Goal: Task Accomplishment & Management: Manage account settings

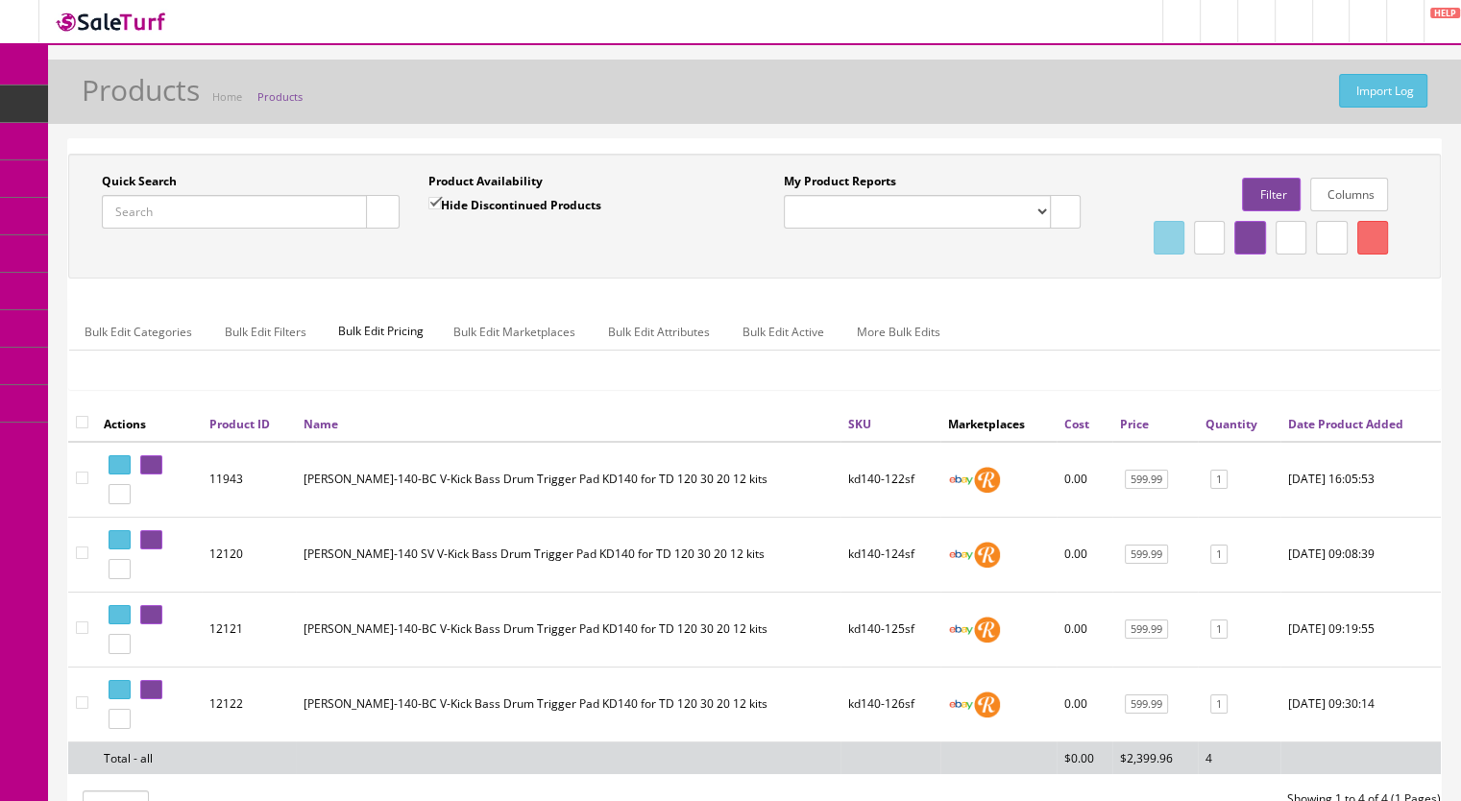
click at [167, 224] on input "Quick Search" at bounding box center [234, 212] width 265 height 34
paste input "TD20X-71i"
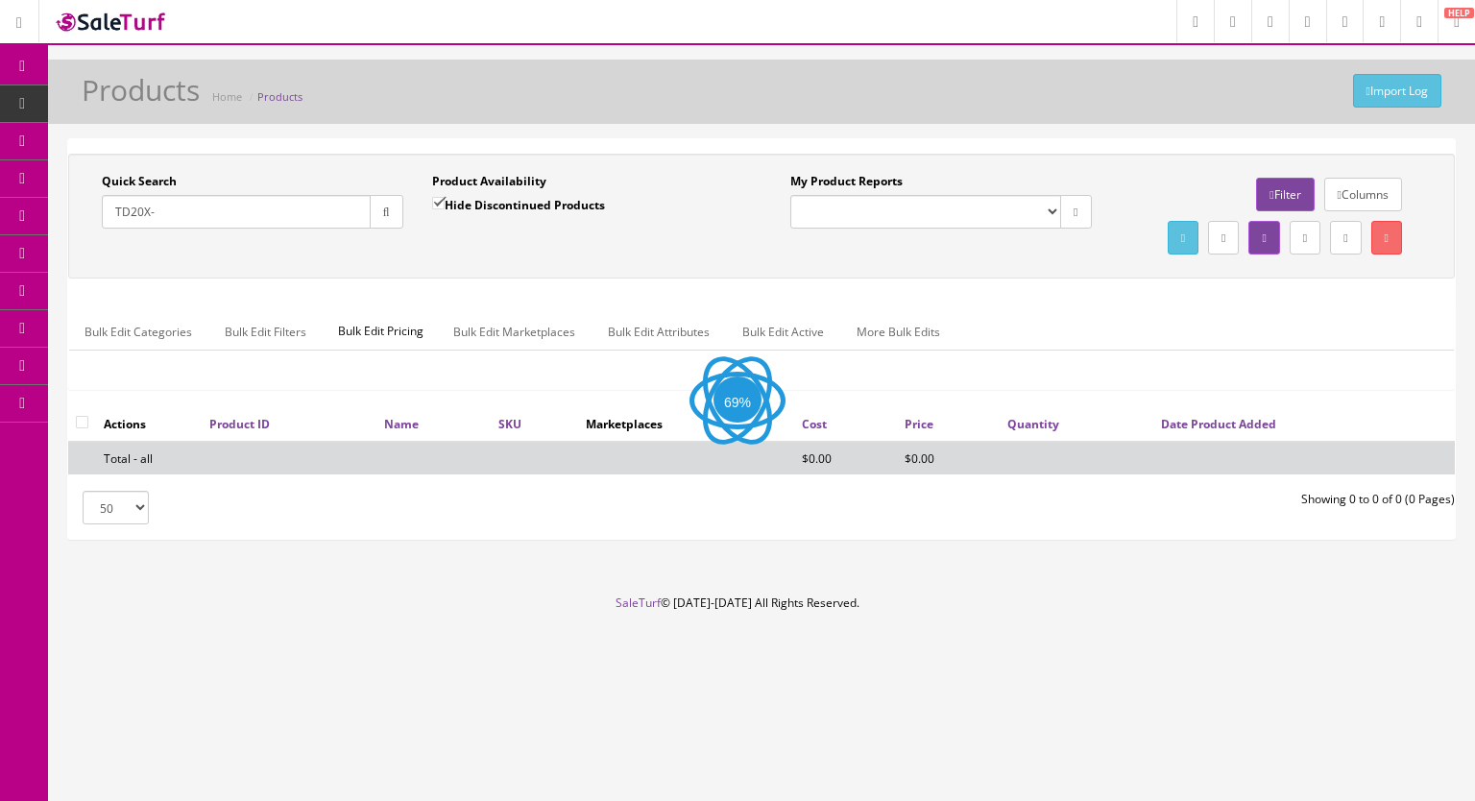
type input "TD20X-"
click at [439, 197] on input "Hide Discontinued Products" at bounding box center [438, 203] width 12 height 12
checkbox input "false"
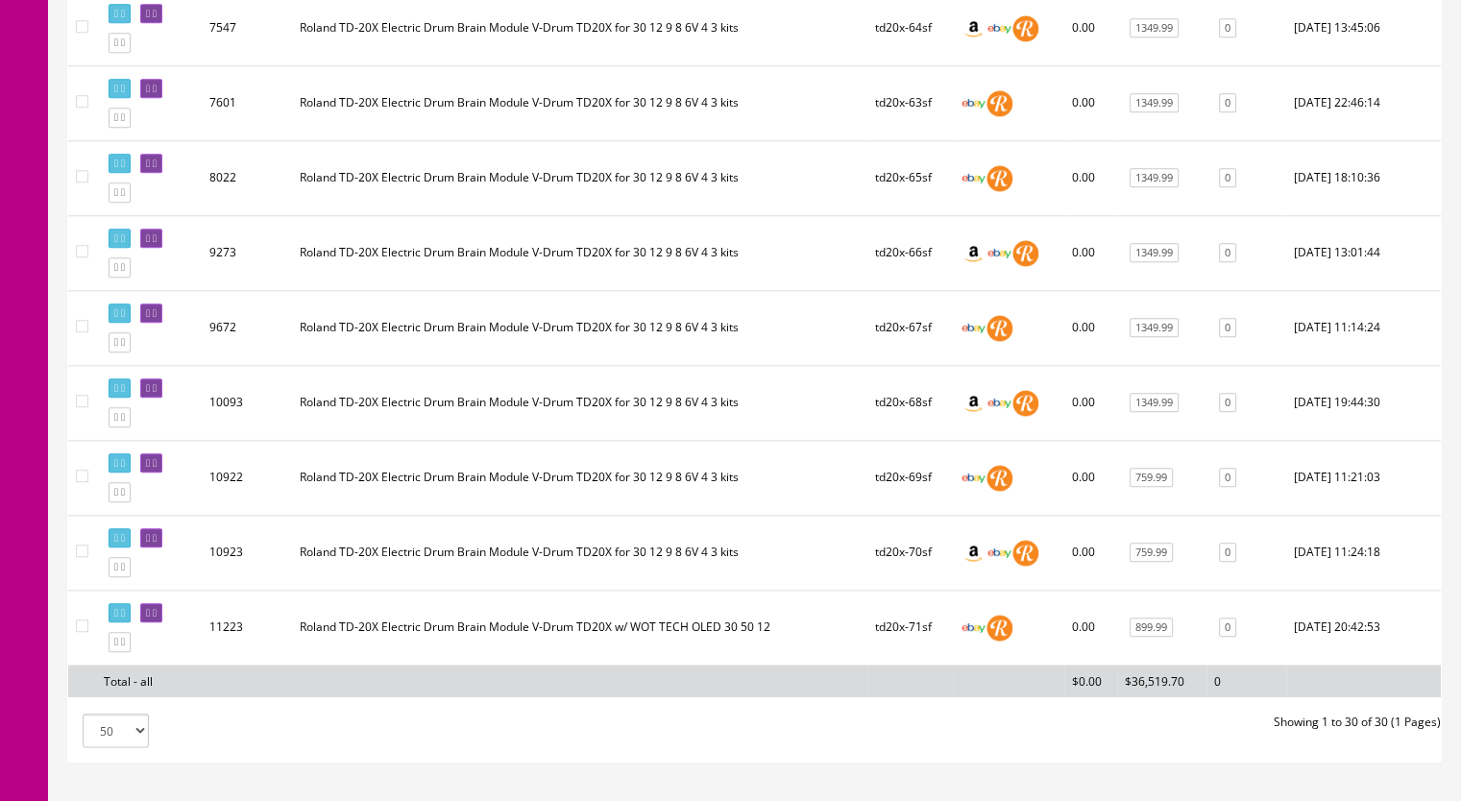
scroll to position [2147, 0]
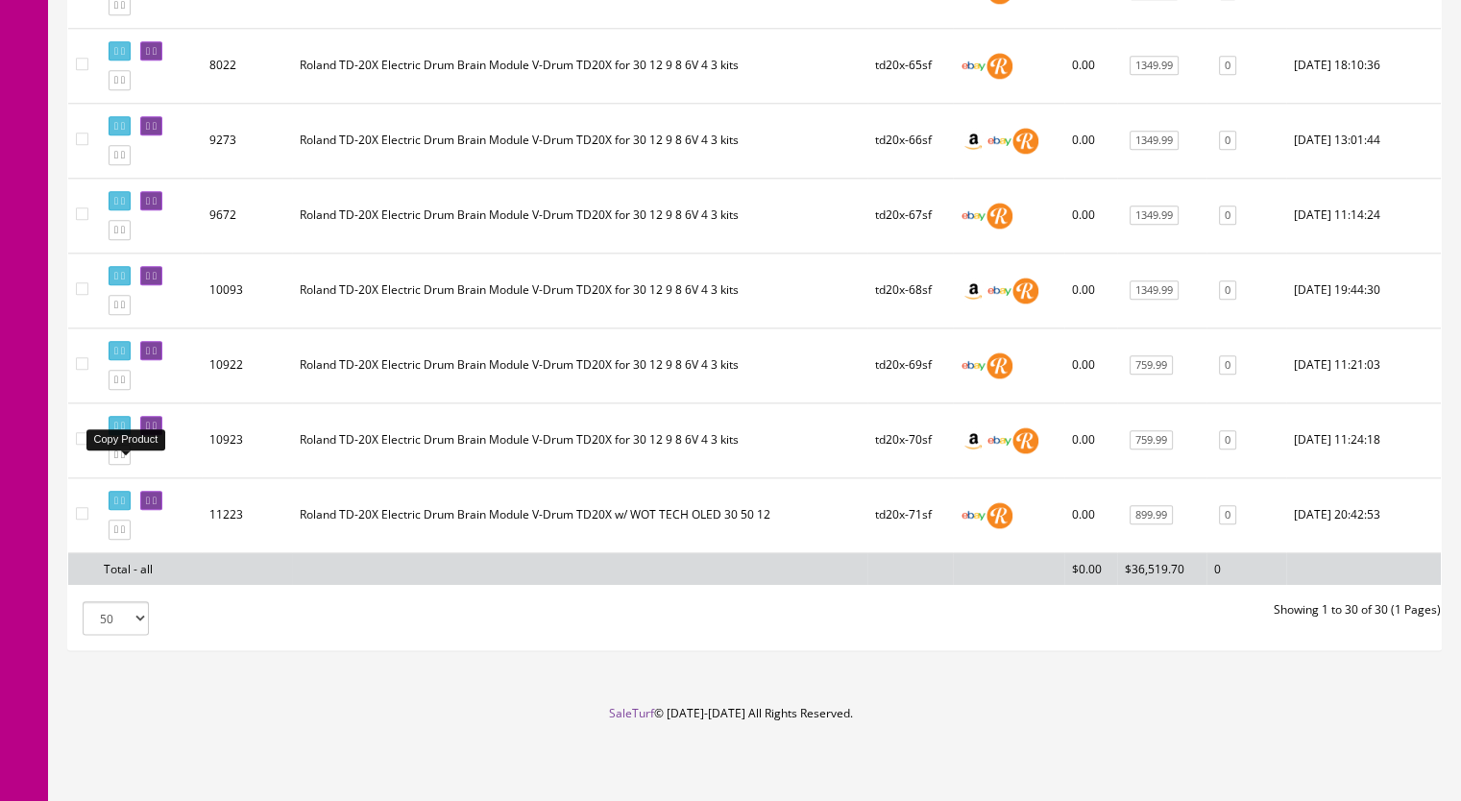
click at [118, 454] on icon at bounding box center [116, 454] width 4 height 11
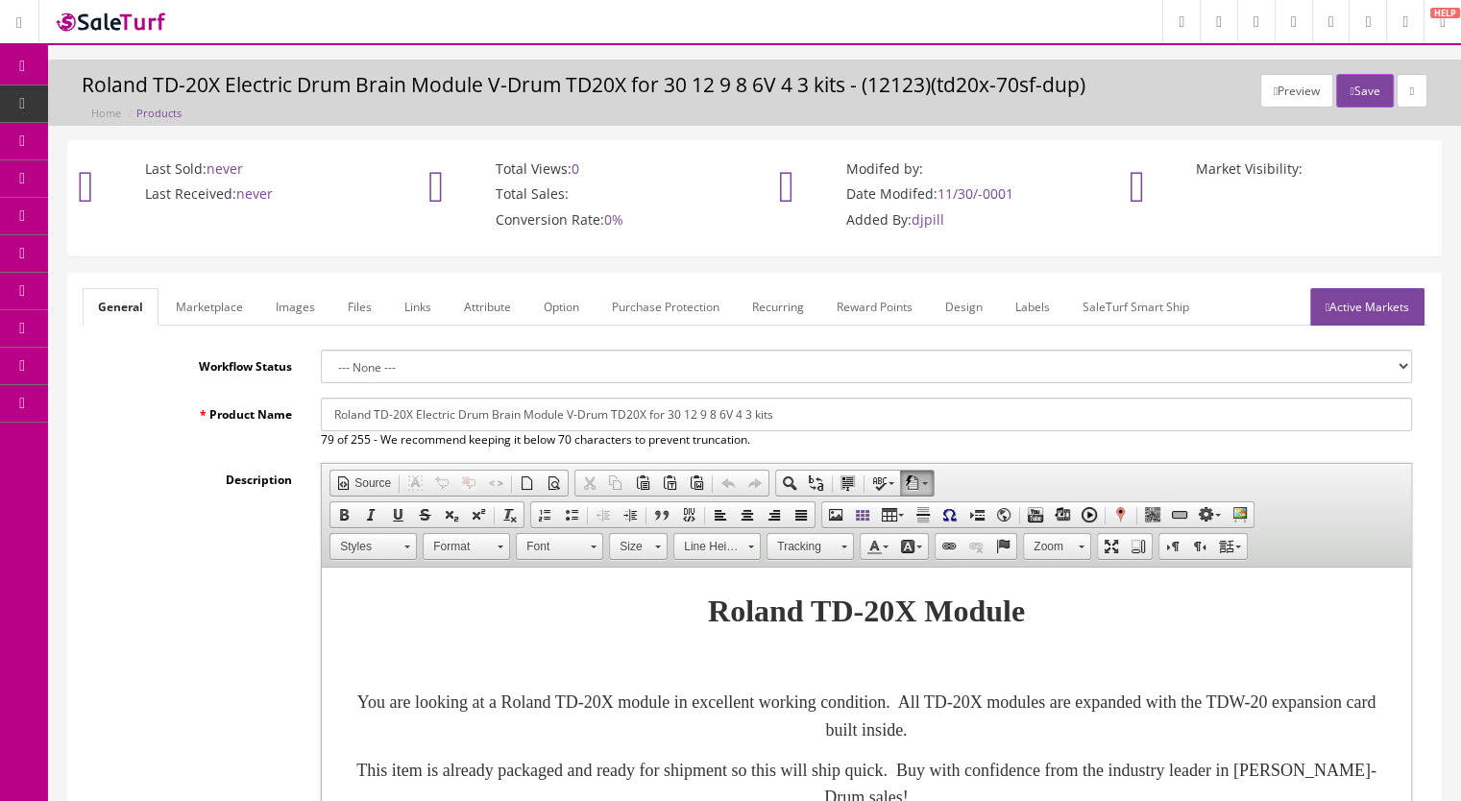
click at [307, 312] on link "Images" at bounding box center [295, 306] width 70 height 37
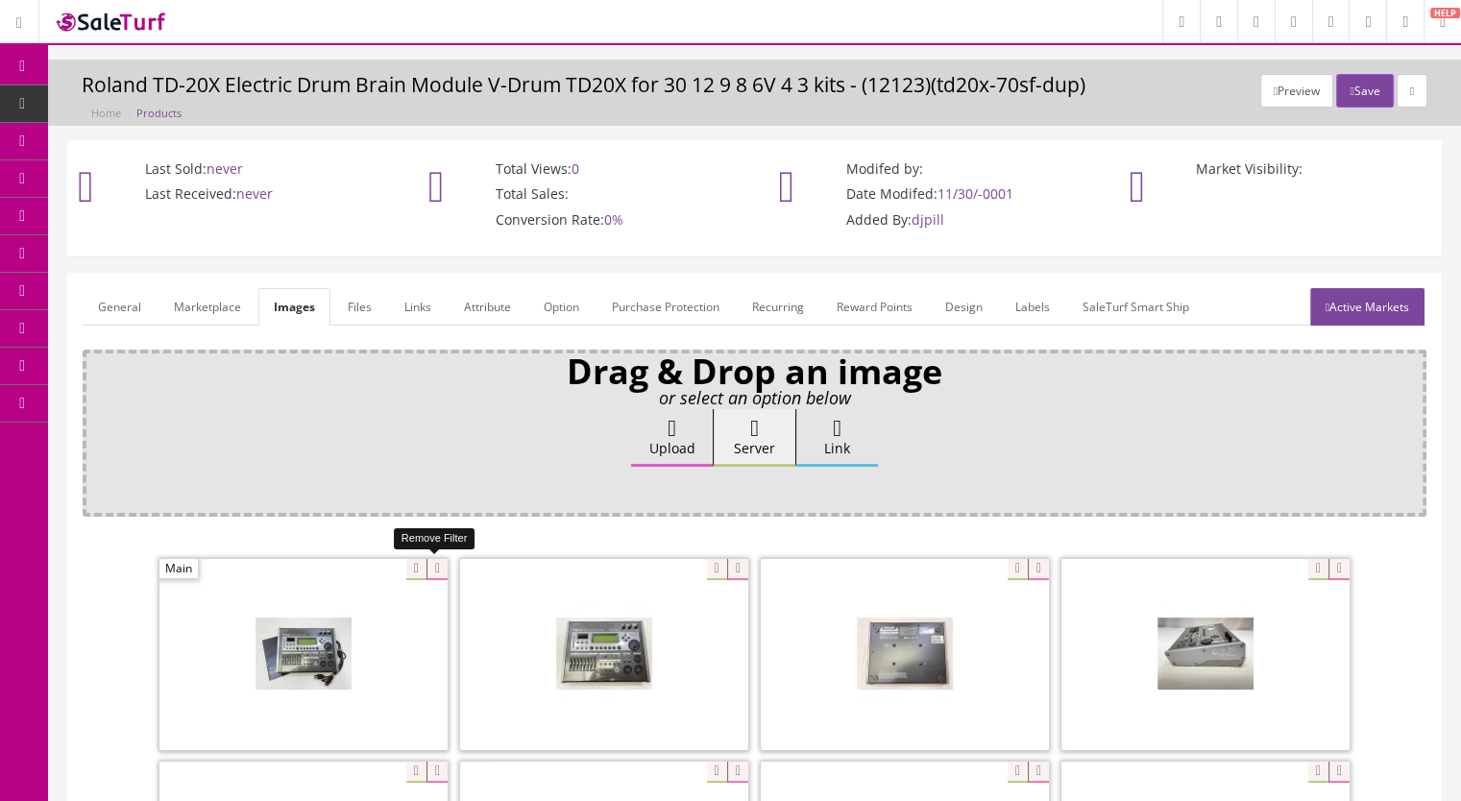
click at [431, 565] on icon at bounding box center [436, 569] width 21 height 21
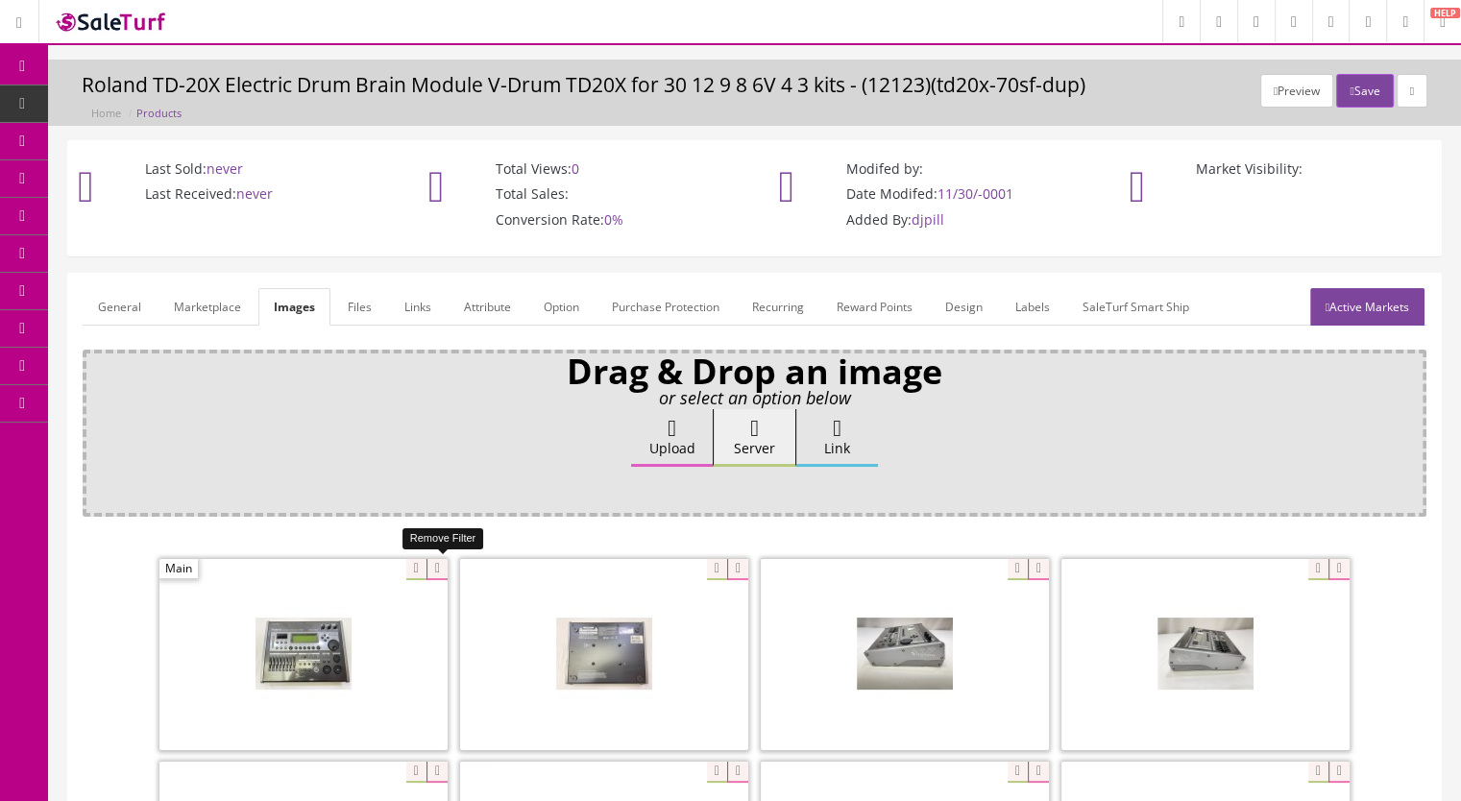
click at [432, 565] on icon at bounding box center [436, 569] width 21 height 21
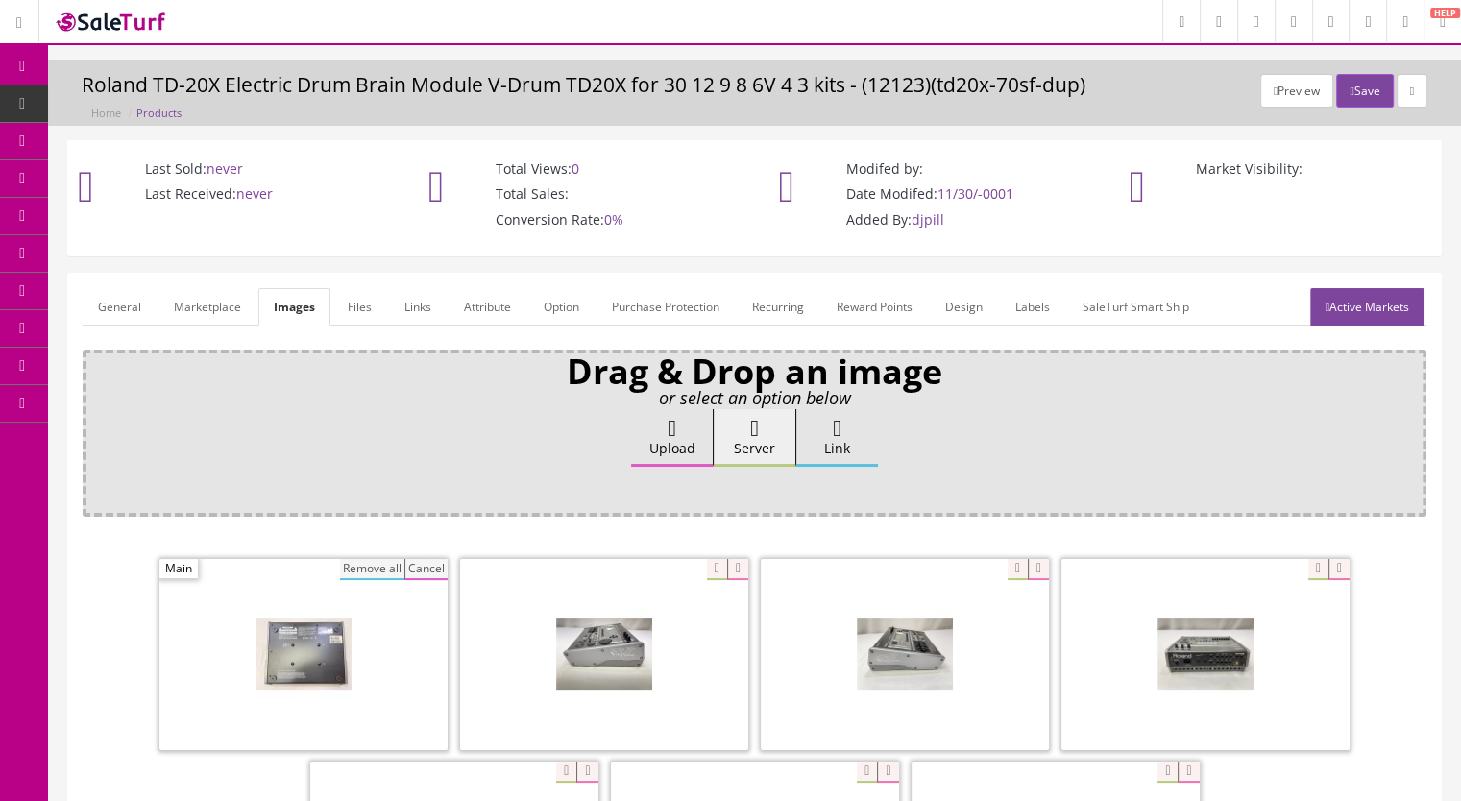
click at [376, 573] on button "Remove all" at bounding box center [372, 569] width 64 height 21
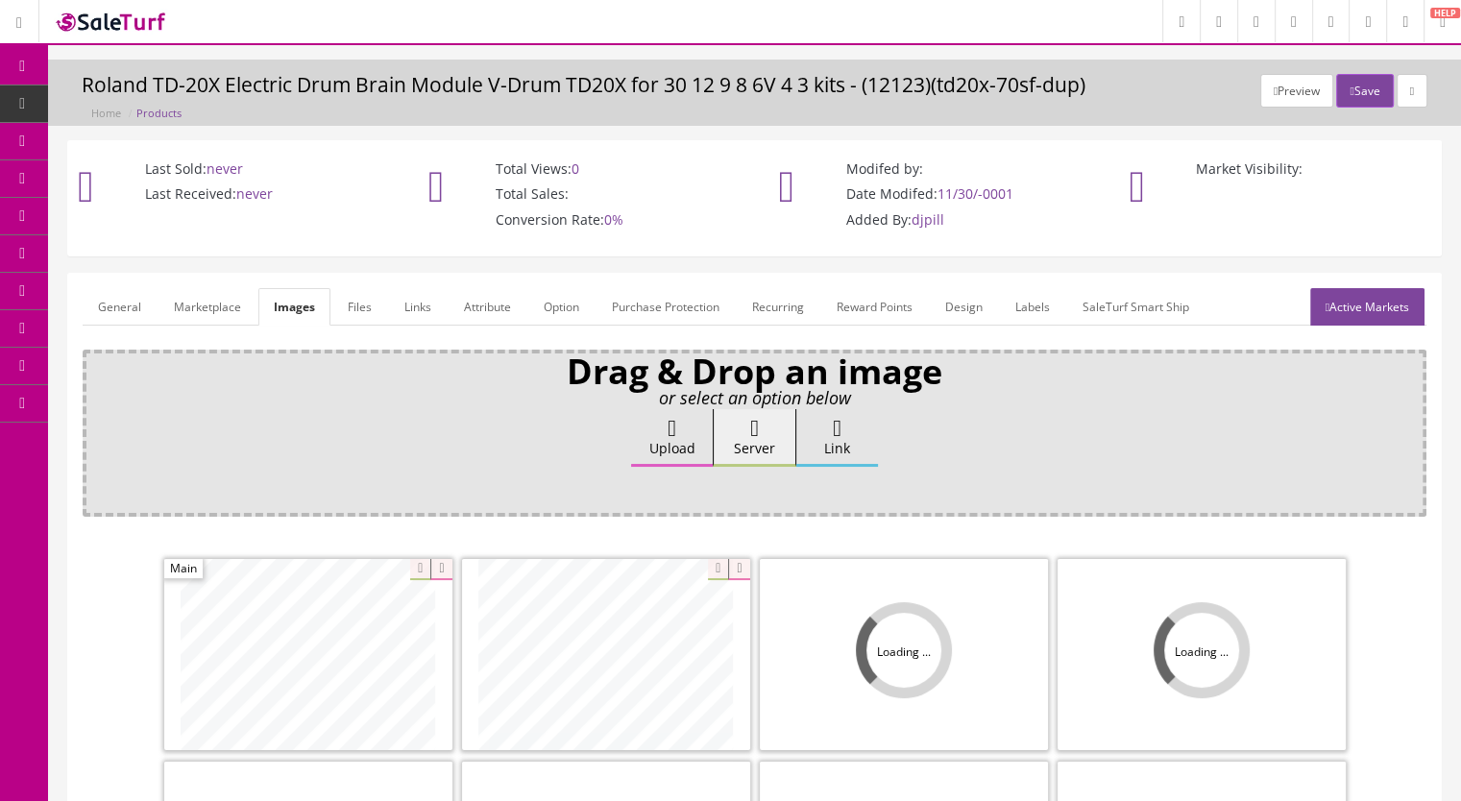
scroll to position [288, 0]
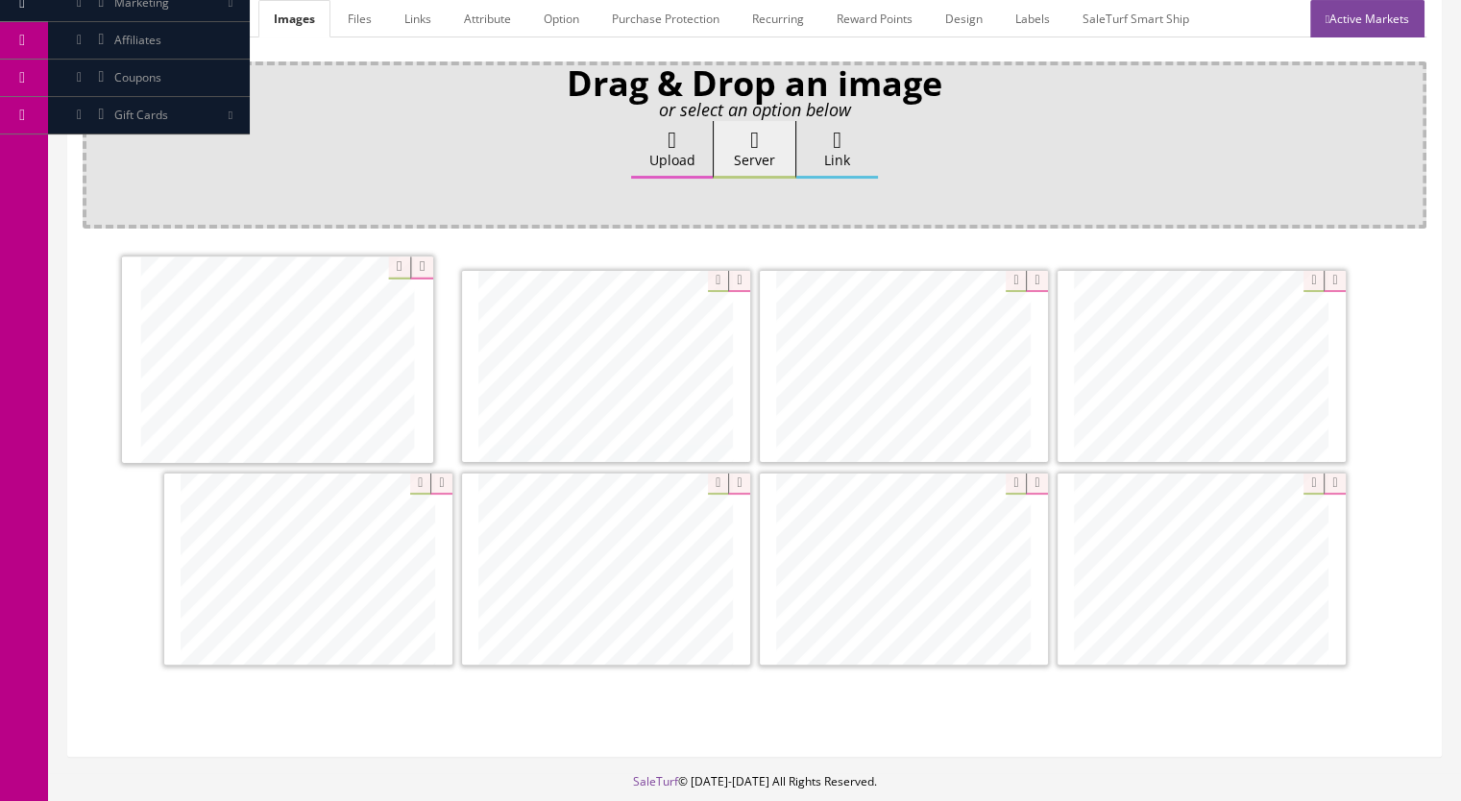
drag, startPoint x: 1054, startPoint y: 376, endPoint x: 390, endPoint y: 370, distance: 664.5
drag, startPoint x: 1232, startPoint y: 368, endPoint x: 625, endPoint y: 373, distance: 606.9
drag, startPoint x: 676, startPoint y: 505, endPoint x: 931, endPoint y: 377, distance: 285.6
drag, startPoint x: 929, startPoint y: 558, endPoint x: 330, endPoint y: 569, distance: 598.4
drag, startPoint x: 960, startPoint y: 566, endPoint x: 932, endPoint y: 562, distance: 28.1
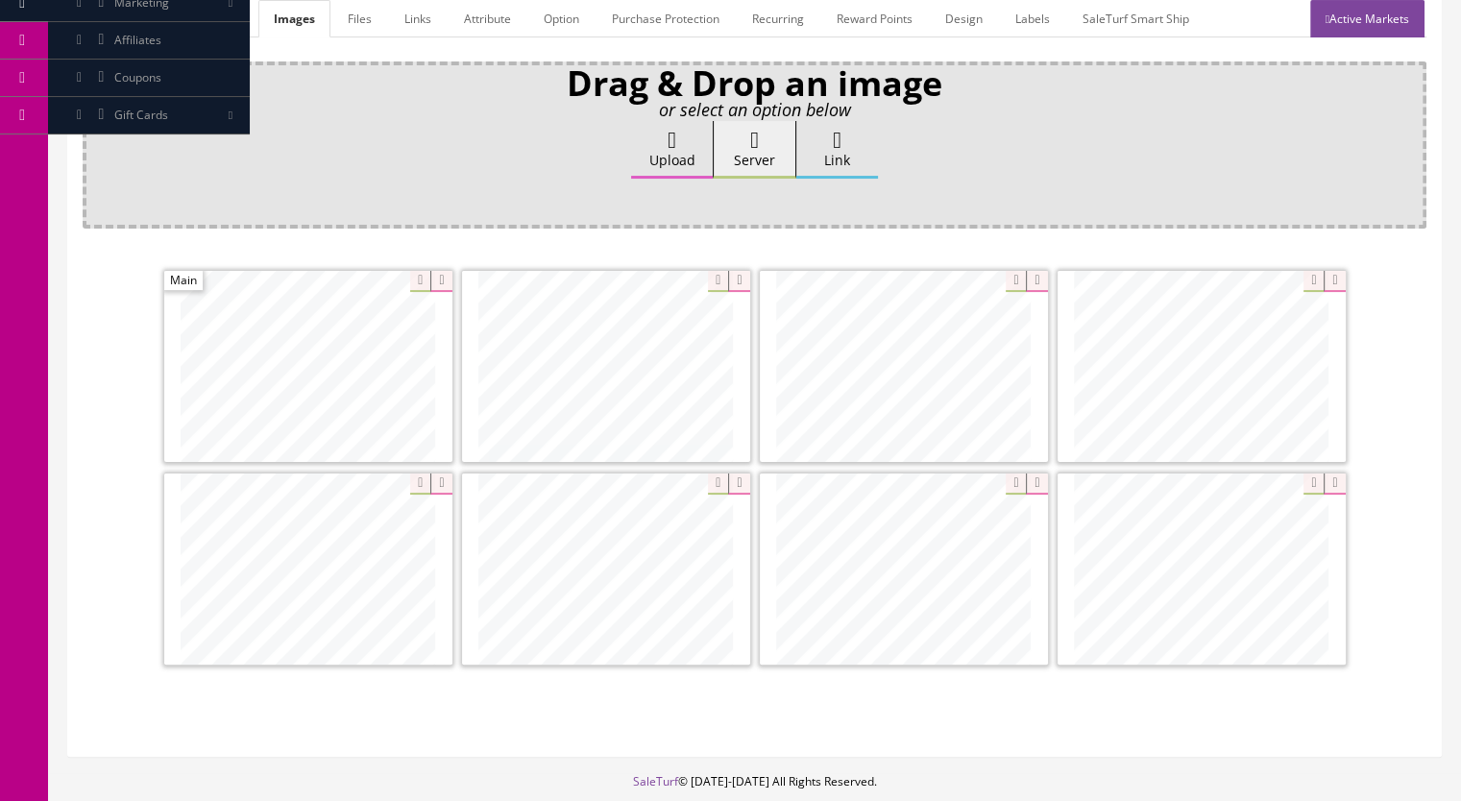
click at [211, 16] on link "Marketplace" at bounding box center [207, 18] width 98 height 37
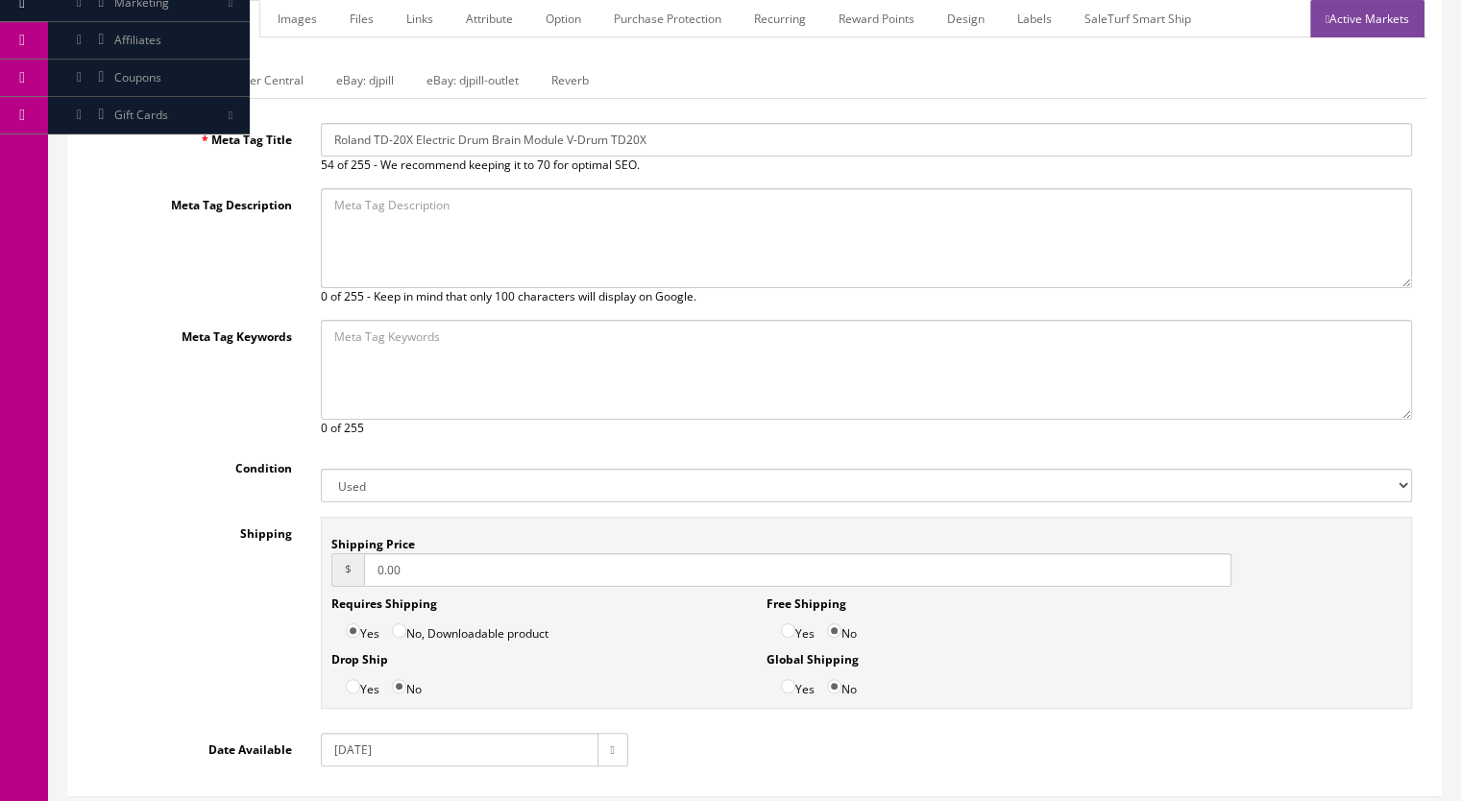
click at [557, 81] on link "Reverb" at bounding box center [570, 79] width 68 height 37
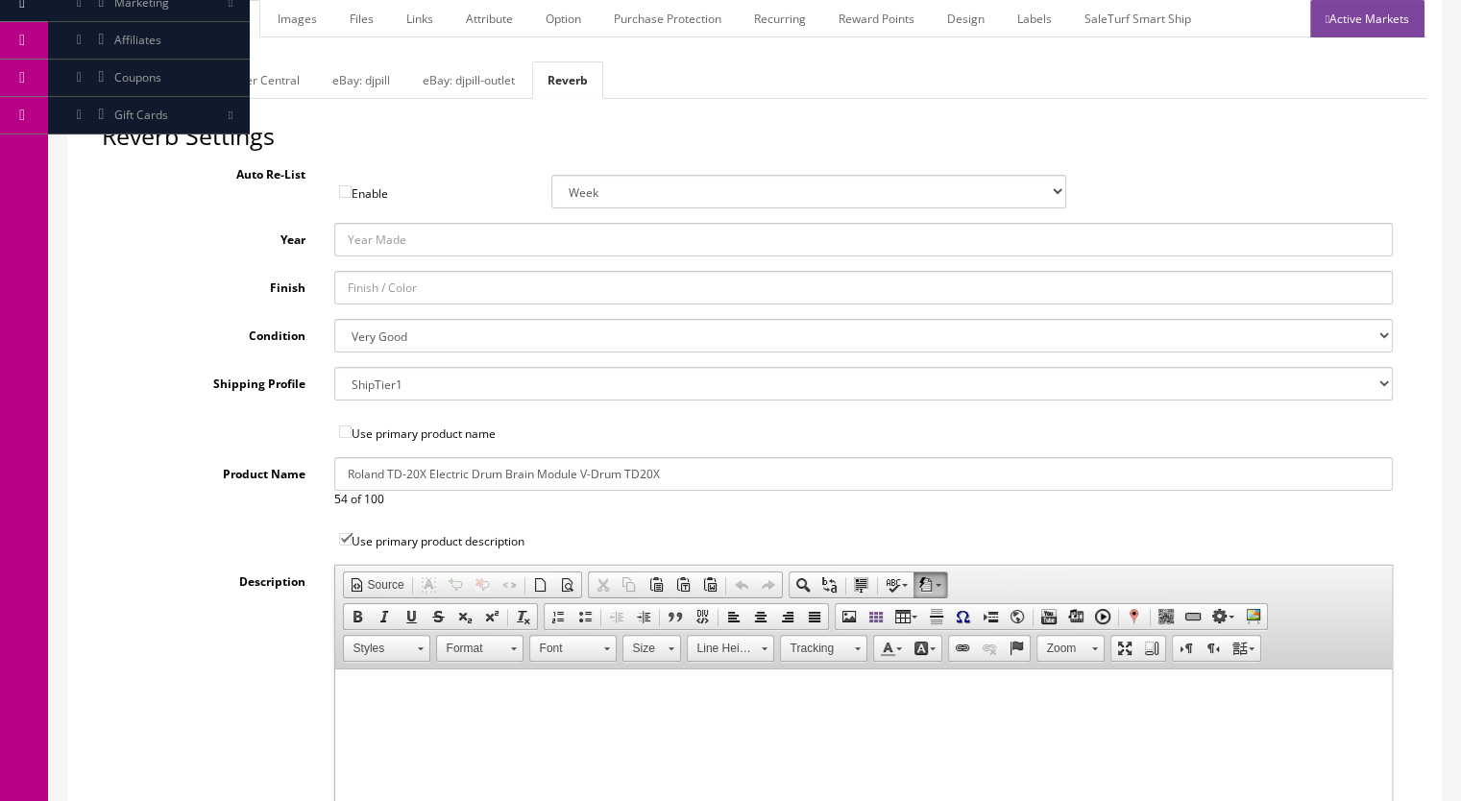
click at [129, 23] on link "General" at bounding box center [120, 18] width 74 height 37
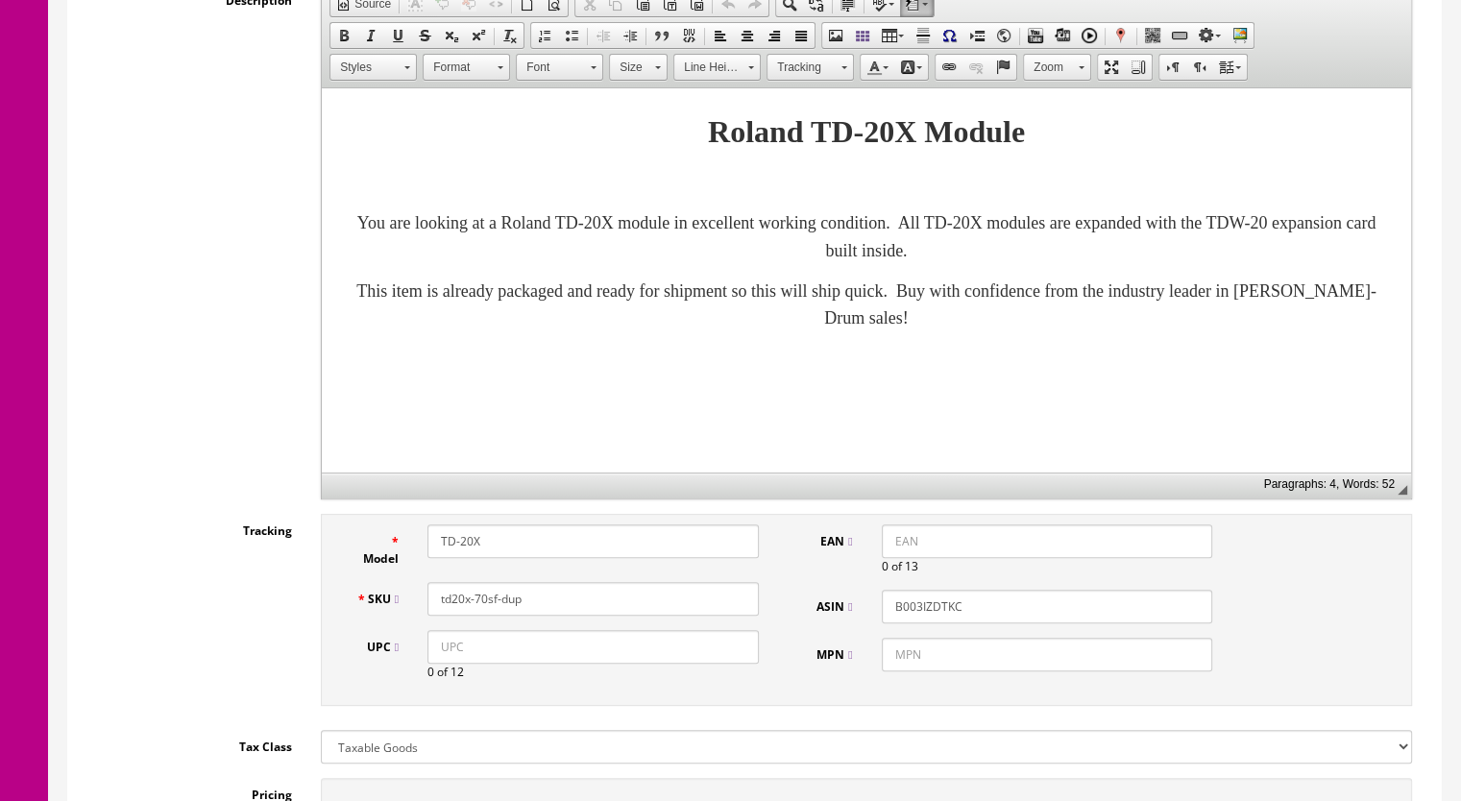
scroll to position [480, 0]
drag, startPoint x: 496, startPoint y: 607, endPoint x: 480, endPoint y: 610, distance: 15.6
click at [480, 610] on input "td20x-70sf-dup" at bounding box center [592, 598] width 331 height 34
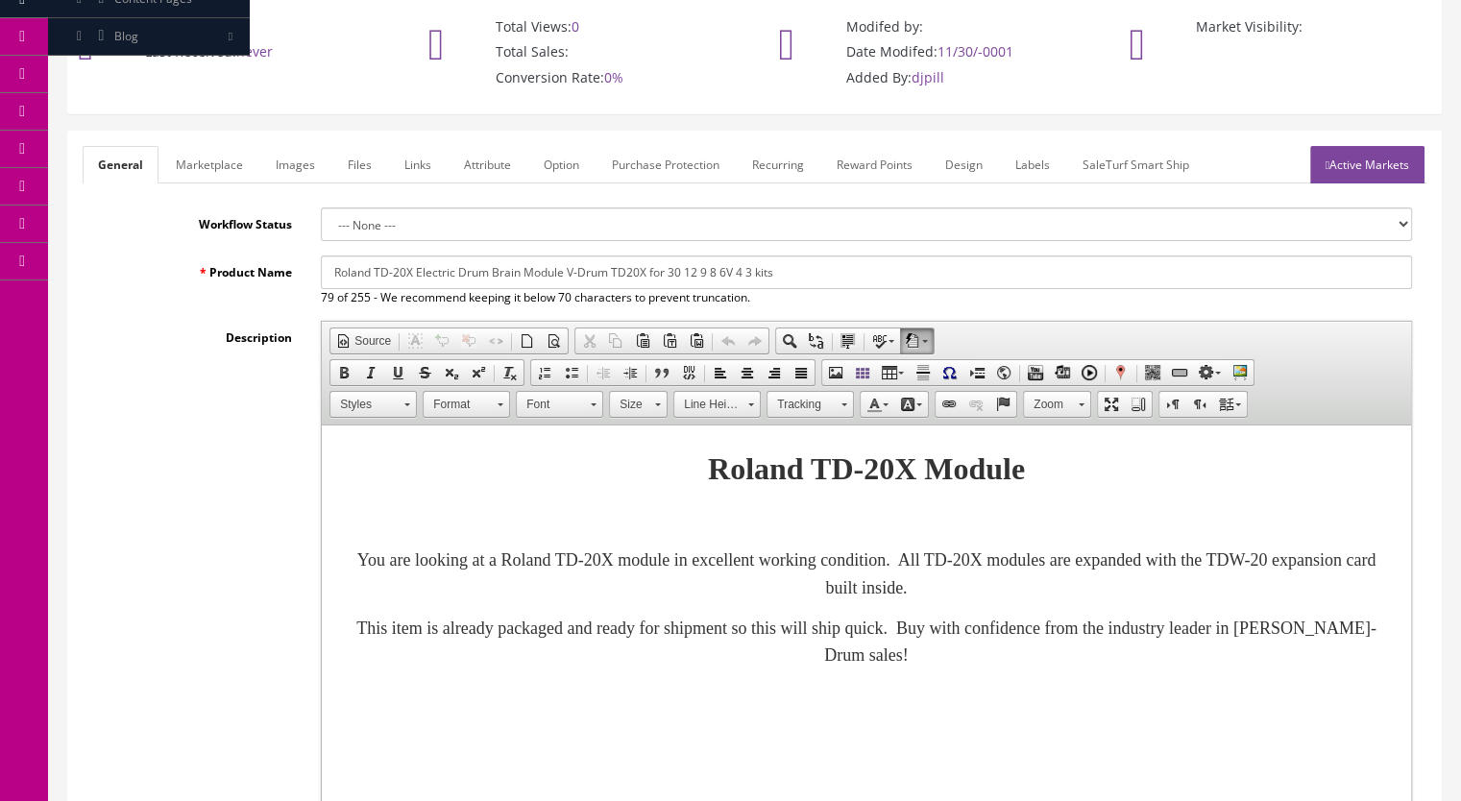
scroll to position [0, 0]
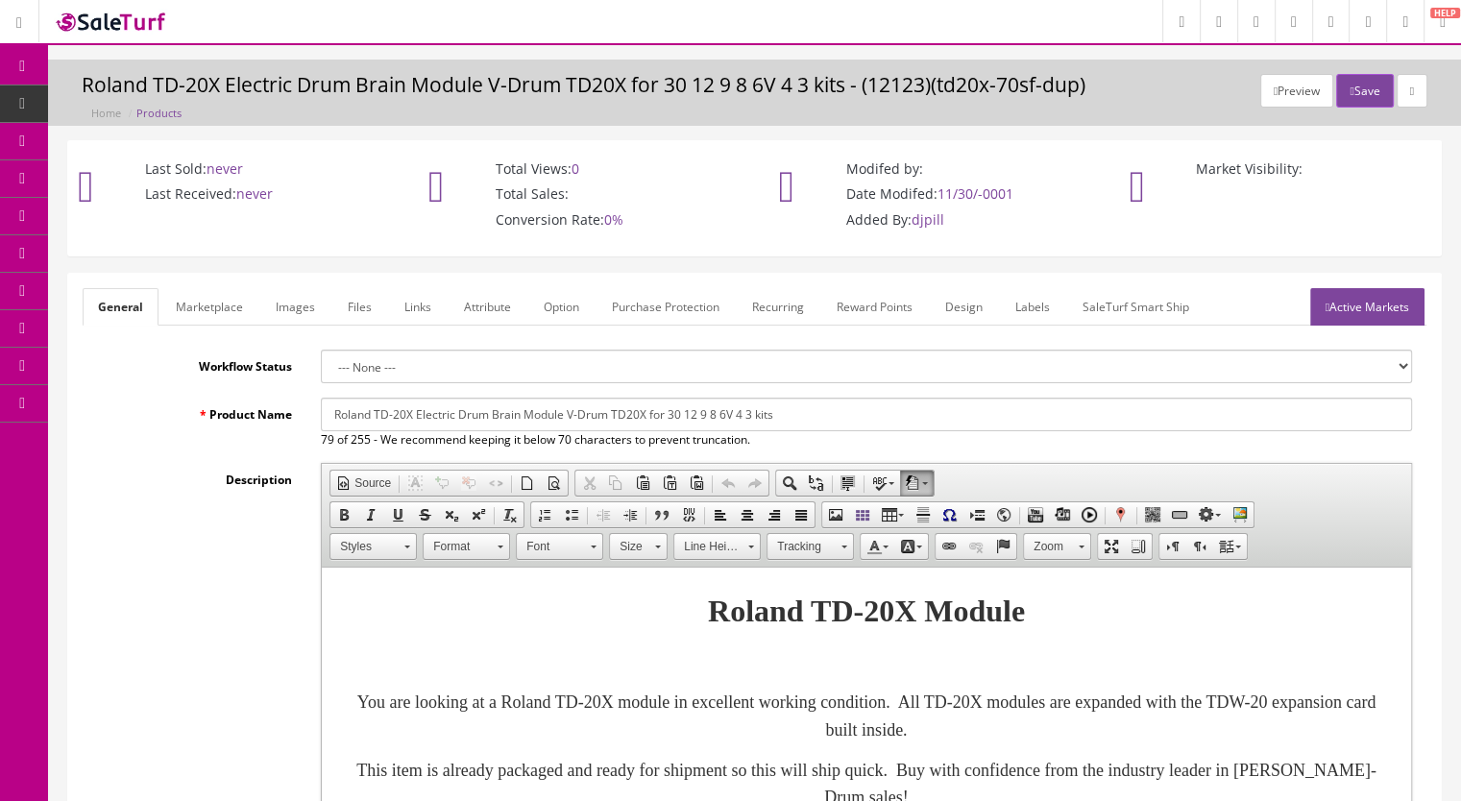
type input "td20x-72sf"
click at [1381, 306] on link "Active Markets" at bounding box center [1367, 306] width 114 height 37
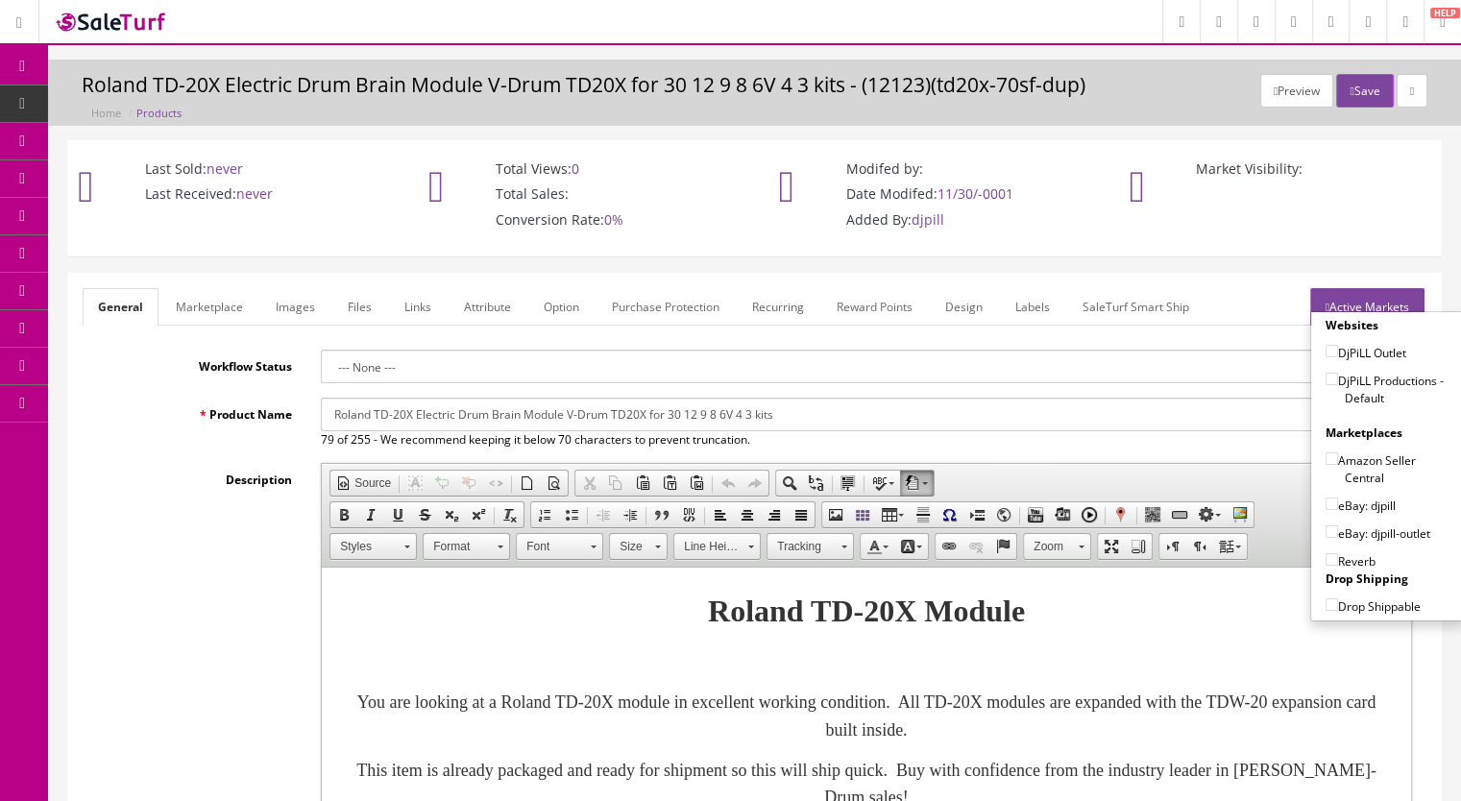
click at [1326, 378] on input"] "DjPiLL Productions - Default" at bounding box center [1331, 379] width 12 height 12
checkbox input"] "true"
click at [1326, 507] on input"] "eBay: djpill" at bounding box center [1331, 503] width 12 height 12
checkbox input"] "true"
click at [1325, 555] on input"] "Reverb" at bounding box center [1331, 559] width 12 height 12
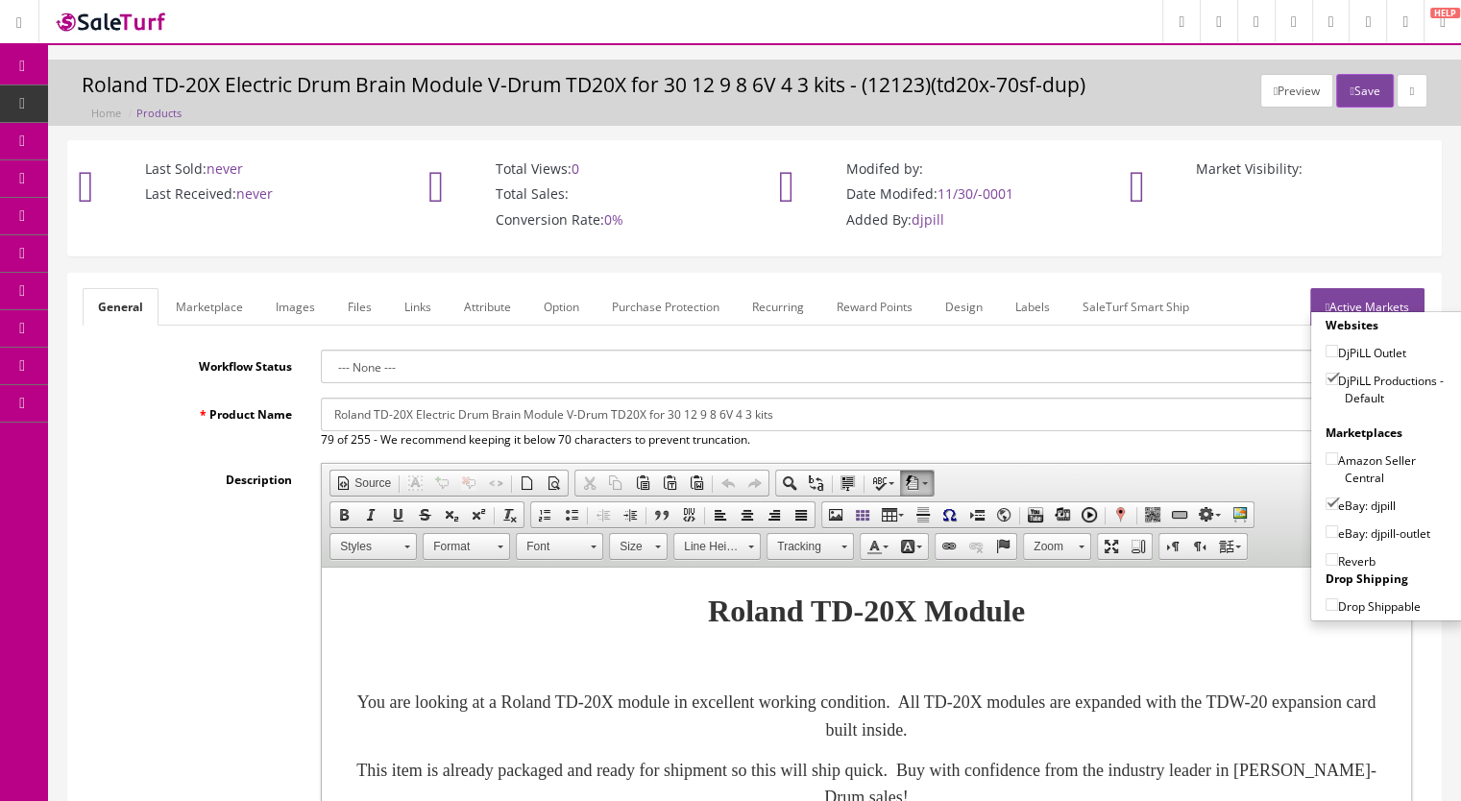
checkbox input"] "true"
click at [1352, 102] on button "Save" at bounding box center [1364, 91] width 57 height 34
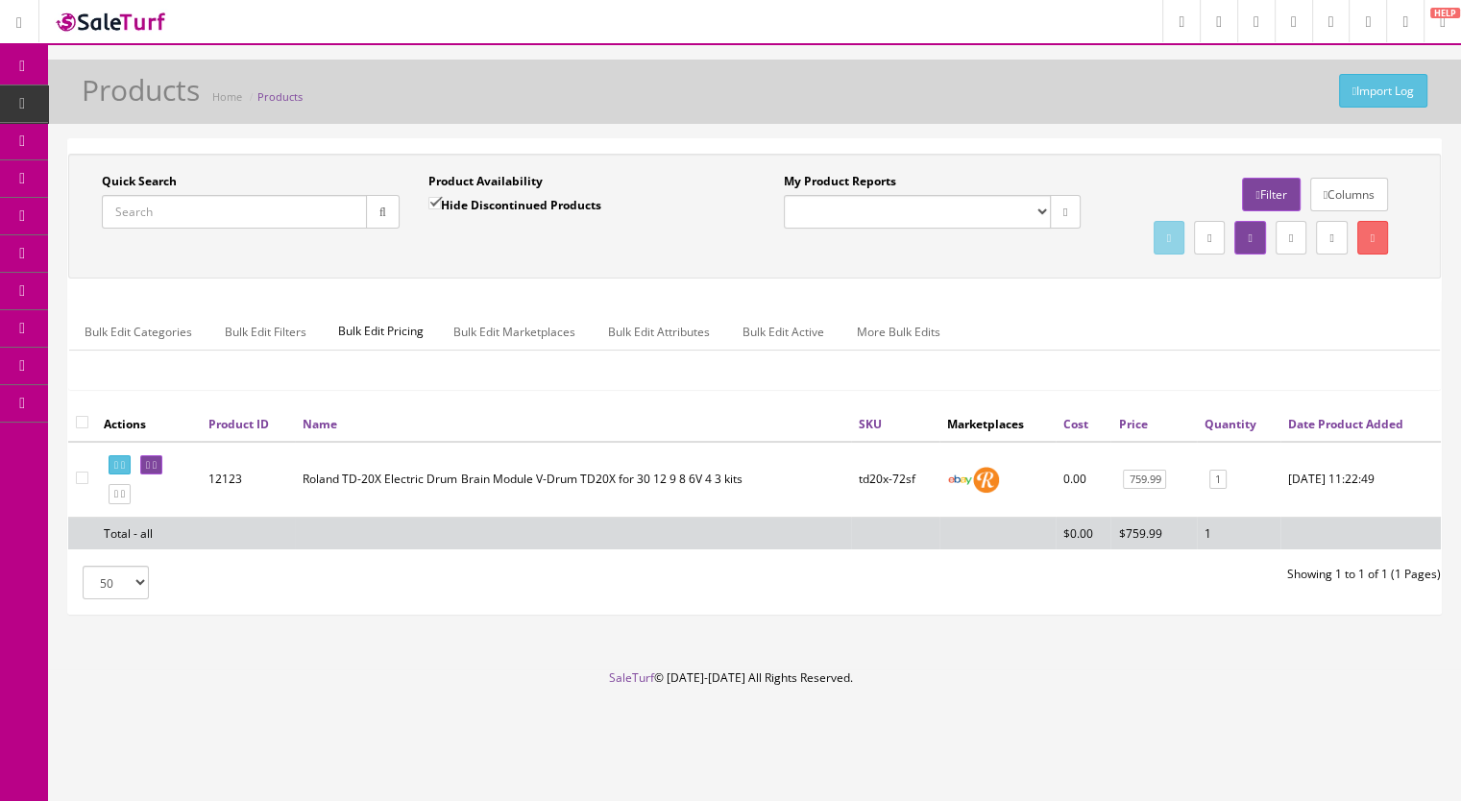
click at [210, 216] on input "Quick Search" at bounding box center [234, 212] width 265 height 34
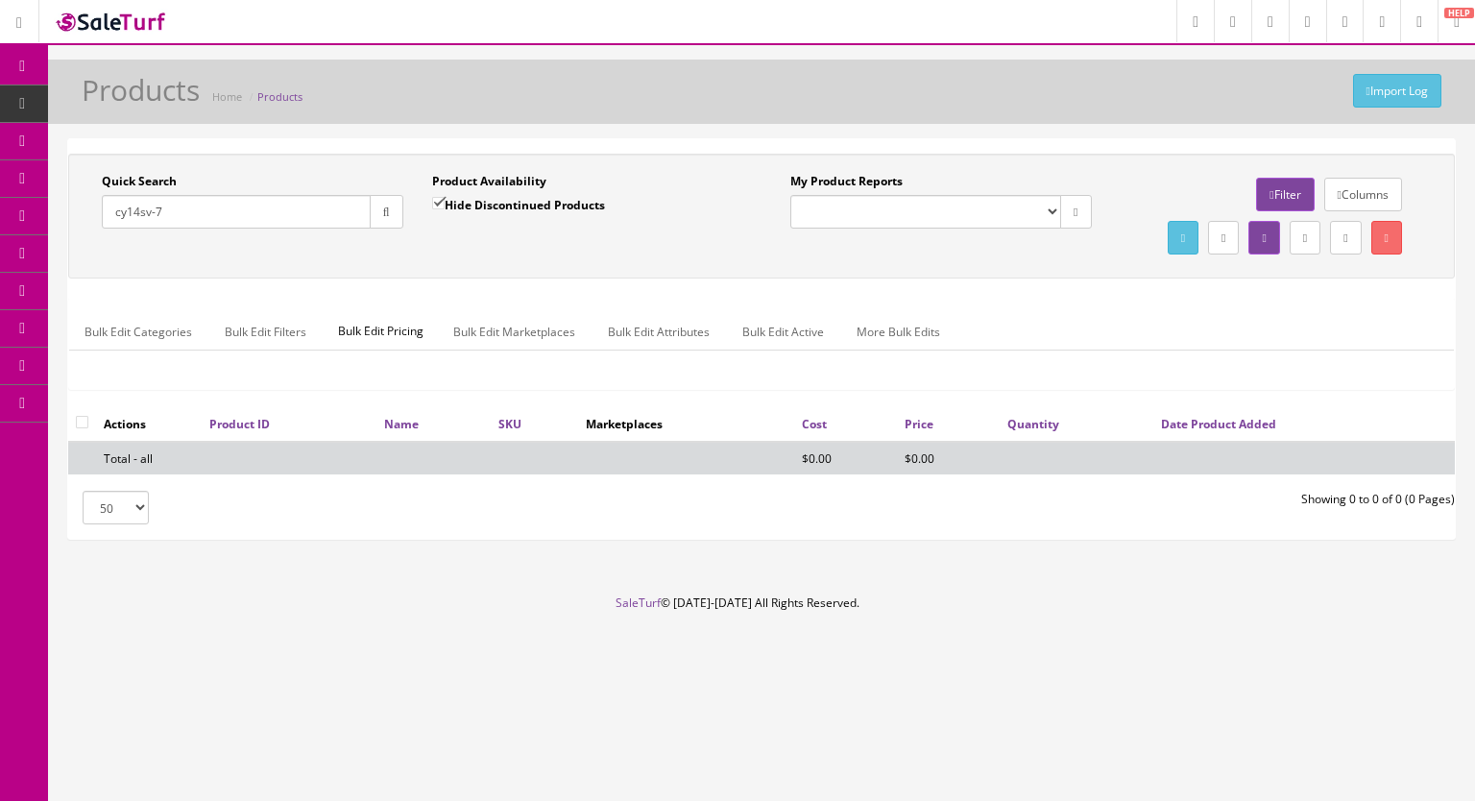
type input "cy14sv-7"
click at [439, 199] on input "Hide Discontinued Products" at bounding box center [438, 203] width 12 height 12
checkbox input "false"
click at [385, 216] on icon "button" at bounding box center [386, 212] width 7 height 12
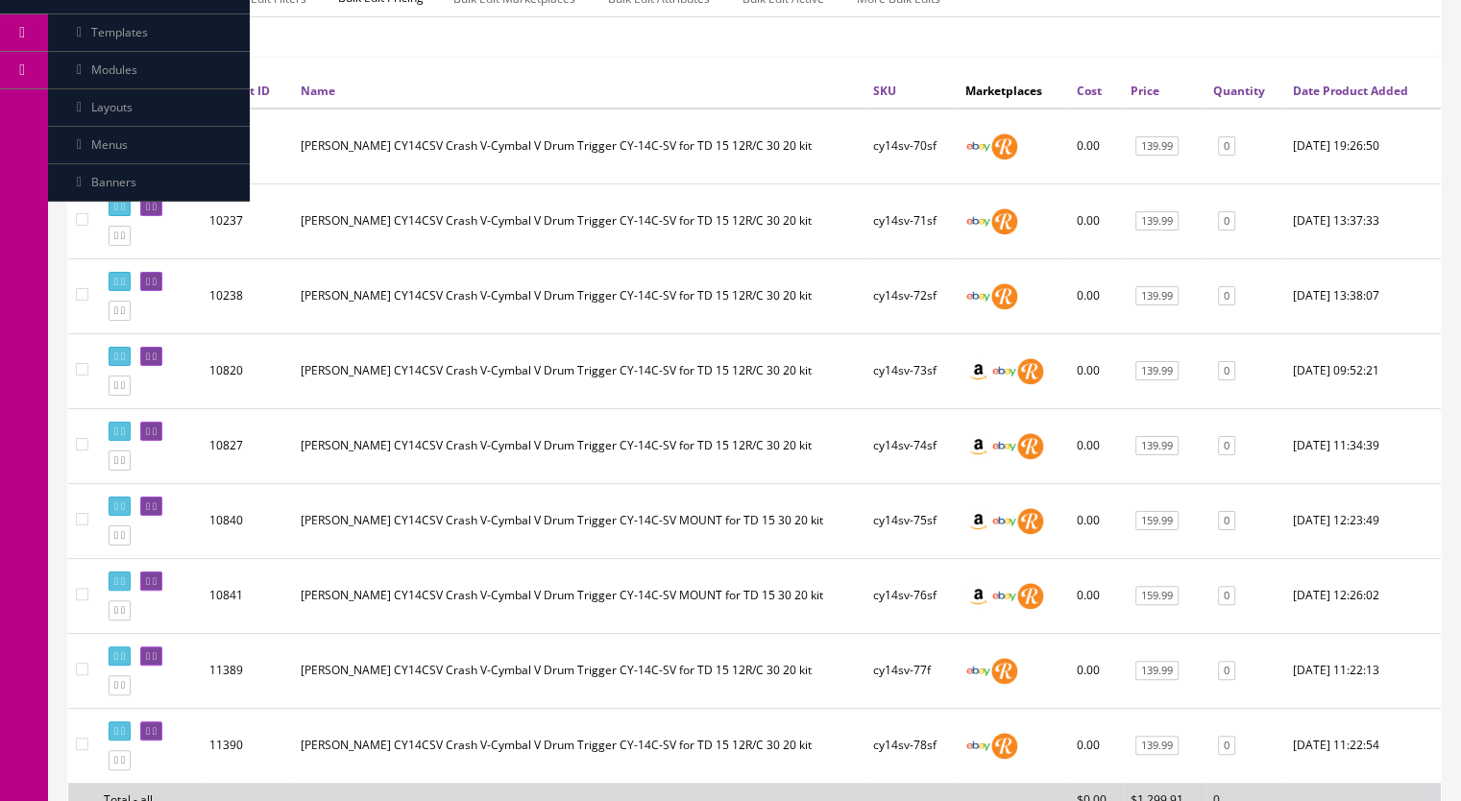
scroll to position [192, 0]
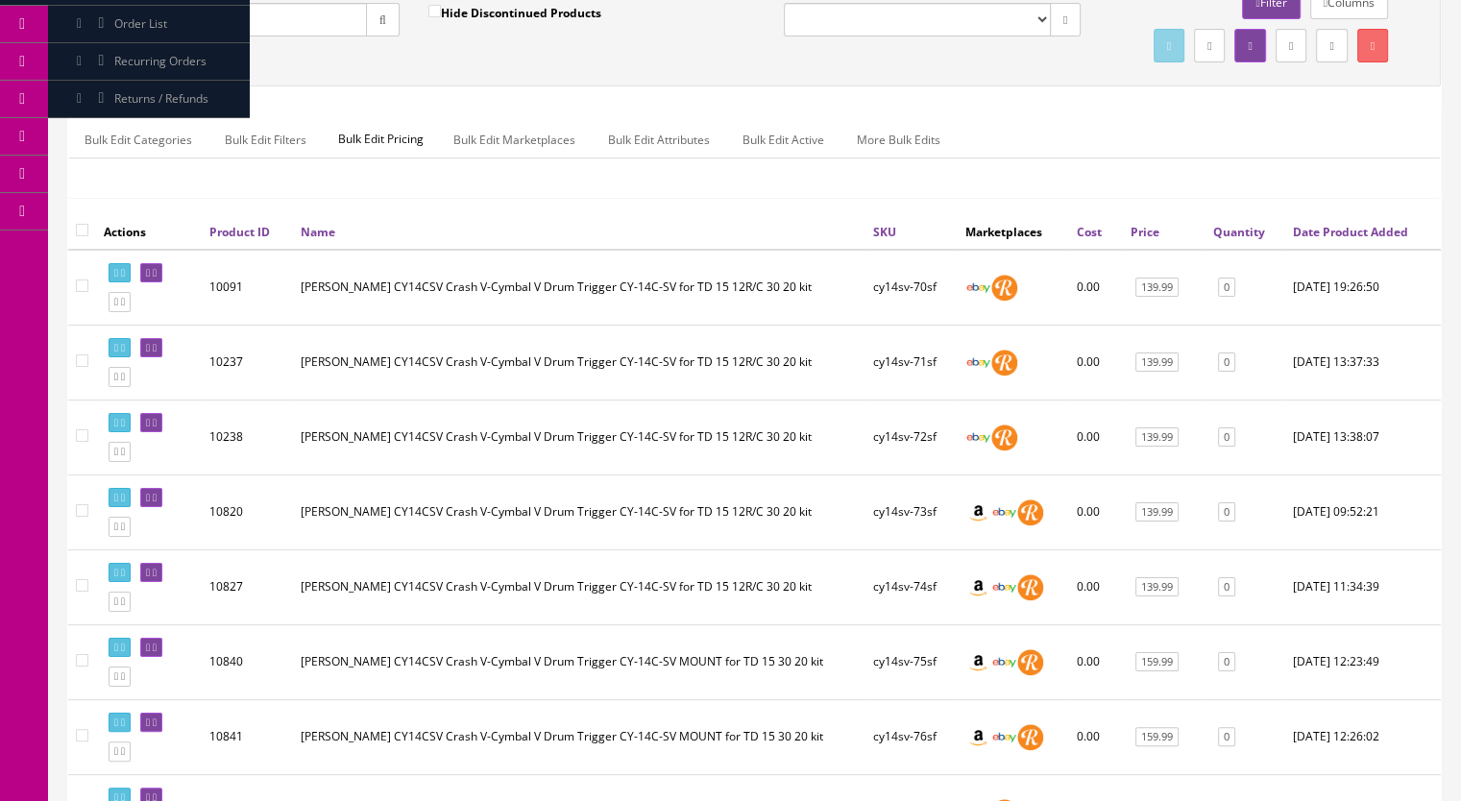
click at [181, 27] on input "cy14sv-7" at bounding box center [234, 20] width 265 height 34
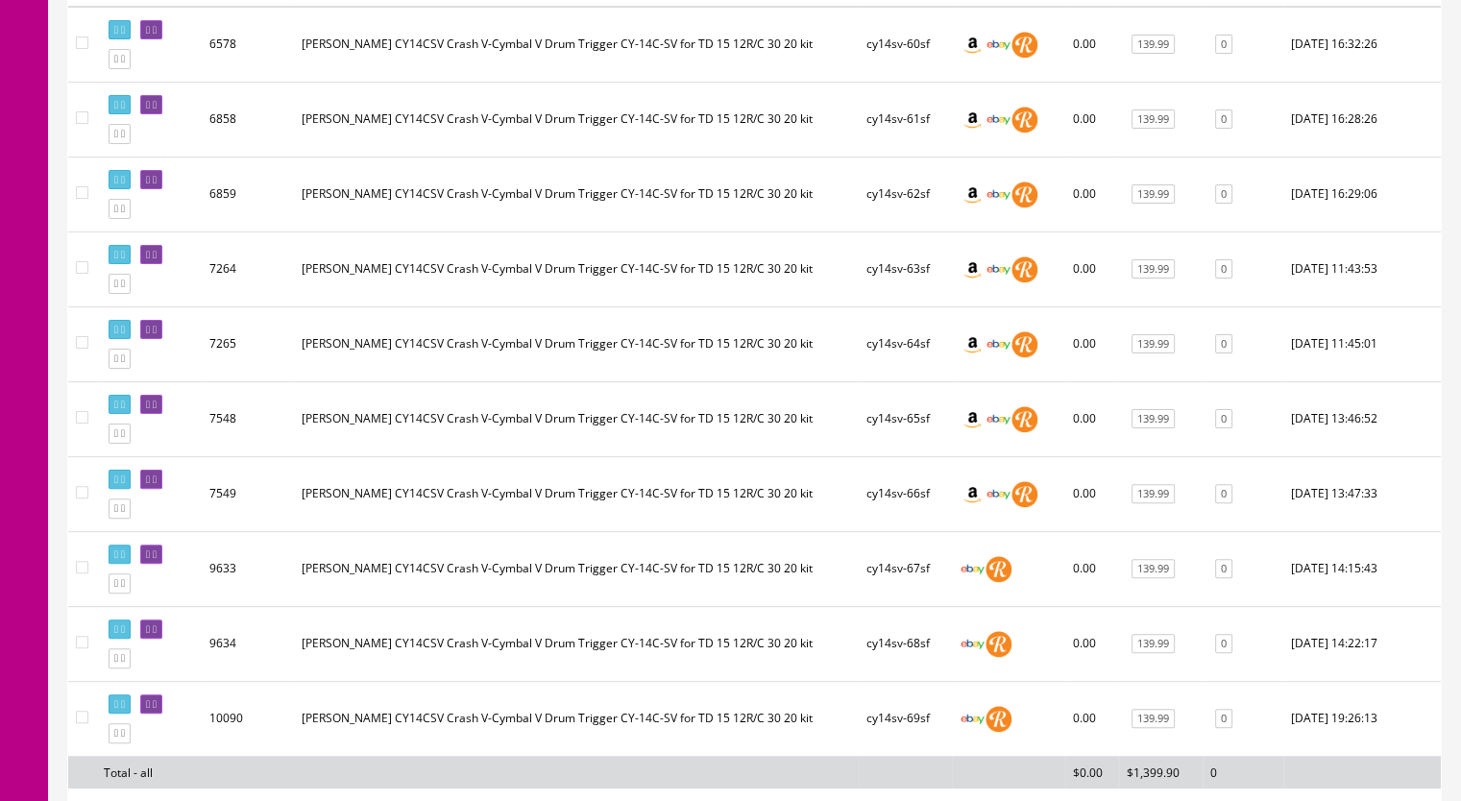
scroll to position [480, 0]
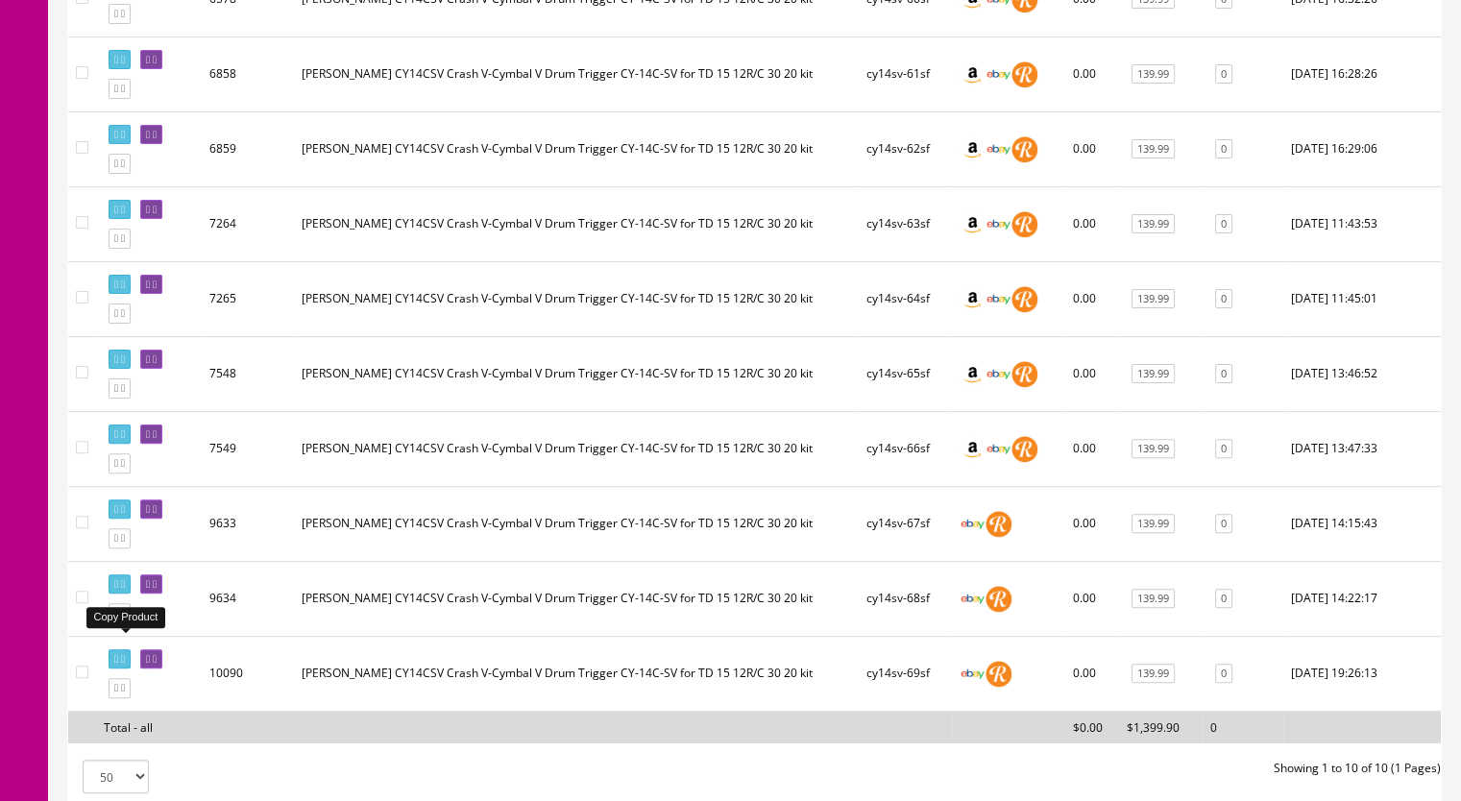
type input "cy14sv-6"
click at [130, 623] on link at bounding box center [120, 613] width 22 height 20
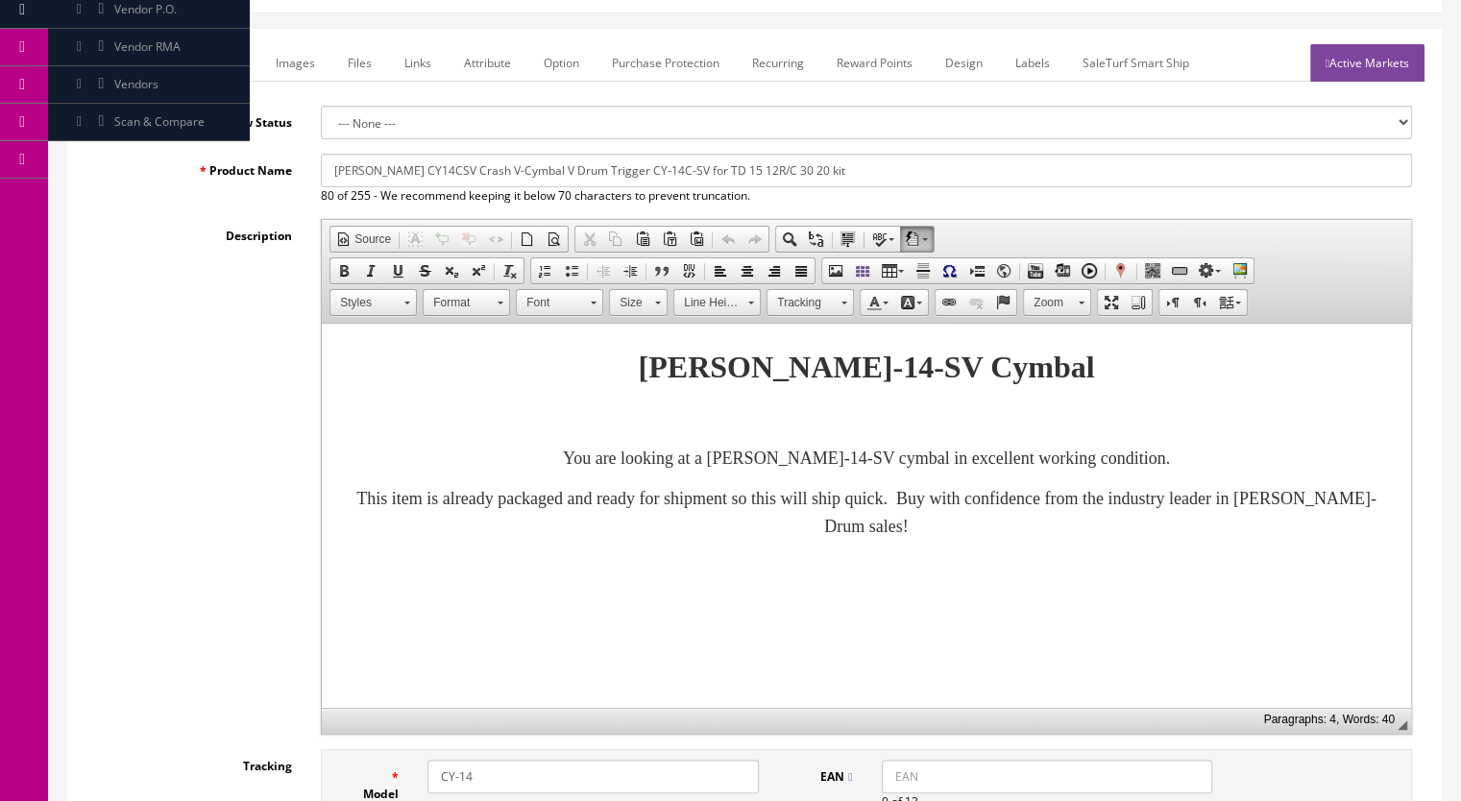
scroll to position [480, 0]
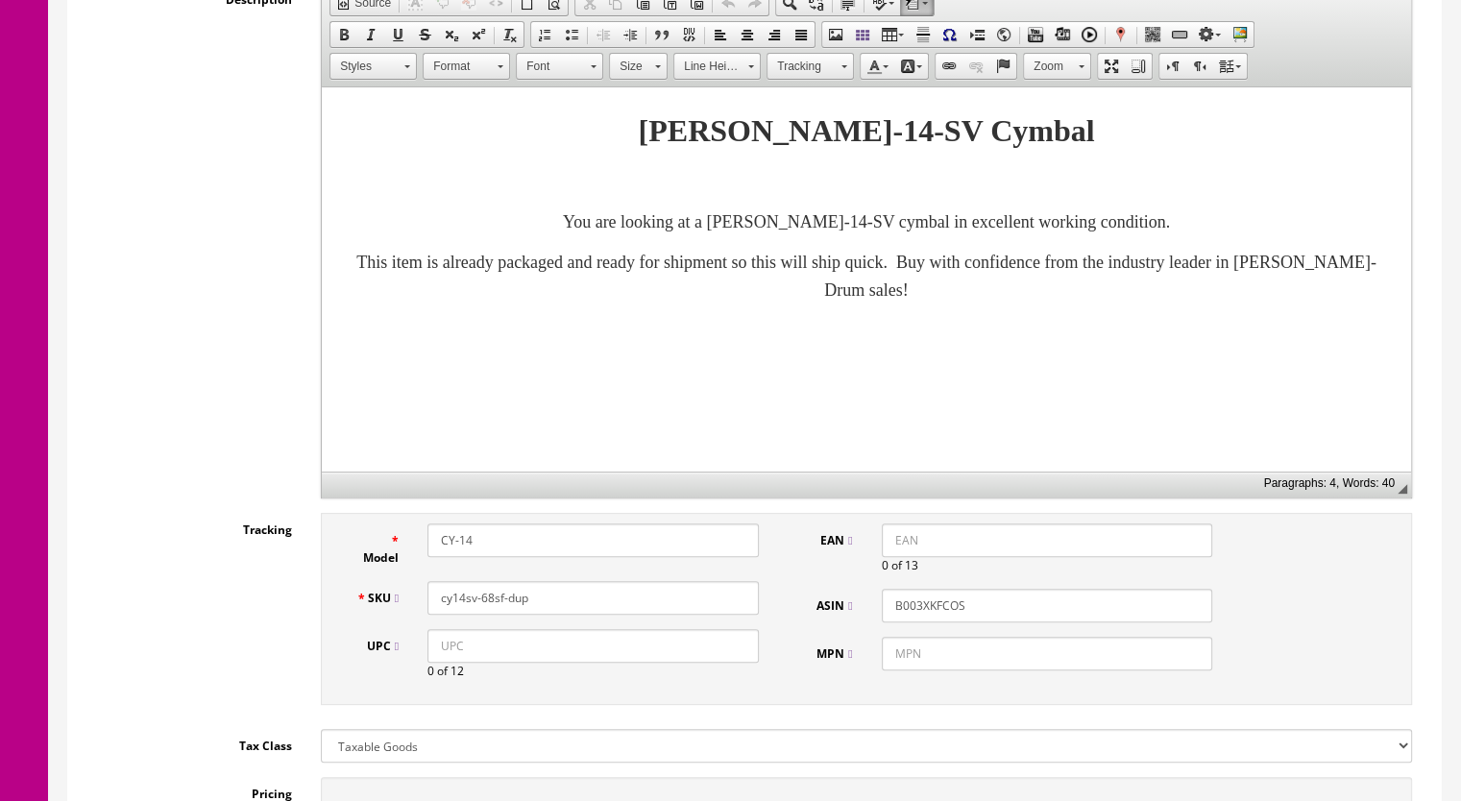
drag, startPoint x: 536, startPoint y: 597, endPoint x: 487, endPoint y: 611, distance: 50.8
click at [487, 611] on input "cy14sv-68sf-dup" at bounding box center [592, 598] width 331 height 34
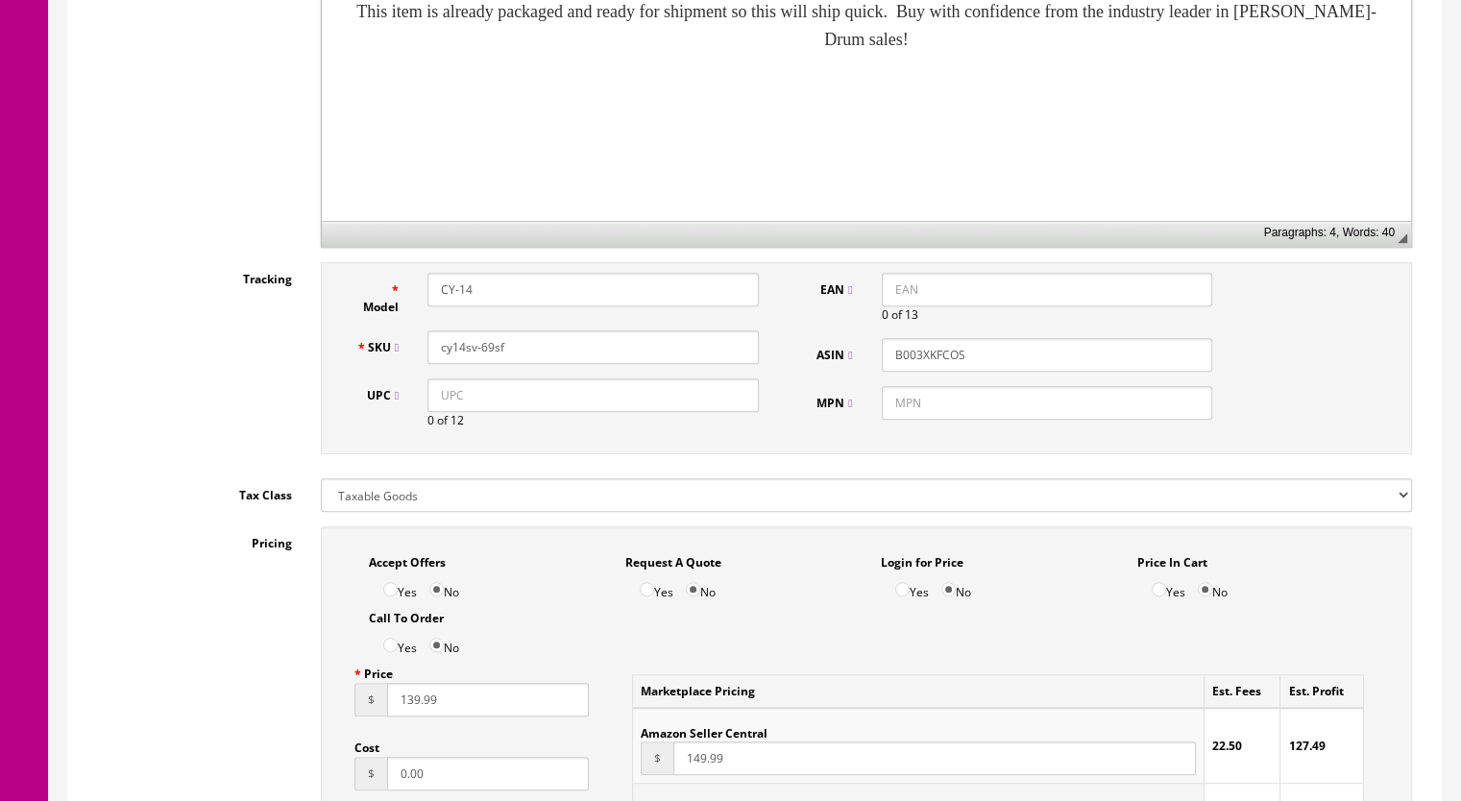
scroll to position [1056, 0]
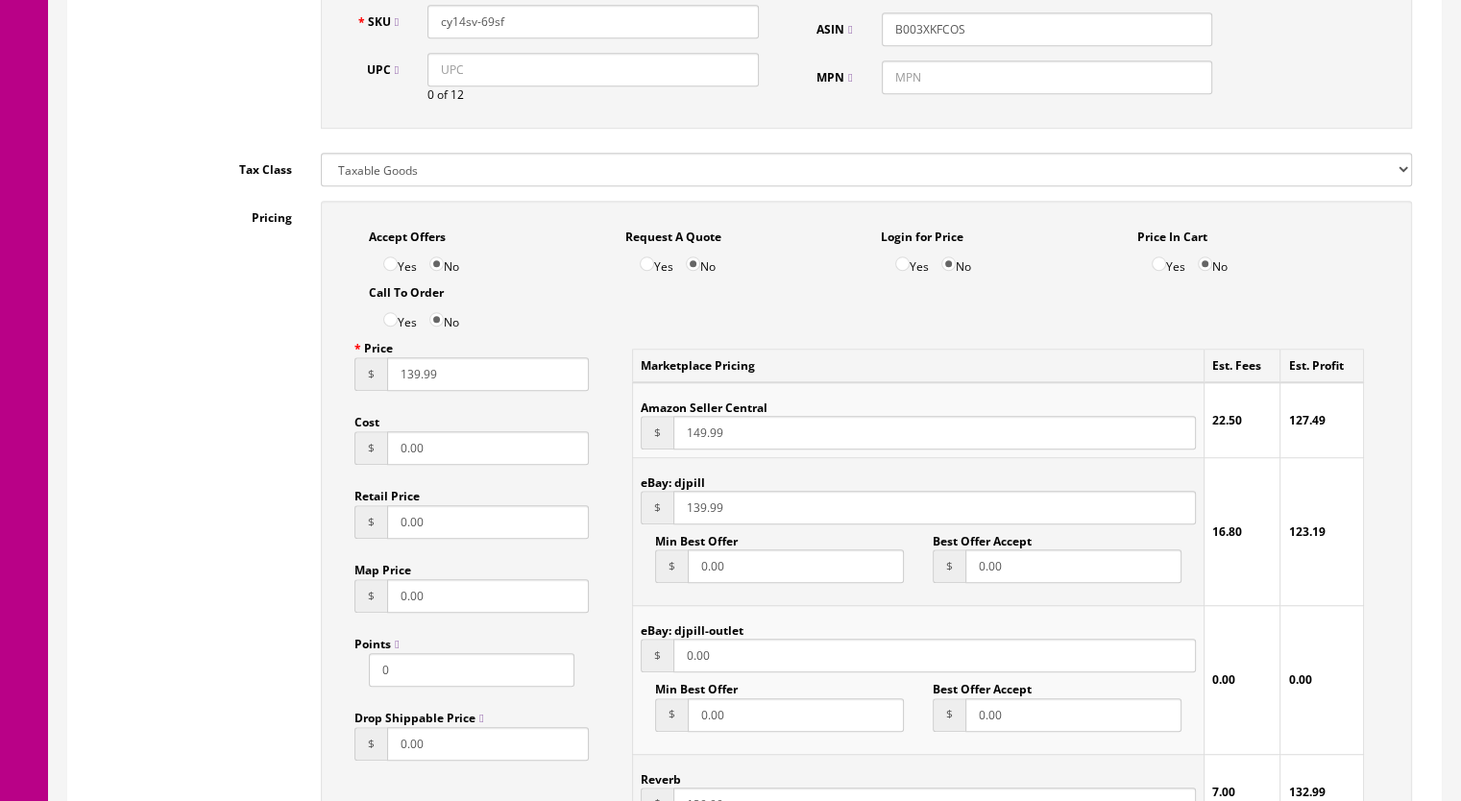
type input "cy14sv-69sf"
click at [413, 384] on input "139.99" at bounding box center [488, 374] width 202 height 34
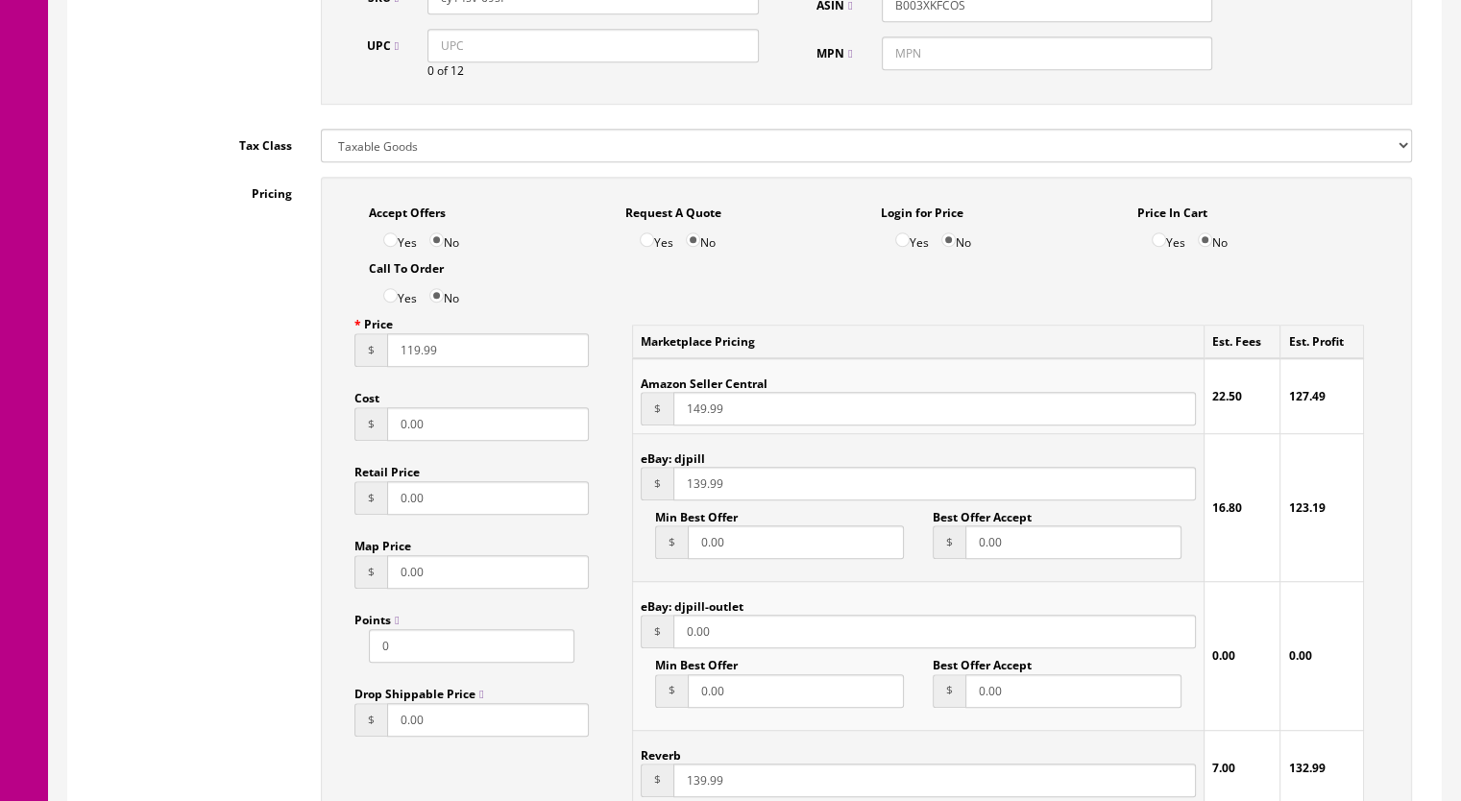
scroll to position [1440, 0]
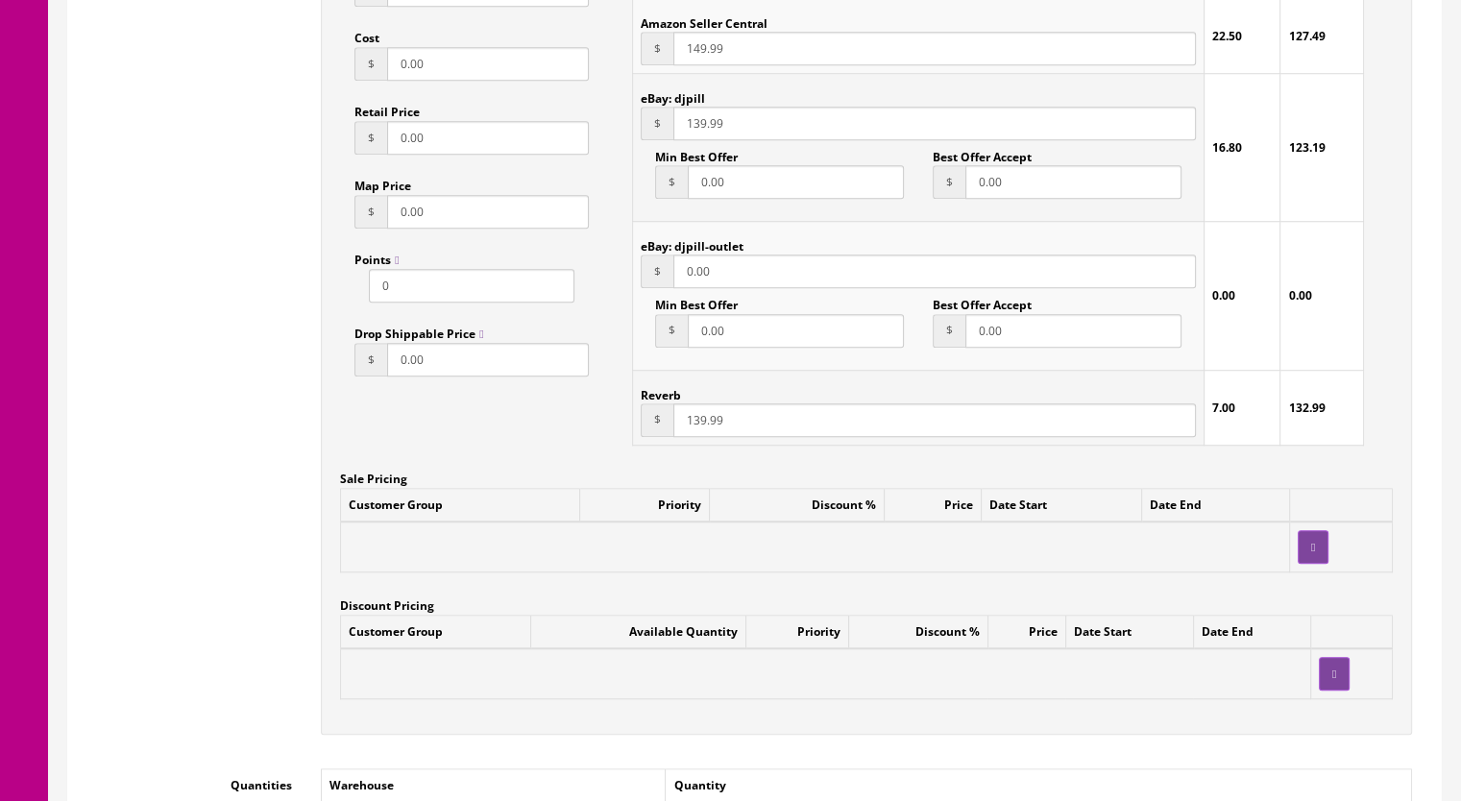
type input "119.99"
click at [689, 421] on input "139.99" at bounding box center [934, 420] width 522 height 34
type input "119.99"
click at [689, 133] on input "139.99" at bounding box center [934, 124] width 522 height 34
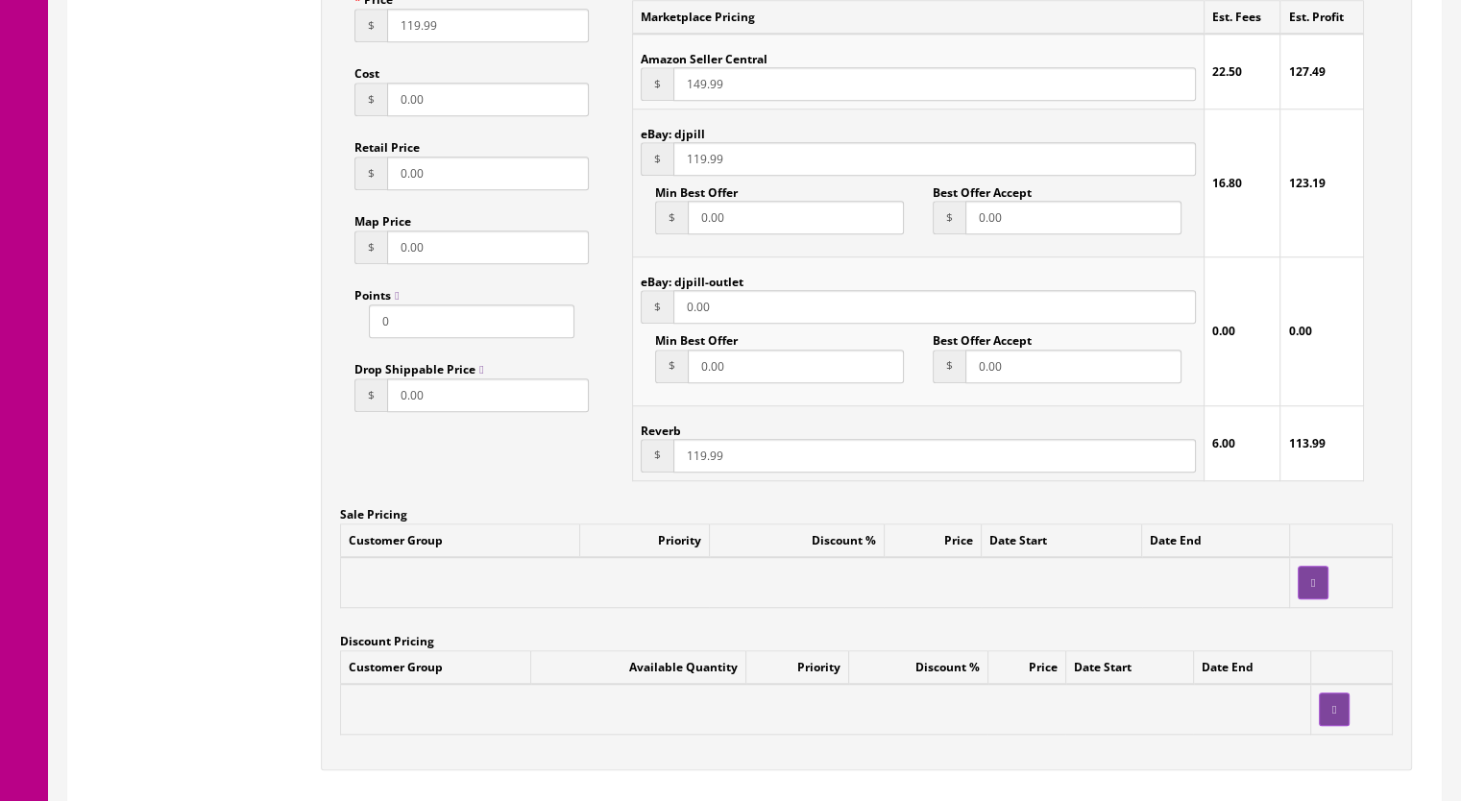
scroll to position [1344, 0]
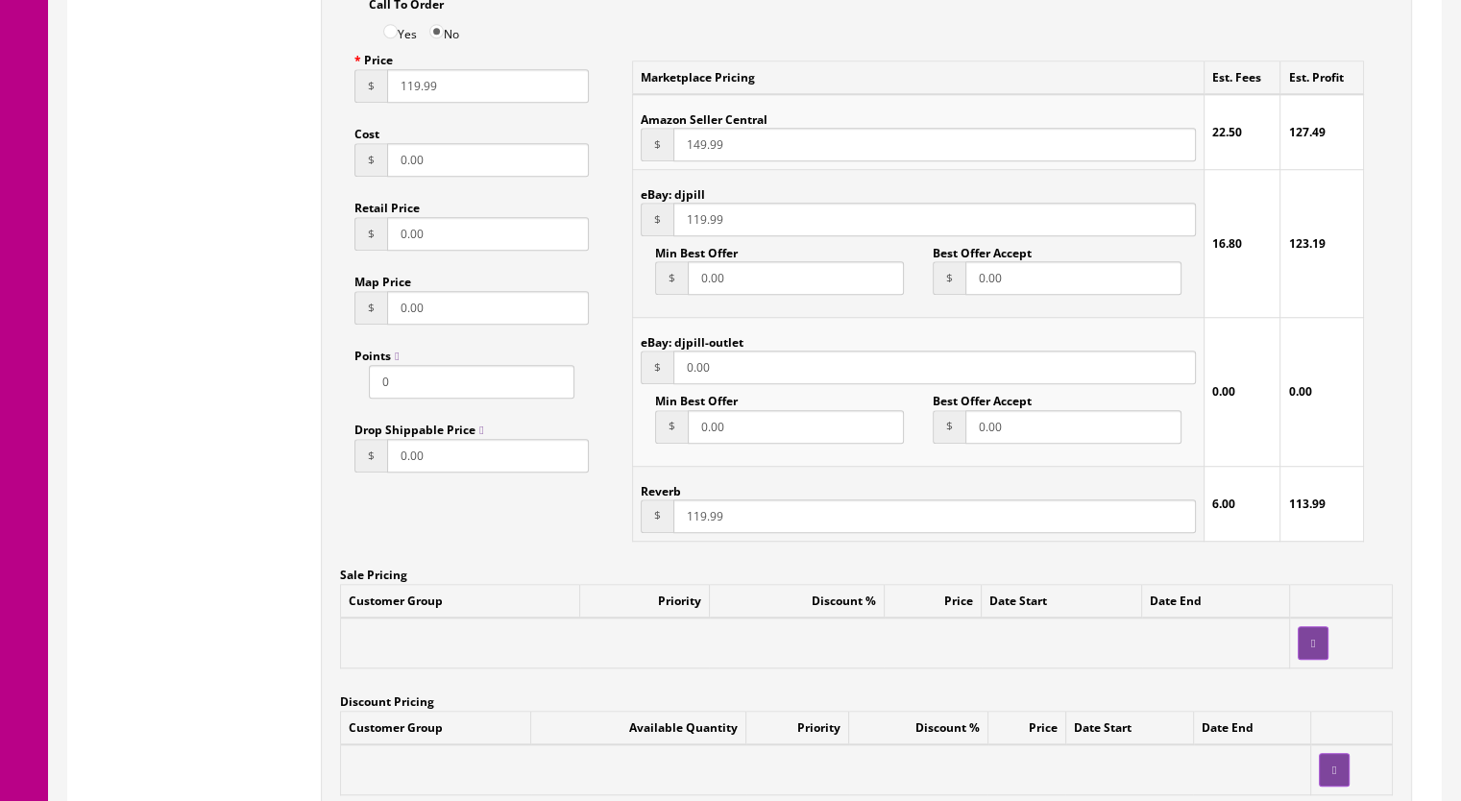
type input "119.99"
click at [691, 149] on input "149.99" at bounding box center [934, 145] width 522 height 34
drag, startPoint x: 693, startPoint y: 520, endPoint x: 705, endPoint y: 520, distance: 11.6
click at [705, 520] on input "119.99" at bounding box center [934, 516] width 522 height 34
type input "109.99"
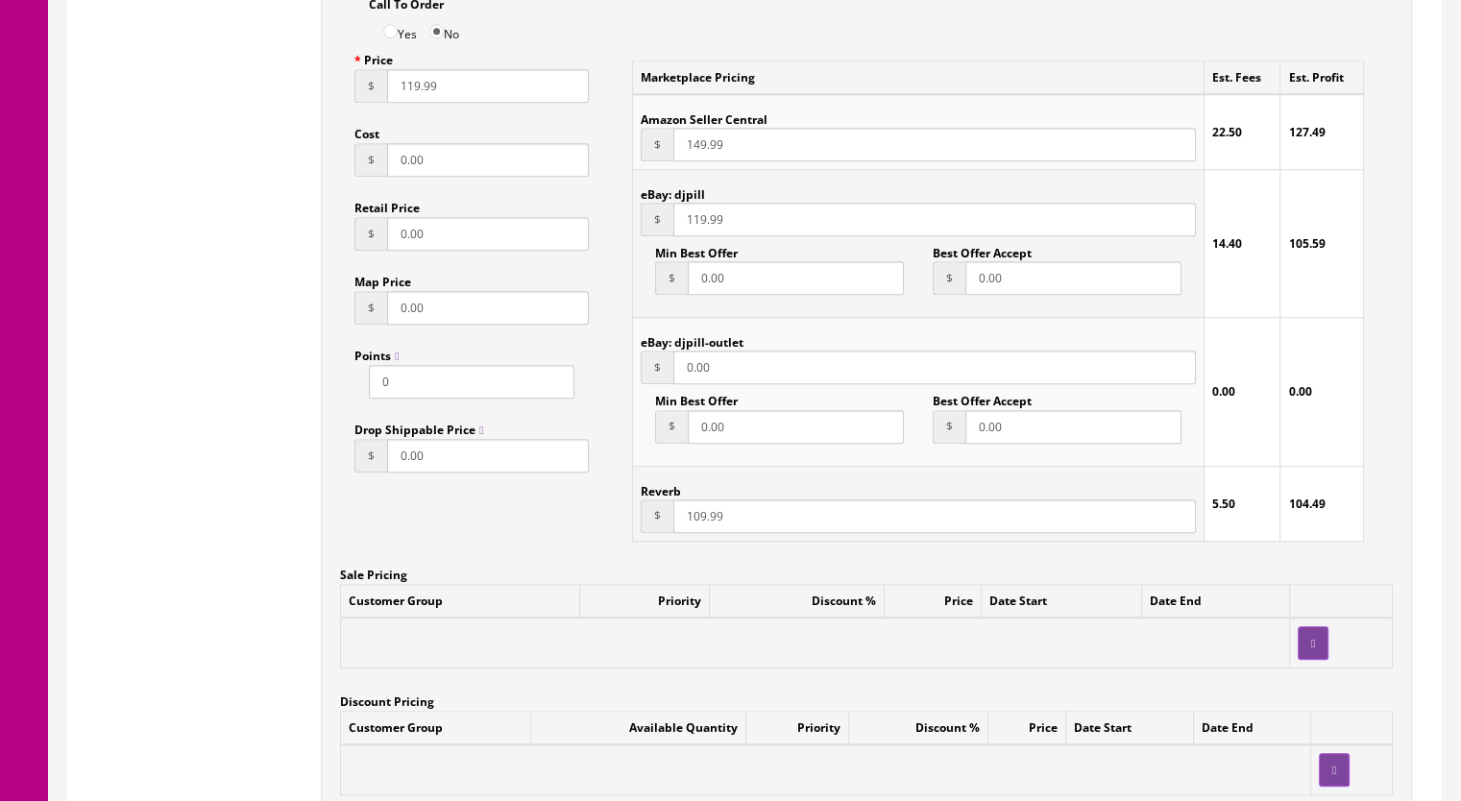
click at [403, 92] on input "119.99" at bounding box center [488, 86] width 202 height 34
type input "109.99"
click at [692, 229] on input "119.99" at bounding box center [934, 220] width 522 height 34
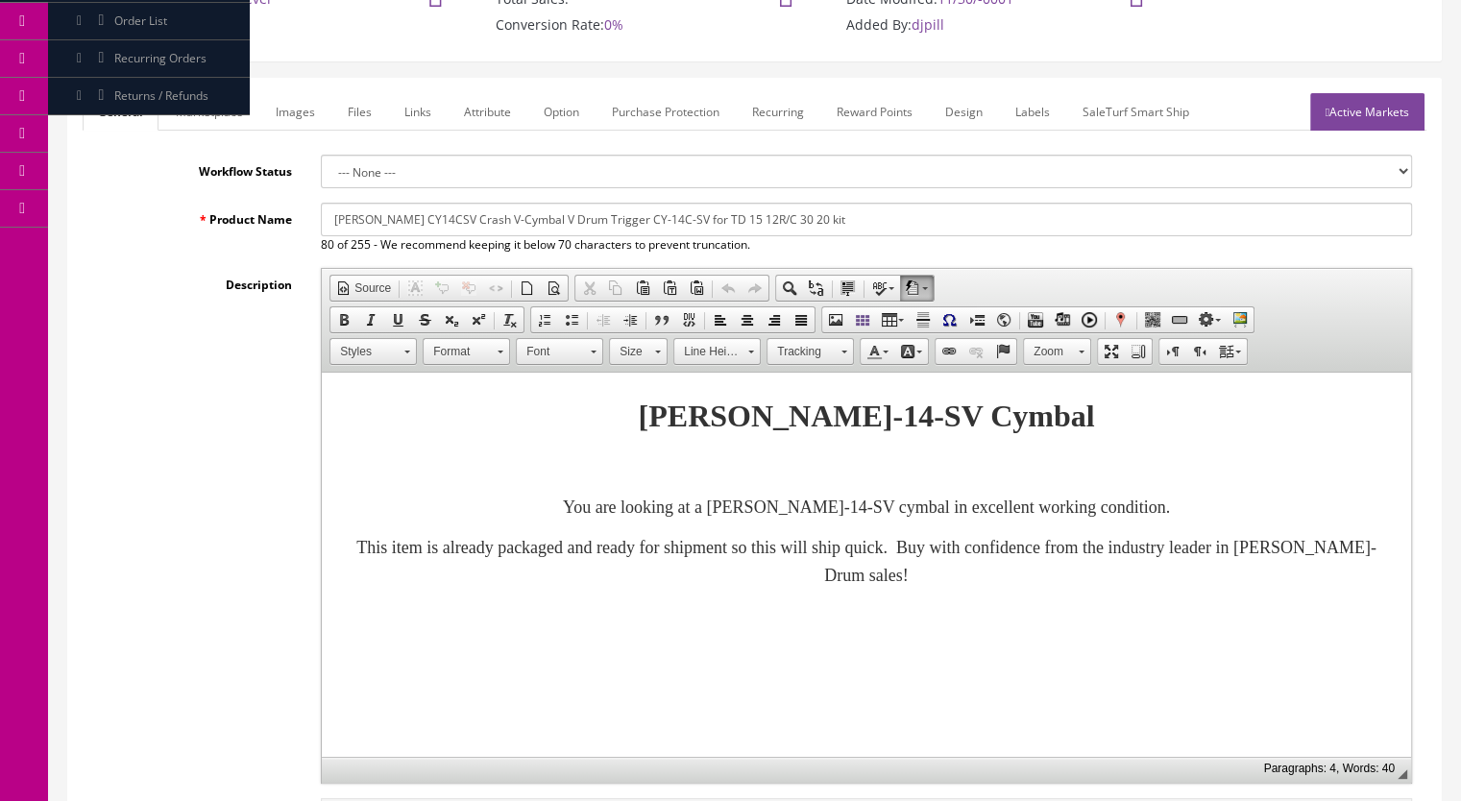
scroll to position [192, 0]
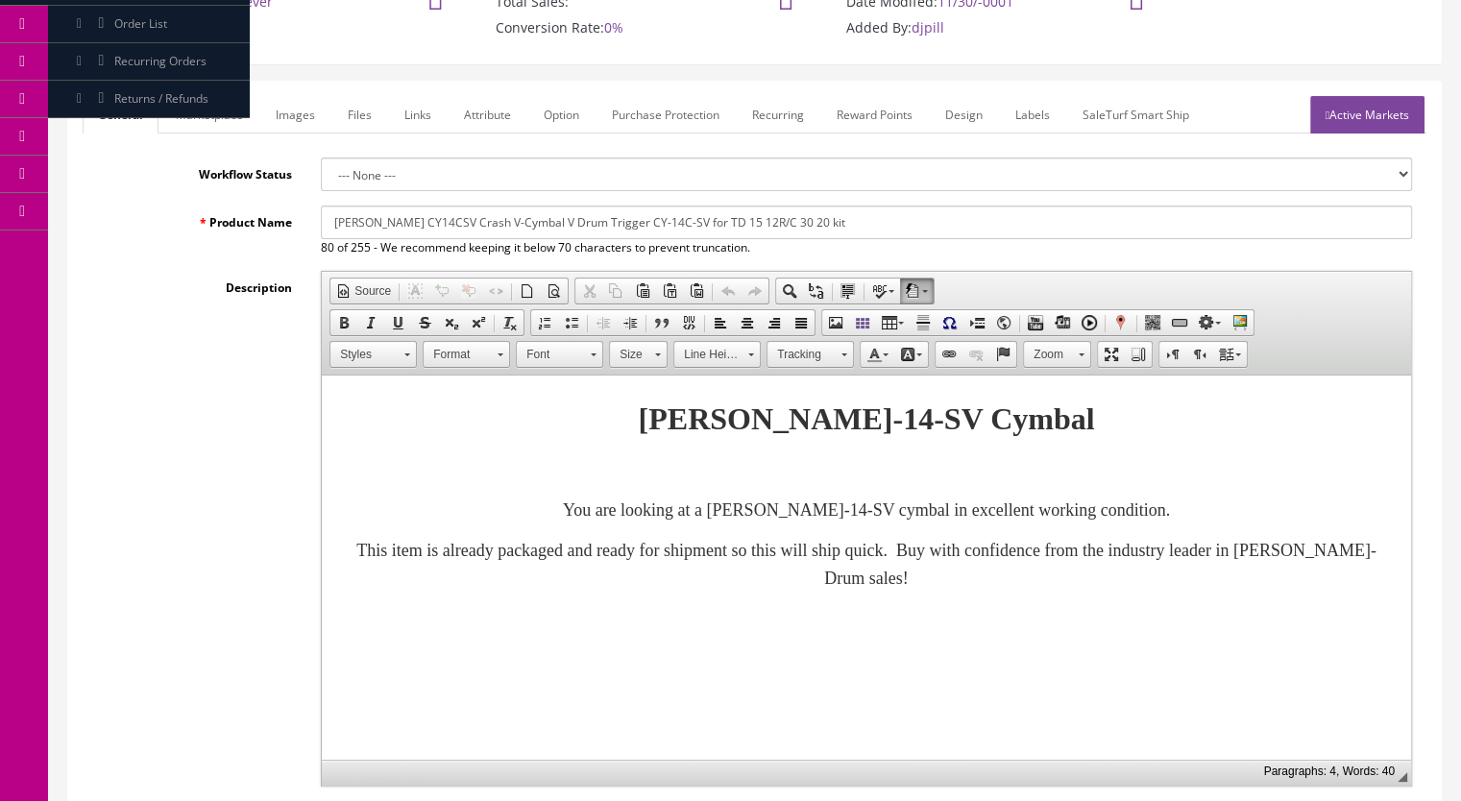
type input "109.99"
click at [1230, 506] on p "You are looking at a Roland CY-14-SV cymbal in excellent working condition." at bounding box center [866, 510] width 1051 height 28
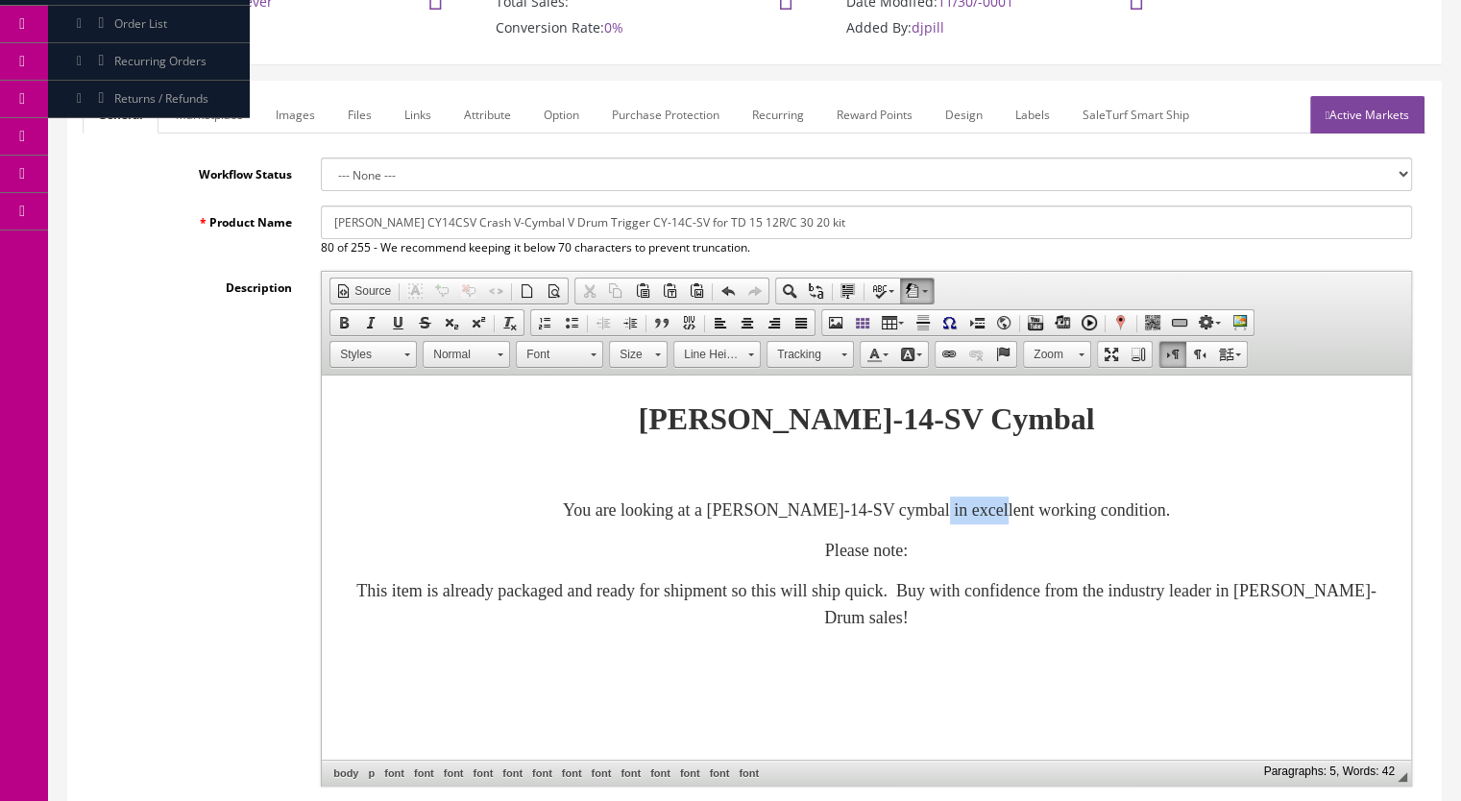
drag, startPoint x: 955, startPoint y: 511, endPoint x: 1030, endPoint y: 510, distance: 75.9
click at [1030, 510] on font "You are looking at a Roland CY-14-SV cymbal in excellent working condition." at bounding box center [866, 509] width 607 height 19
click at [930, 552] on p "Please note:" at bounding box center [866, 551] width 1051 height 28
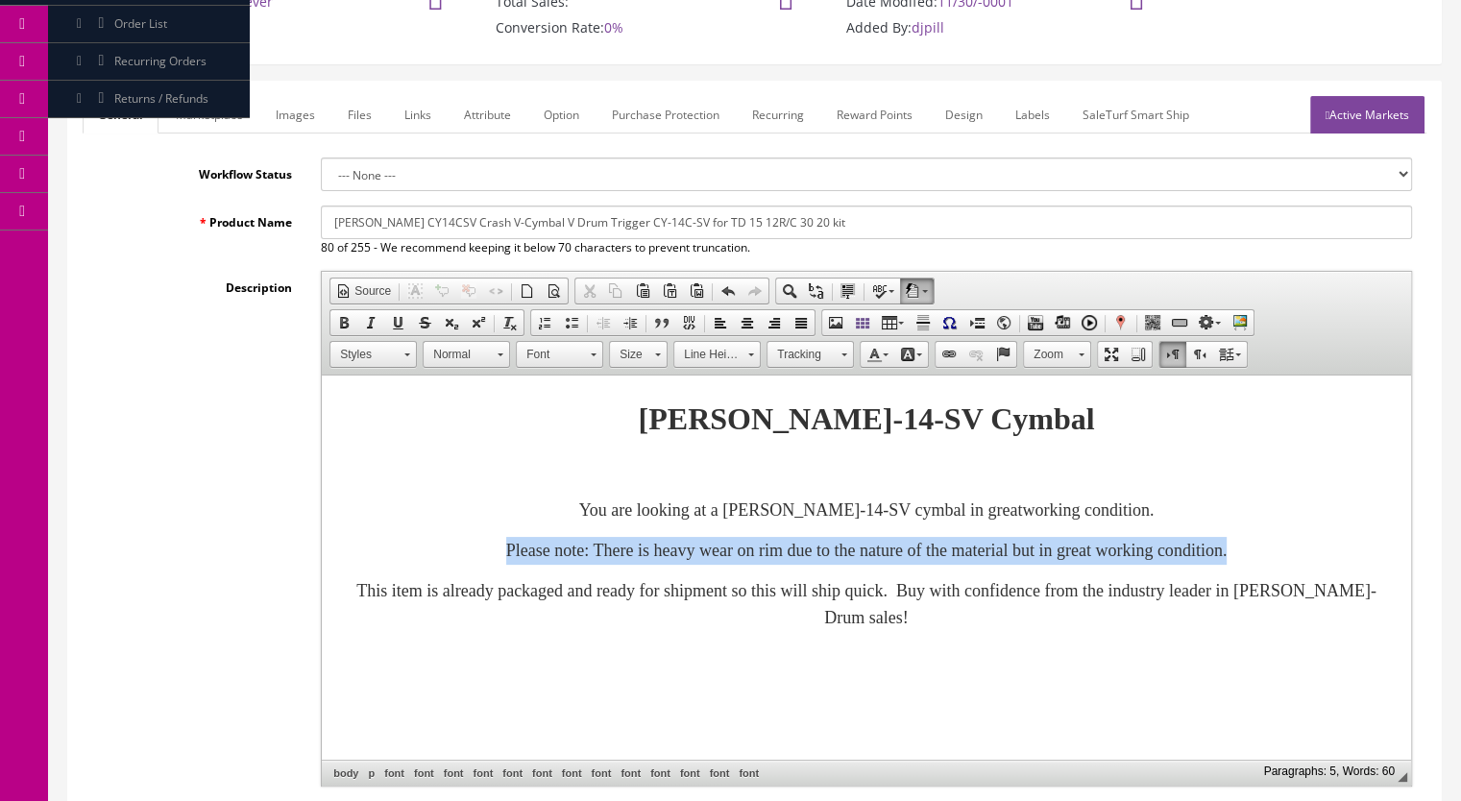
drag, startPoint x: 554, startPoint y: 552, endPoint x: 1358, endPoint y: 566, distance: 803.9
click at [1358, 565] on p "Please note: There is heavy wear on rim due to the nature of the material but i…" at bounding box center [866, 551] width 1051 height 28
click at [331, 313] on link "Bold" at bounding box center [343, 322] width 27 height 25
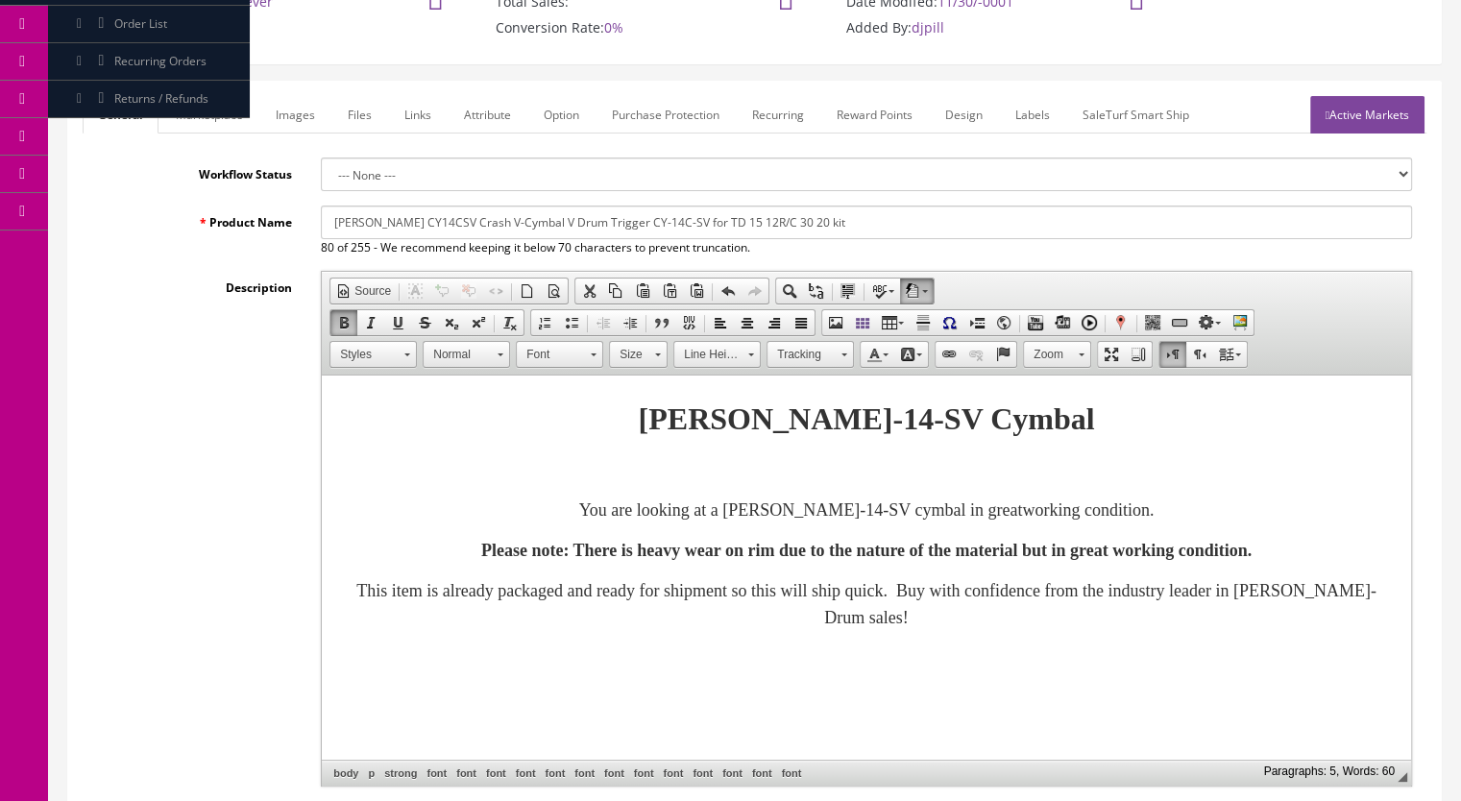
click at [650, 351] on link "Size" at bounding box center [638, 354] width 59 height 27
click at [640, 497] on link "20" at bounding box center [665, 498] width 109 height 30
click at [1136, 472] on p at bounding box center [866, 470] width 1051 height 28
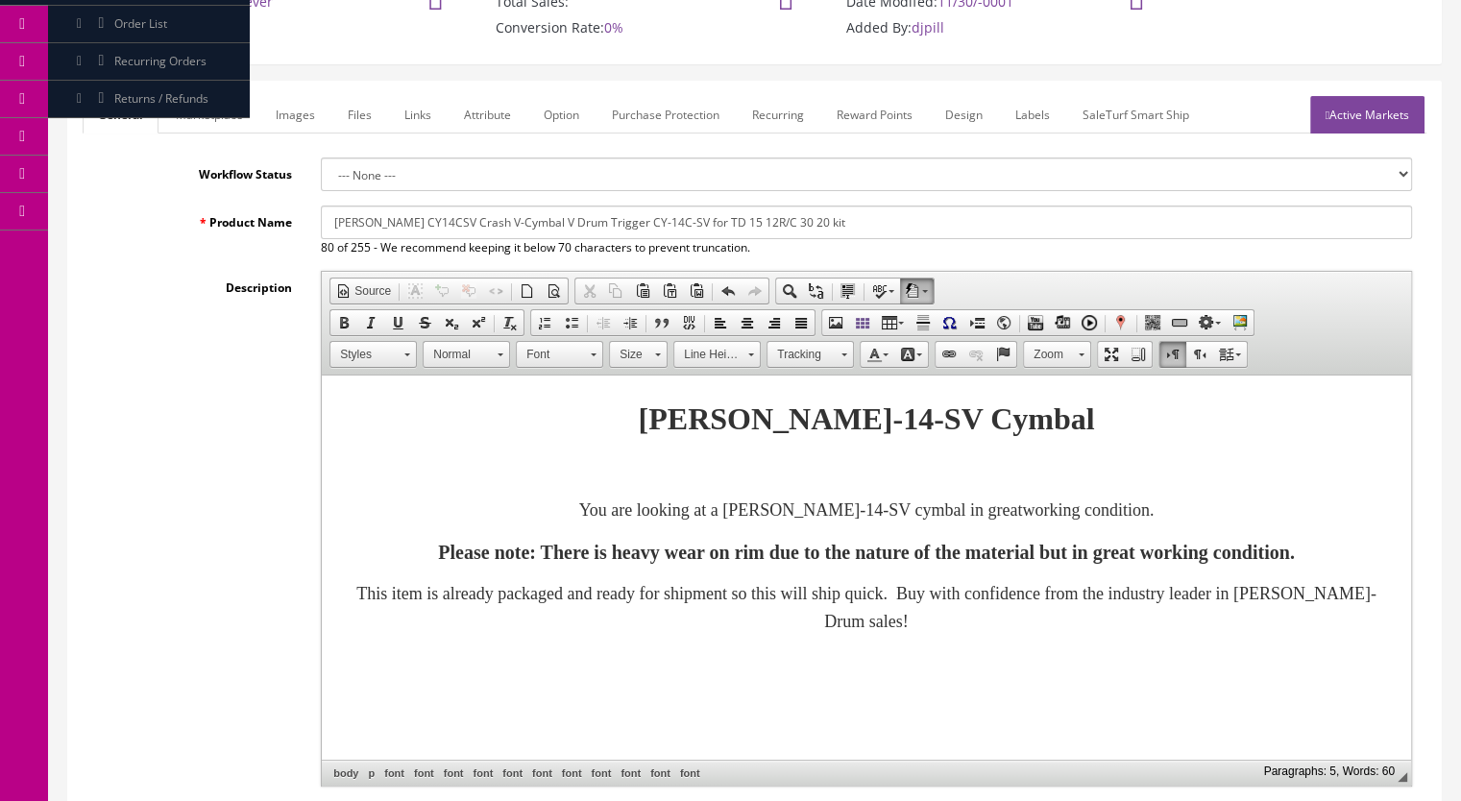
click at [1150, 554] on font "Please note: There is heavy wear on rim due to the nature of the material but i…" at bounding box center [866, 552] width 856 height 21
click at [1150, 568] on p "Please note: There is heavy wear on rim due to the nature of the material (silv…" at bounding box center [866, 552] width 1051 height 31
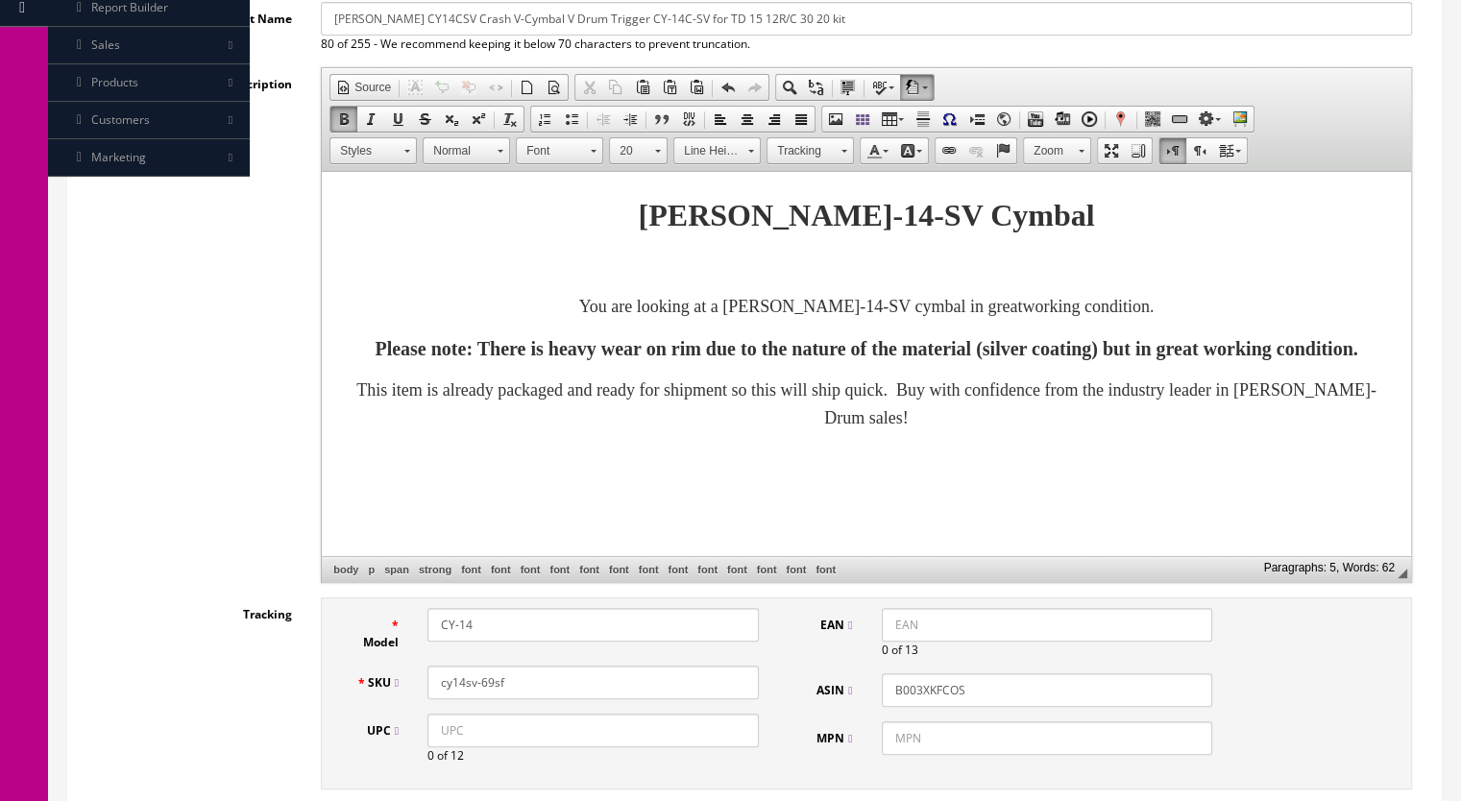
scroll to position [576, 0]
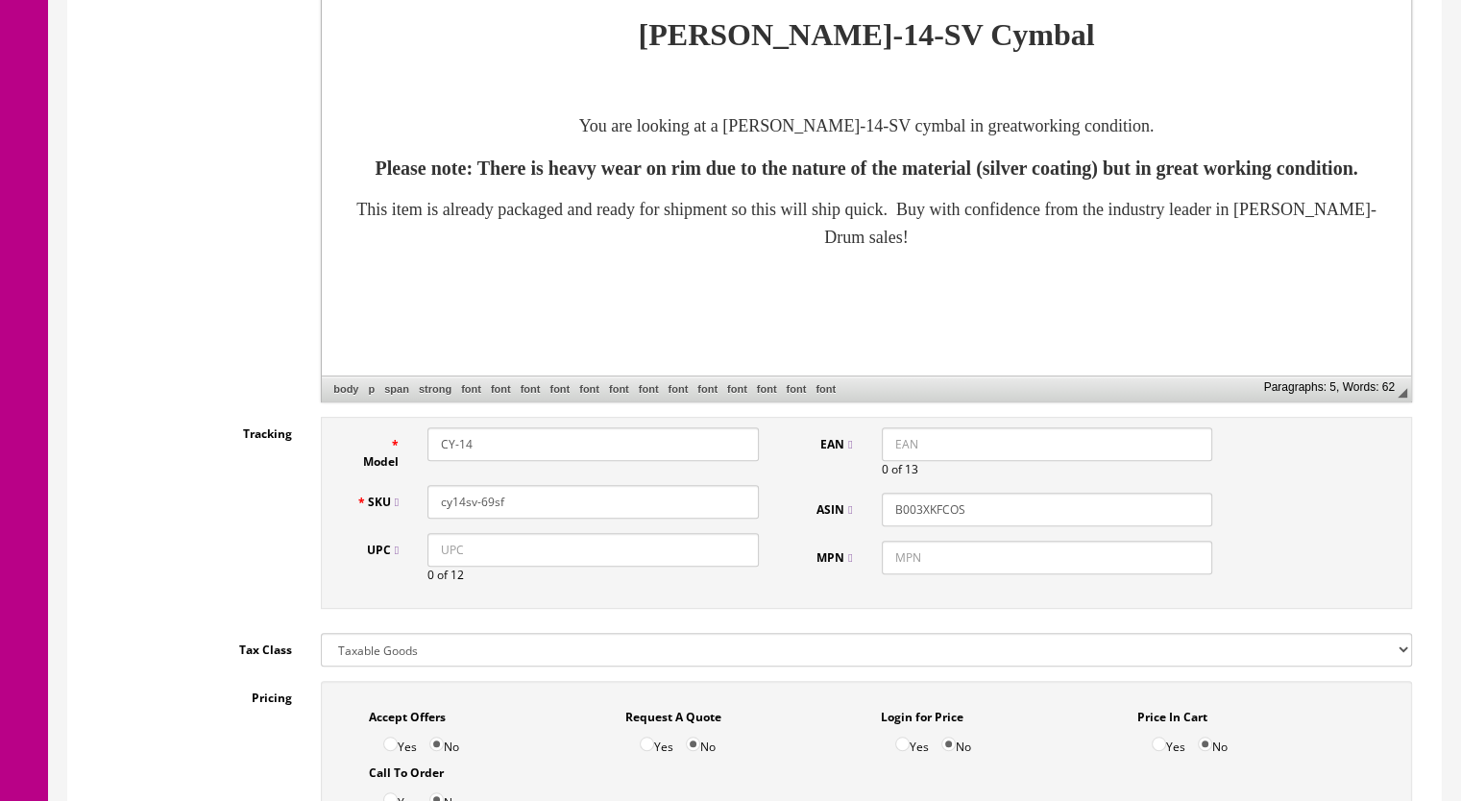
drag, startPoint x: 519, startPoint y: 499, endPoint x: 483, endPoint y: 507, distance: 36.4
click at [483, 507] on input "cy14sv-69sf" at bounding box center [592, 502] width 331 height 34
click at [484, 497] on input "cy14sv-679sf" at bounding box center [592, 502] width 331 height 34
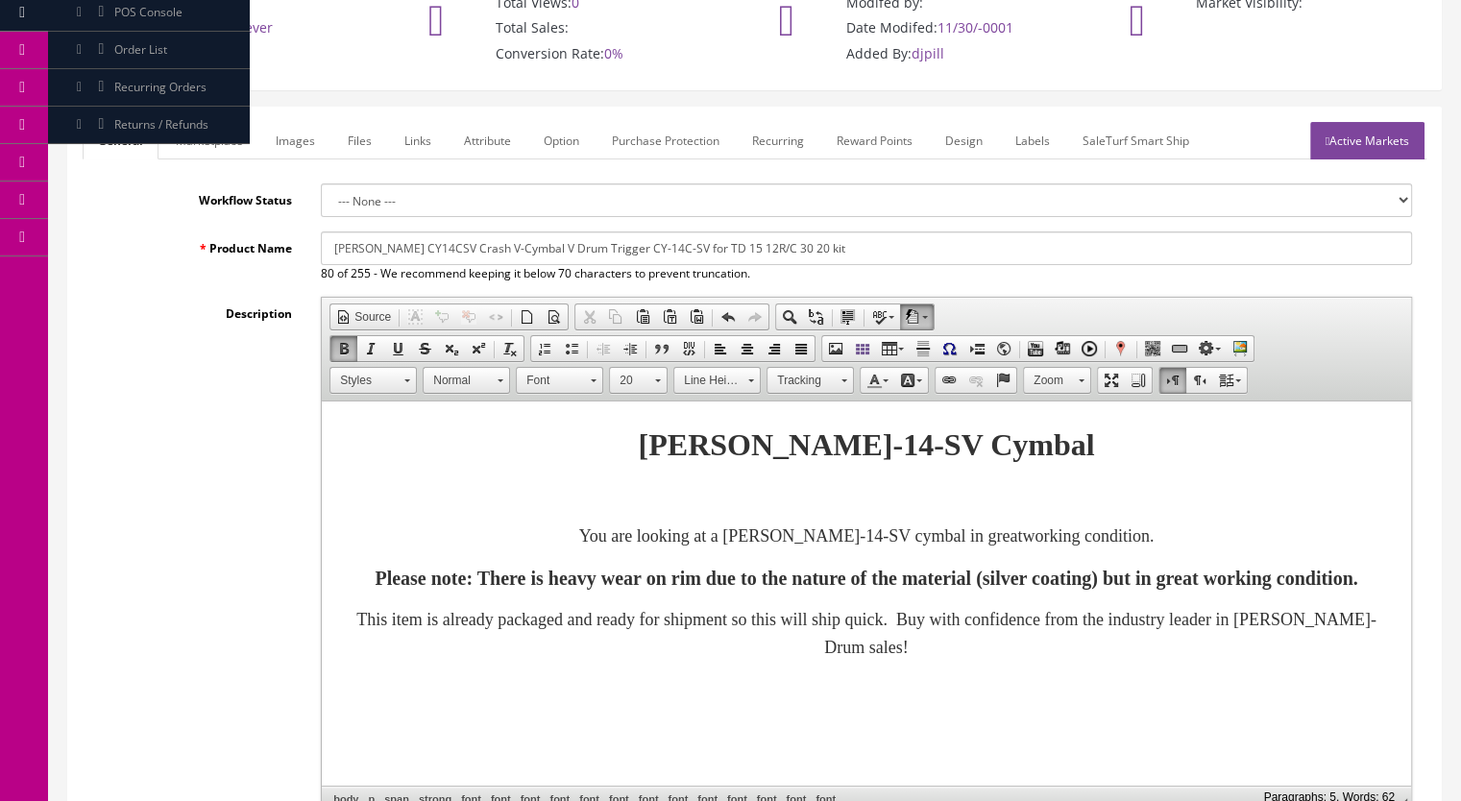
scroll to position [0, 0]
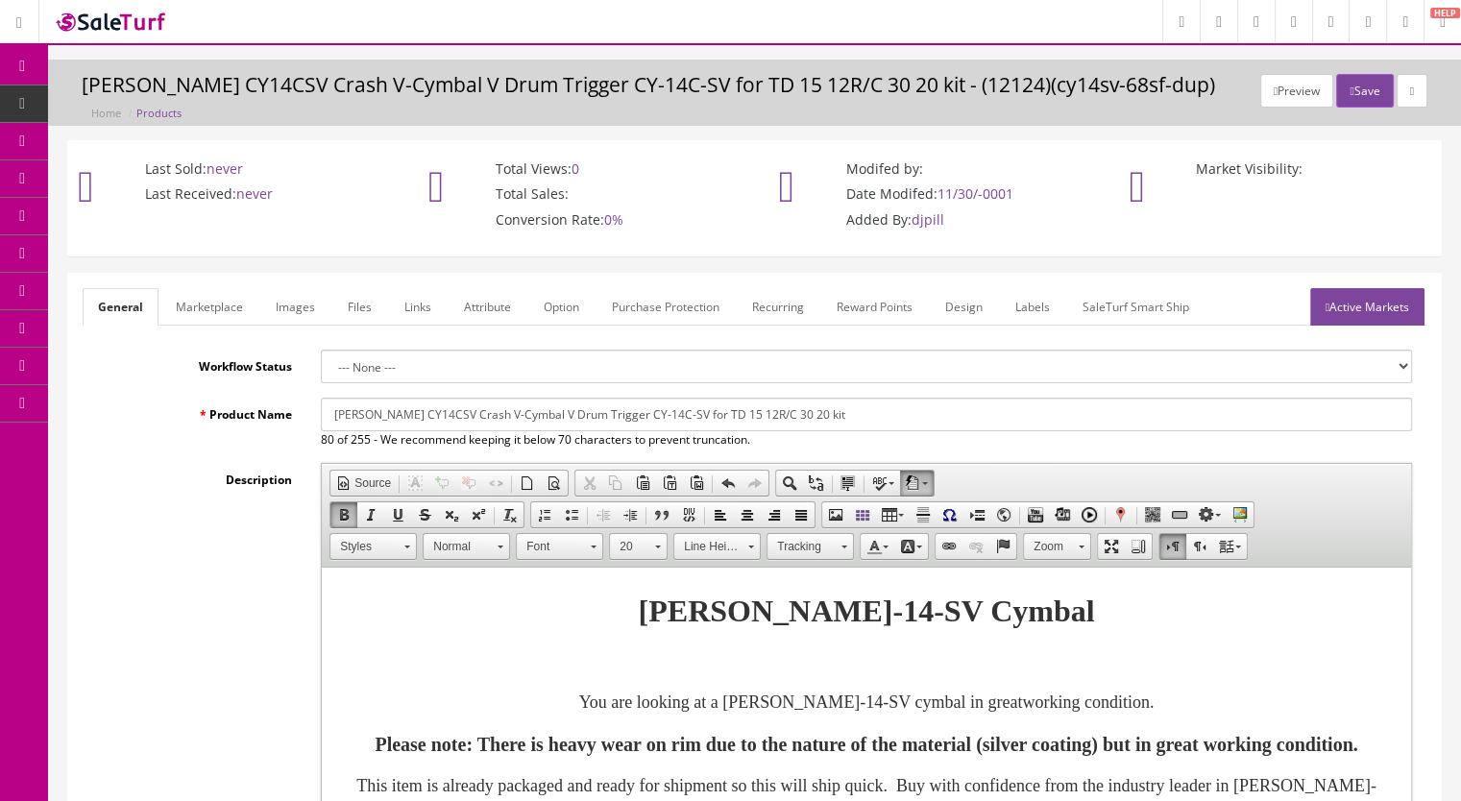
type input "cy14sv-79sf"
click at [196, 303] on link "Marketplace" at bounding box center [209, 306] width 98 height 37
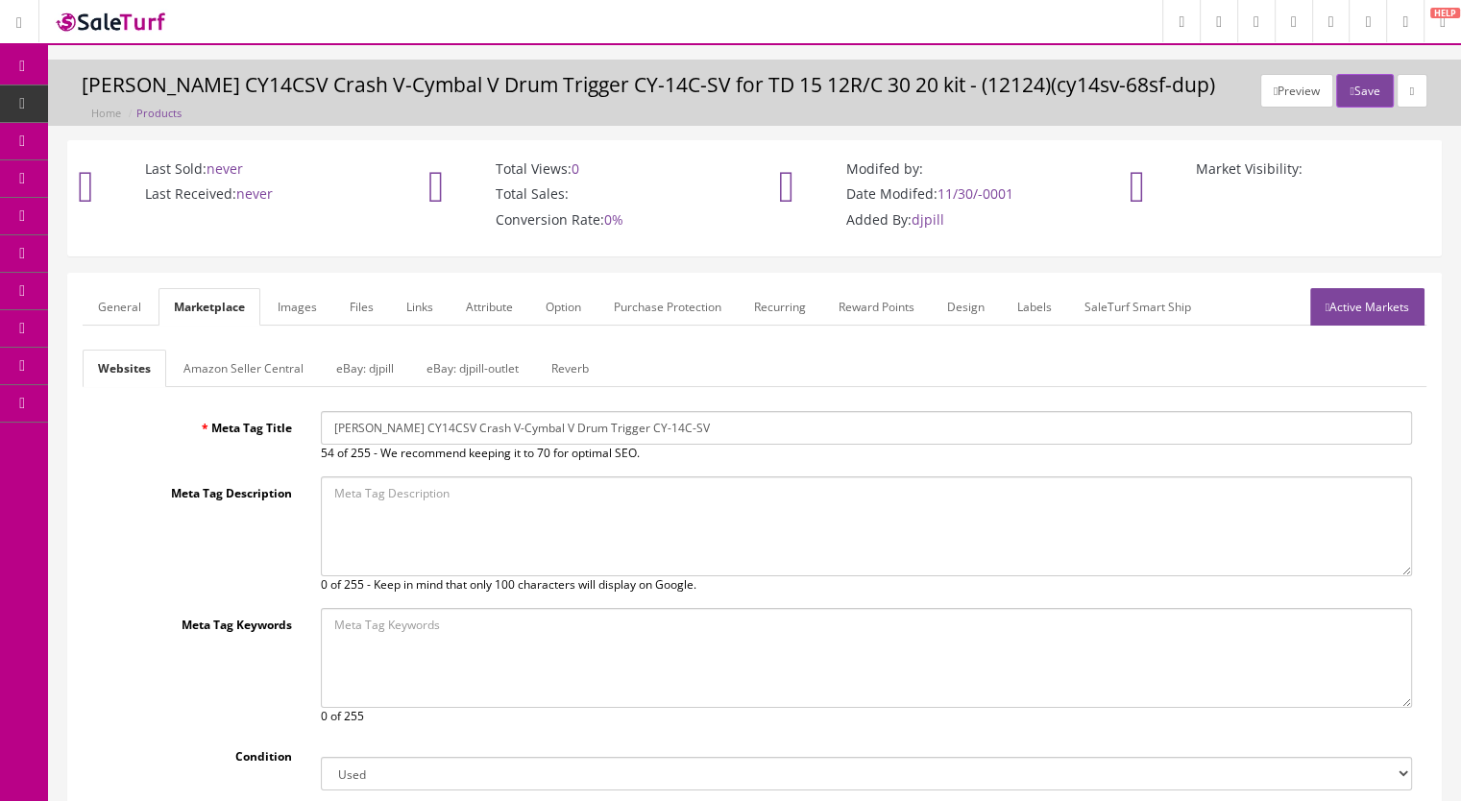
click at [565, 358] on link "Reverb" at bounding box center [570, 368] width 68 height 37
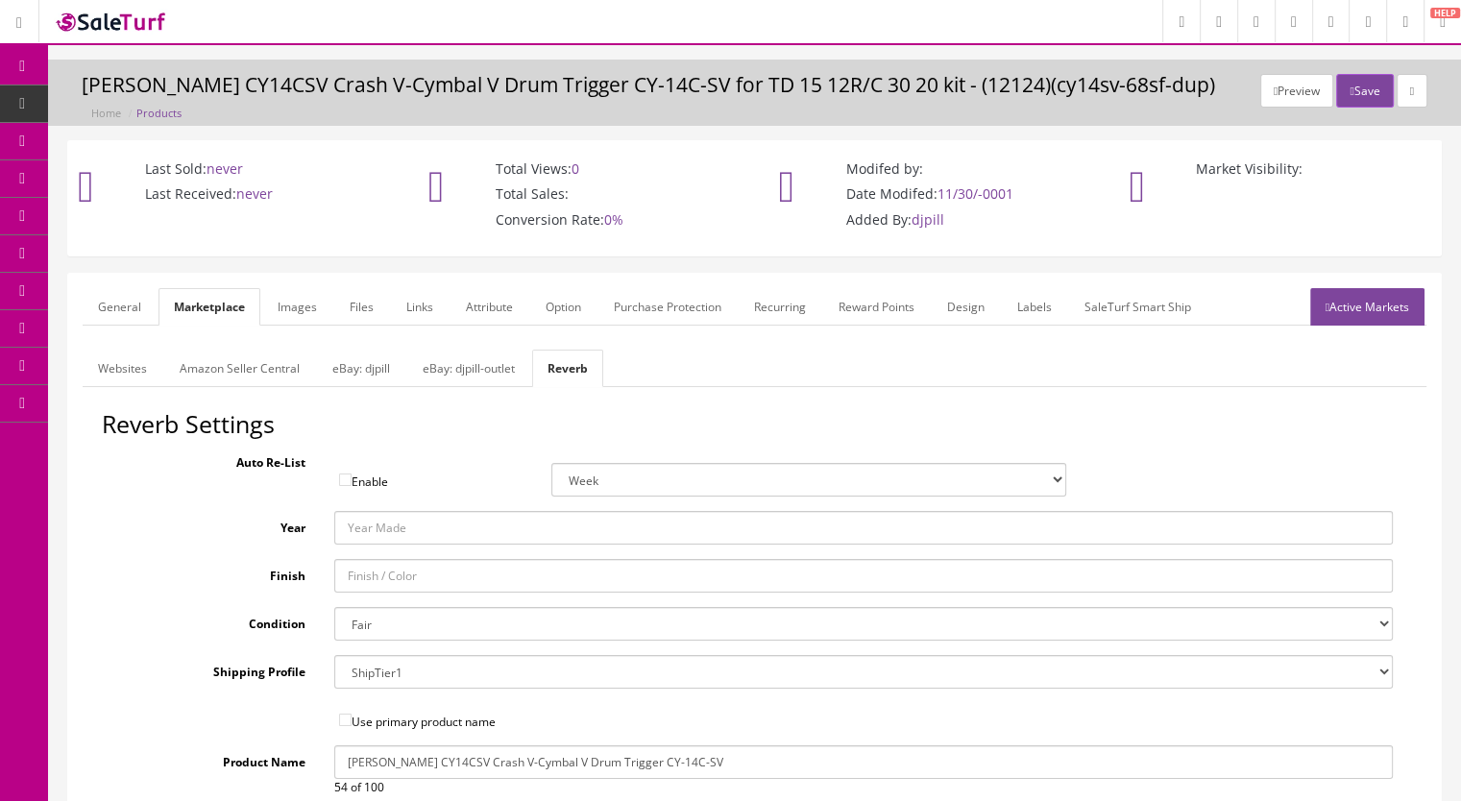
click at [383, 622] on select "Brand New Mint Excellent Very Good Good Fair Poor B-Stock Non Functioning" at bounding box center [863, 624] width 1059 height 34
select select "f7a3f48c-972a-44c6-b01a-0cd27488d3f6"
click at [334, 607] on select "Brand New Mint Excellent Very Good Good Fair Poor B-Stock Non Functioning" at bounding box center [863, 624] width 1059 height 34
click at [292, 302] on link "Images" at bounding box center [297, 306] width 70 height 37
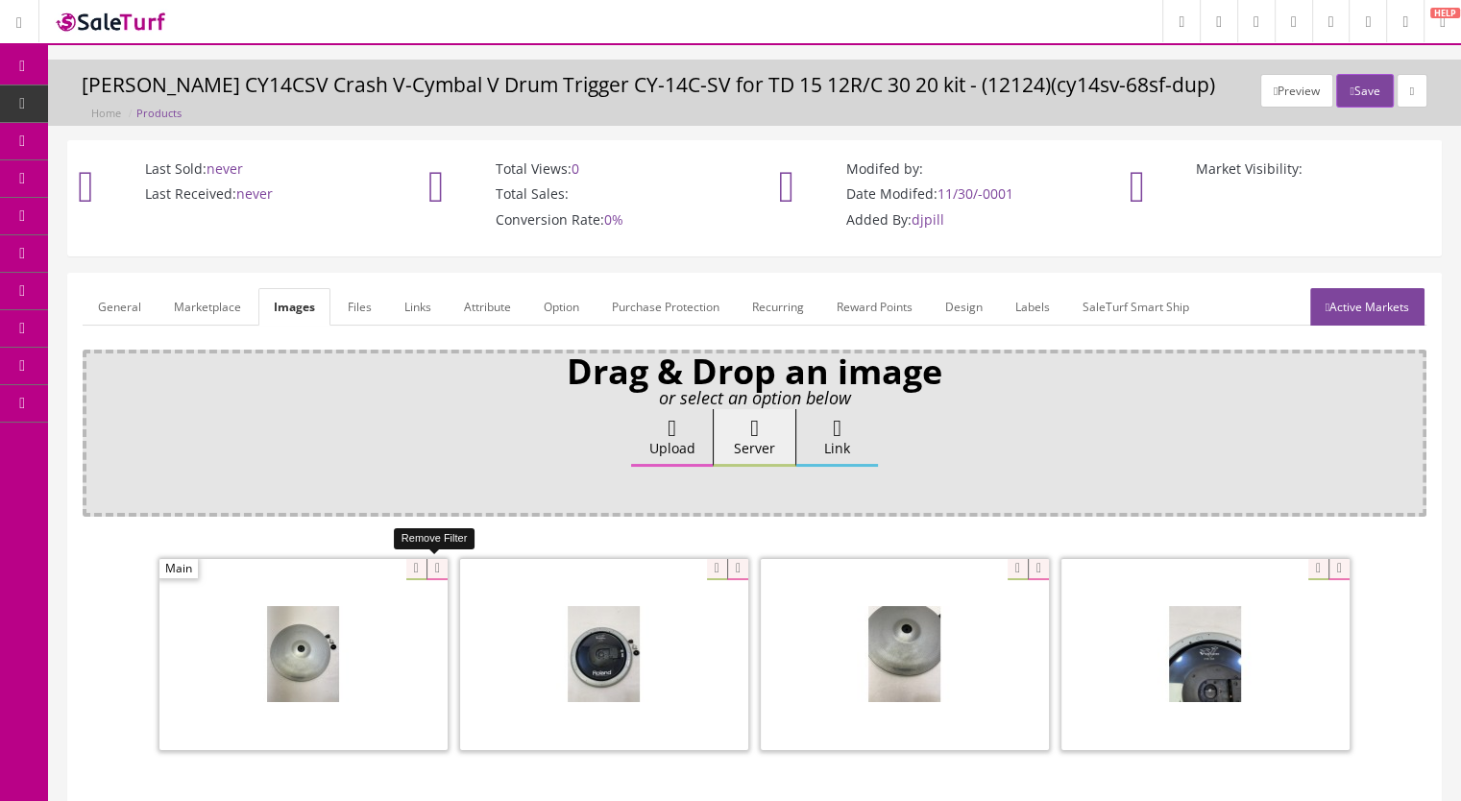
click at [433, 563] on icon at bounding box center [436, 569] width 21 height 21
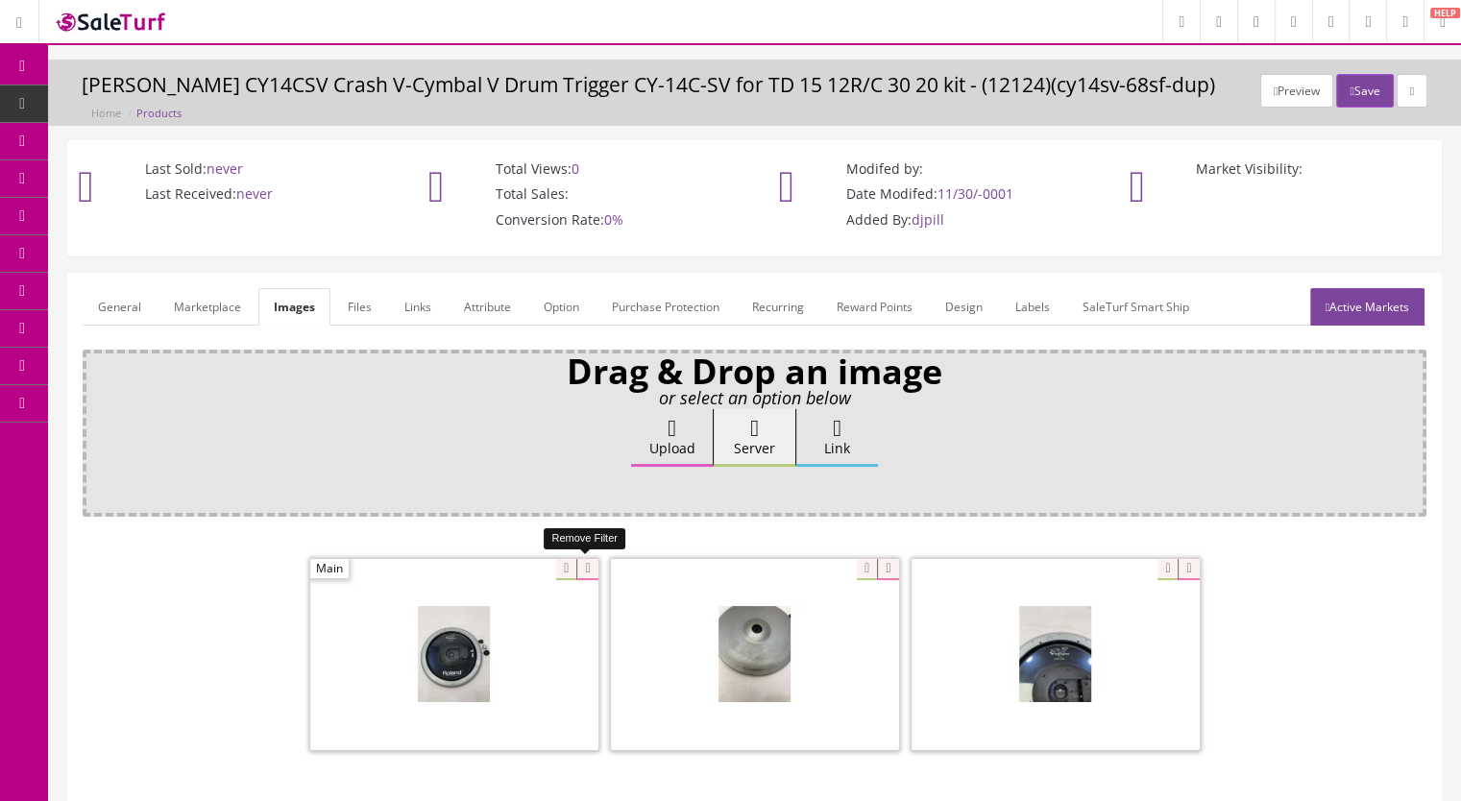
click at [576, 568] on icon at bounding box center [586, 569] width 21 height 21
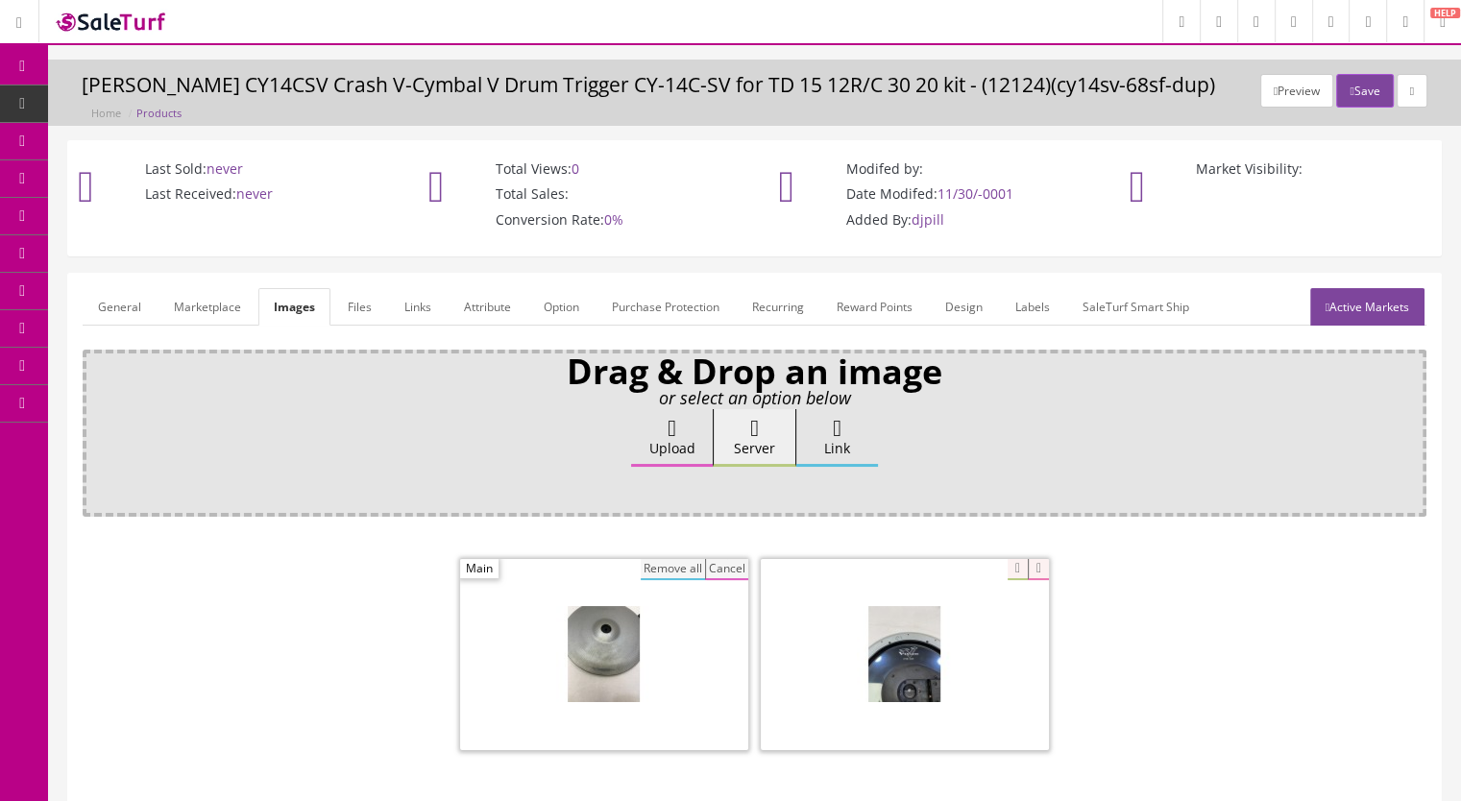
click at [687, 562] on button "Remove all" at bounding box center [673, 569] width 64 height 21
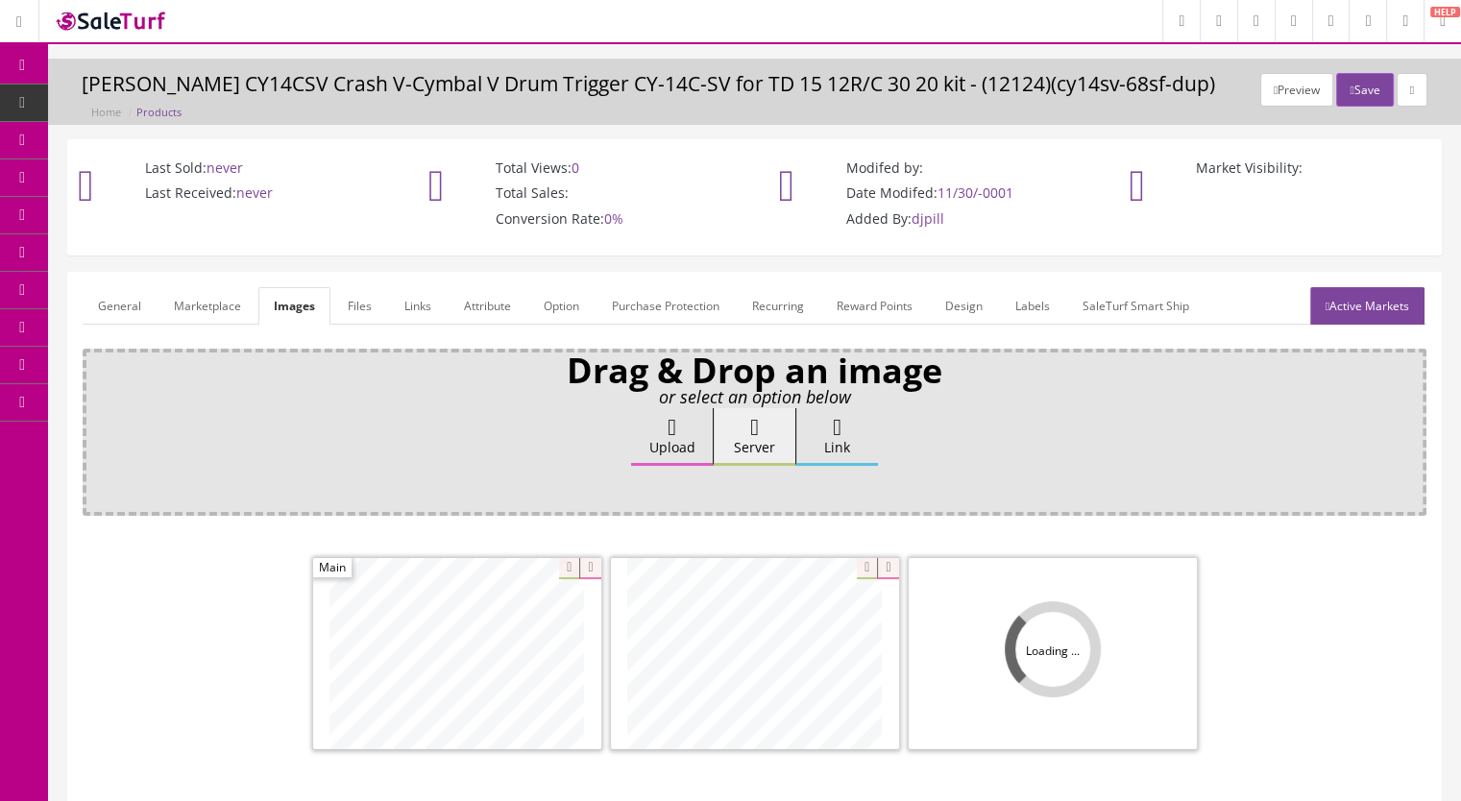
scroll to position [192, 0]
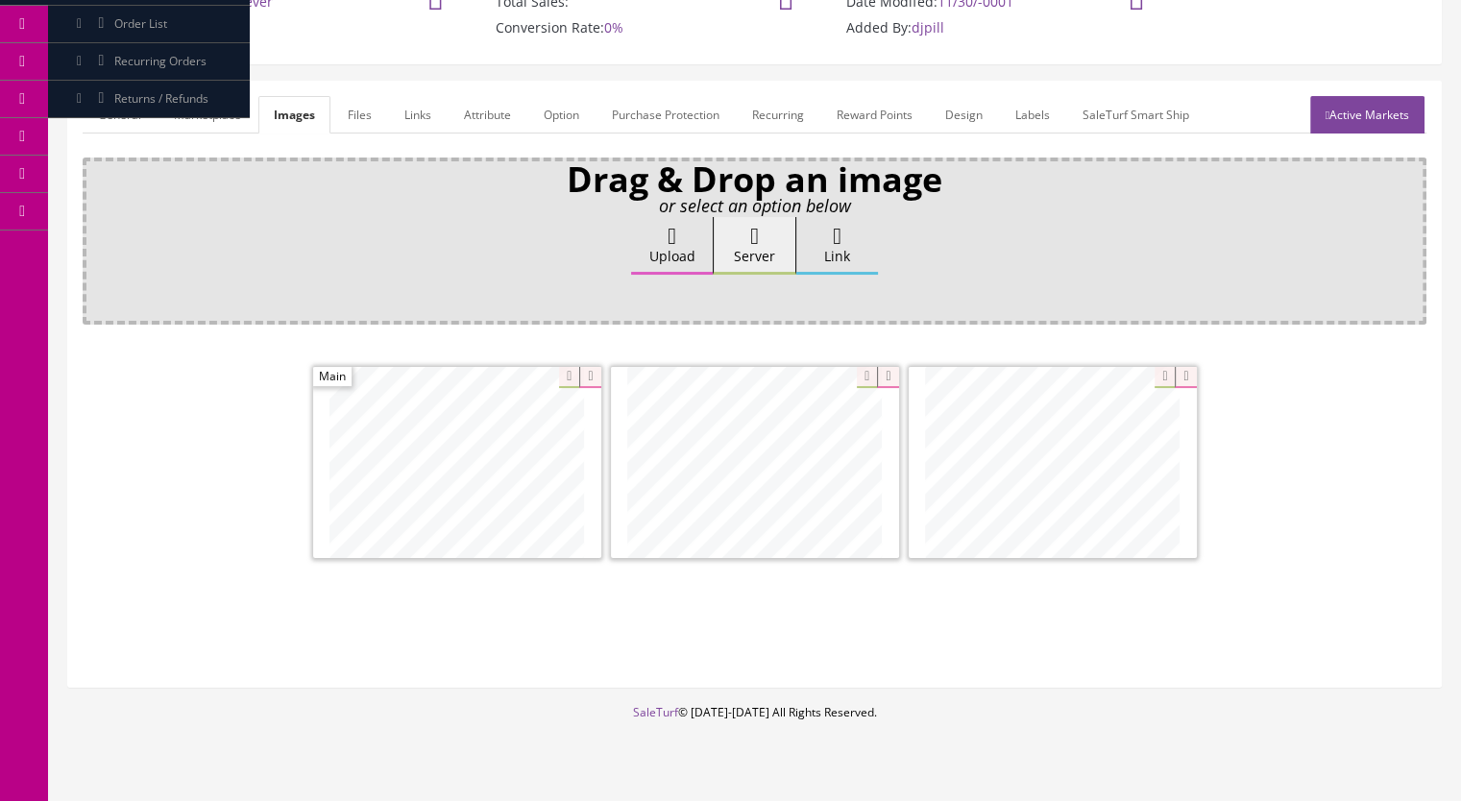
click at [208, 119] on link "Marketplace" at bounding box center [207, 114] width 98 height 37
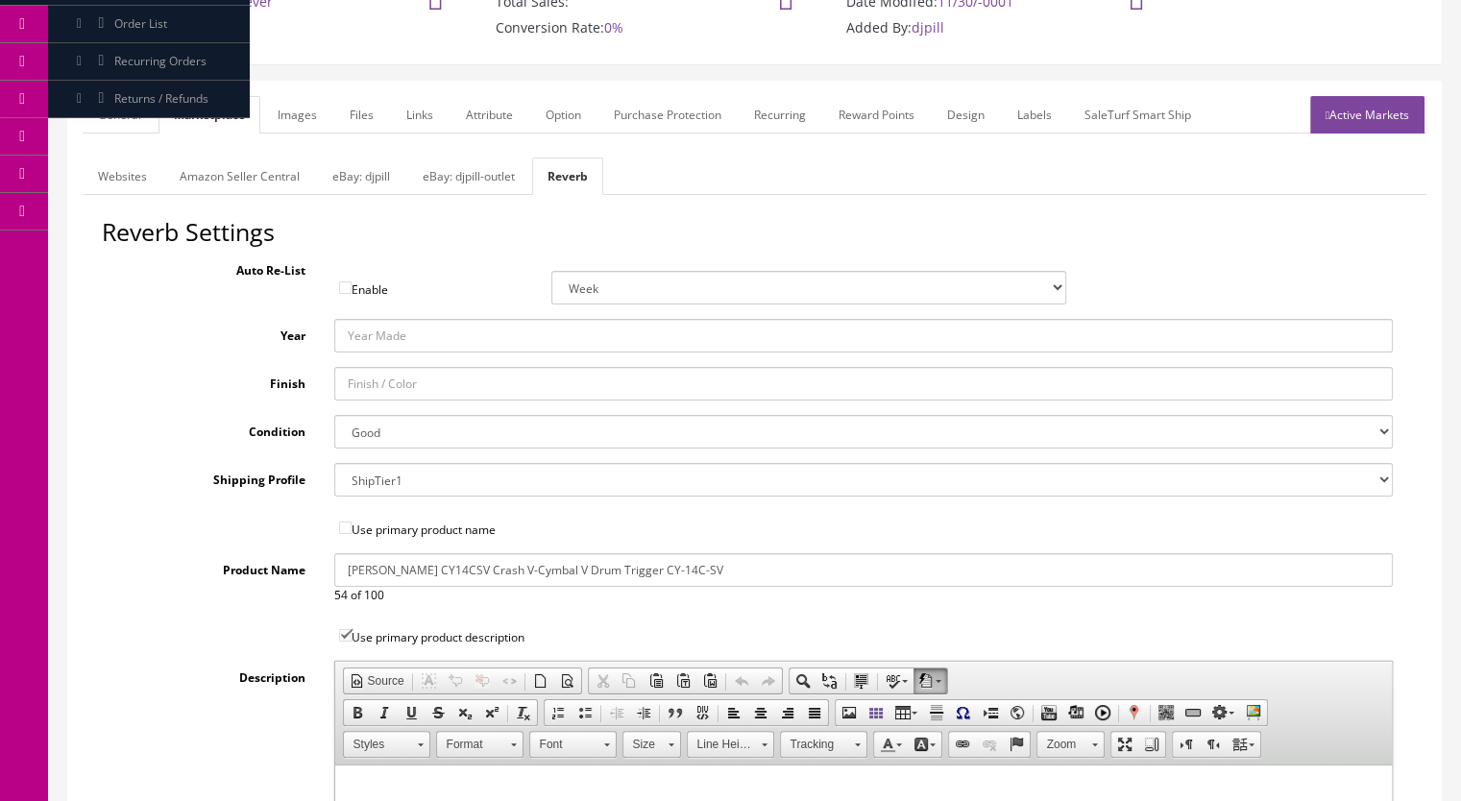
click at [104, 105] on link "General" at bounding box center [120, 114] width 74 height 37
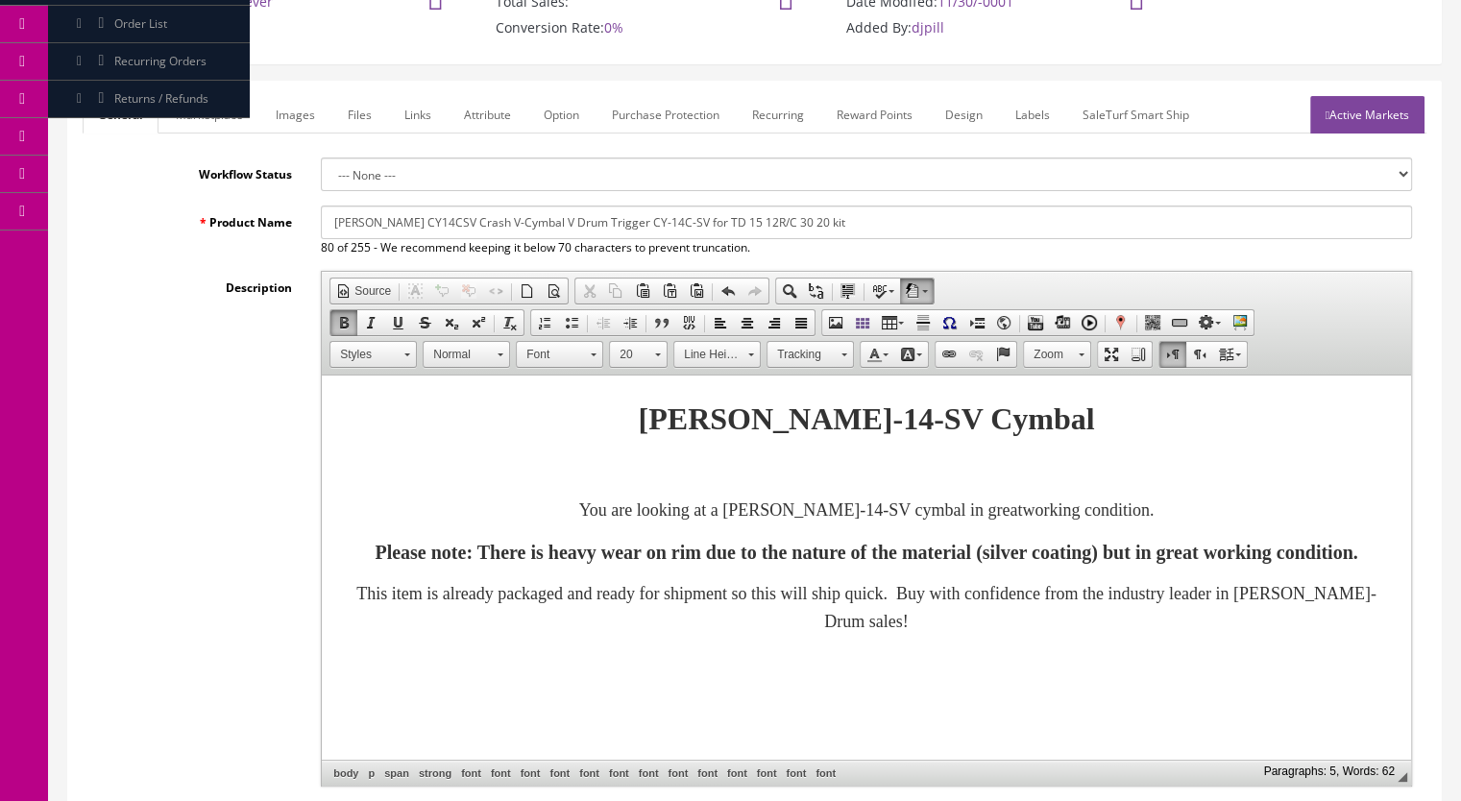
click at [1357, 108] on link "Active Markets" at bounding box center [1367, 114] width 114 height 37
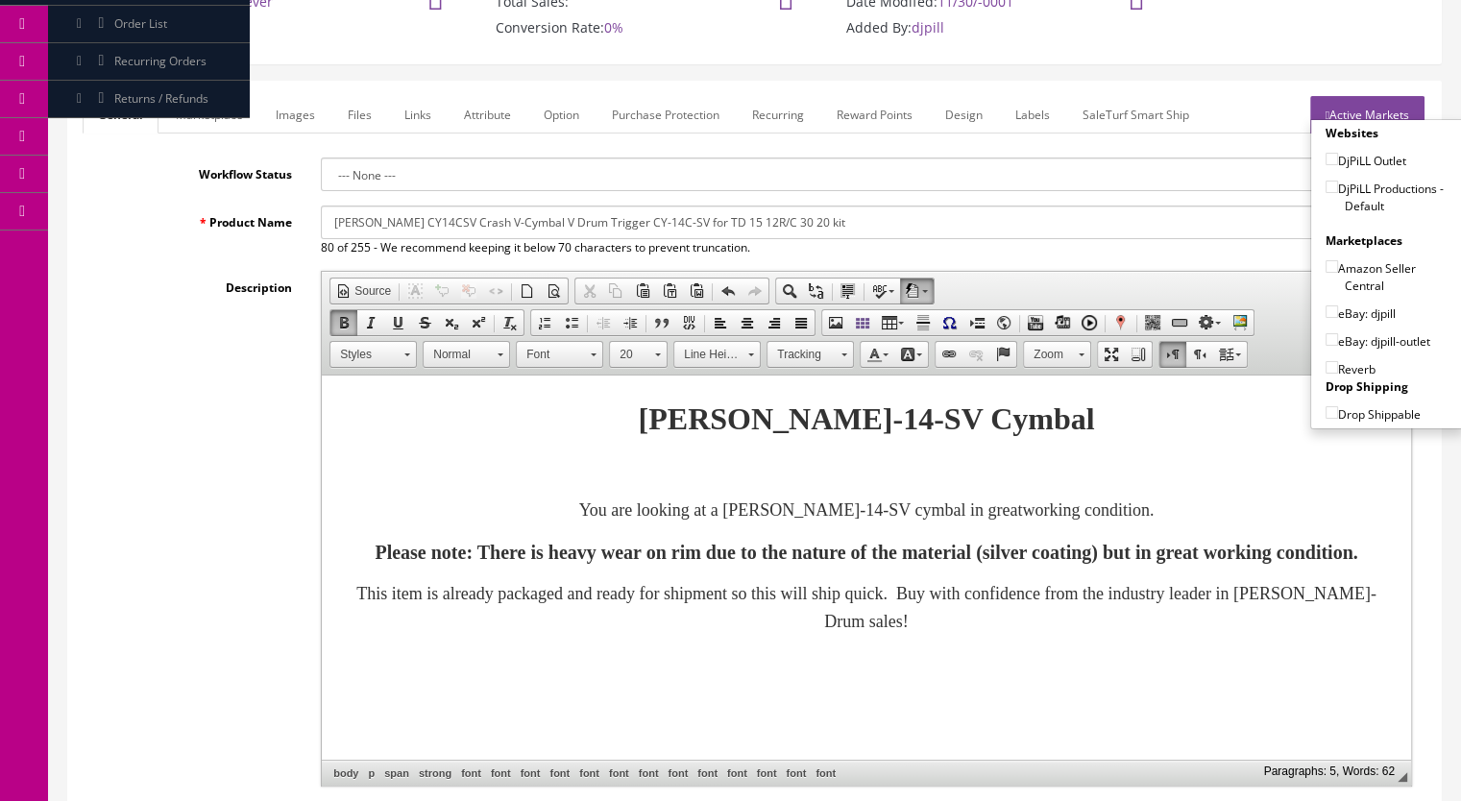
click at [1325, 189] on input"] "DjPiLL Productions - Default" at bounding box center [1331, 187] width 12 height 12
checkbox input"] "true"
click at [1325, 312] on input"] "eBay: djpill" at bounding box center [1331, 311] width 12 height 12
checkbox input"] "true"
click at [1329, 361] on input"] "Reverb" at bounding box center [1331, 367] width 12 height 12
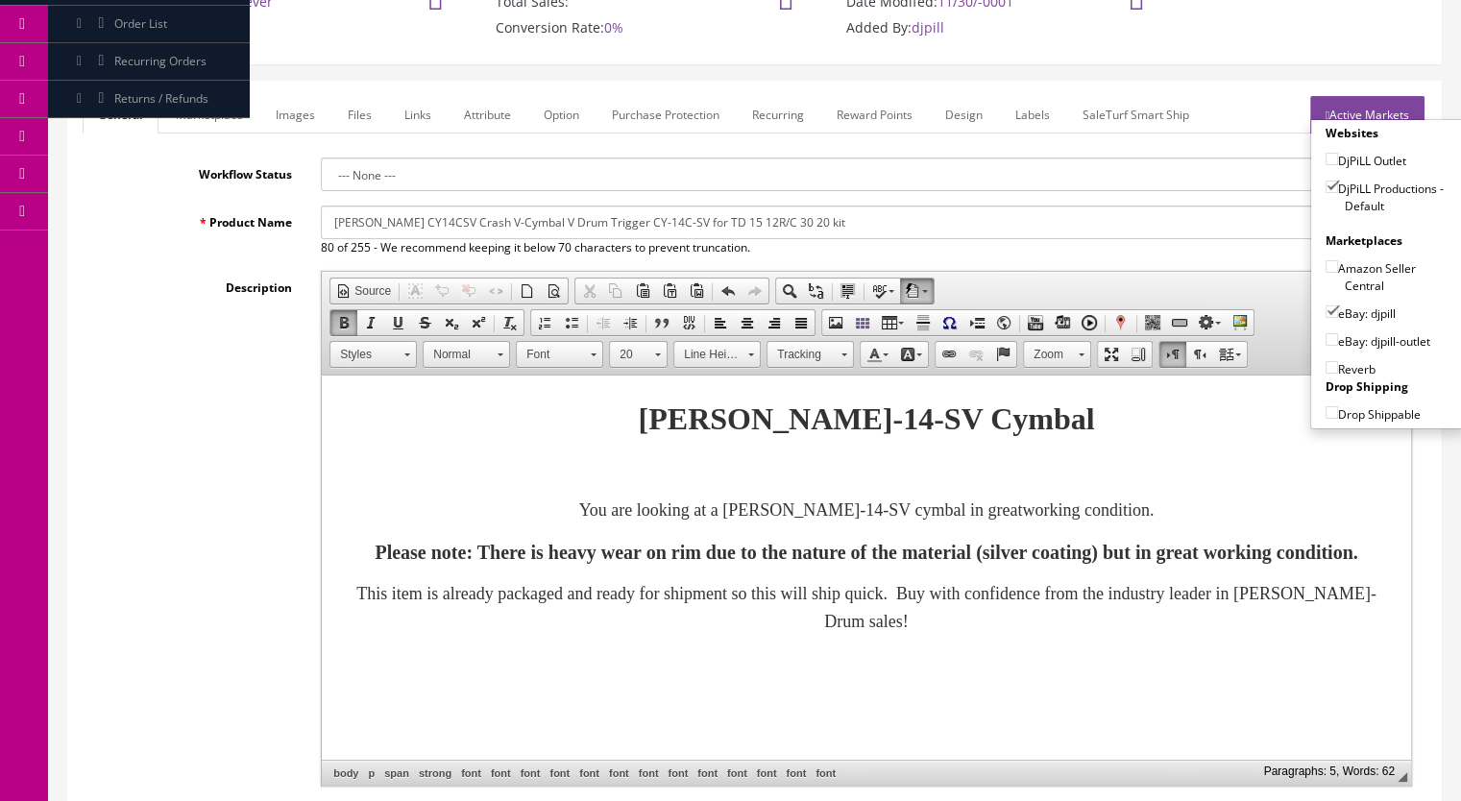
checkbox input"] "true"
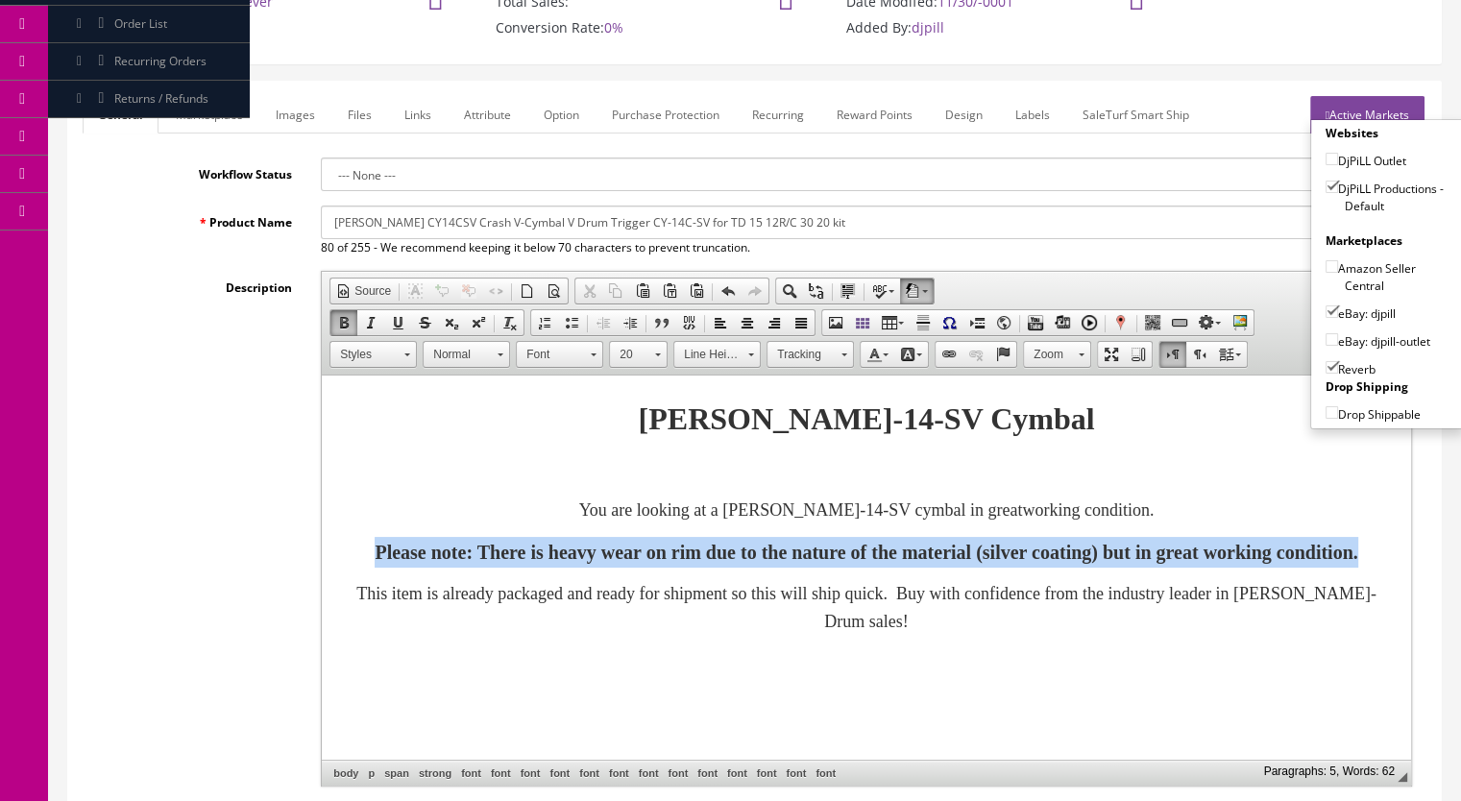
drag, startPoint x: 994, startPoint y: 586, endPoint x: 327, endPoint y: 536, distance: 668.3
click at [327, 536] on html "Roland CY-14-SV Cymbal You are looking at a Roland CY-14-SV cymbal in great wor…" at bounding box center [866, 546] width 1089 height 343
copy font "Please note: There is heavy wear on rim due to the nature of the material (silv…"
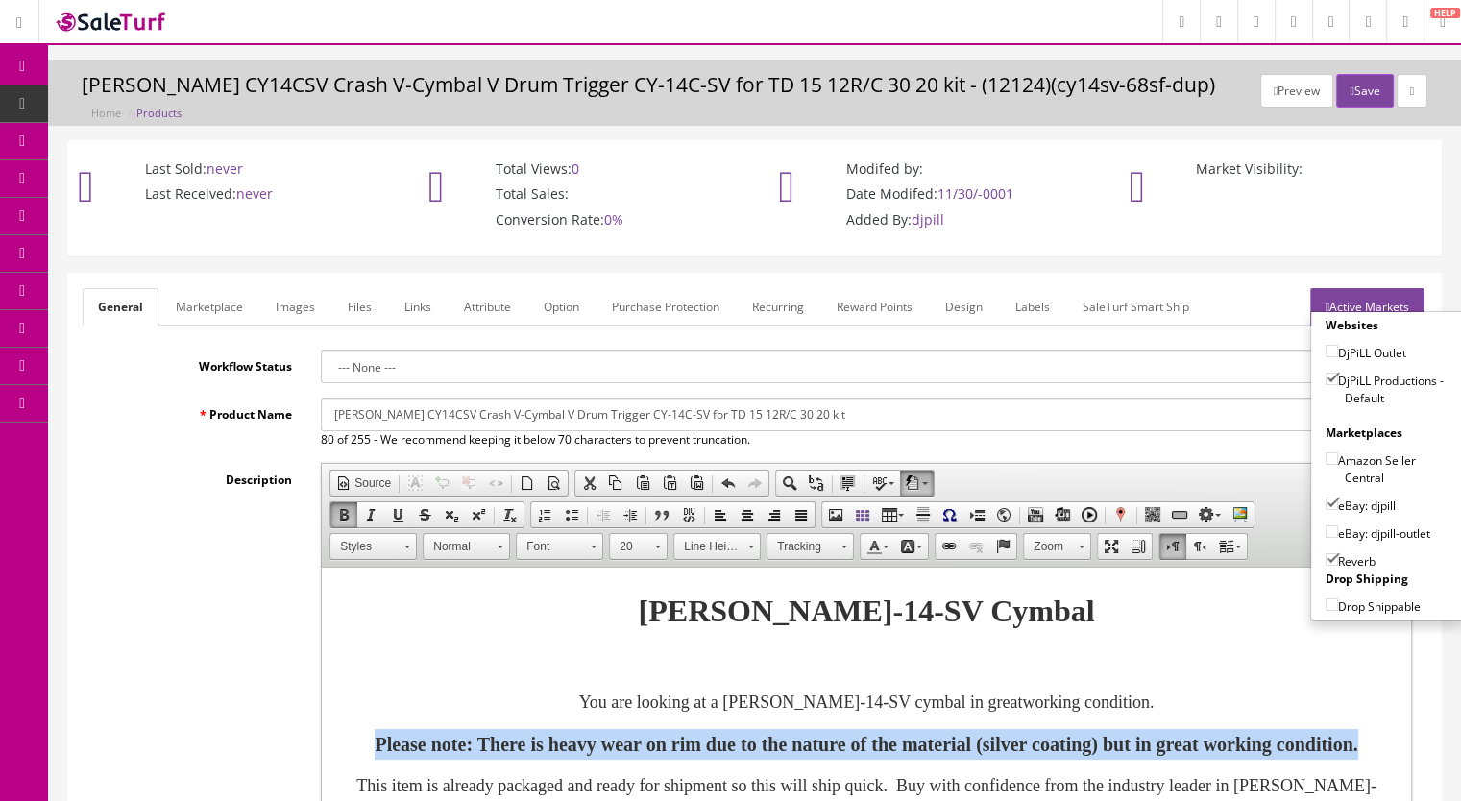
scroll to position [0, 0]
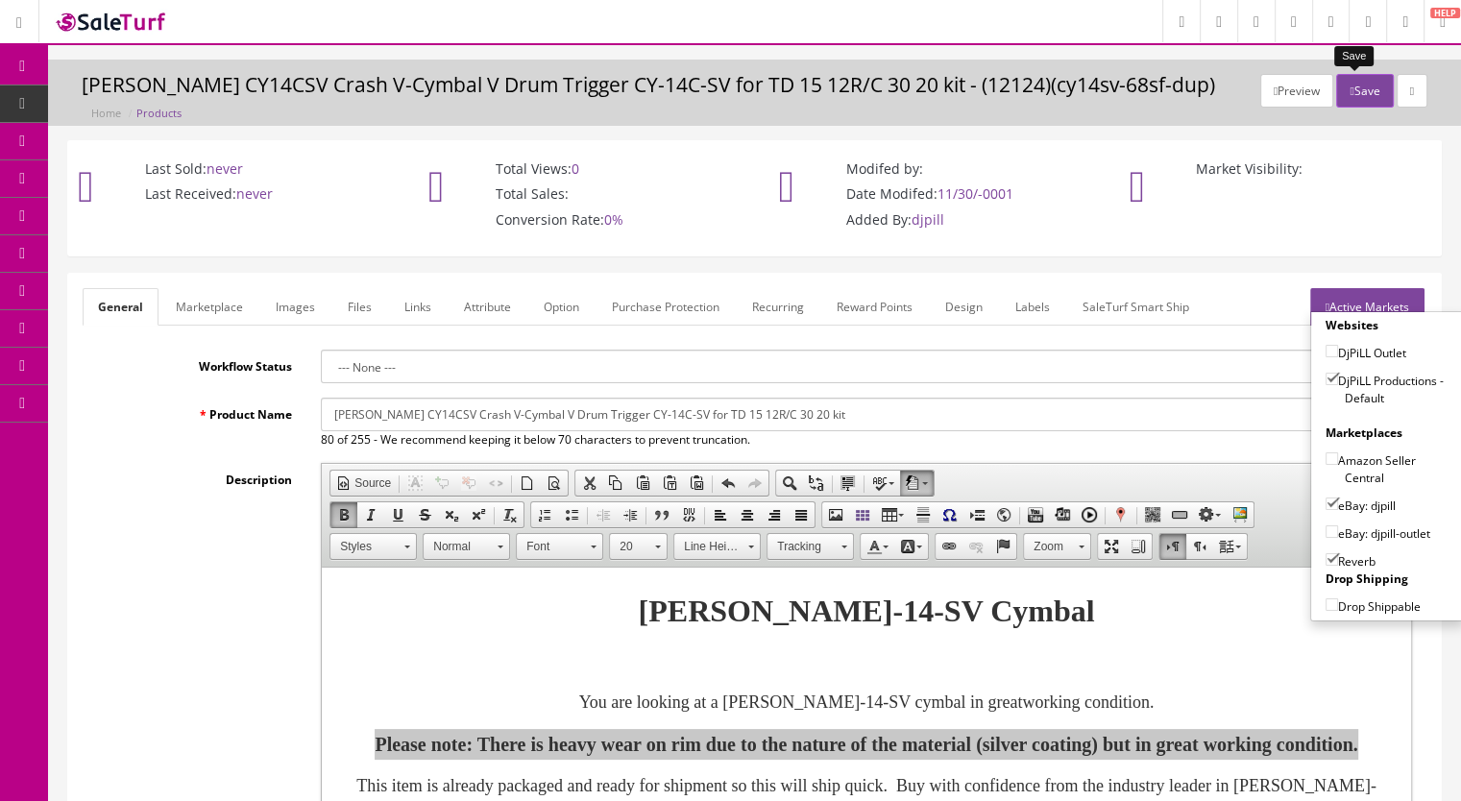
click at [1348, 90] on button "Save" at bounding box center [1364, 91] width 57 height 34
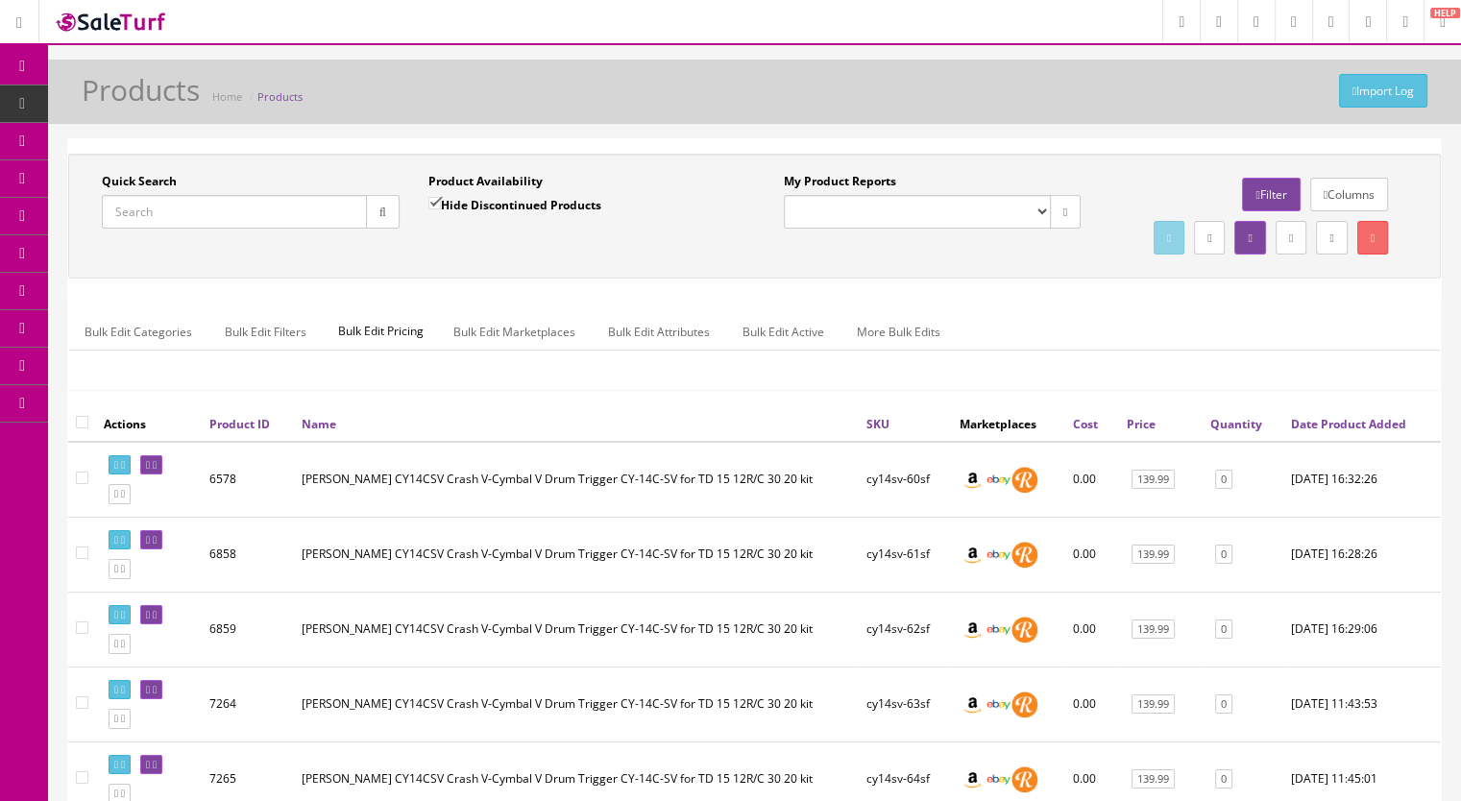
click at [157, 212] on input "Quick Search" at bounding box center [234, 212] width 265 height 34
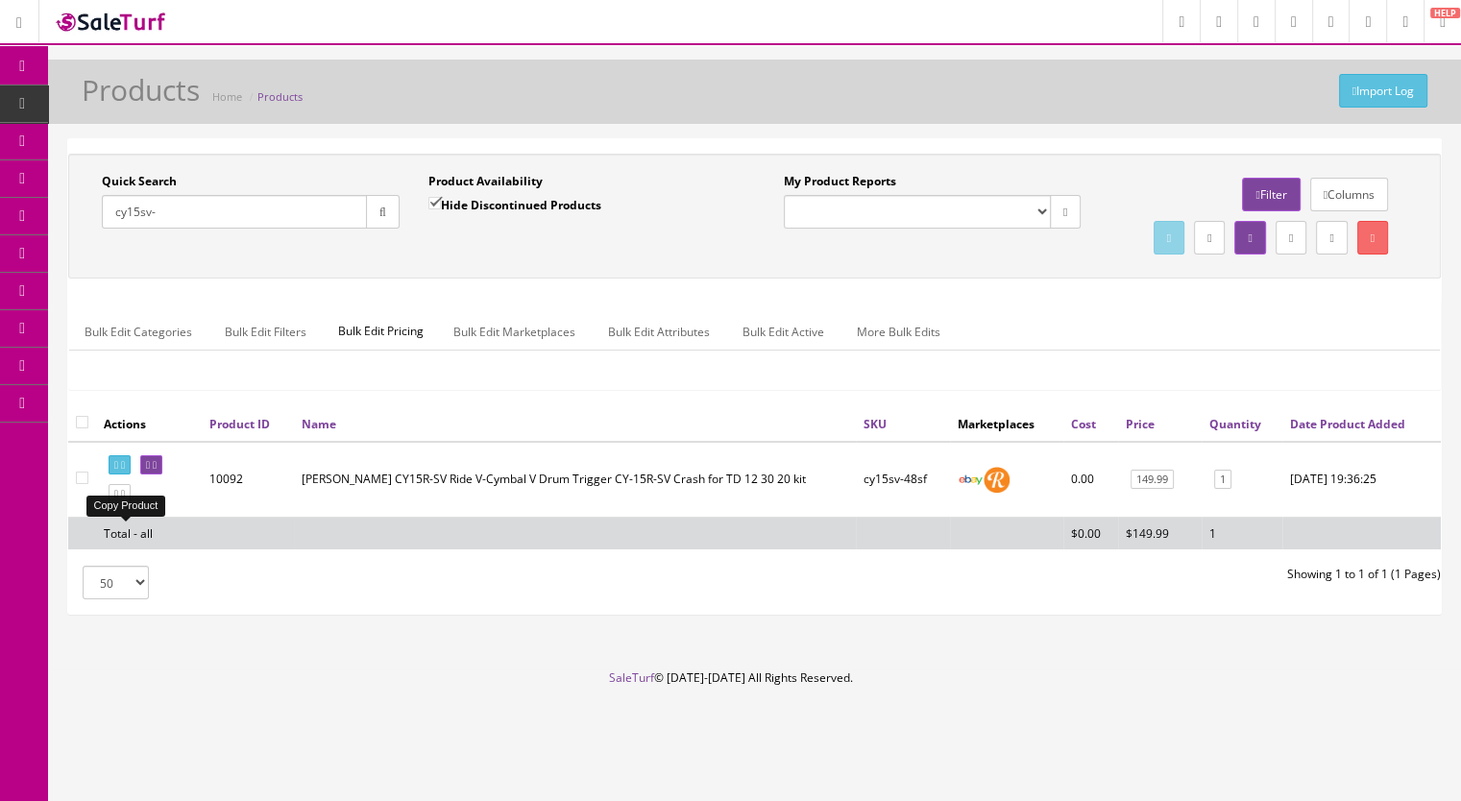
type input "cy15sv-"
click at [125, 499] on icon at bounding box center [123, 494] width 4 height 11
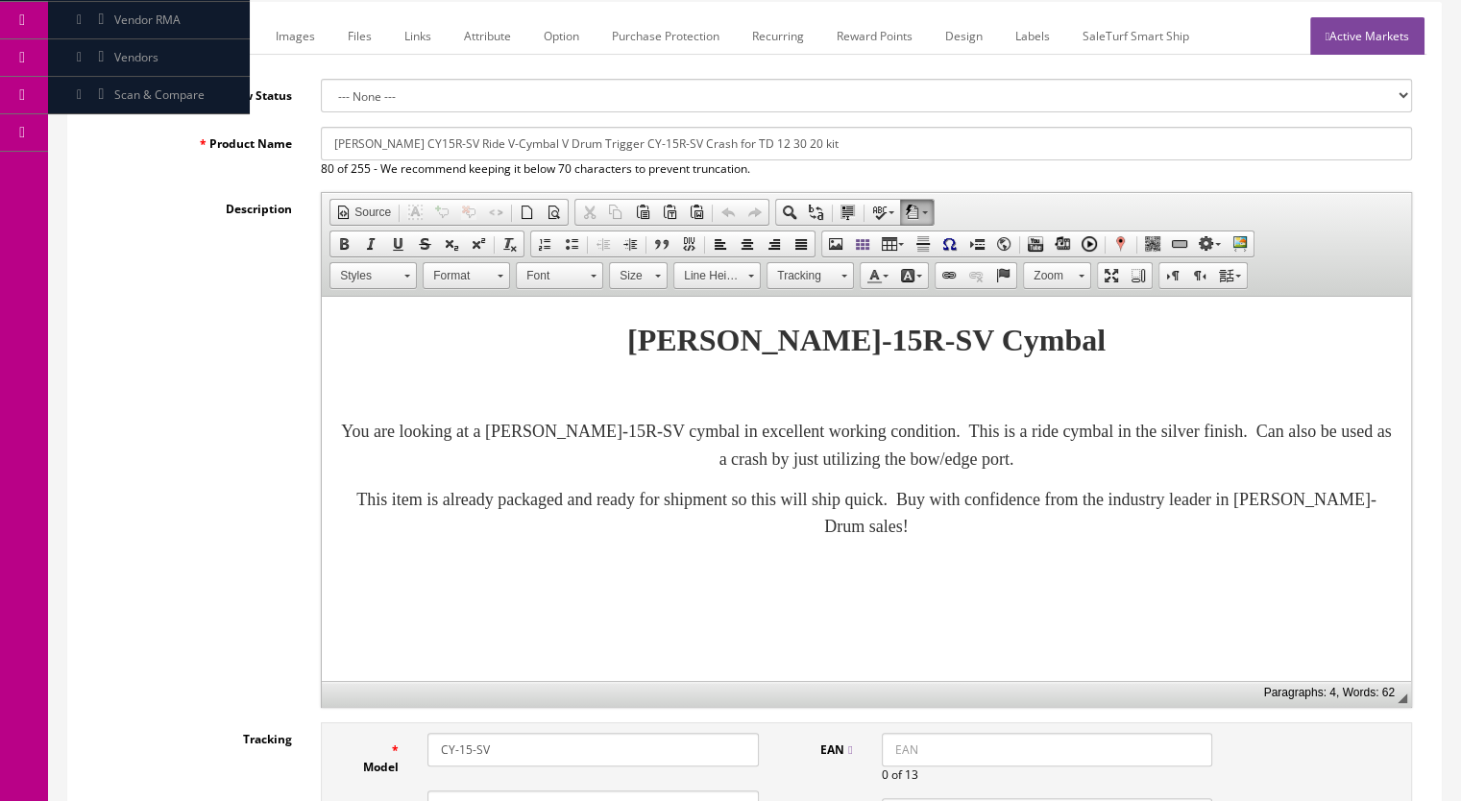
scroll to position [288, 0]
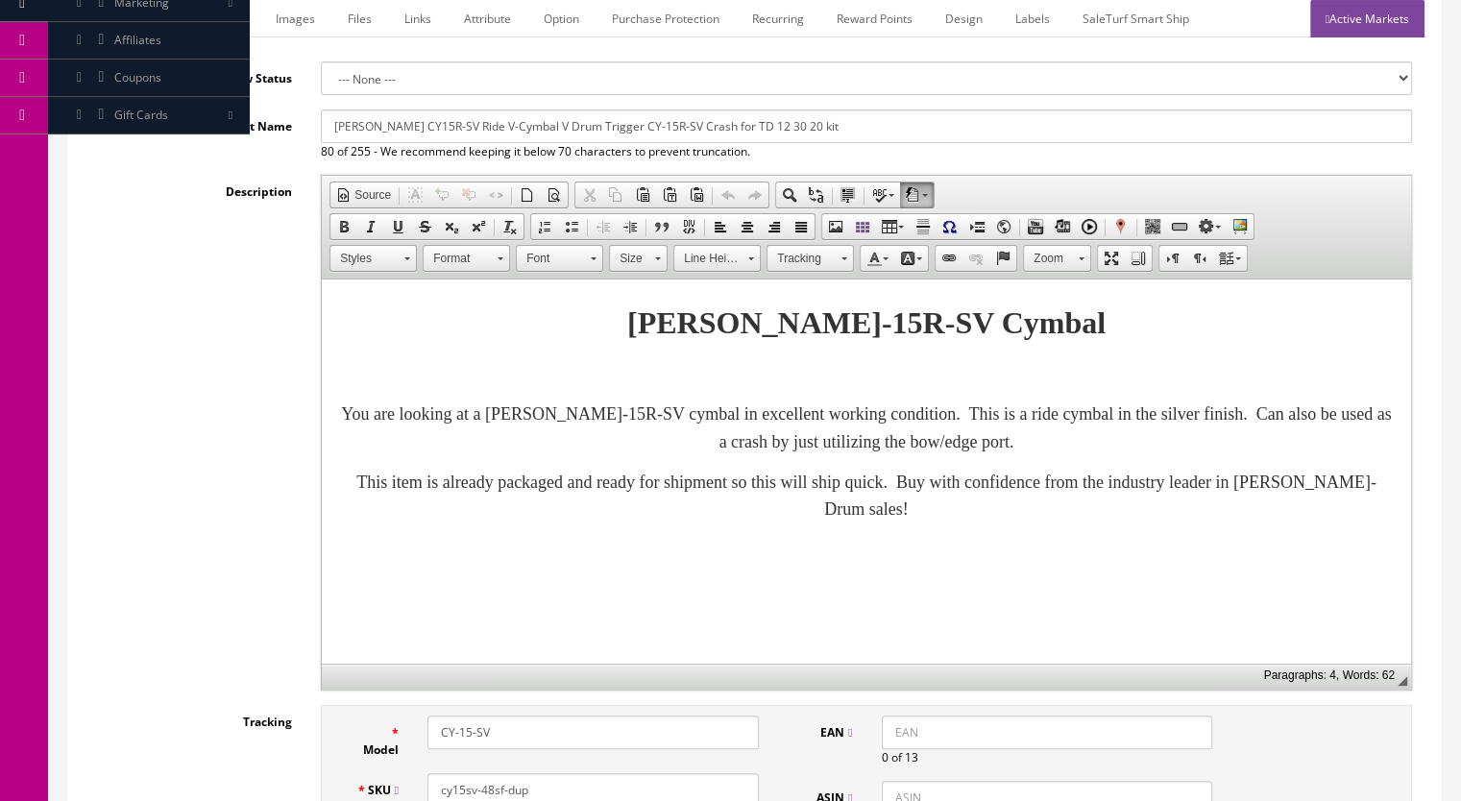
click at [1157, 452] on p "You are looking at a Roland CY-15R-SV cymbal in excellent working condition. Th…" at bounding box center [866, 428] width 1051 height 56
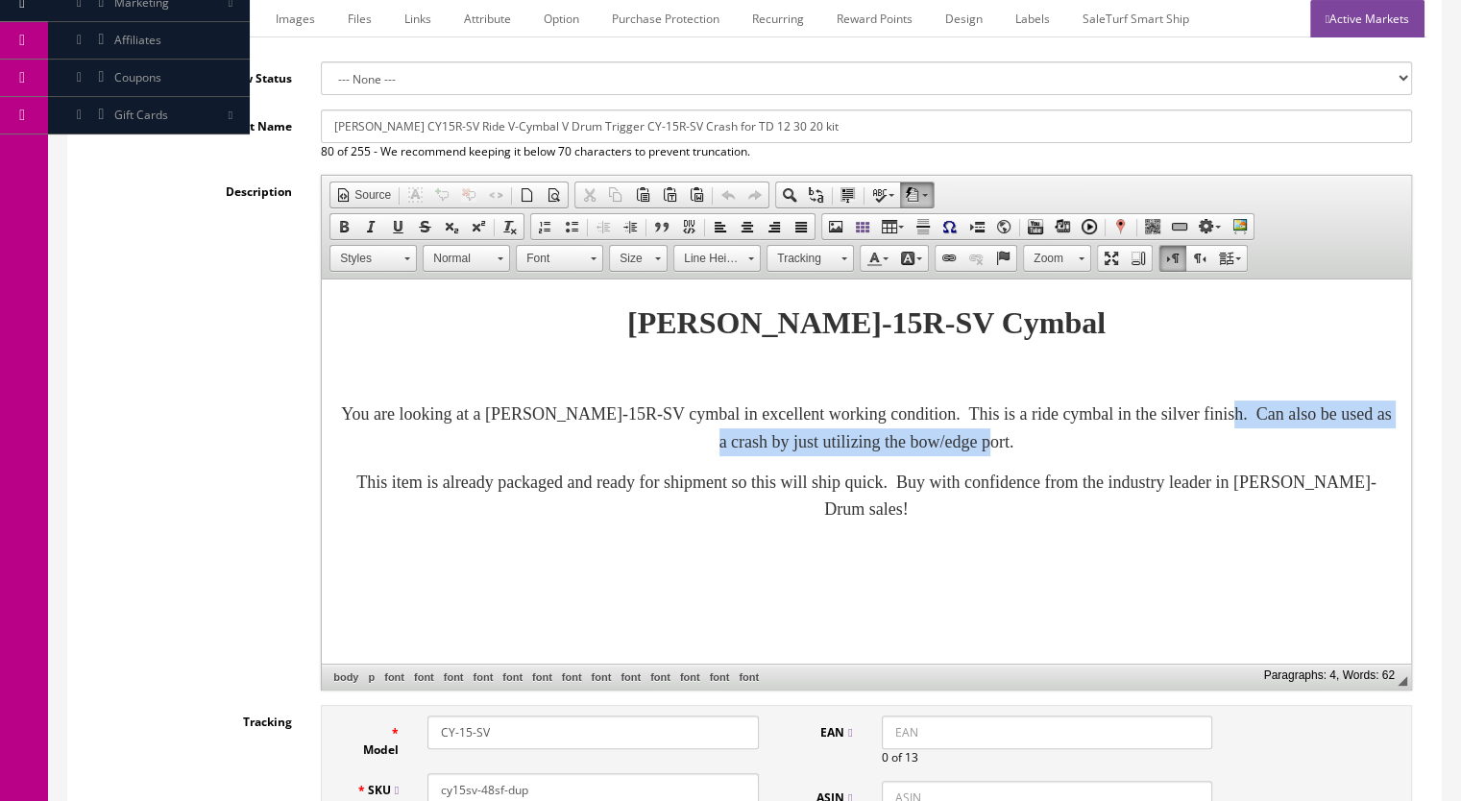
drag, startPoint x: 1170, startPoint y: 445, endPoint x: 573, endPoint y: 446, distance: 596.3
click at [573, 446] on p "You are looking at a Roland CY-15R-SV cymbal in excellent working condition. Th…" at bounding box center [866, 428] width 1051 height 56
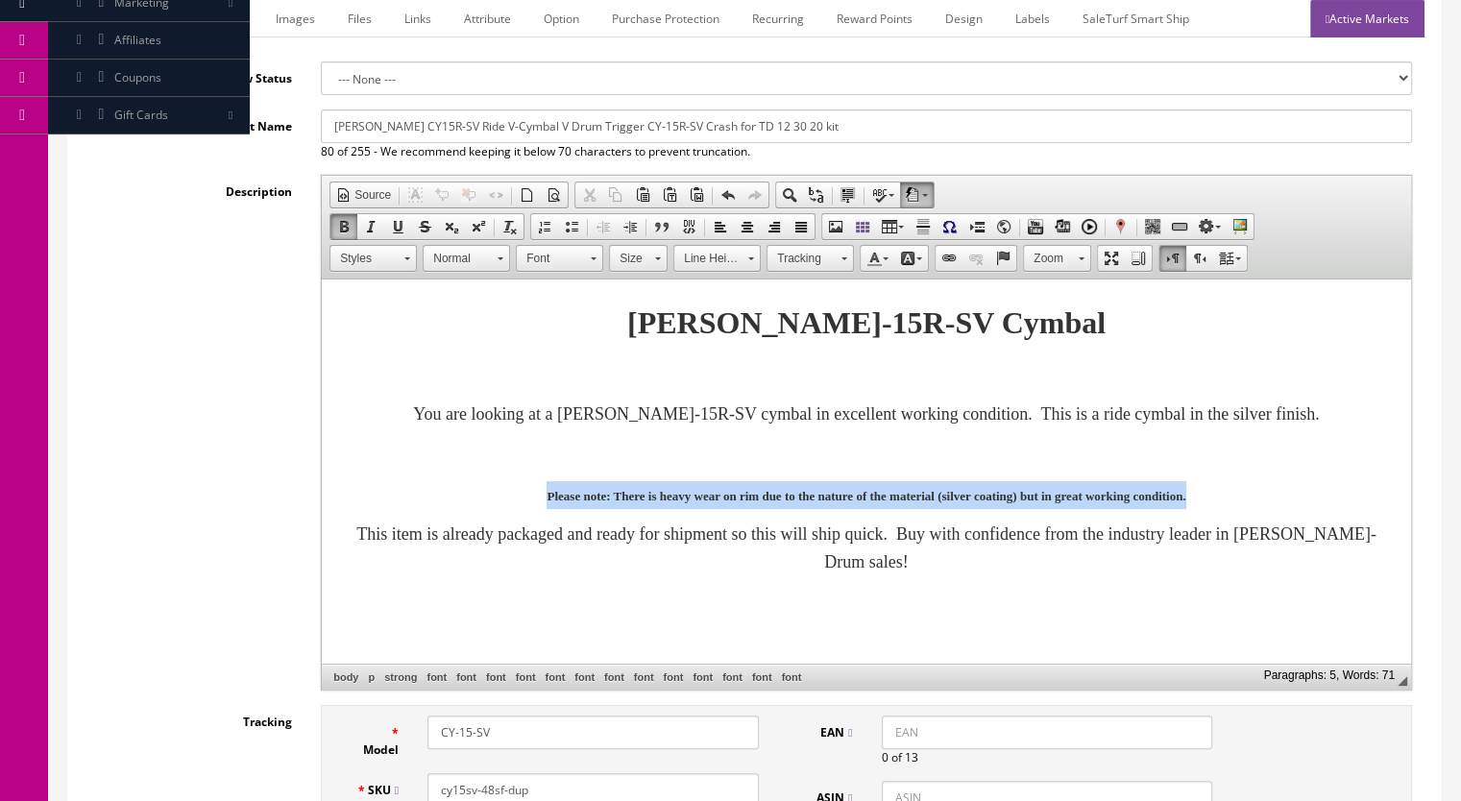
drag, startPoint x: 1334, startPoint y: 527, endPoint x: 330, endPoint y: 519, distance: 1003.5
click at [330, 519] on html "Roland CY-15R-SV Cymbal You are looking at a Roland CY-15R-SV cymbal in excelle…" at bounding box center [866, 469] width 1089 height 380
click at [592, 257] on span at bounding box center [594, 258] width 6 height 3
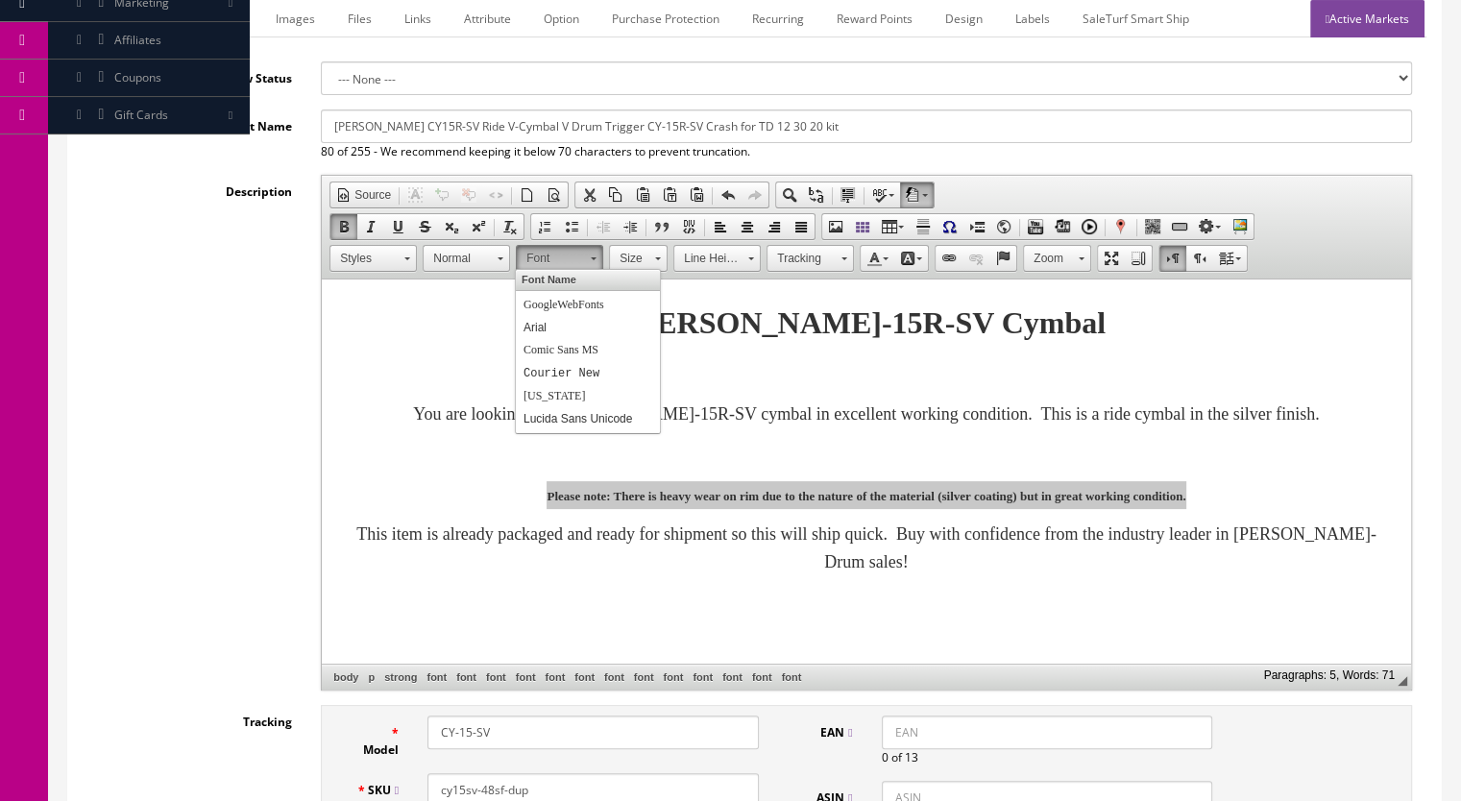
scroll to position [0, 0]
click at [584, 254] on link "Font" at bounding box center [559, 258] width 87 height 27
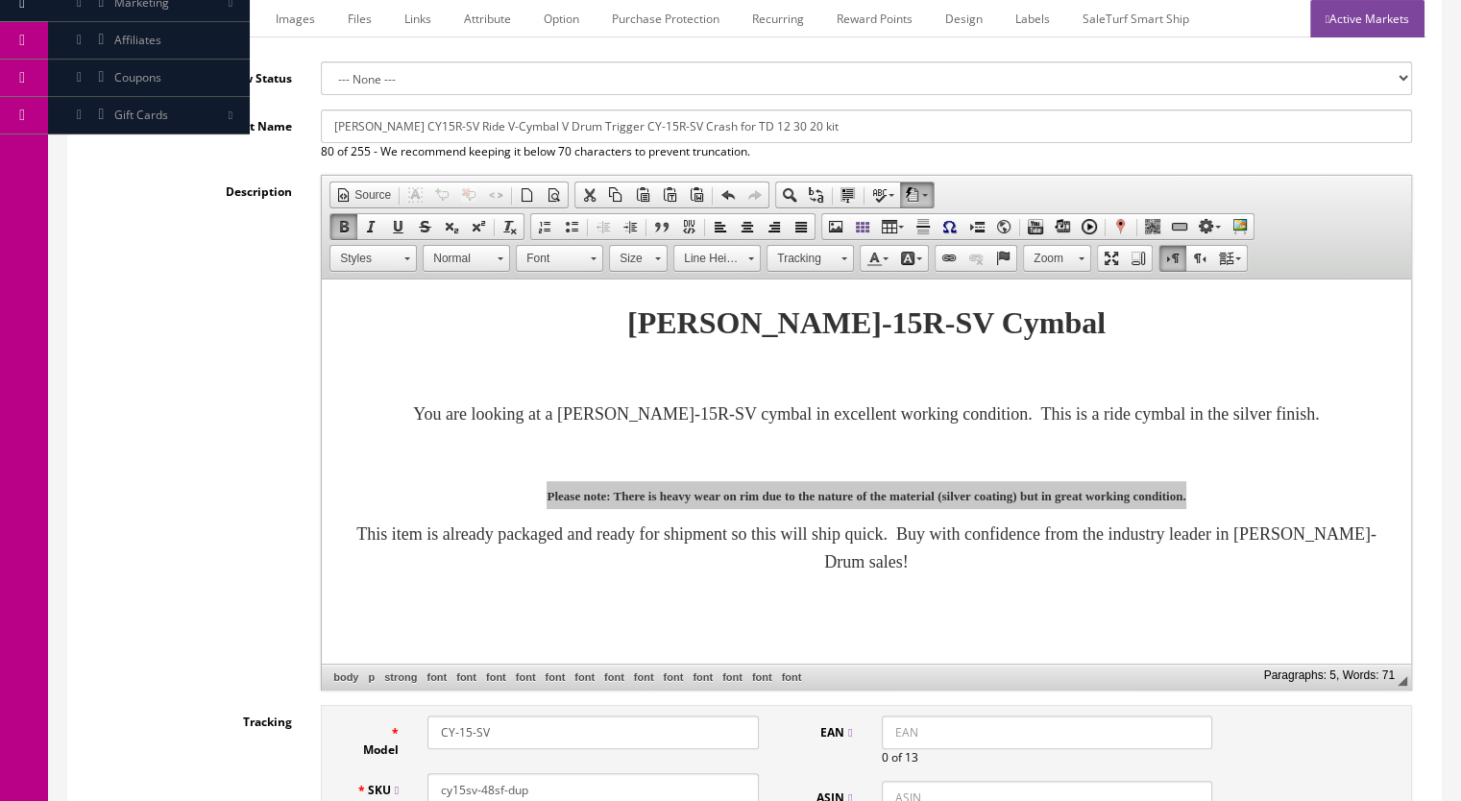
click at [655, 258] on span at bounding box center [657, 256] width 5 height 18
click at [648, 400] on link "20" at bounding box center [665, 402] width 109 height 30
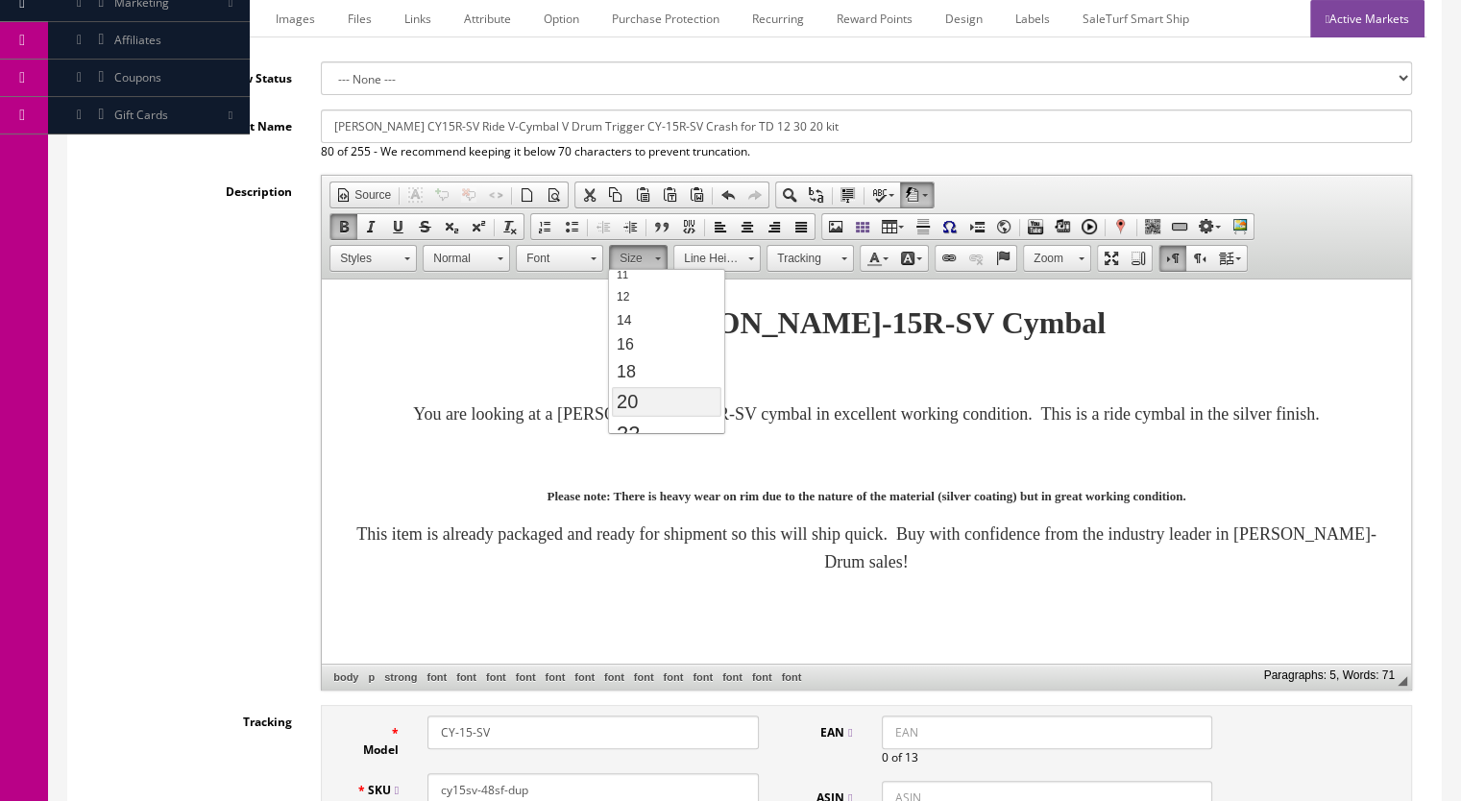
scroll to position [0, 0]
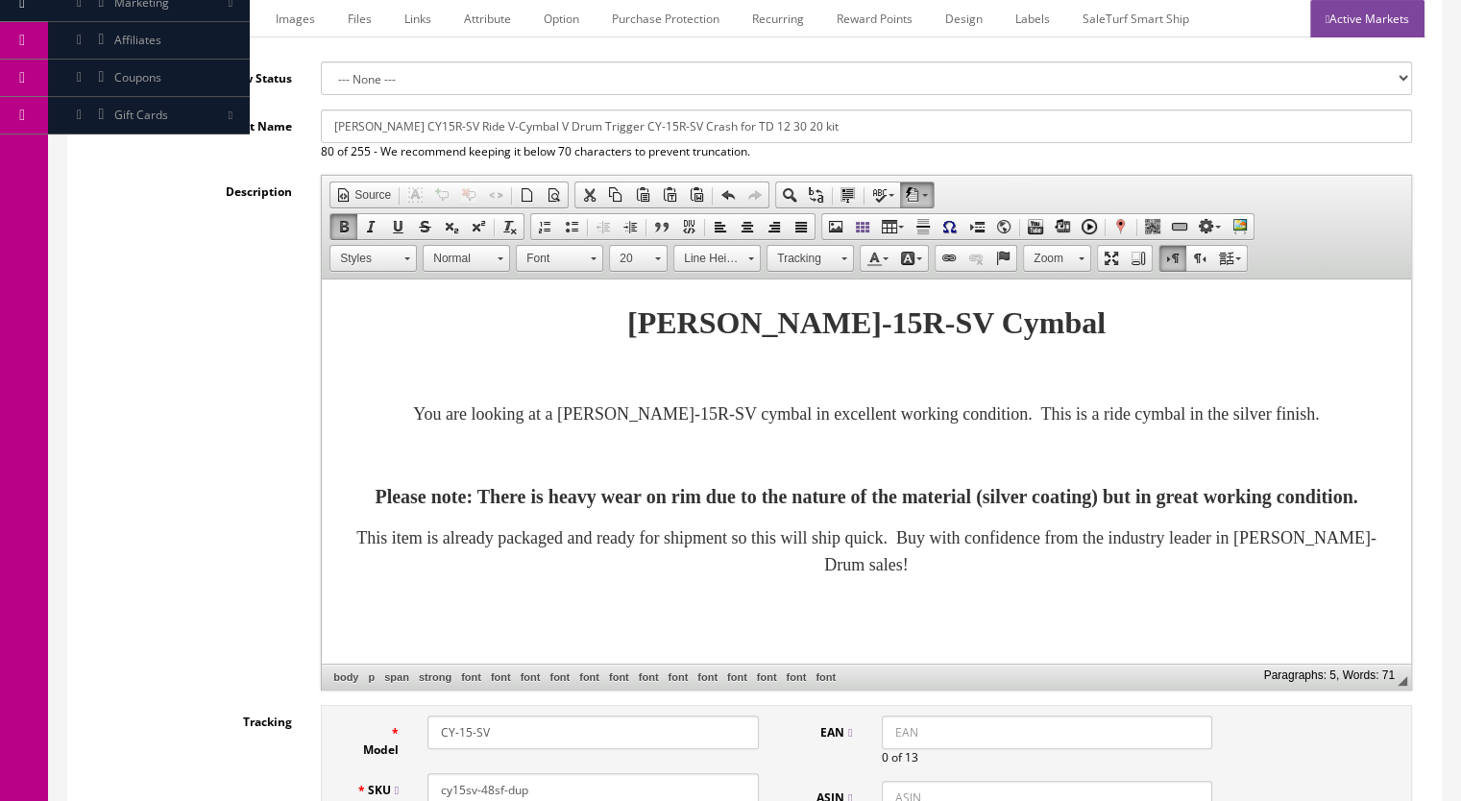
click at [949, 459] on body "Roland CY-15R-SV Cymbal You are looking at a Roland CY-15R-SV cymbal in excelle…" at bounding box center [866, 471] width 1051 height 345
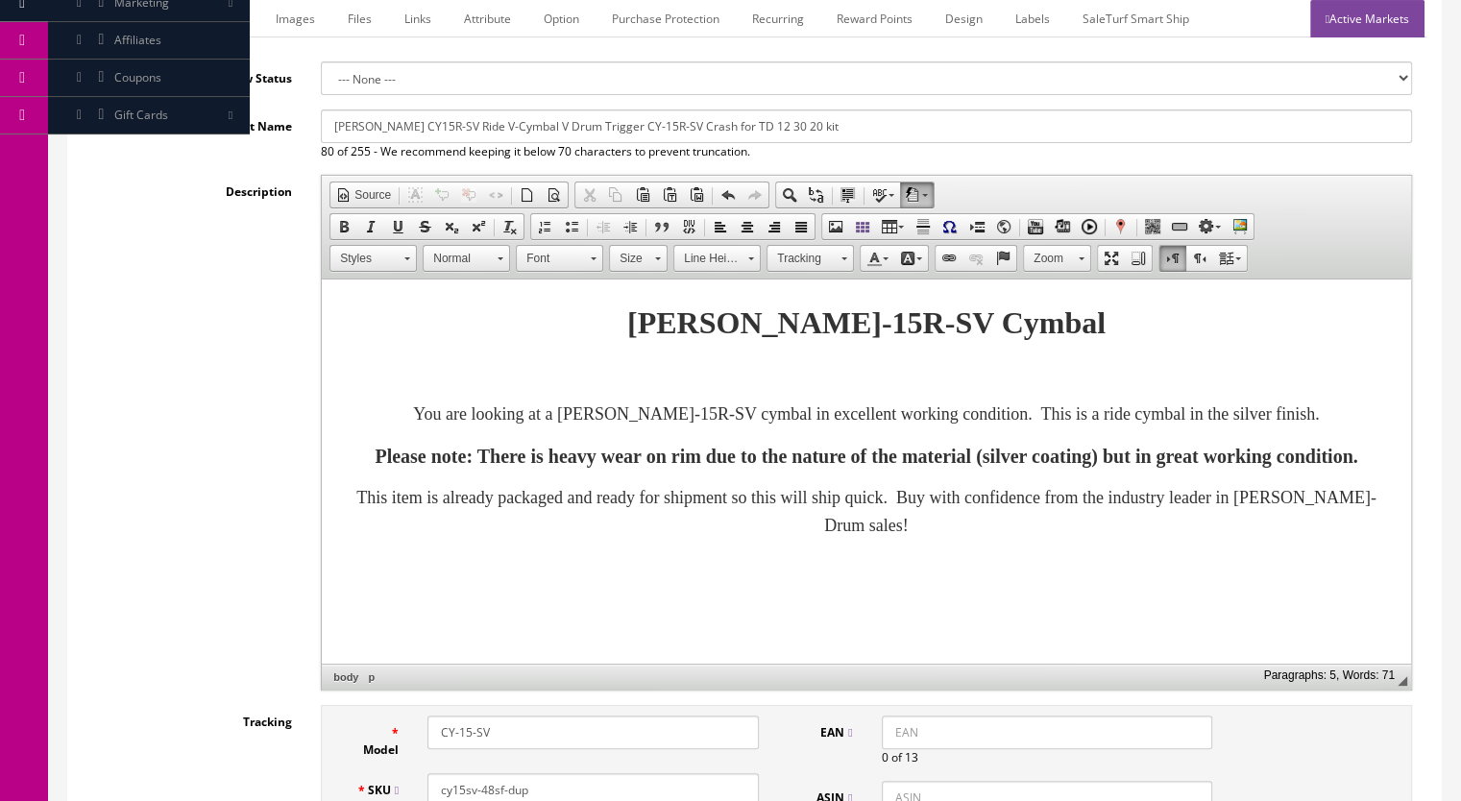
scroll to position [22, 0]
drag, startPoint x: 802, startPoint y: 395, endPoint x: 882, endPoint y: 392, distance: 80.7
click at [882, 404] on font "You are looking at a Roland CY-15R-SV cymbal in excellent working condition. Th…" at bounding box center [866, 413] width 906 height 19
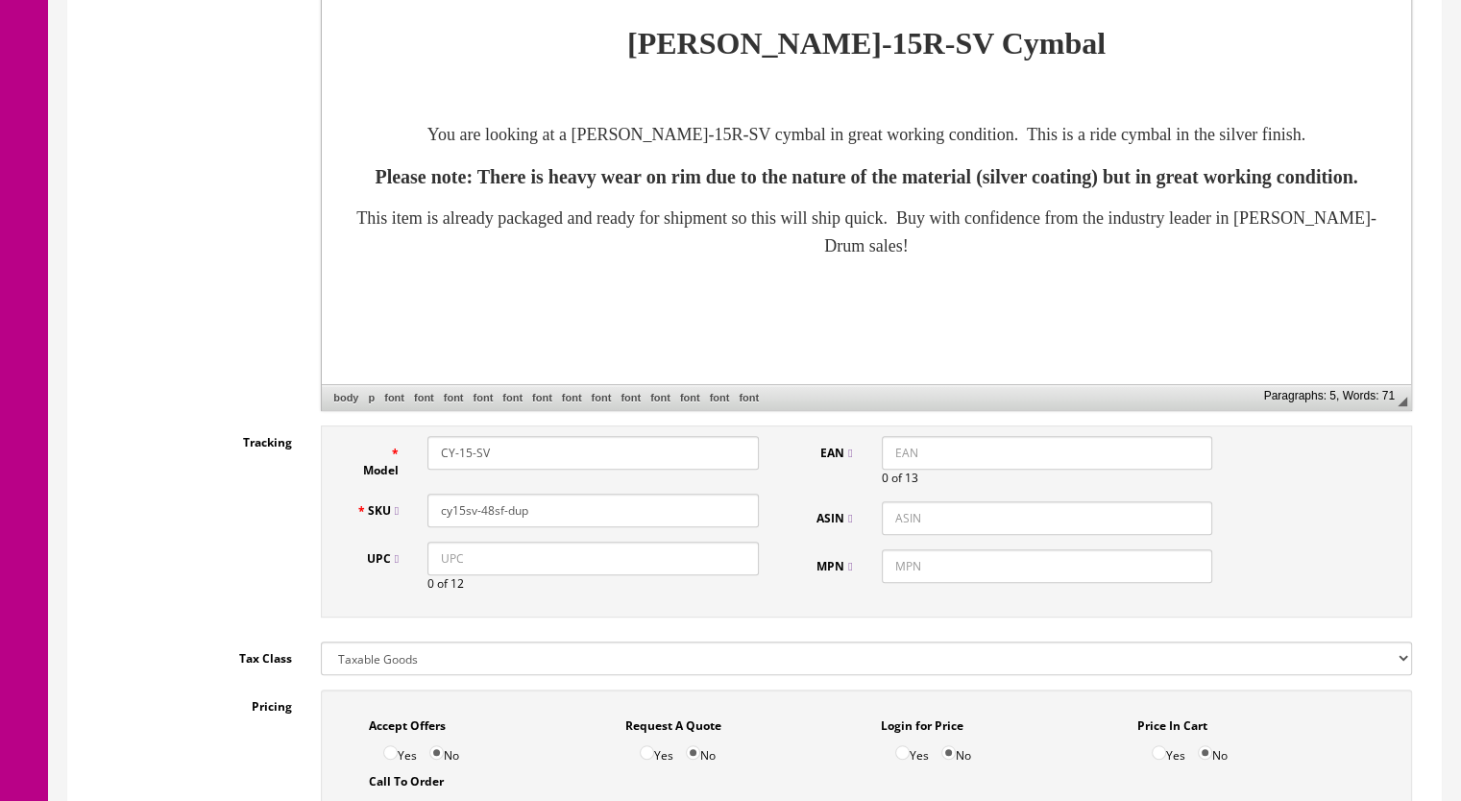
scroll to position [576, 0]
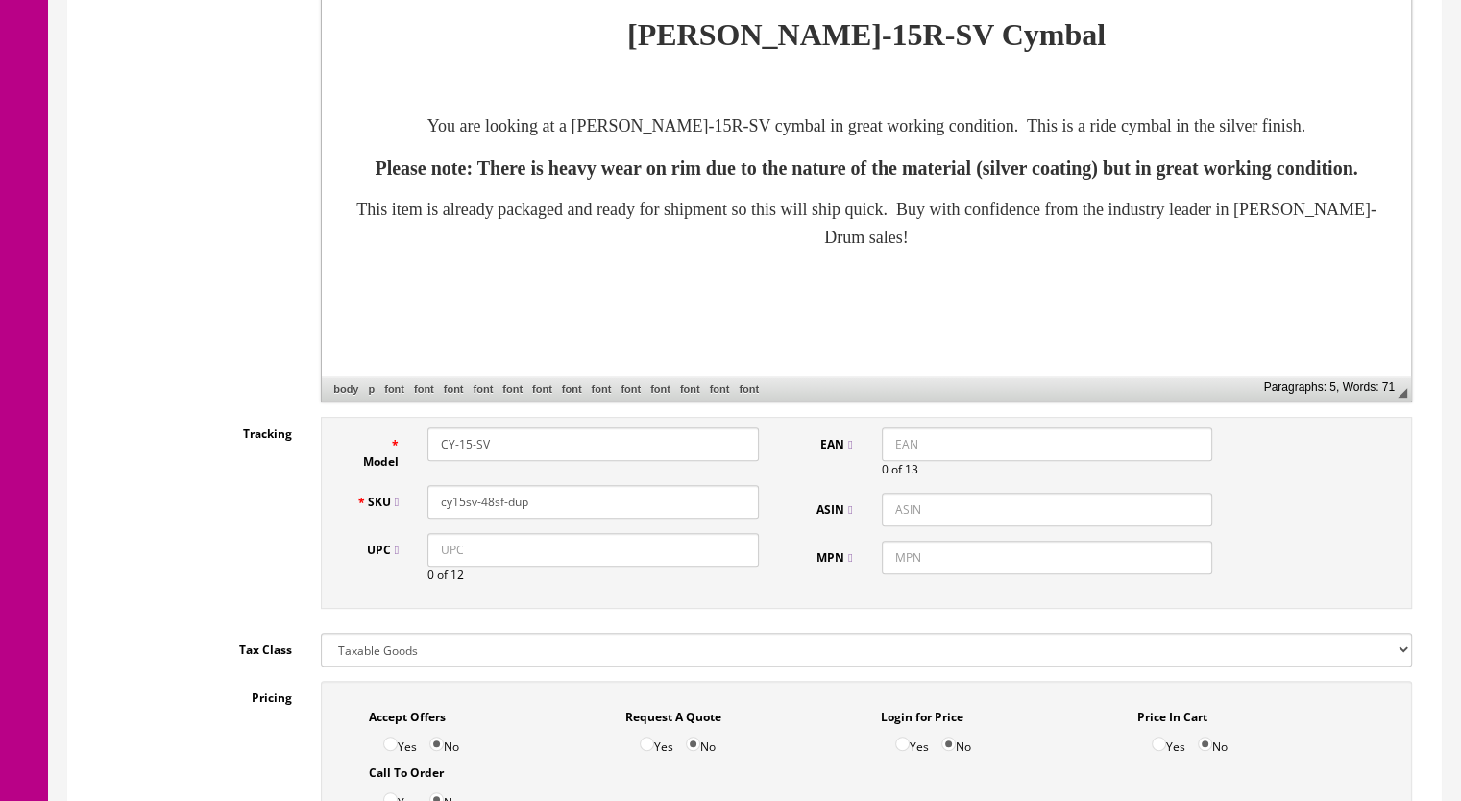
drag, startPoint x: 522, startPoint y: 501, endPoint x: 480, endPoint y: 508, distance: 42.8
click at [480, 508] on input "cy15sv-48sf-dup" at bounding box center [592, 502] width 331 height 34
click at [542, 499] on input "cy15sv-48sf-dup" at bounding box center [592, 502] width 331 height 34
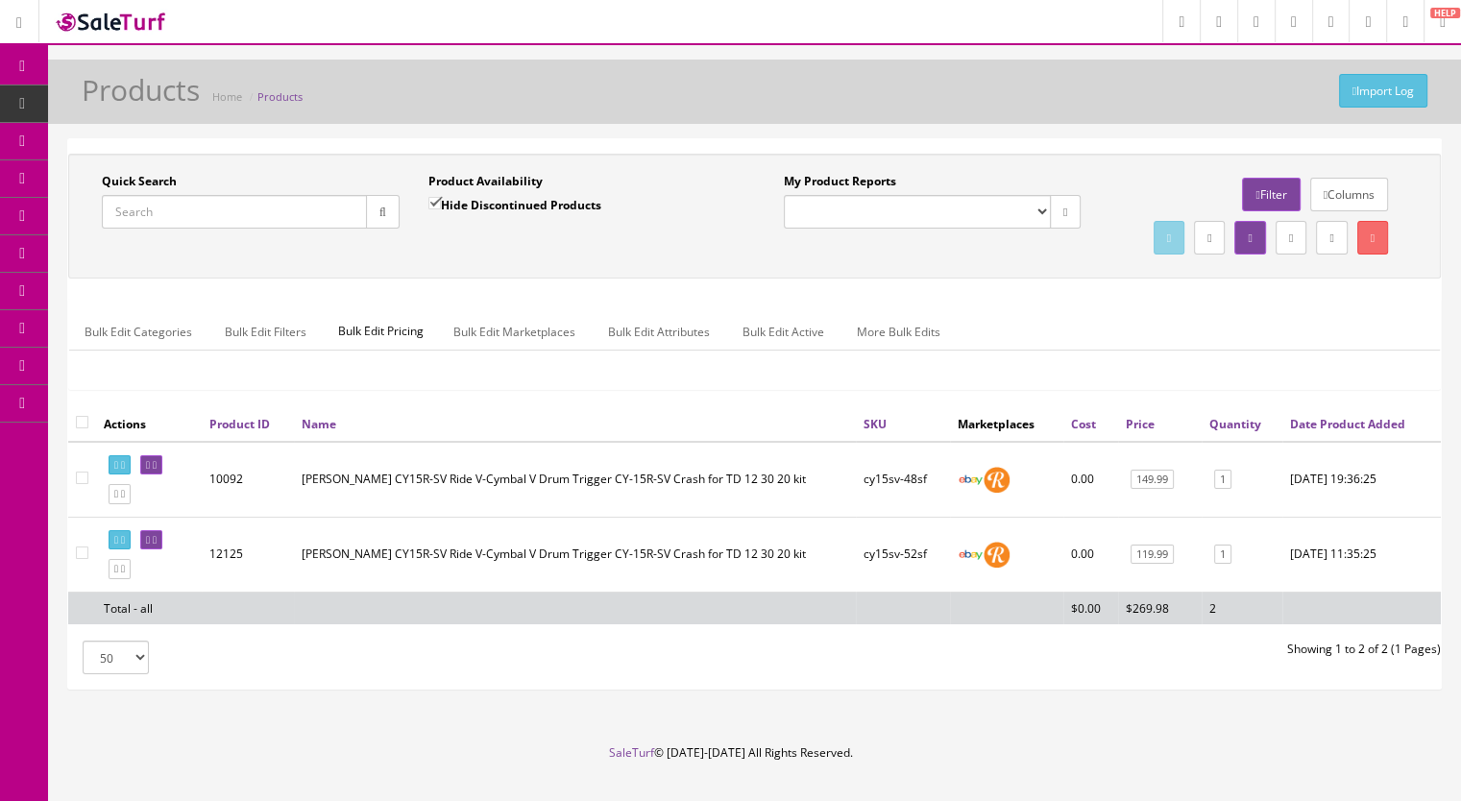
click at [205, 209] on input "Quick Search" at bounding box center [234, 212] width 265 height 34
paste input "CY14-550c"
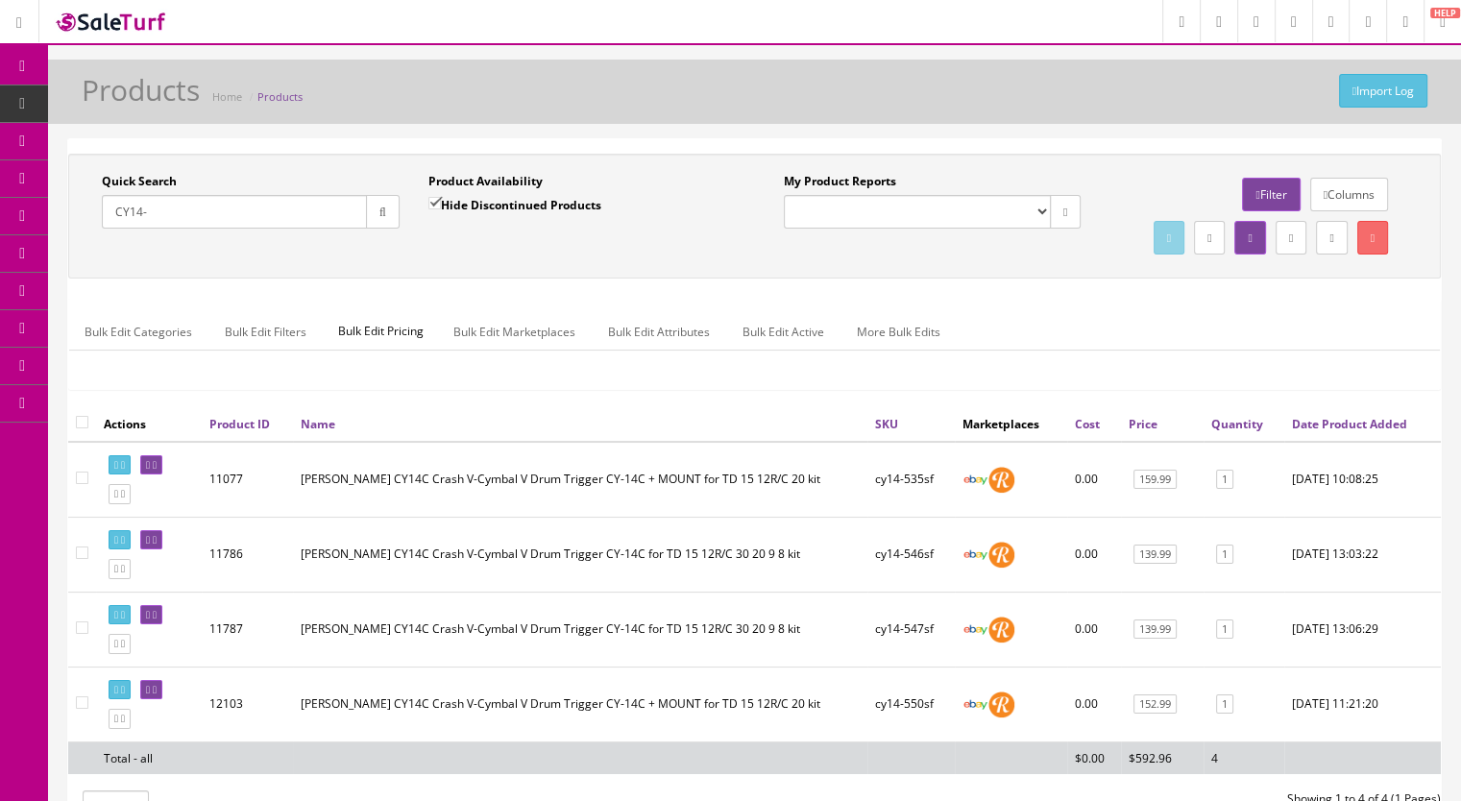
click at [165, 217] on input "CY14-" at bounding box center [234, 212] width 265 height 34
type input "CY14-54"
click at [429, 197] on input "Hide Discontinued Products" at bounding box center [434, 203] width 12 height 12
checkbox input "false"
click at [392, 208] on button "button" at bounding box center [383, 212] width 34 height 34
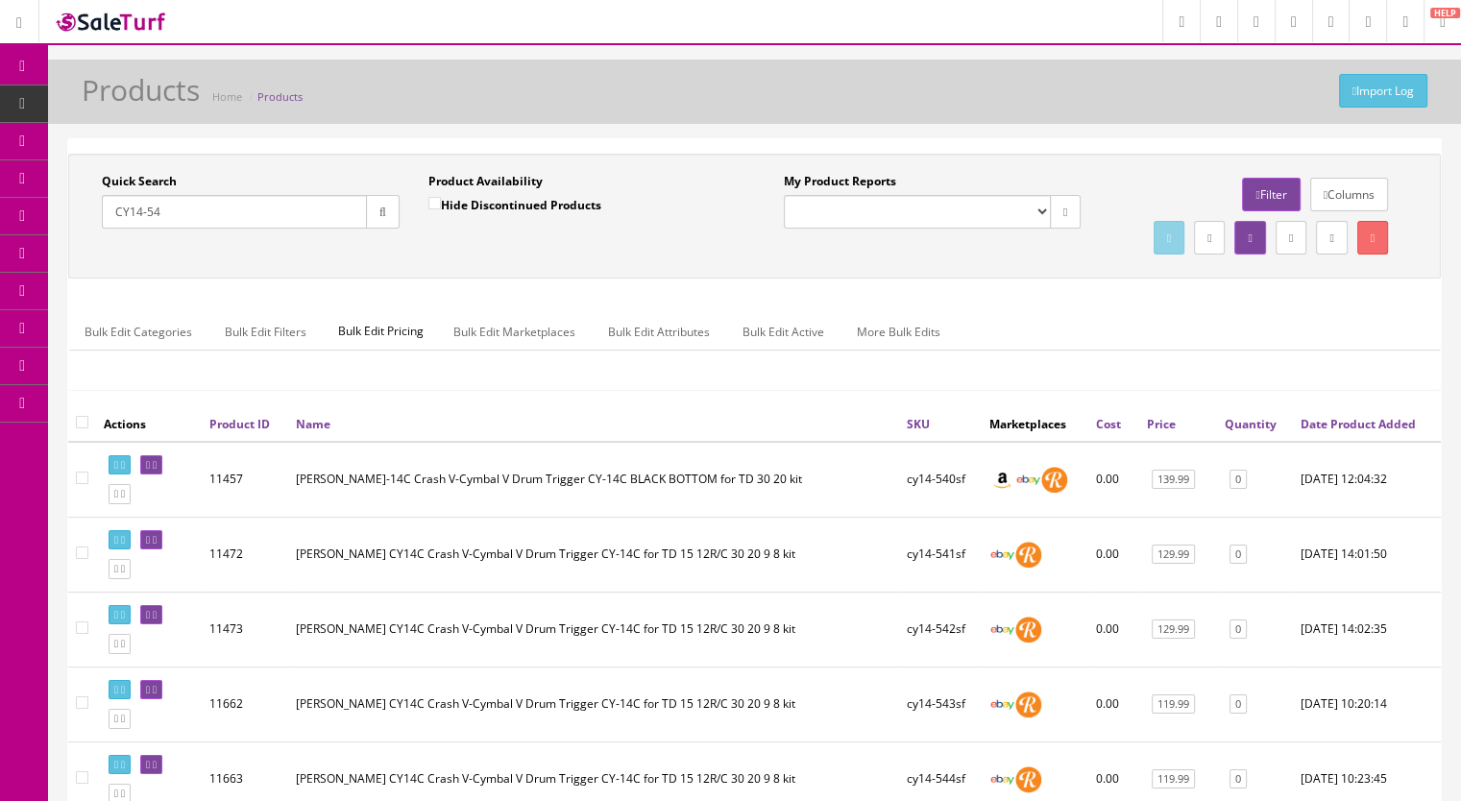
click at [194, 208] on input "CY14-54" at bounding box center [234, 212] width 265 height 34
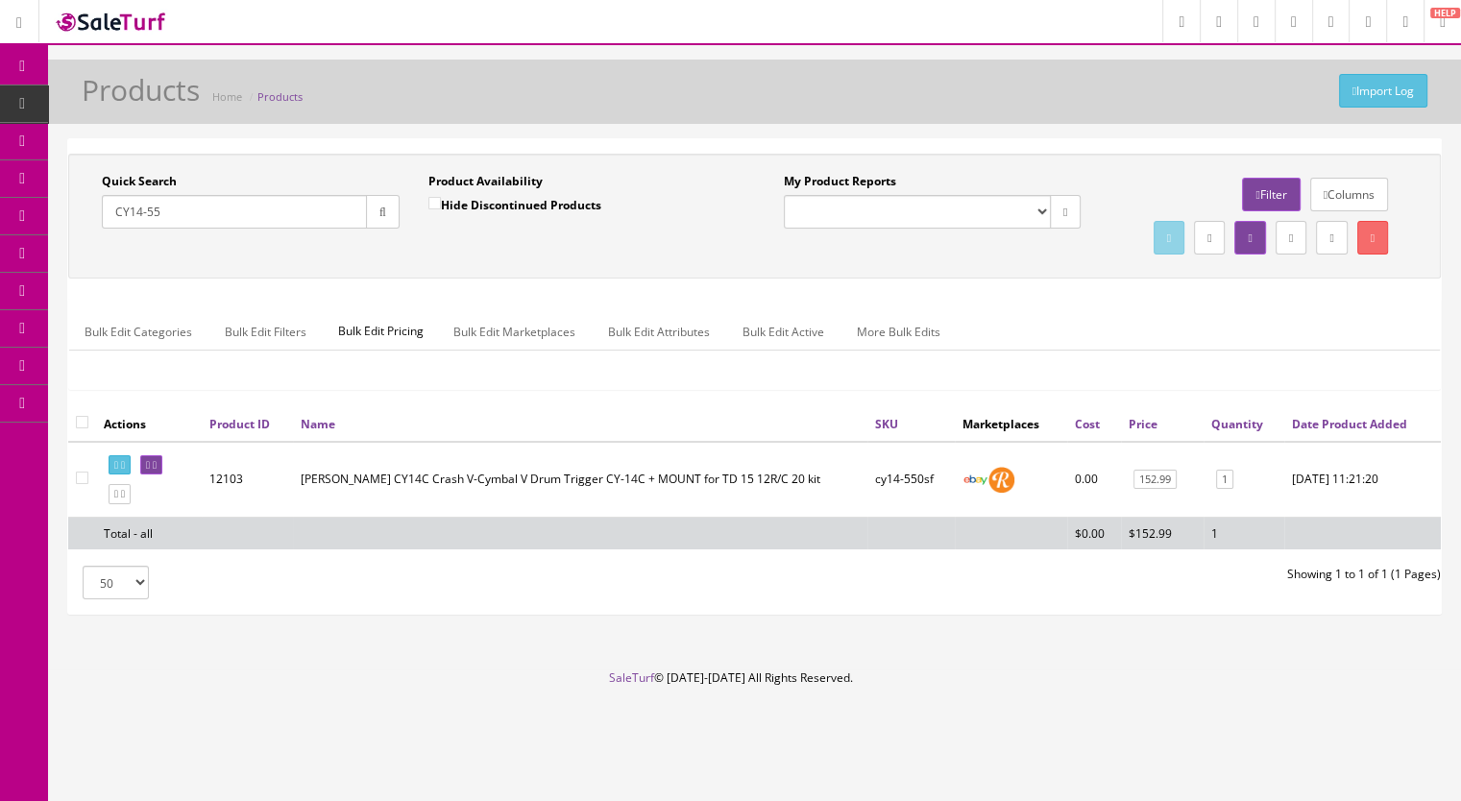
click at [183, 208] on input "CY14-55" at bounding box center [234, 212] width 265 height 34
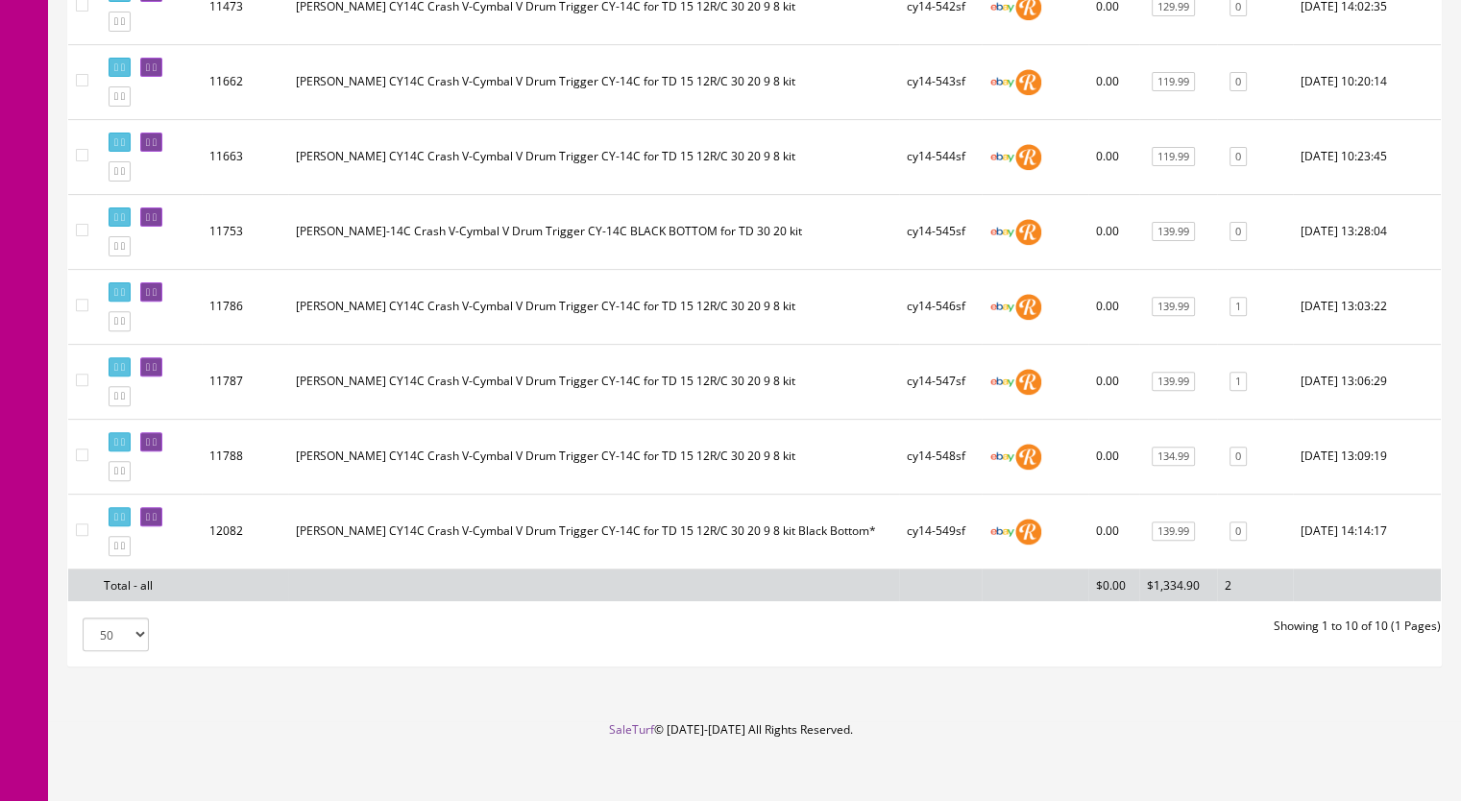
scroll to position [668, 0]
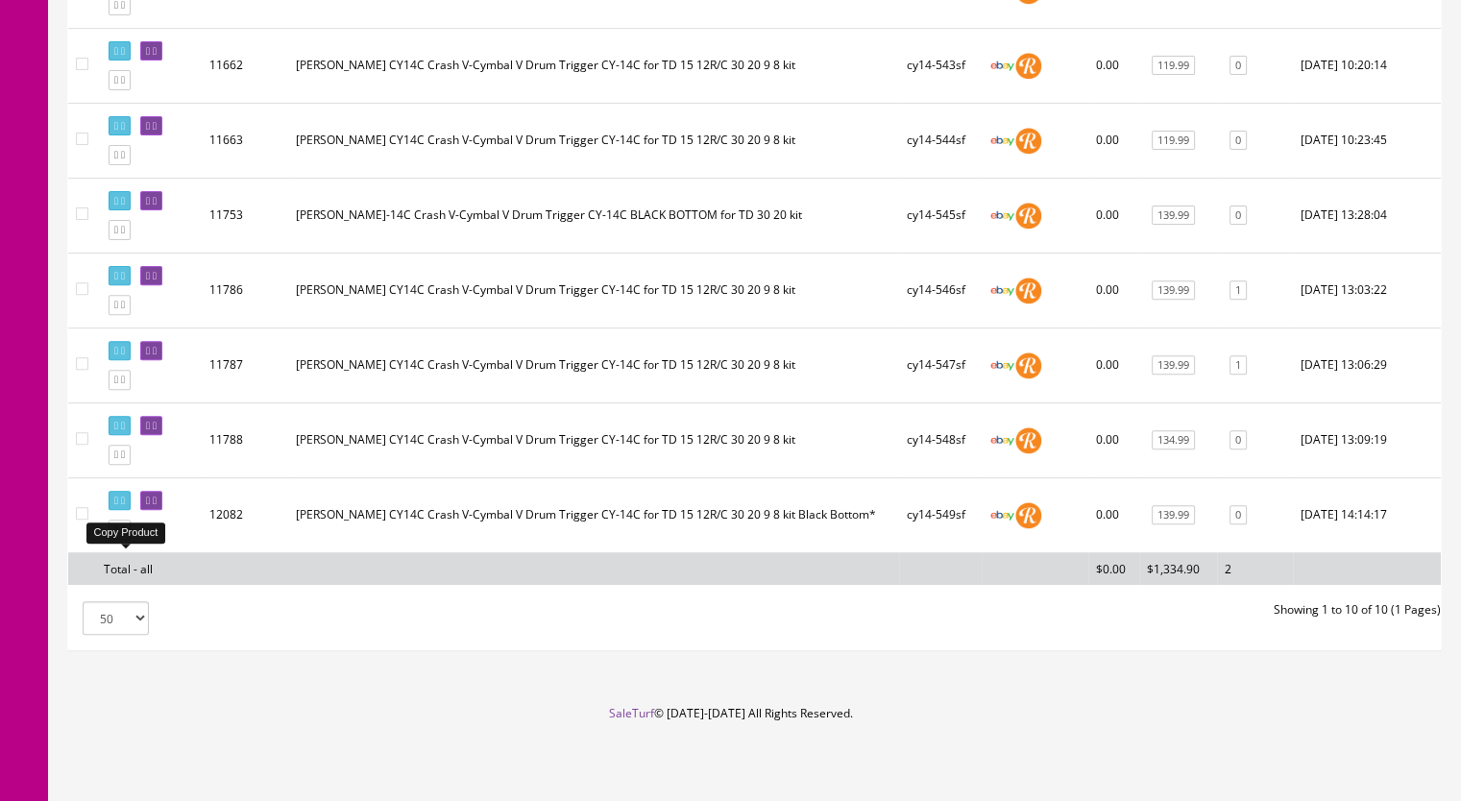
type input "CY14-54"
click at [125, 528] on icon at bounding box center [123, 529] width 4 height 11
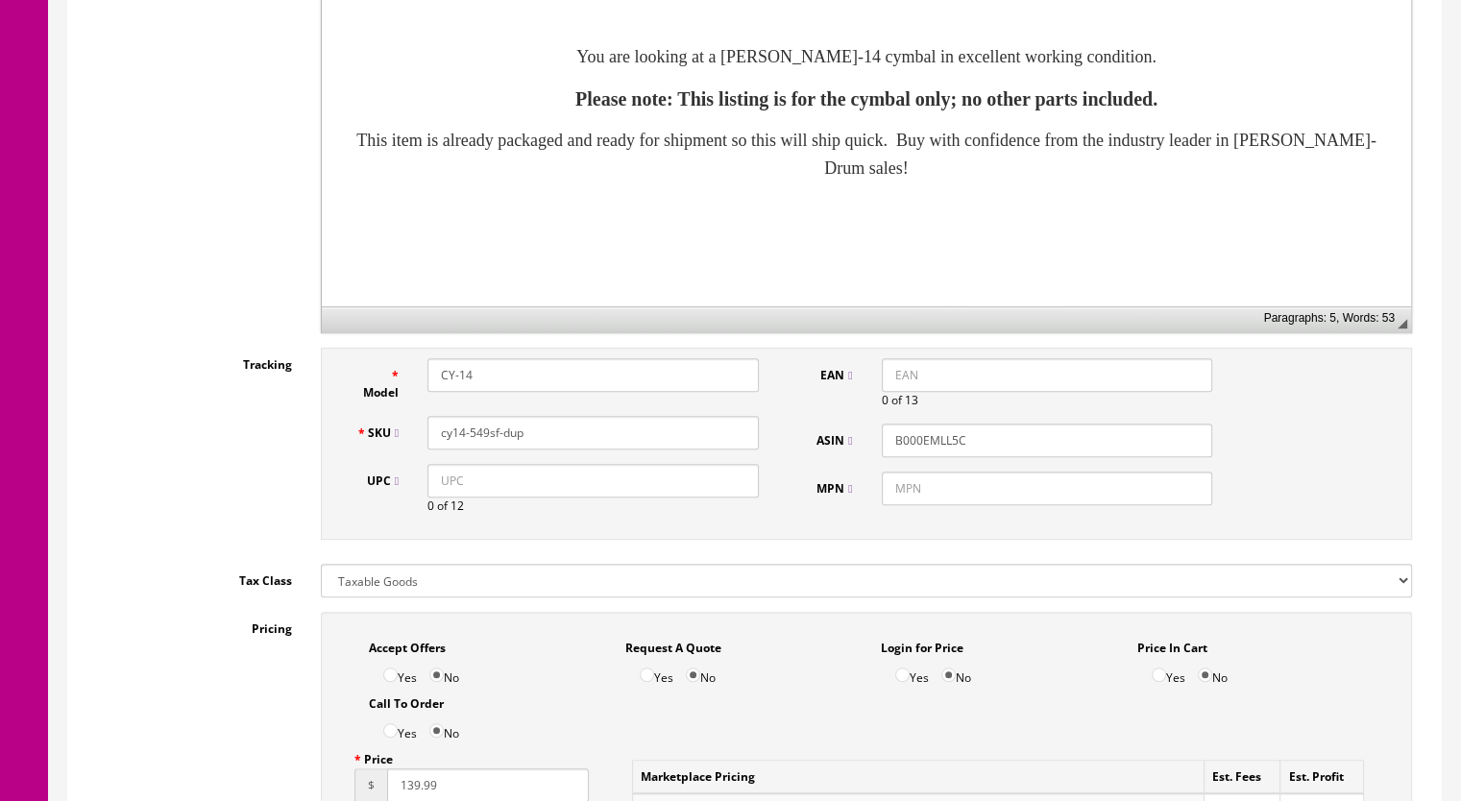
scroll to position [768, 0]
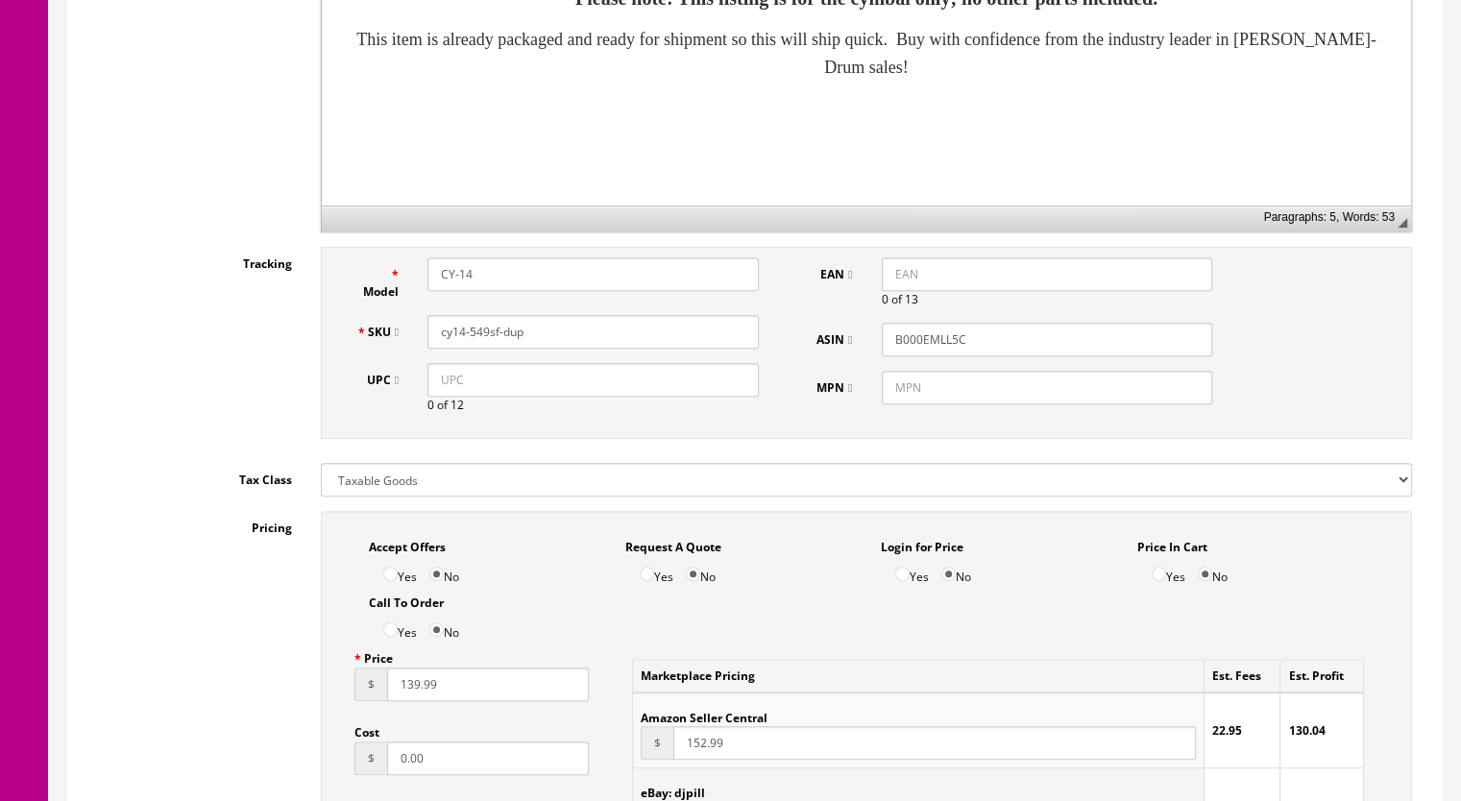
drag, startPoint x: 533, startPoint y: 336, endPoint x: 476, endPoint y: 340, distance: 56.8
click at [476, 340] on input "cy14-549sf-dup" at bounding box center [592, 332] width 331 height 34
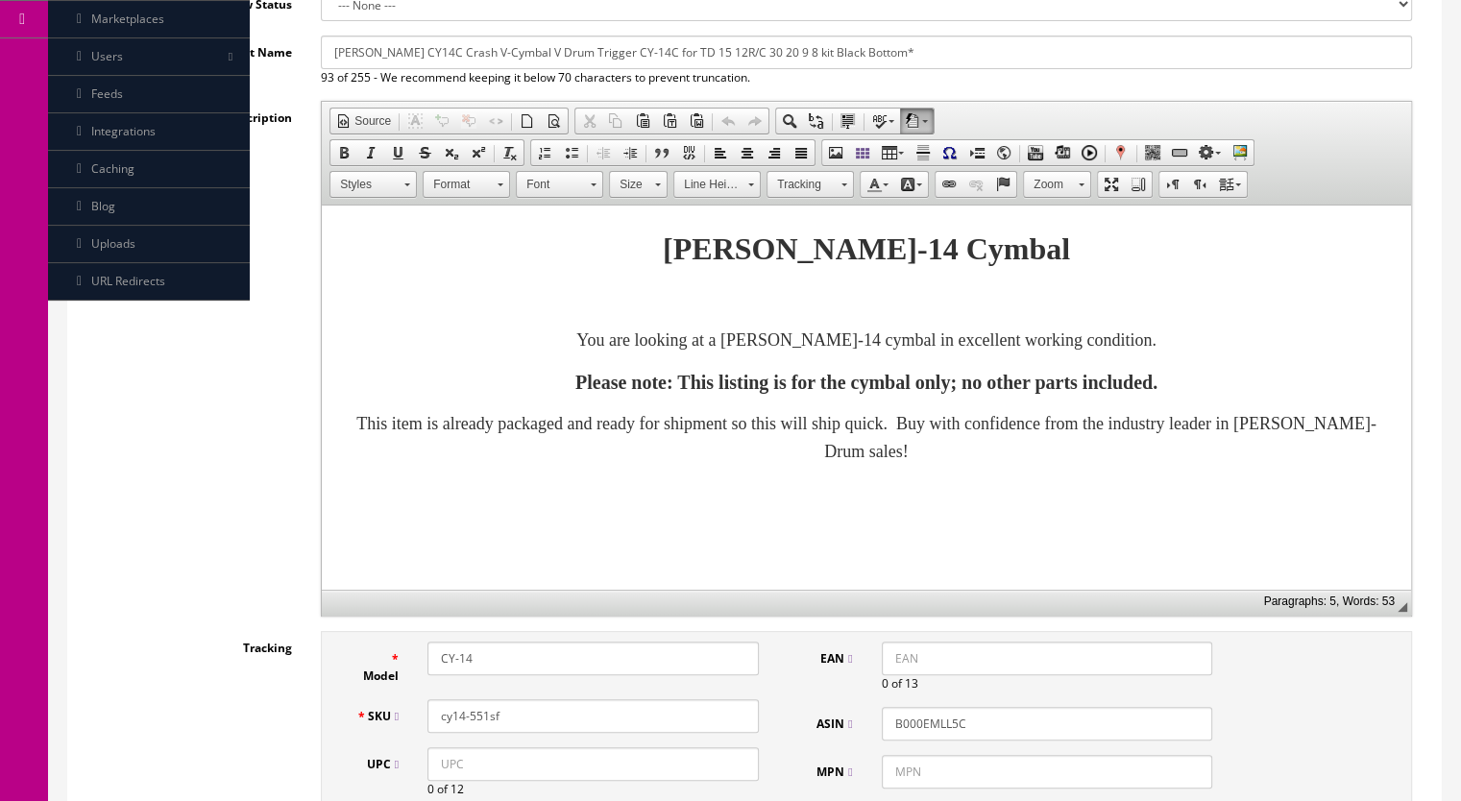
scroll to position [96, 0]
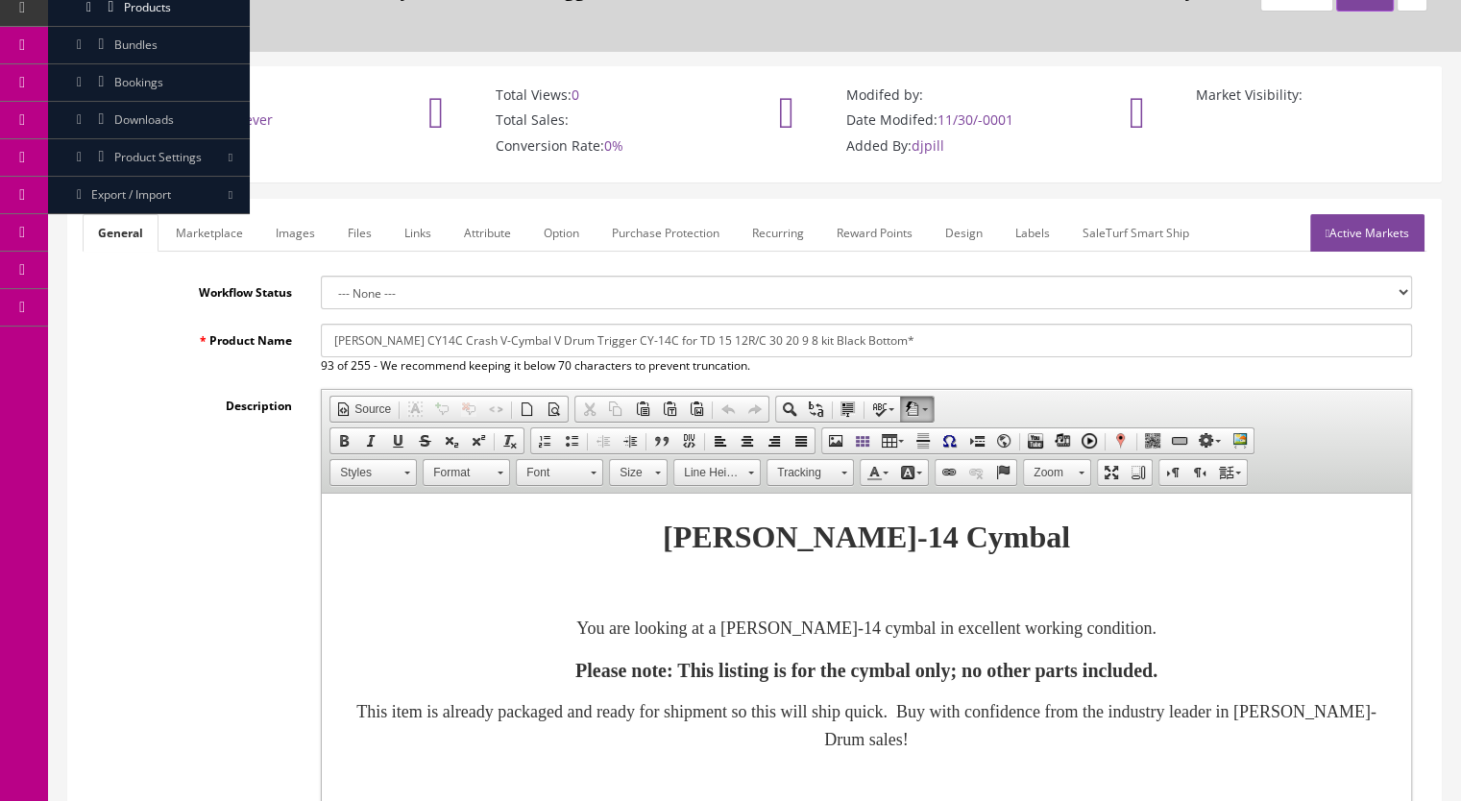
type input "cy14-551sf"
click at [283, 237] on link "Images" at bounding box center [295, 232] width 70 height 37
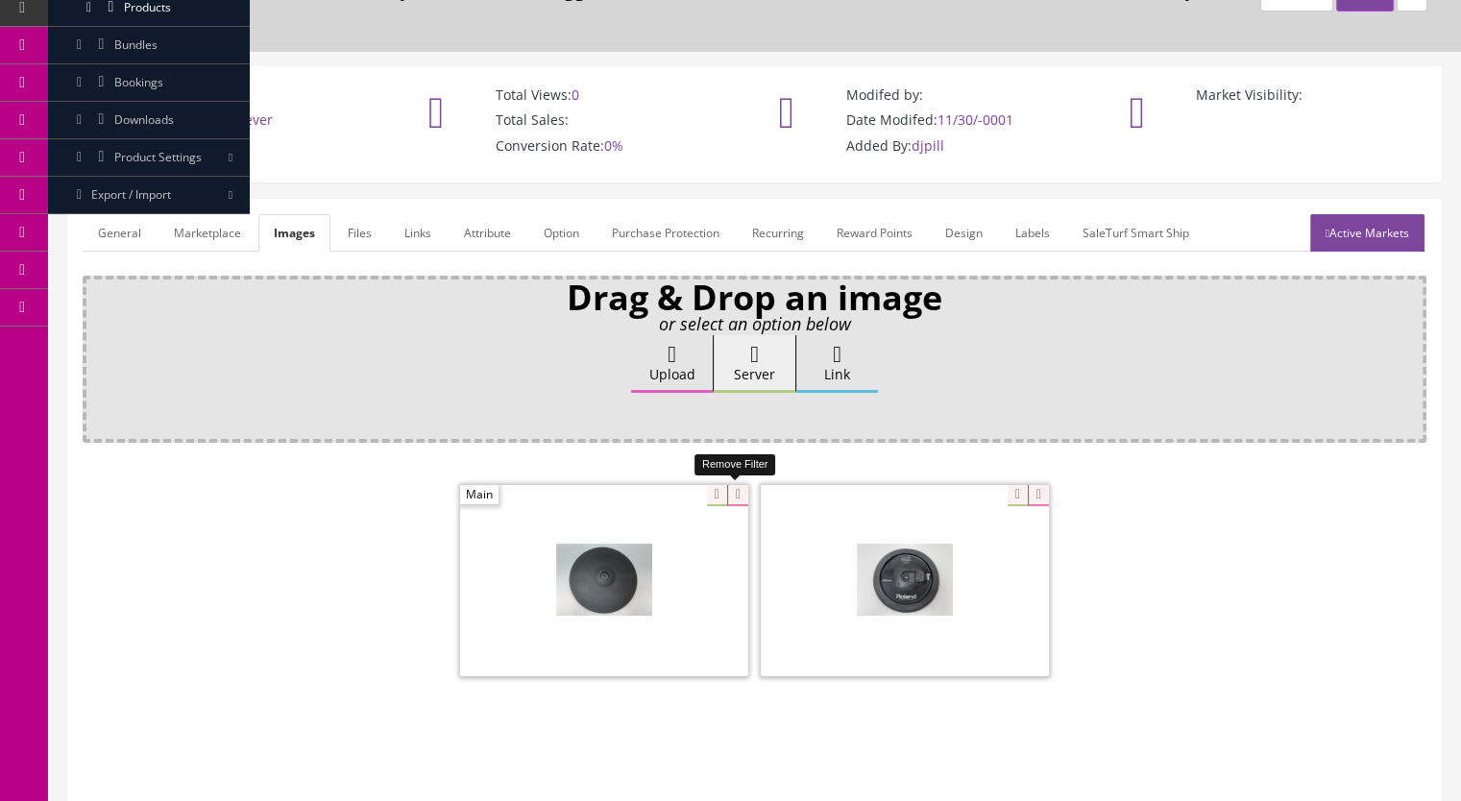
drag, startPoint x: 733, startPoint y: 493, endPoint x: 827, endPoint y: 508, distance: 95.4
click at [734, 493] on icon at bounding box center [737, 495] width 21 height 21
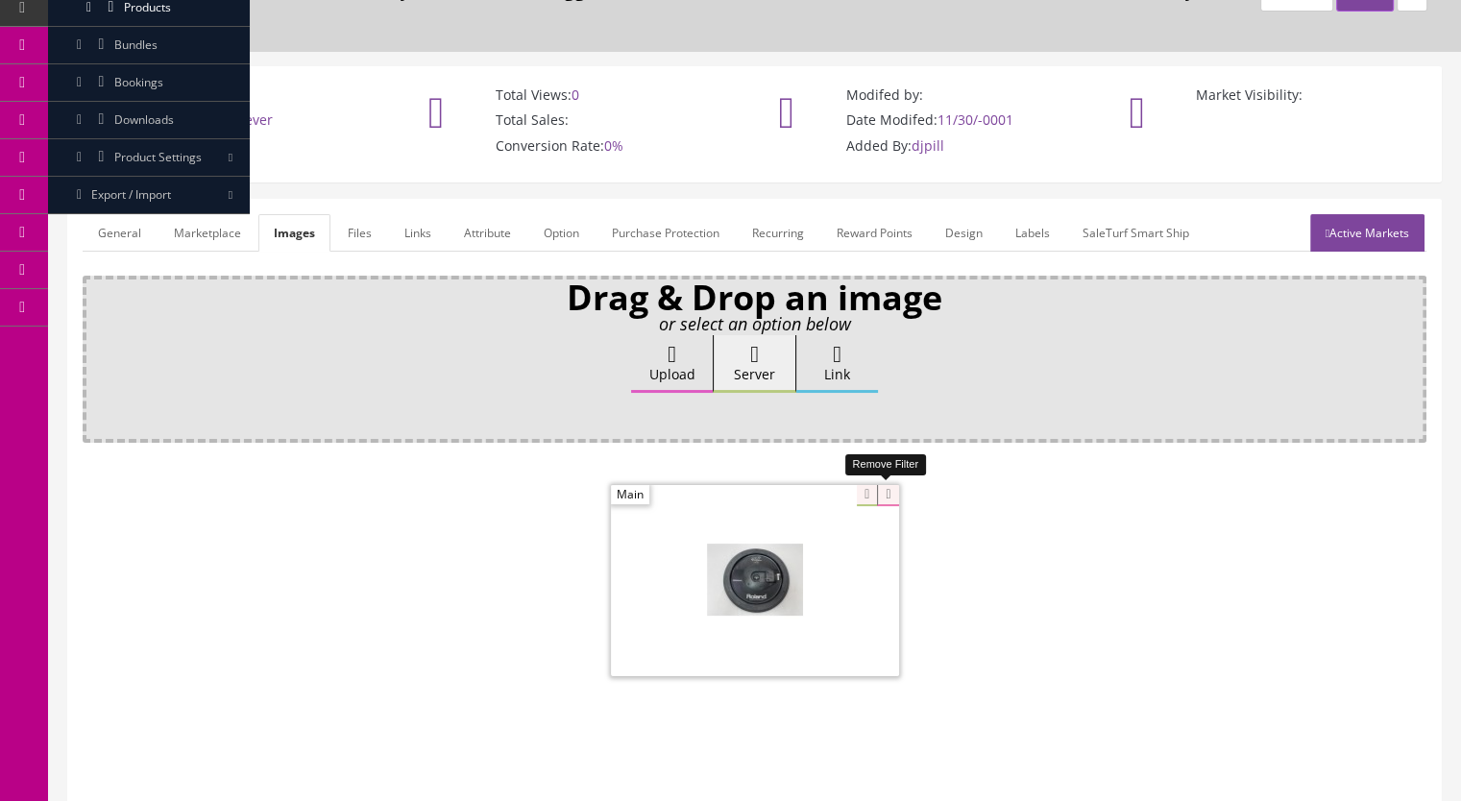
click at [883, 496] on icon at bounding box center [887, 495] width 21 height 21
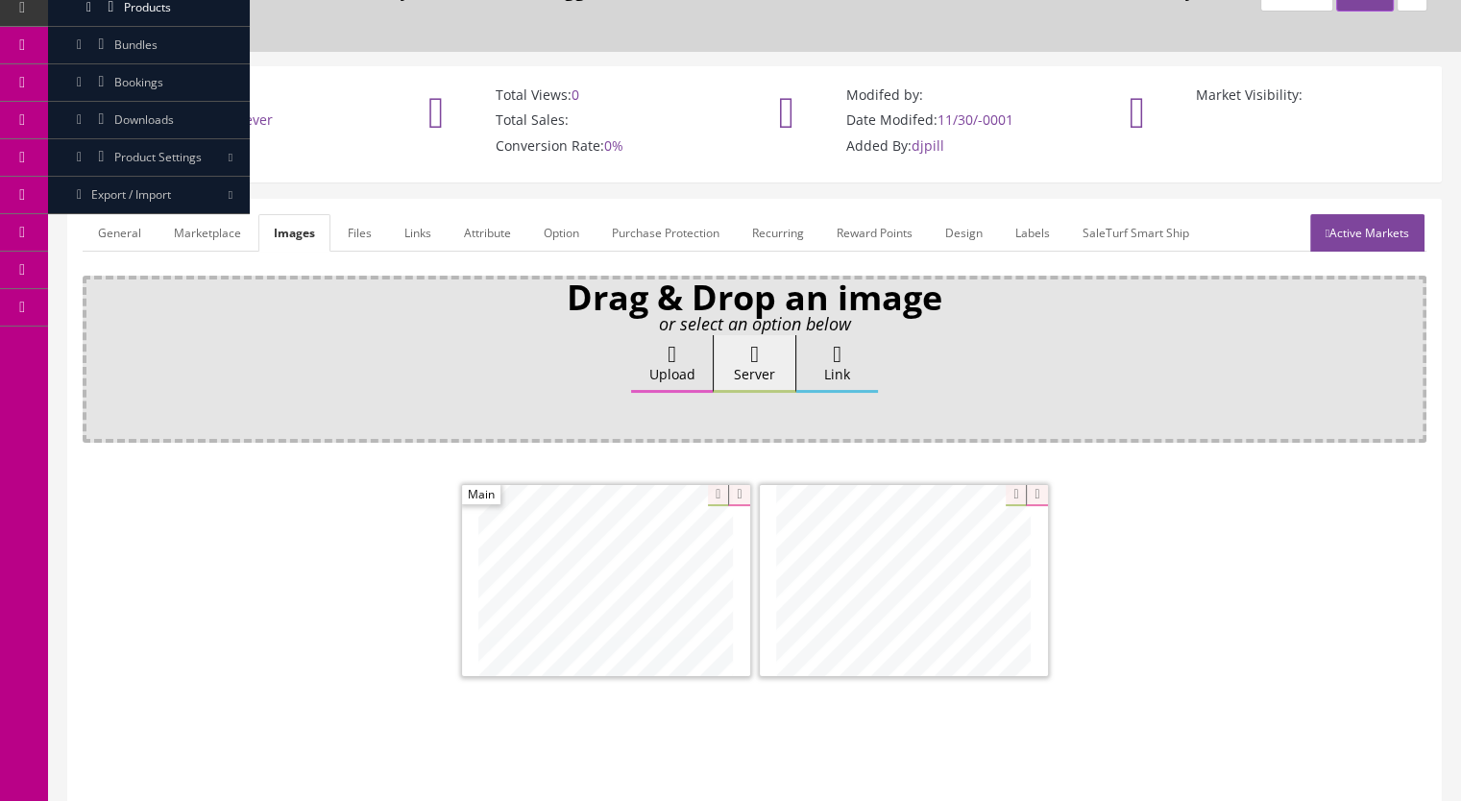
click at [107, 231] on link "General" at bounding box center [120, 232] width 74 height 37
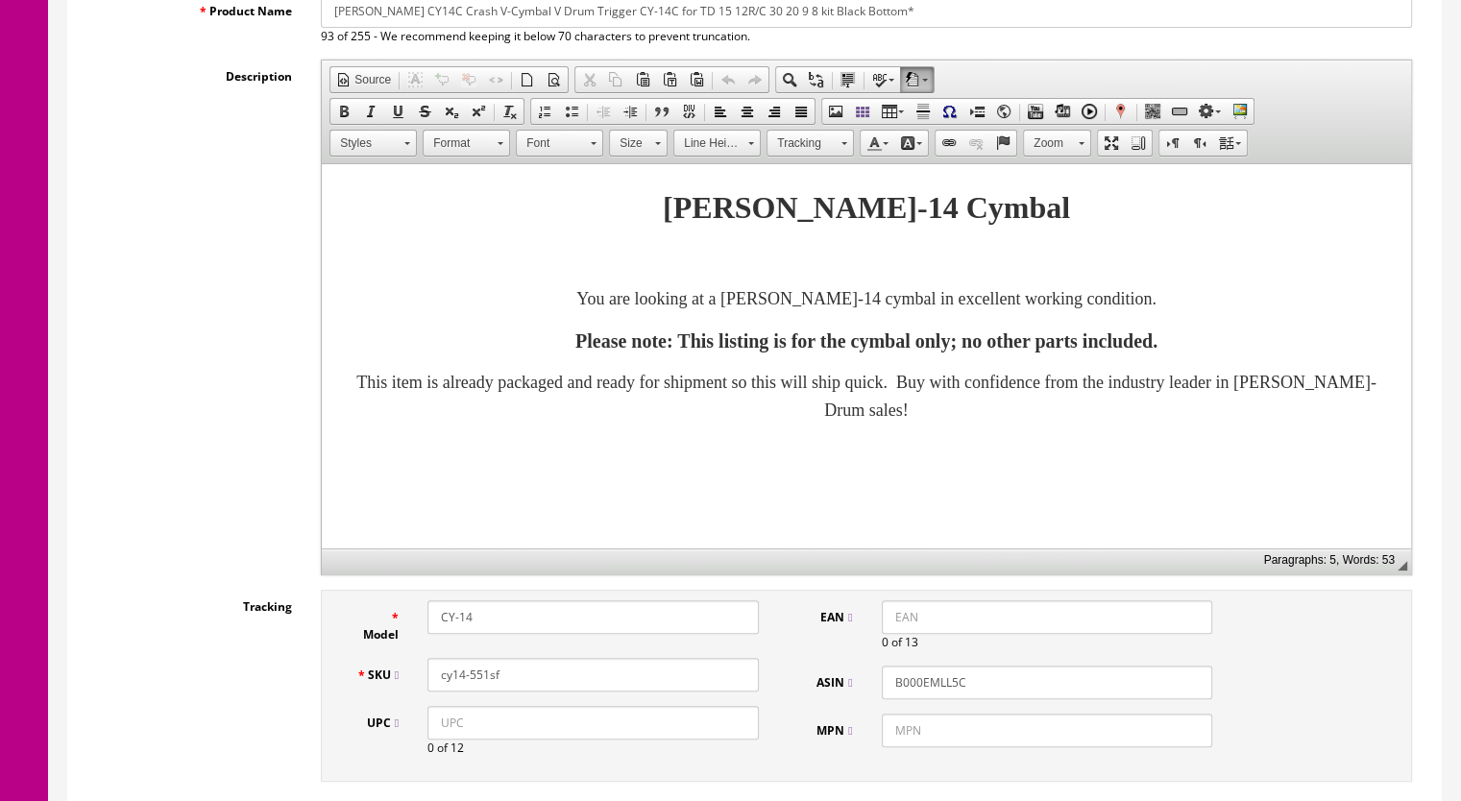
scroll to position [288, 0]
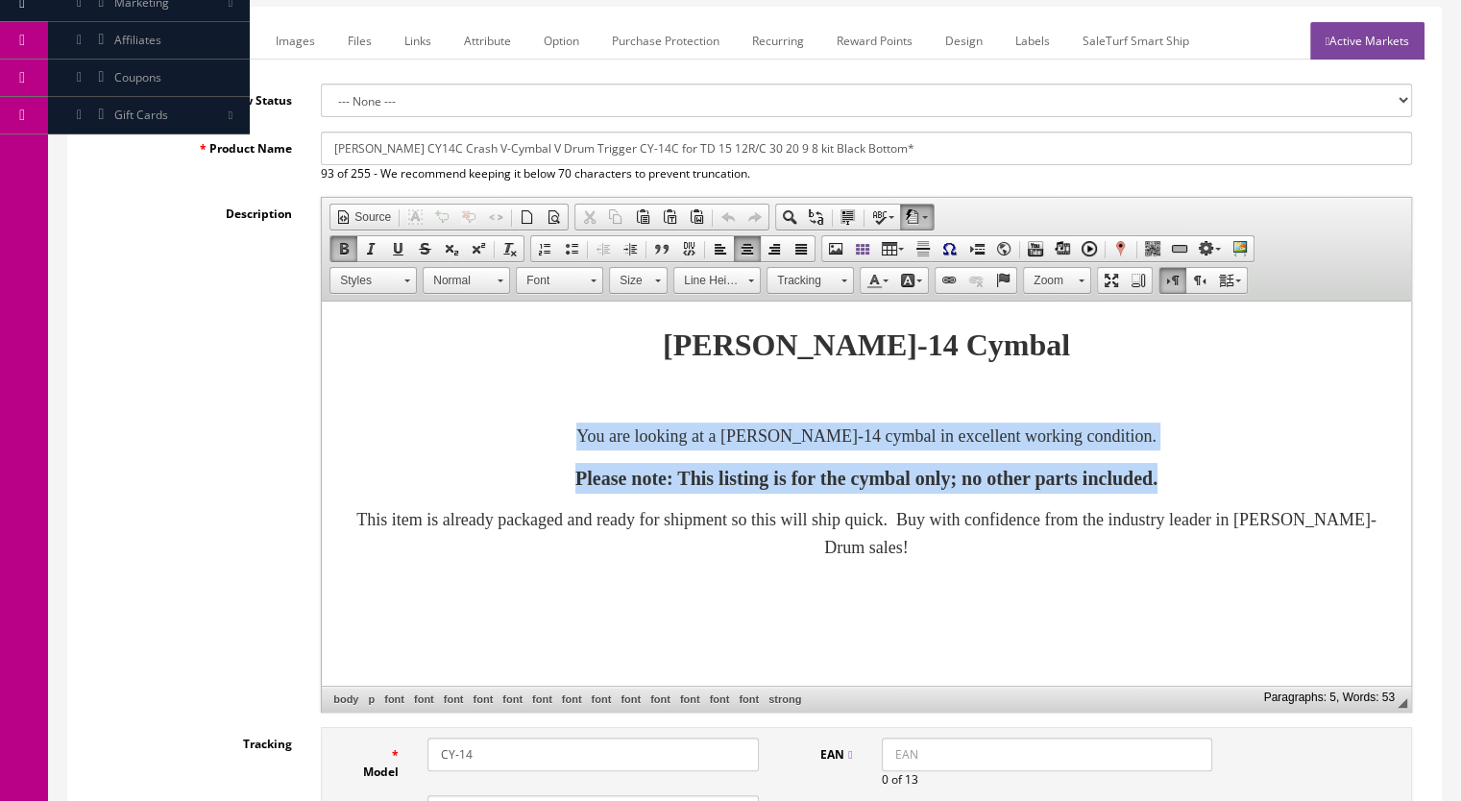
drag, startPoint x: 1287, startPoint y: 479, endPoint x: 449, endPoint y: 449, distance: 837.9
click at [449, 449] on body "Roland CY-14 Cymbal You are looking at a Roland CY-14 cymbal in excellent worki…" at bounding box center [866, 473] width 1051 height 304
click at [452, 452] on body "Roland CY-14 Cymbal You are looking at a Roland CY-14 cymbal in excellent worki…" at bounding box center [866, 473] width 1051 height 304
drag, startPoint x: 780, startPoint y: 480, endPoint x: 907, endPoint y: 491, distance: 128.2
click at [781, 480] on font "Please note: This listing is for the cymbal only; no other parts included." at bounding box center [866, 478] width 582 height 21
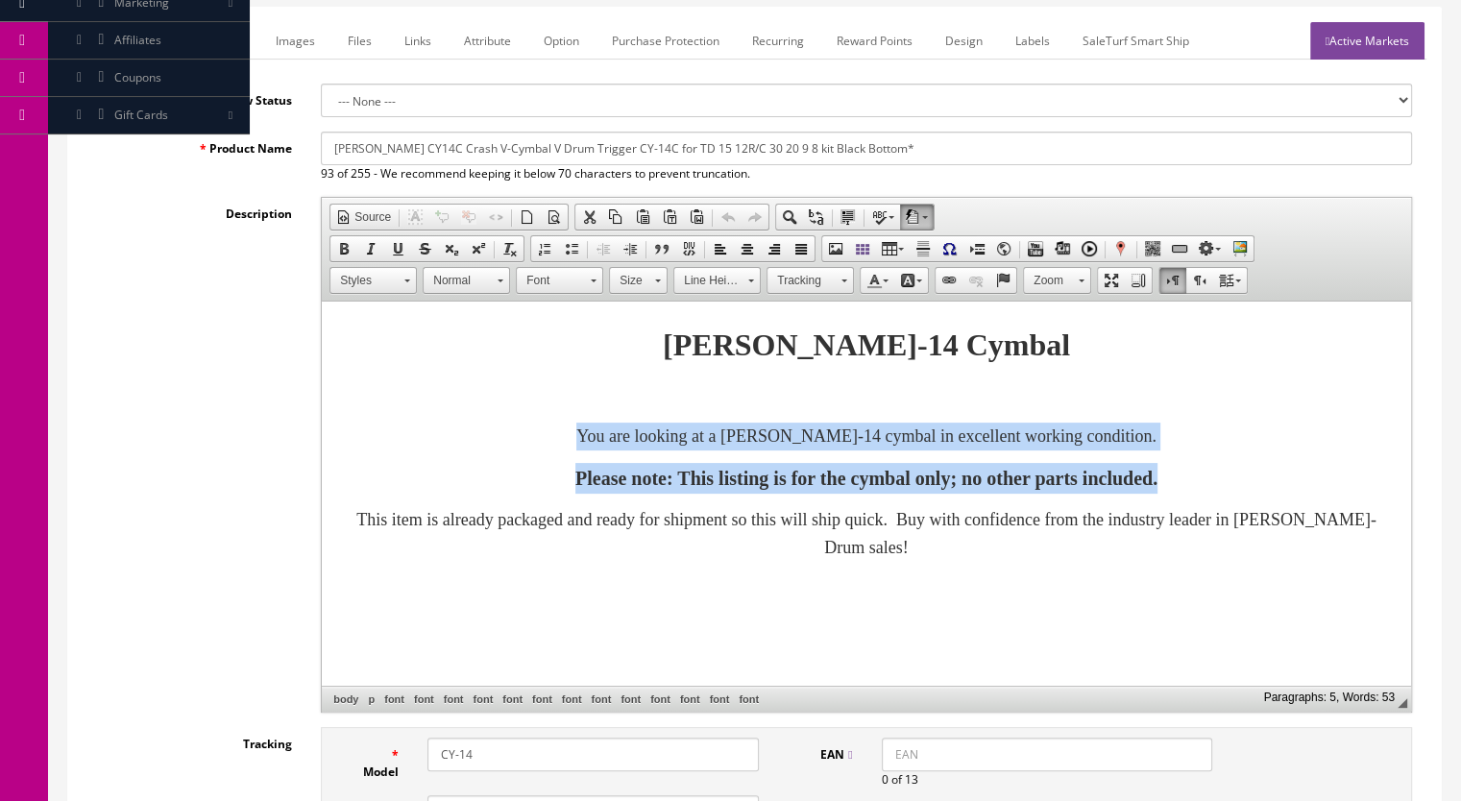
click at [1157, 473] on font "Please note: This listing is for the cymbal only; no other parts included." at bounding box center [866, 478] width 582 height 21
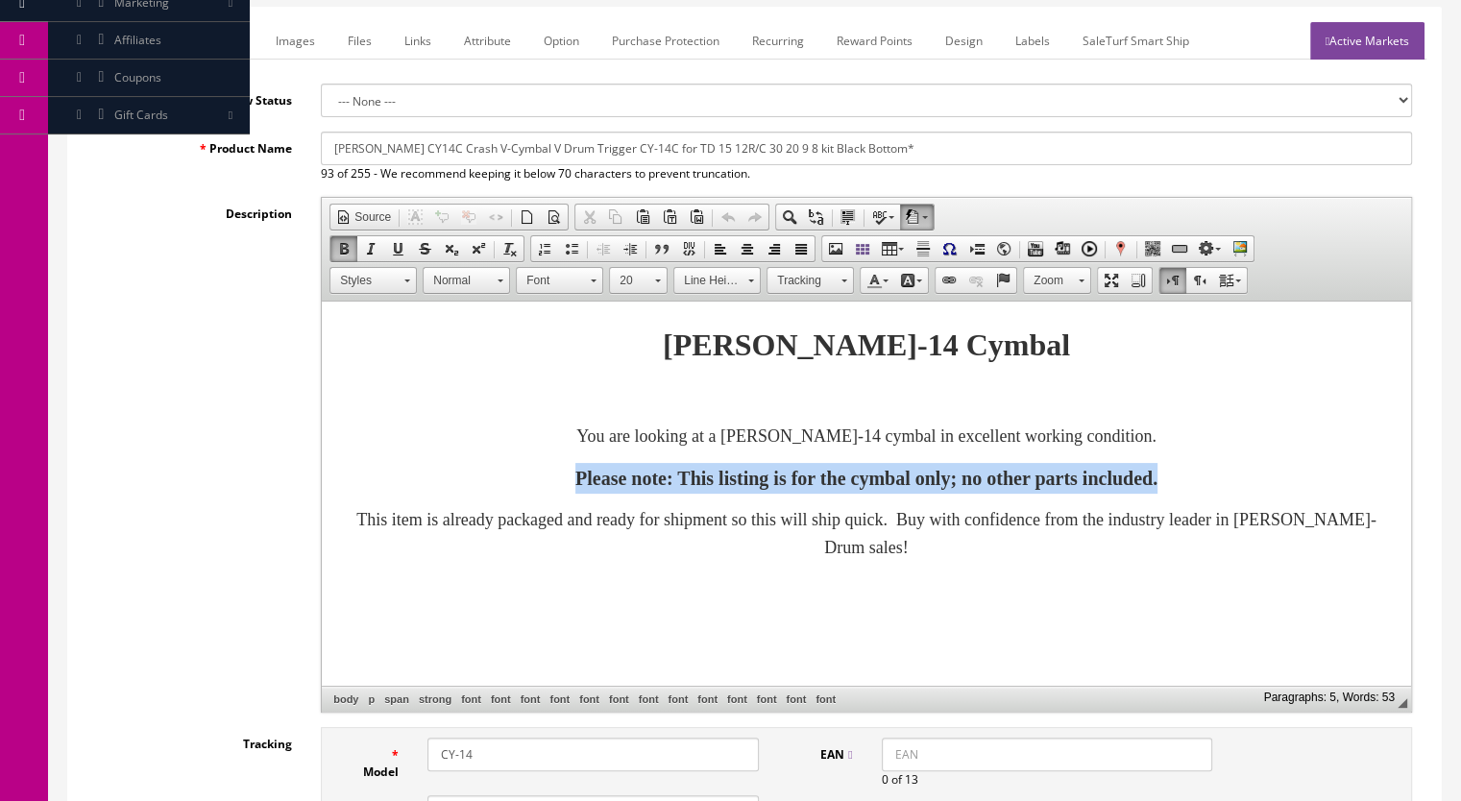
drag, startPoint x: 1271, startPoint y: 478, endPoint x: 455, endPoint y: 456, distance: 816.5
click at [456, 456] on body "Roland CY-14 Cymbal You are looking at a Roland CY-14 cymbal in excellent worki…" at bounding box center [866, 473] width 1051 height 304
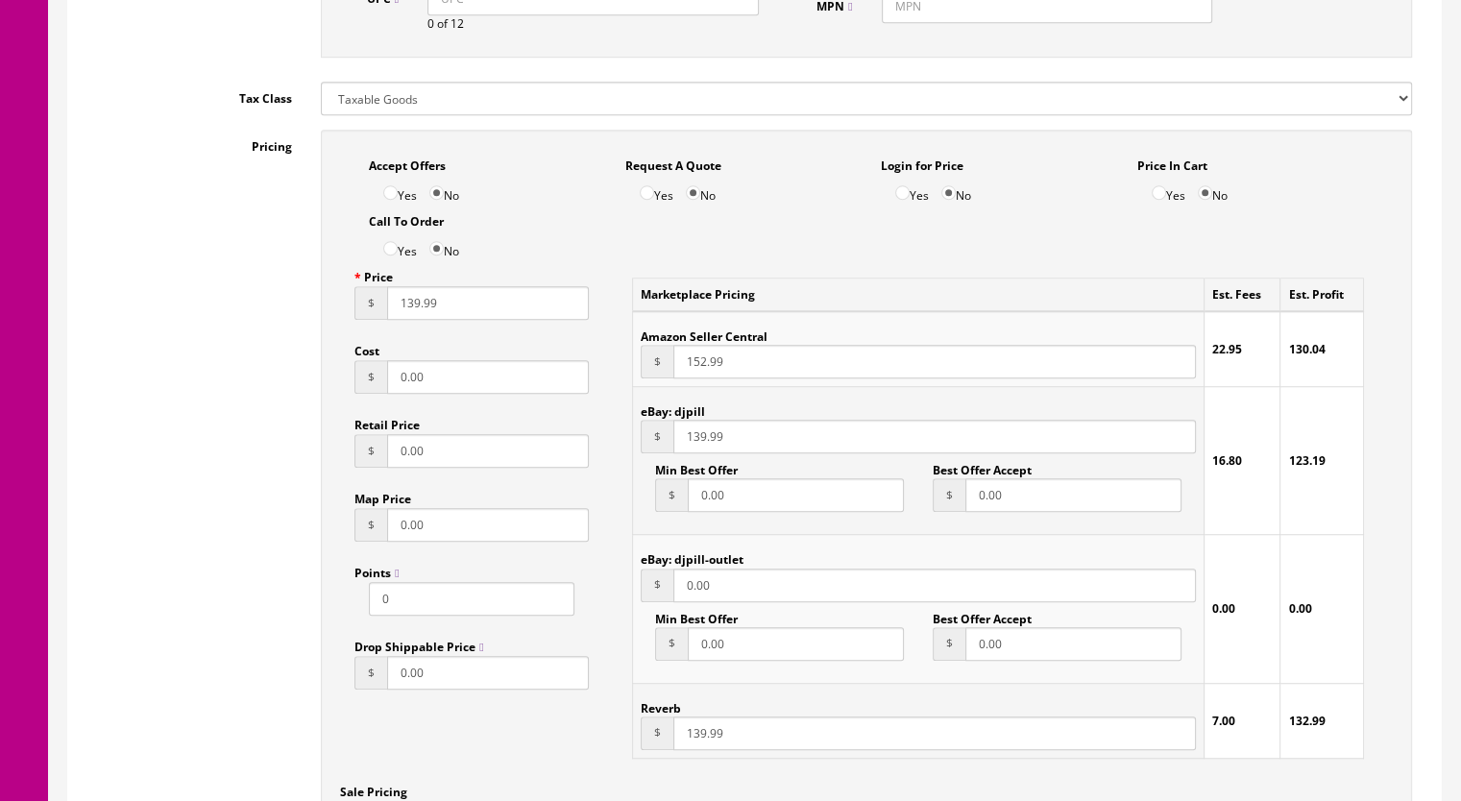
scroll to position [1152, 0]
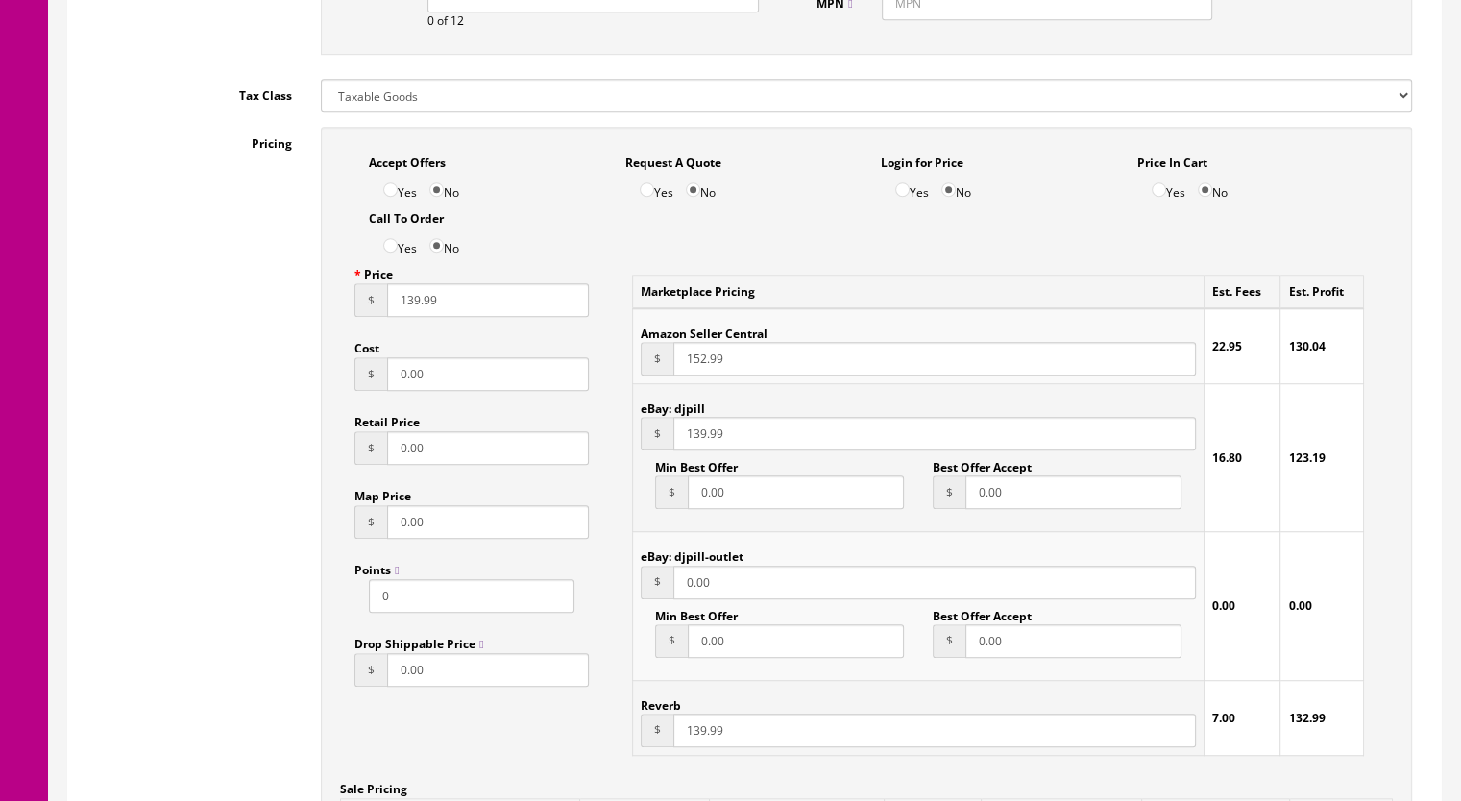
click at [416, 308] on input "139.99" at bounding box center [488, 300] width 202 height 34
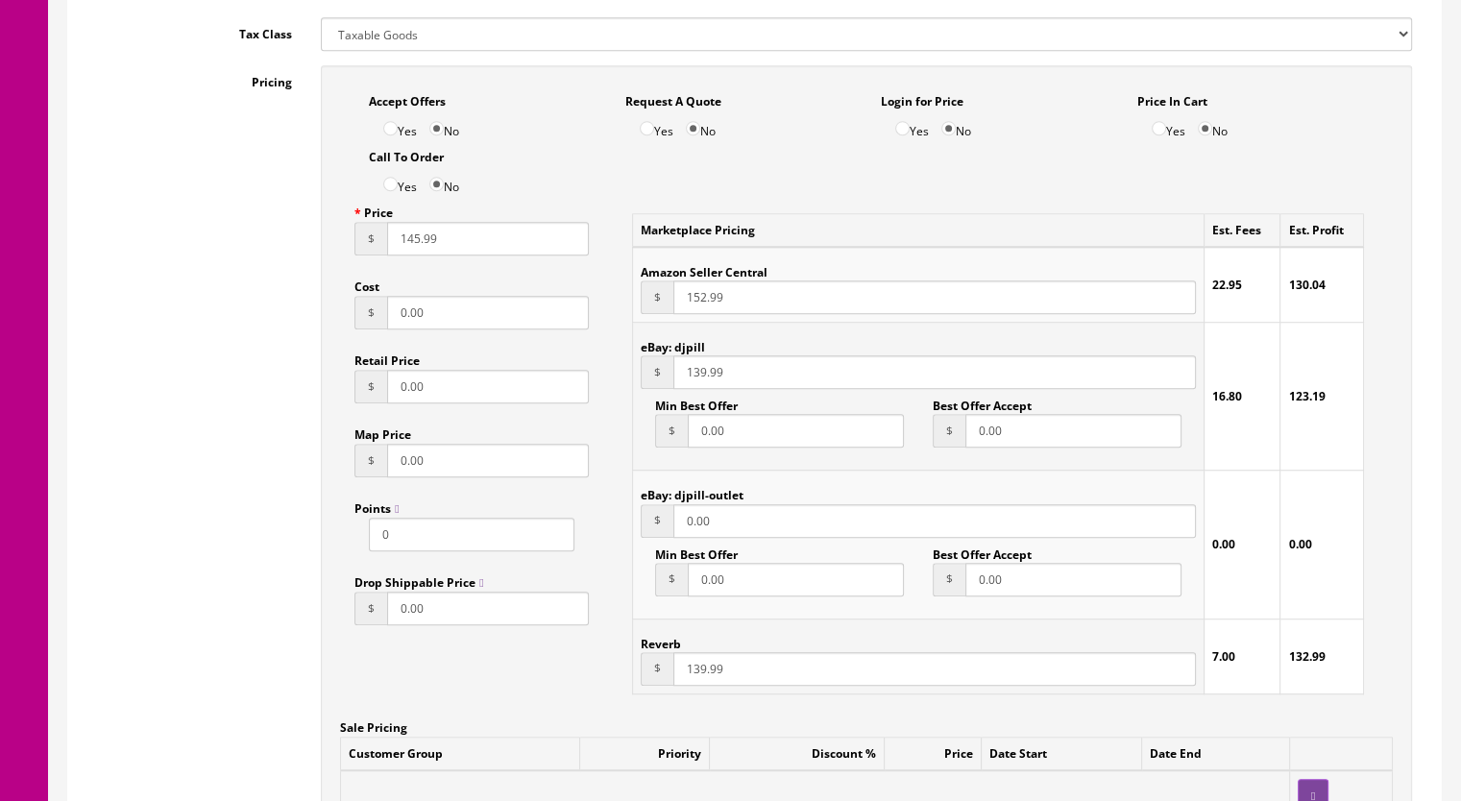
scroll to position [1248, 0]
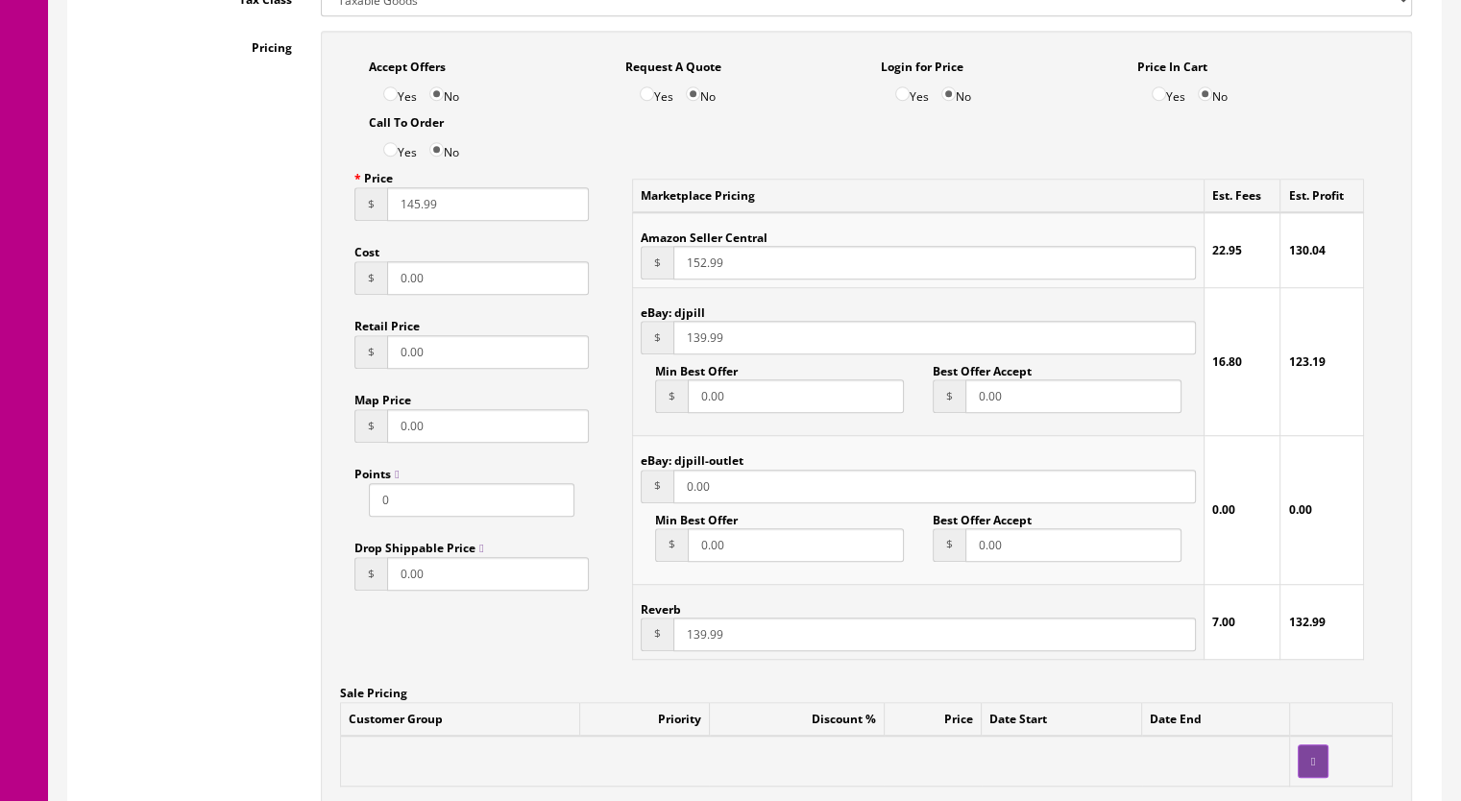
type input "145.99"
drag, startPoint x: 690, startPoint y: 638, endPoint x: 705, endPoint y: 638, distance: 14.4
click at [705, 638] on input "139.99" at bounding box center [934, 634] width 522 height 34
type input "145.99"
click at [705, 345] on input "139.99" at bounding box center [934, 338] width 522 height 34
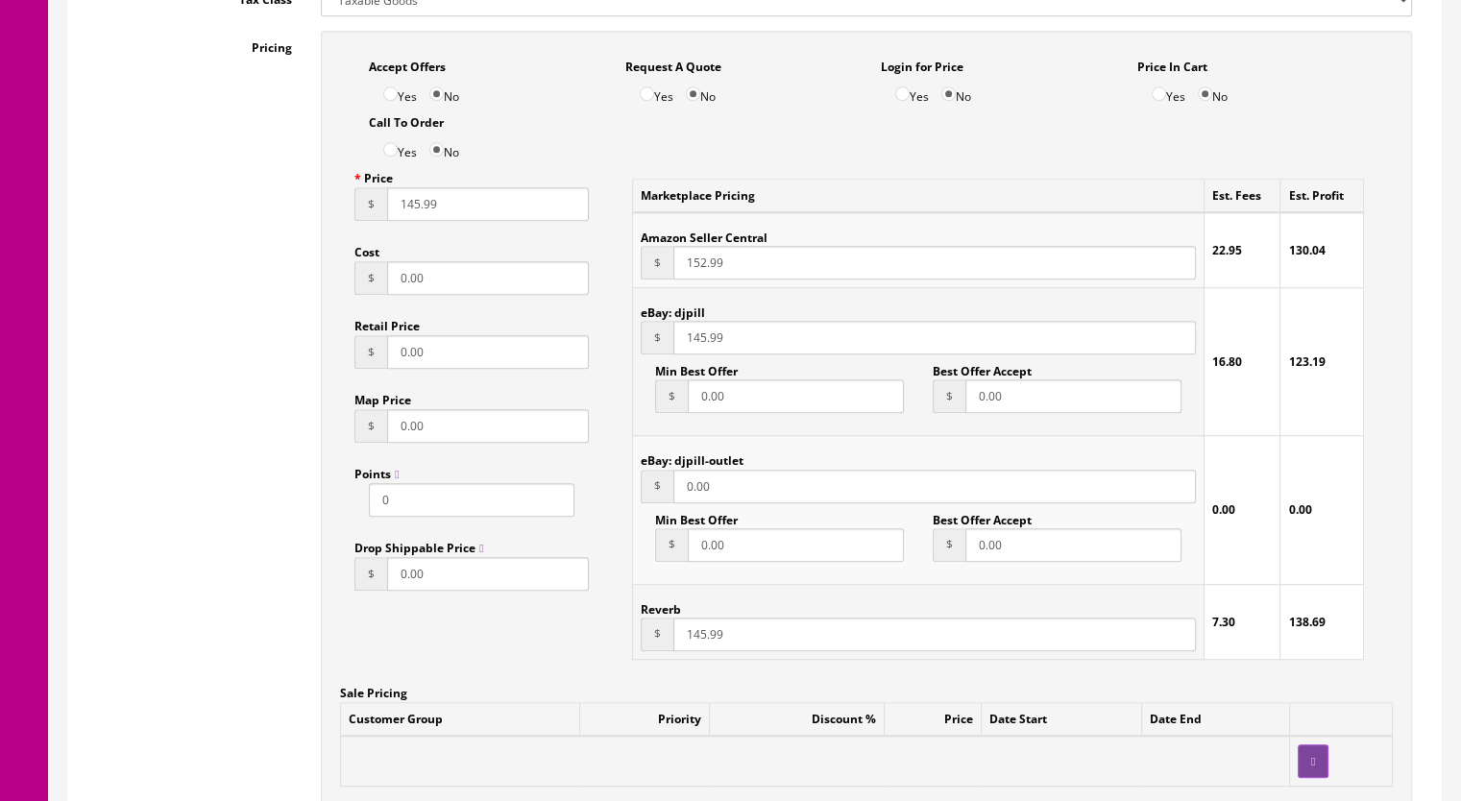
type input "145.99"
click at [700, 268] on input "152.99" at bounding box center [934, 263] width 522 height 34
click at [691, 267] on input "152.99" at bounding box center [934, 263] width 522 height 34
click at [701, 267] on input "152.99" at bounding box center [934, 263] width 522 height 34
click at [697, 267] on input "152.99" at bounding box center [934, 263] width 522 height 34
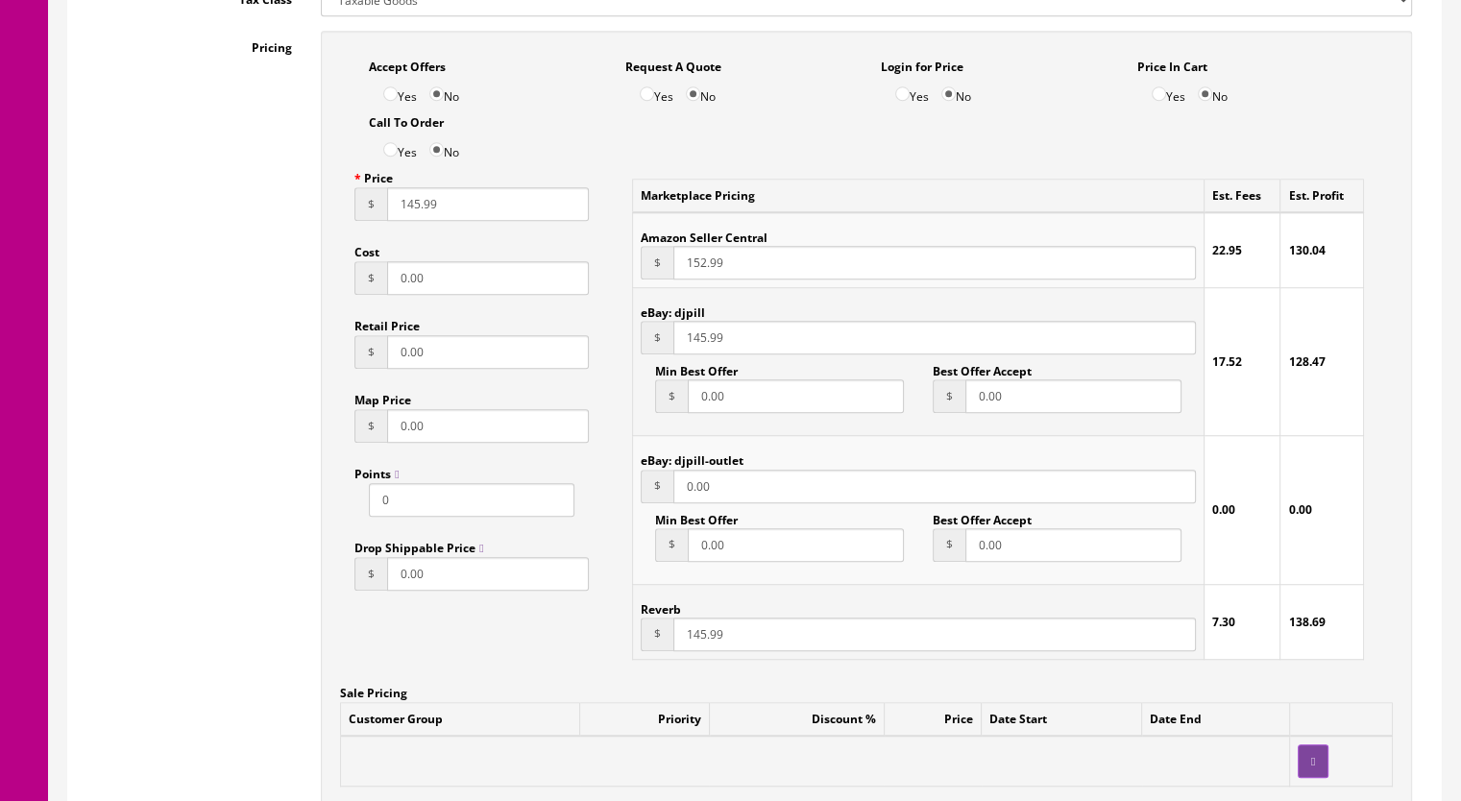
drag, startPoint x: 689, startPoint y: 267, endPoint x: 704, endPoint y: 269, distance: 14.5
click at [704, 269] on input "152.99" at bounding box center [934, 263] width 522 height 34
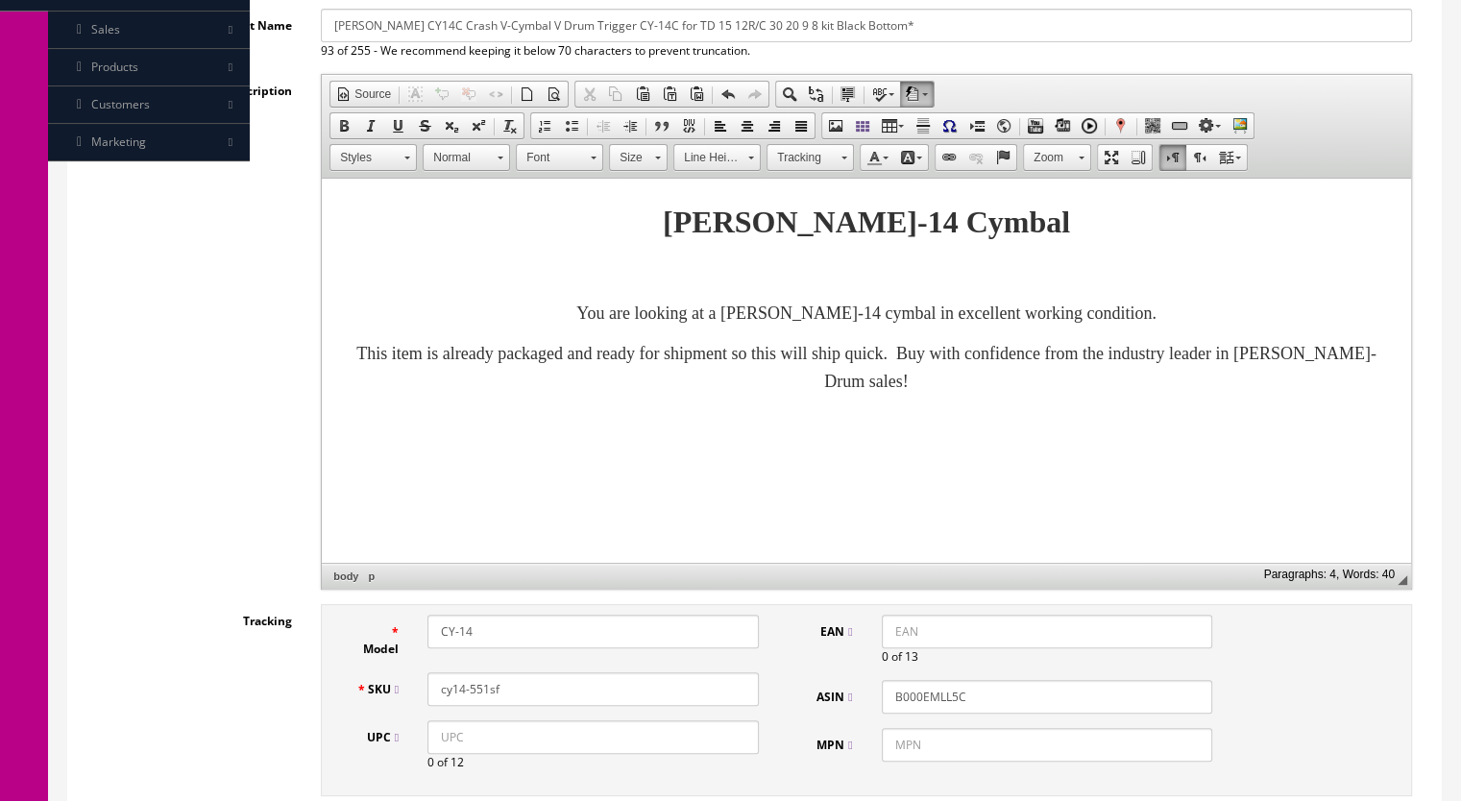
scroll to position [96, 0]
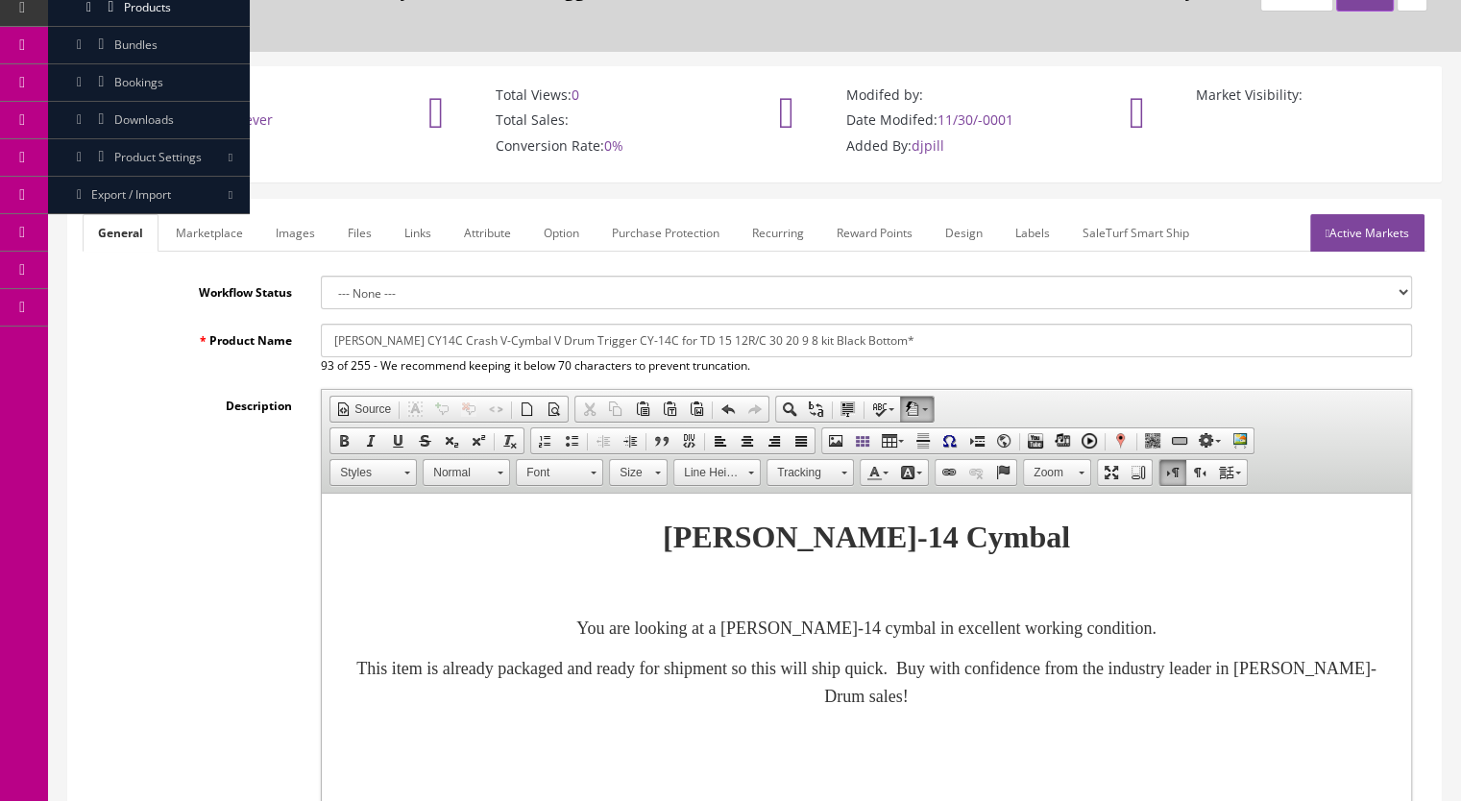
type input "160.99"
click at [1358, 249] on link "Active Markets" at bounding box center [1367, 232] width 114 height 37
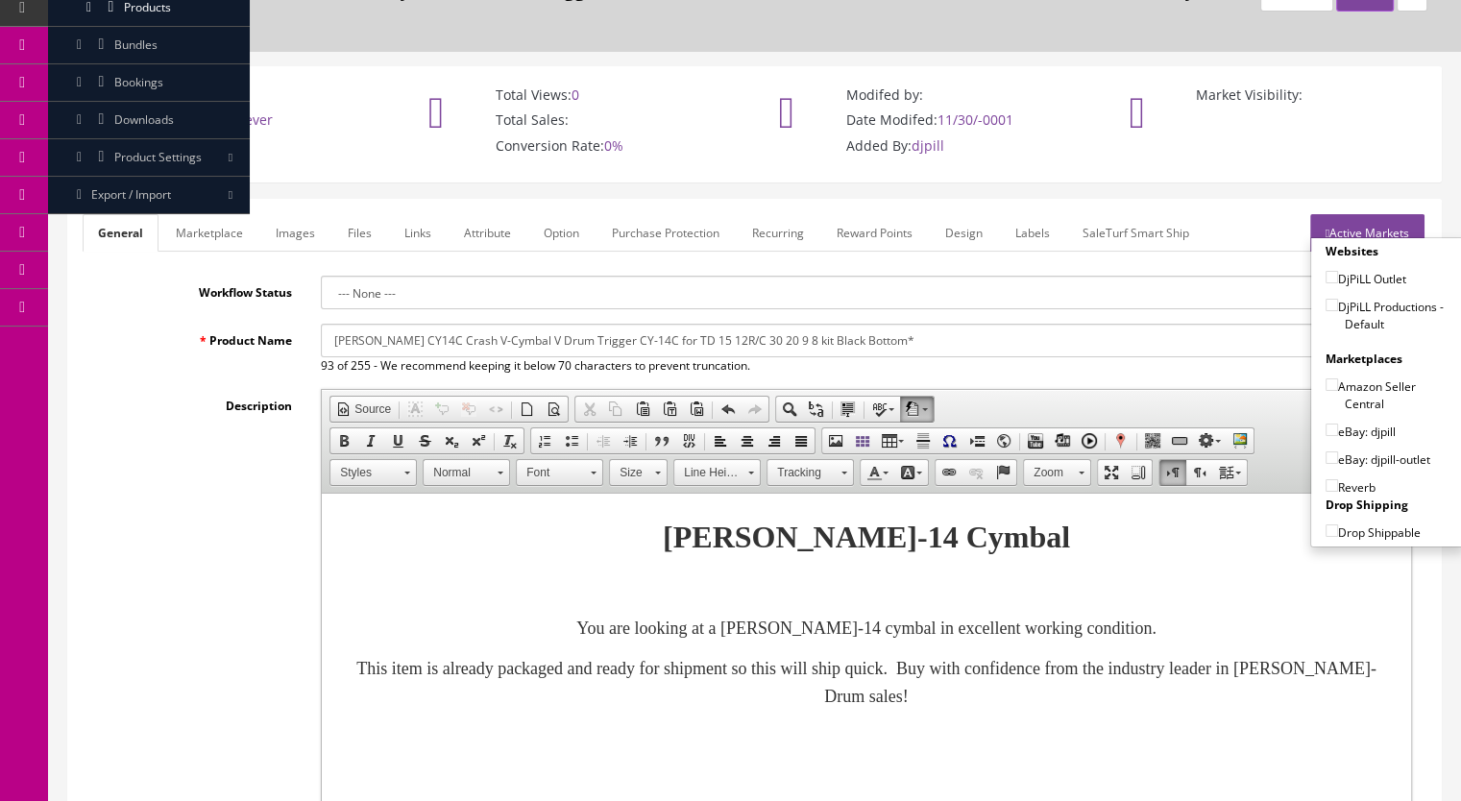
click at [1325, 304] on input"] "DjPiLL Productions - Default" at bounding box center [1331, 305] width 12 height 12
checkbox input"] "true"
click at [1325, 430] on input"] "eBay: djpill" at bounding box center [1331, 429] width 12 height 12
checkbox input"] "true"
click at [1325, 481] on input"] "Reverb" at bounding box center [1331, 485] width 12 height 12
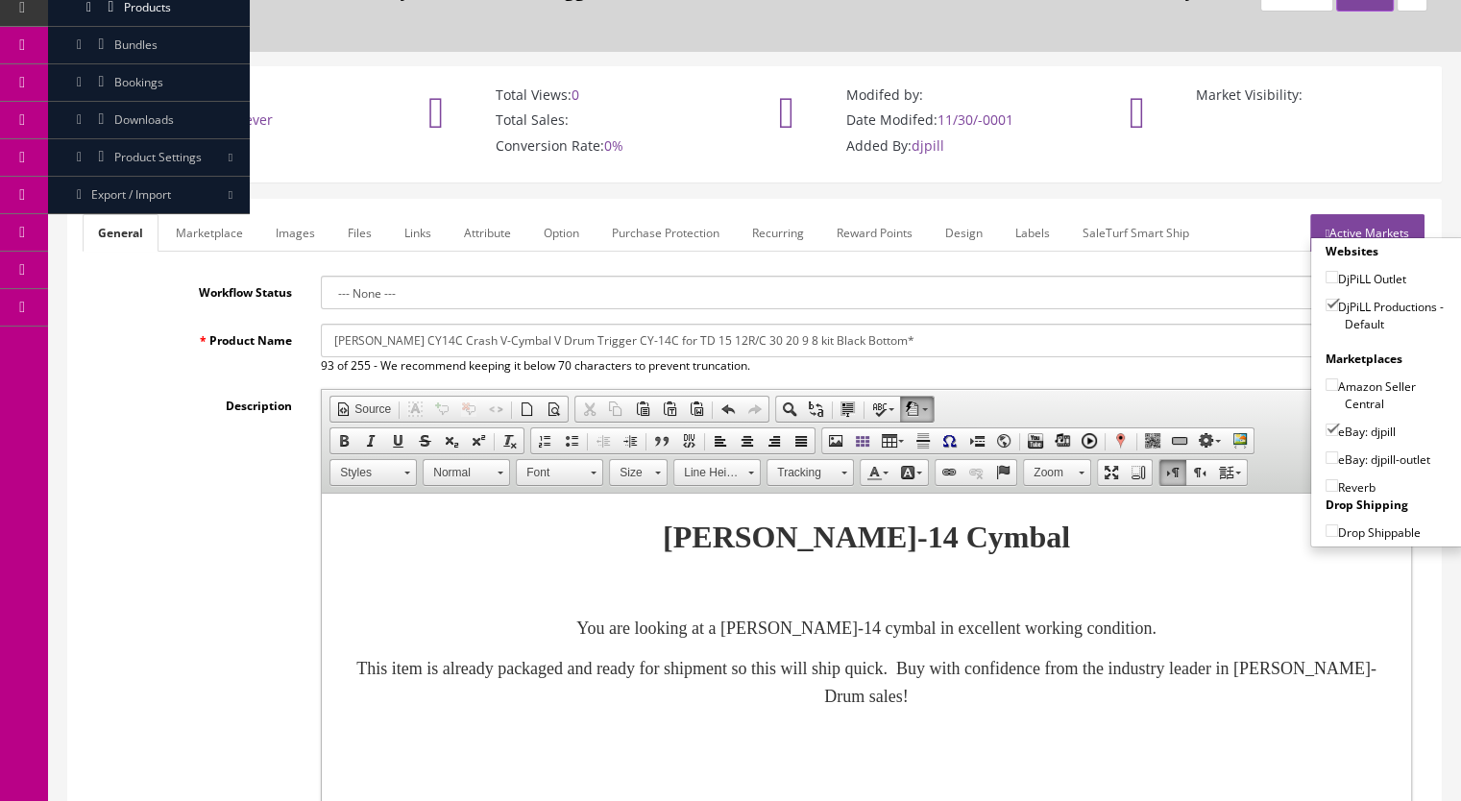
checkbox input"] "true"
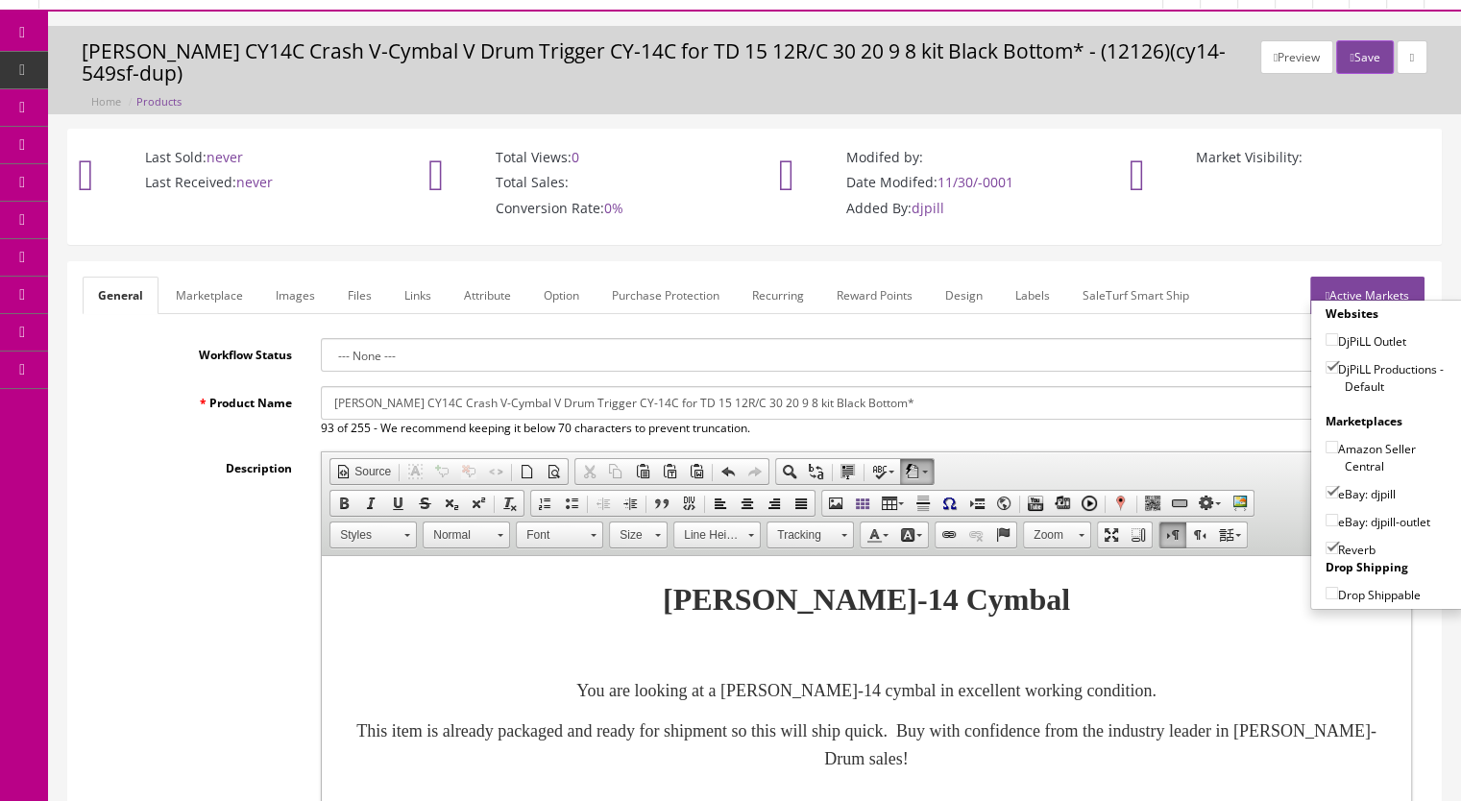
scroll to position [0, 0]
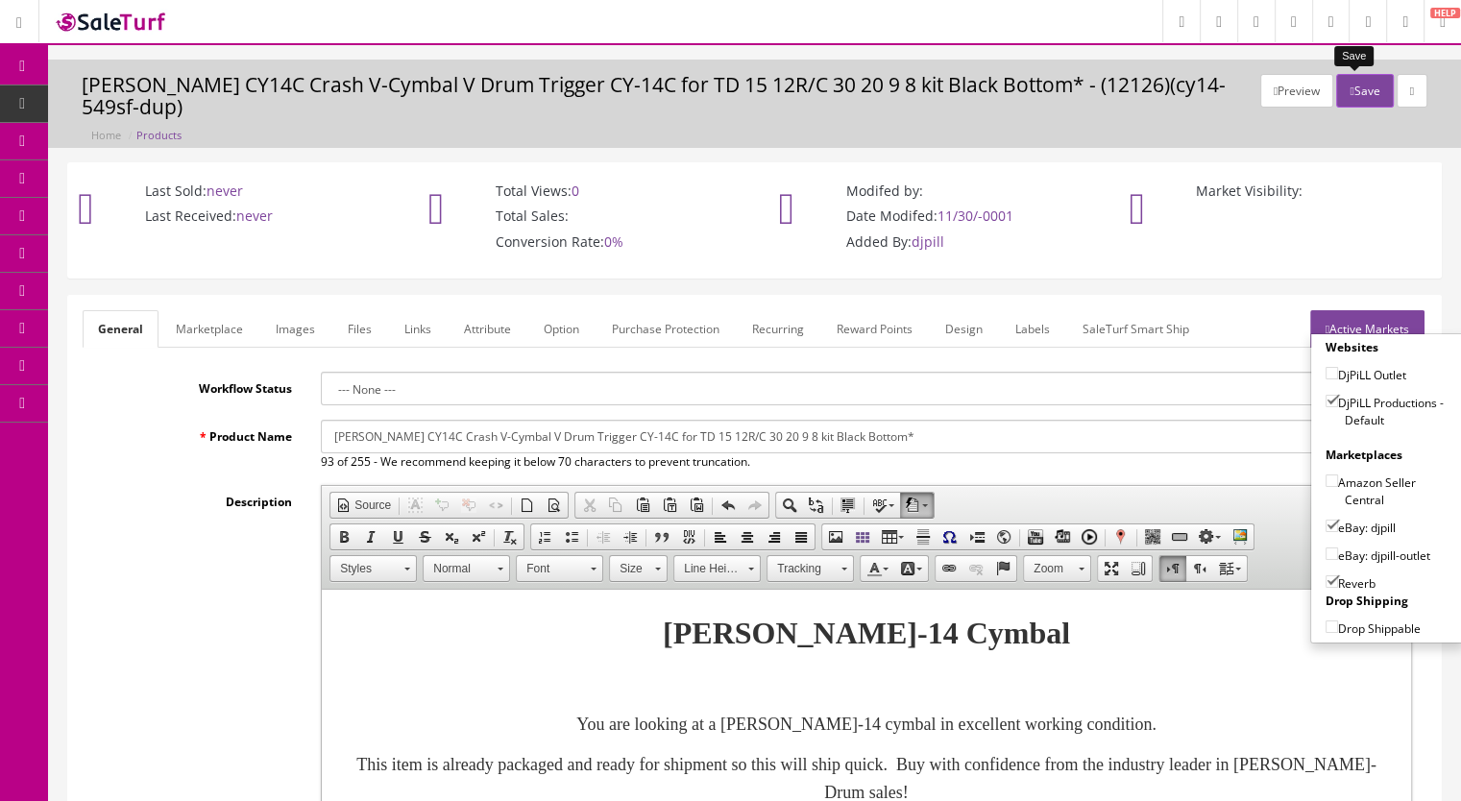
click at [1344, 97] on button "Save" at bounding box center [1364, 91] width 57 height 34
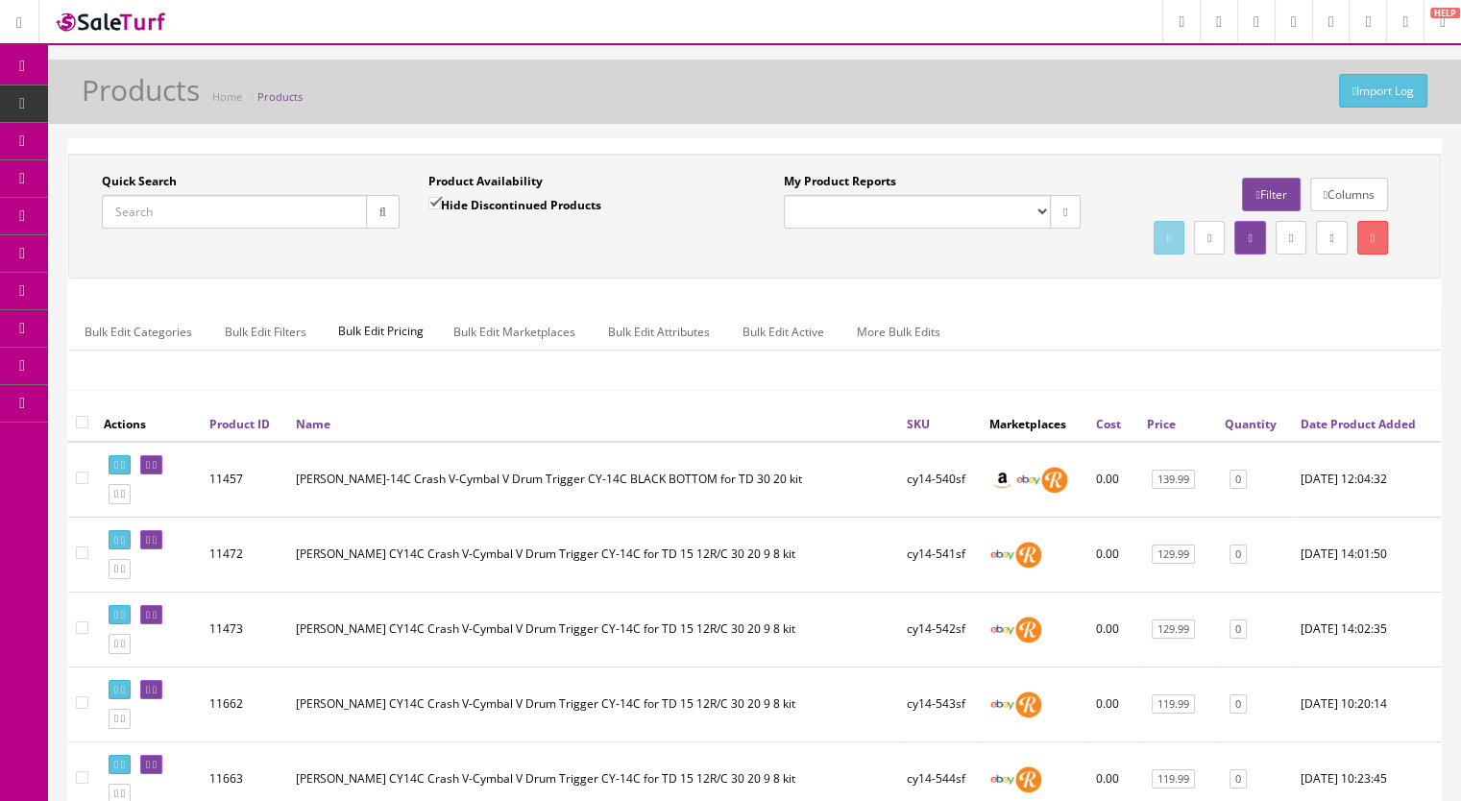
click at [169, 213] on input "Quick Search" at bounding box center [234, 212] width 265 height 34
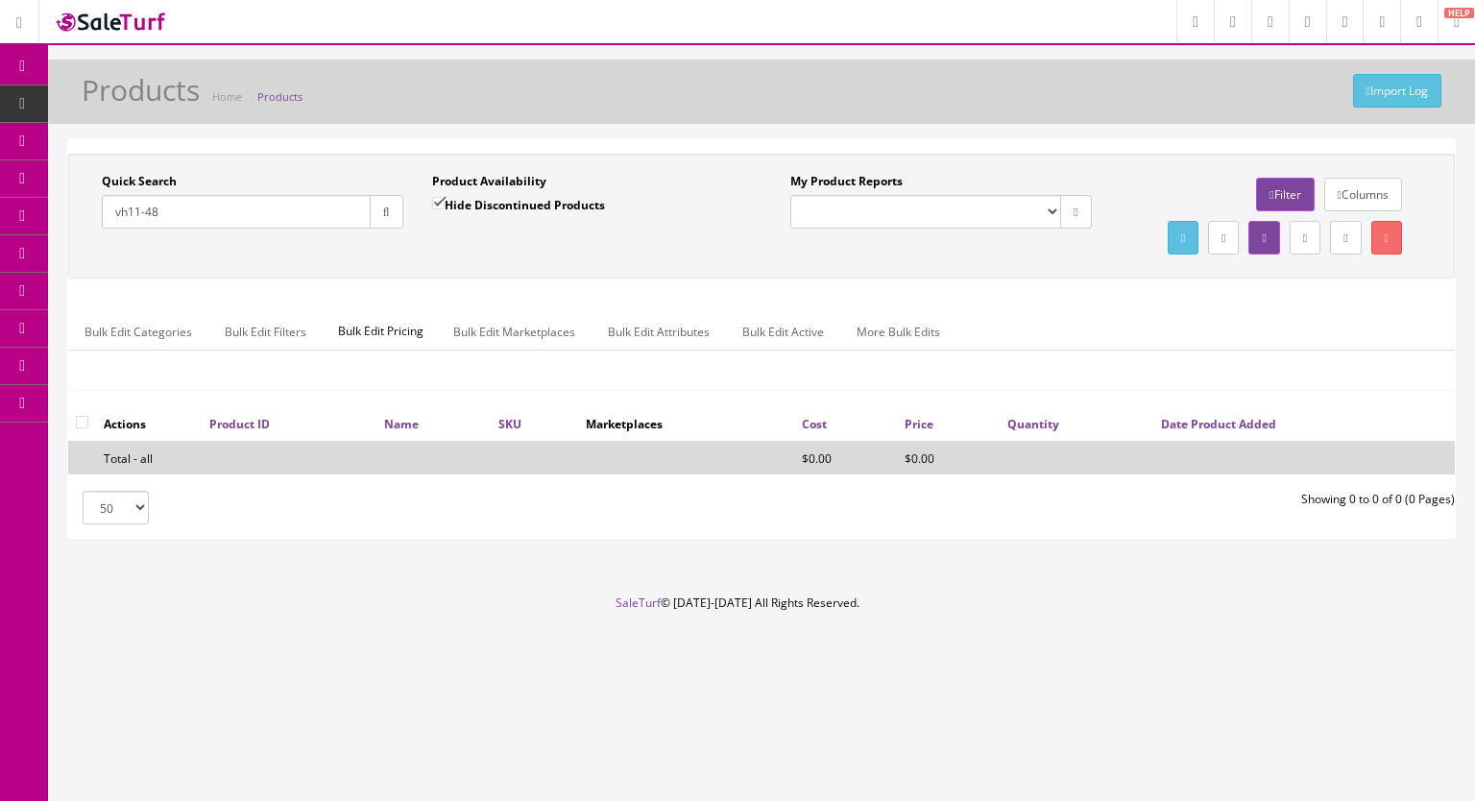
type input "vh11-48"
click at [443, 197] on input "Hide Discontinued Products" at bounding box center [438, 203] width 12 height 12
checkbox input "false"
click at [400, 211] on button "button" at bounding box center [387, 212] width 34 height 34
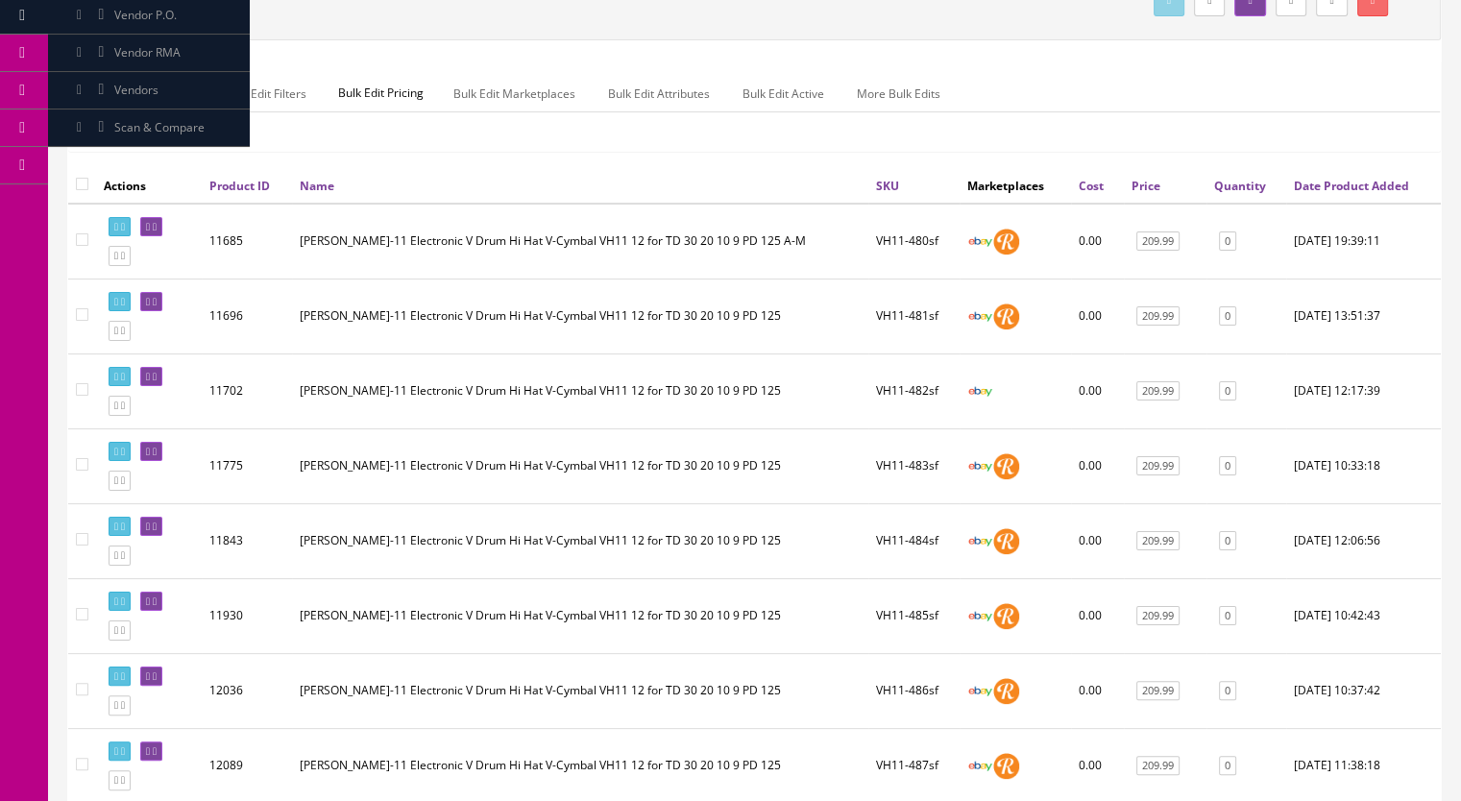
scroll to position [384, 0]
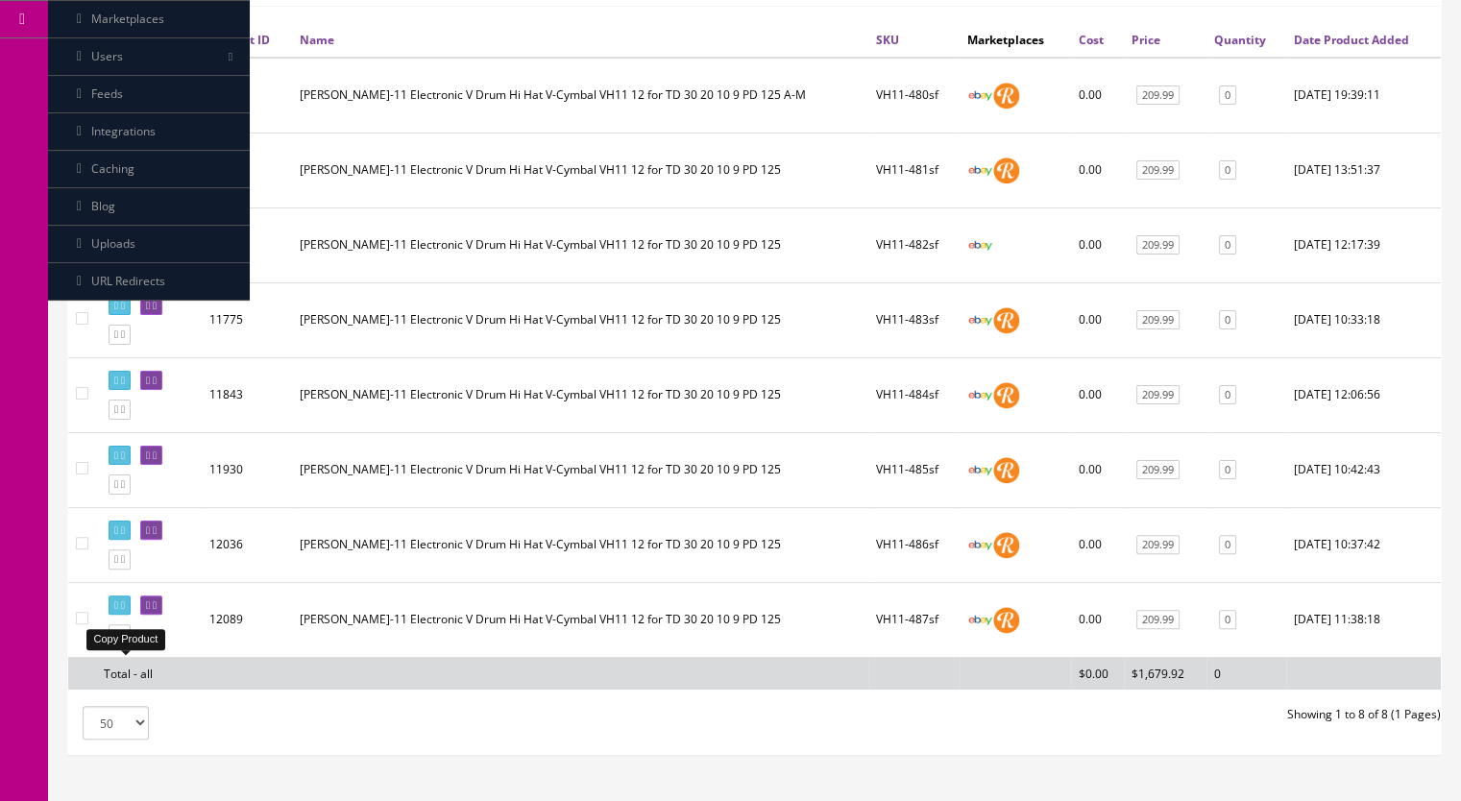
click at [125, 640] on icon at bounding box center [123, 634] width 4 height 11
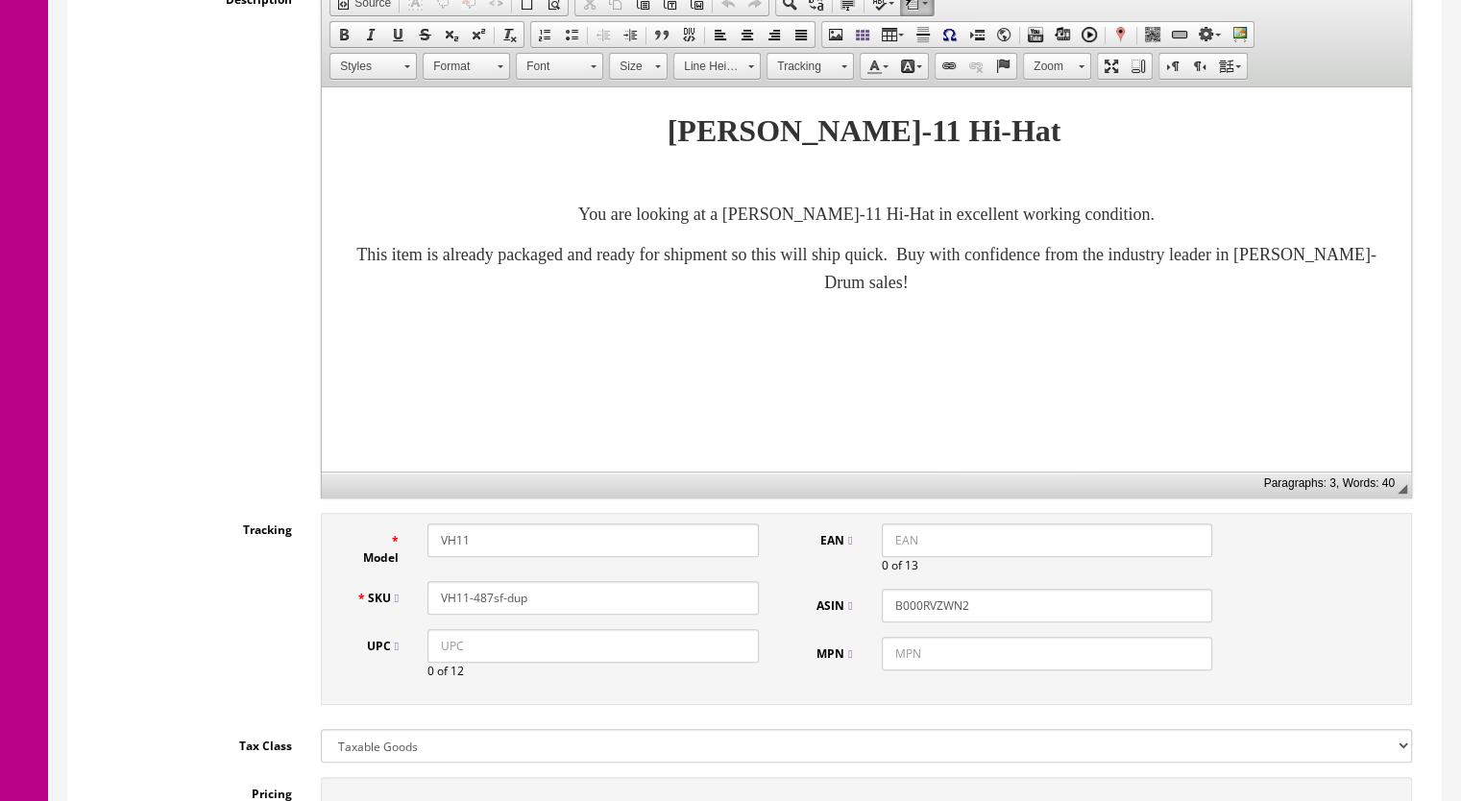
scroll to position [864, 0]
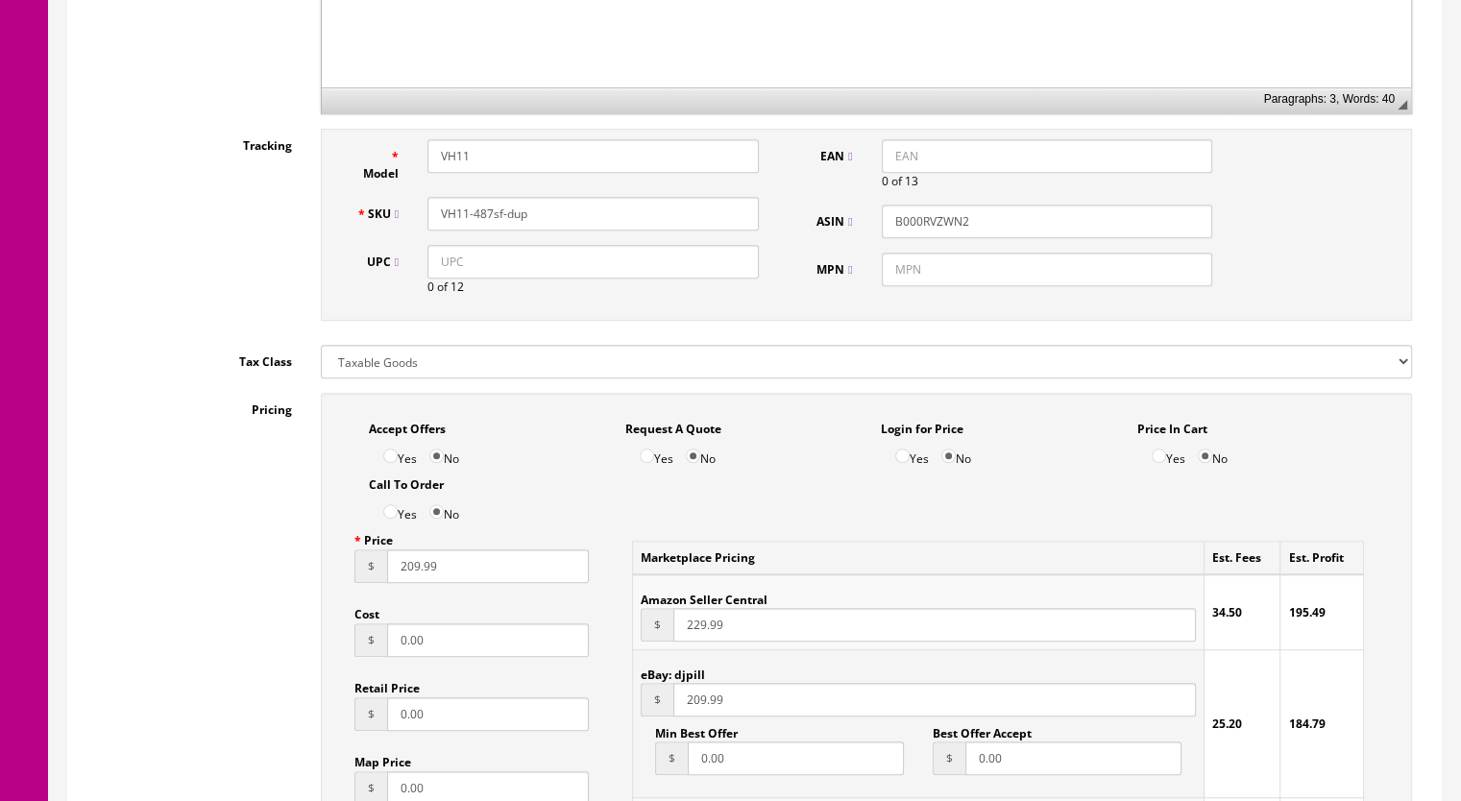
click at [403, 572] on input "209.99" at bounding box center [488, 566] width 202 height 34
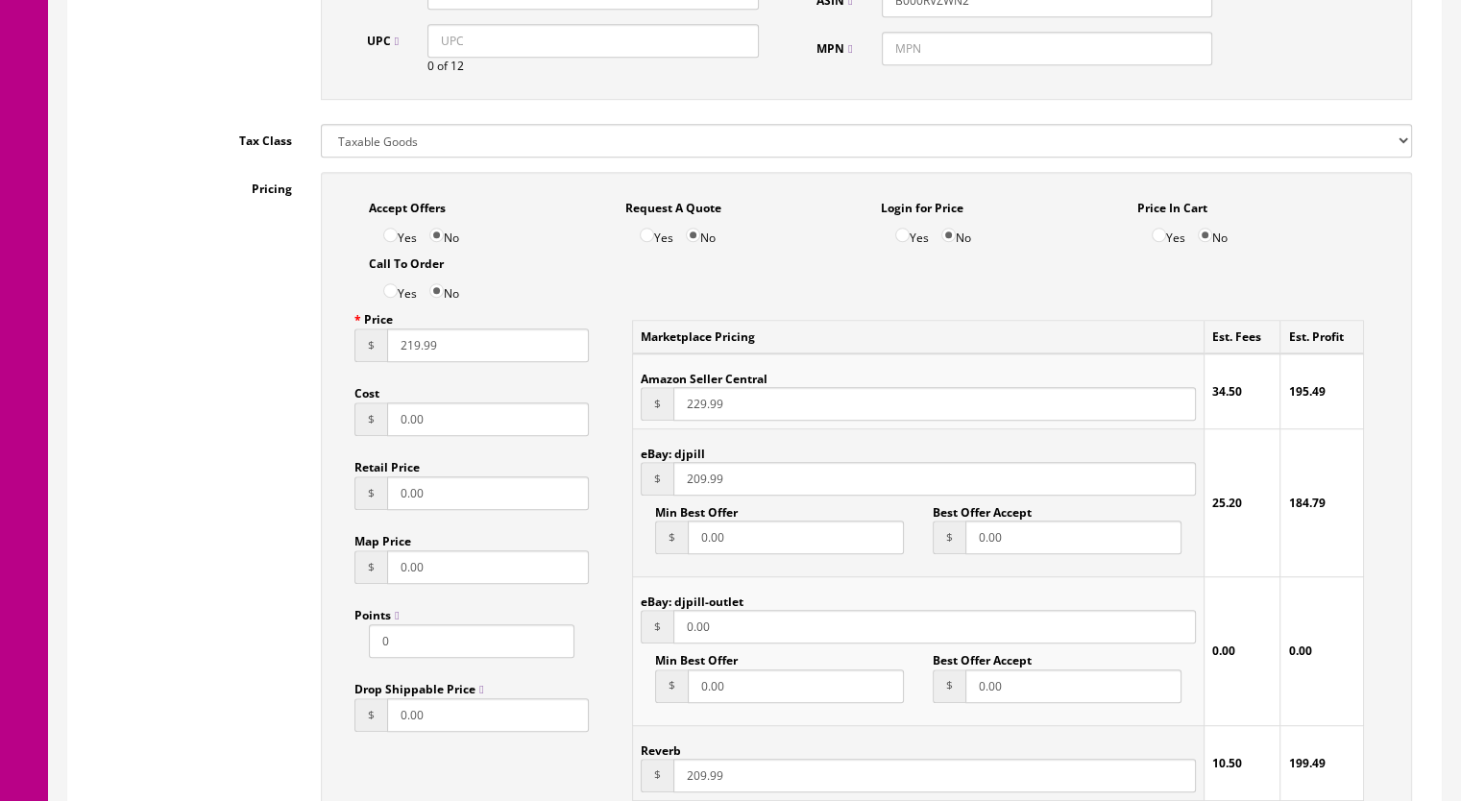
scroll to position [1344, 0]
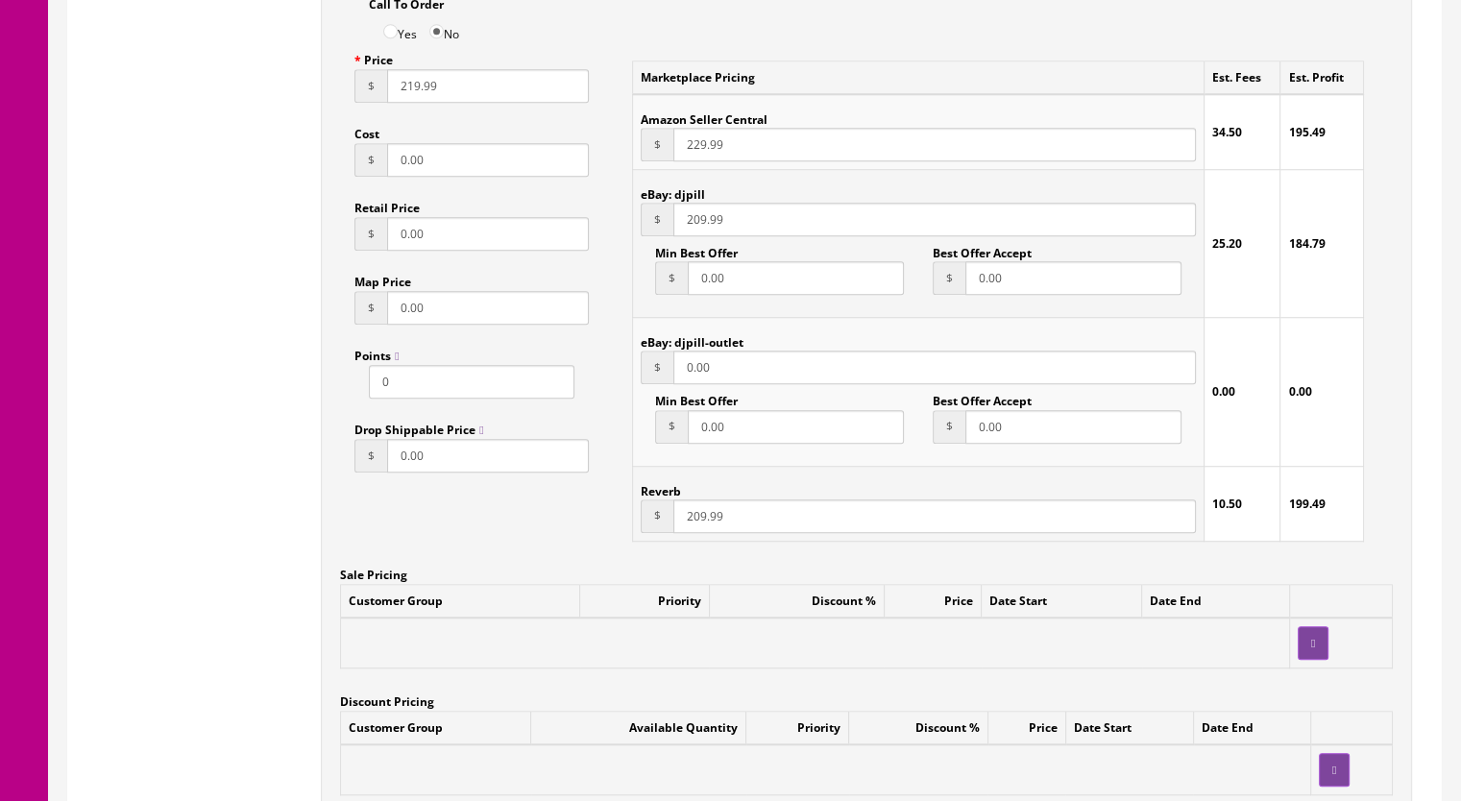
type input "219.99"
click at [691, 525] on input "209.99" at bounding box center [934, 516] width 522 height 34
type input "219.99"
click at [691, 223] on input "209.99" at bounding box center [934, 220] width 522 height 34
type input "219.99"
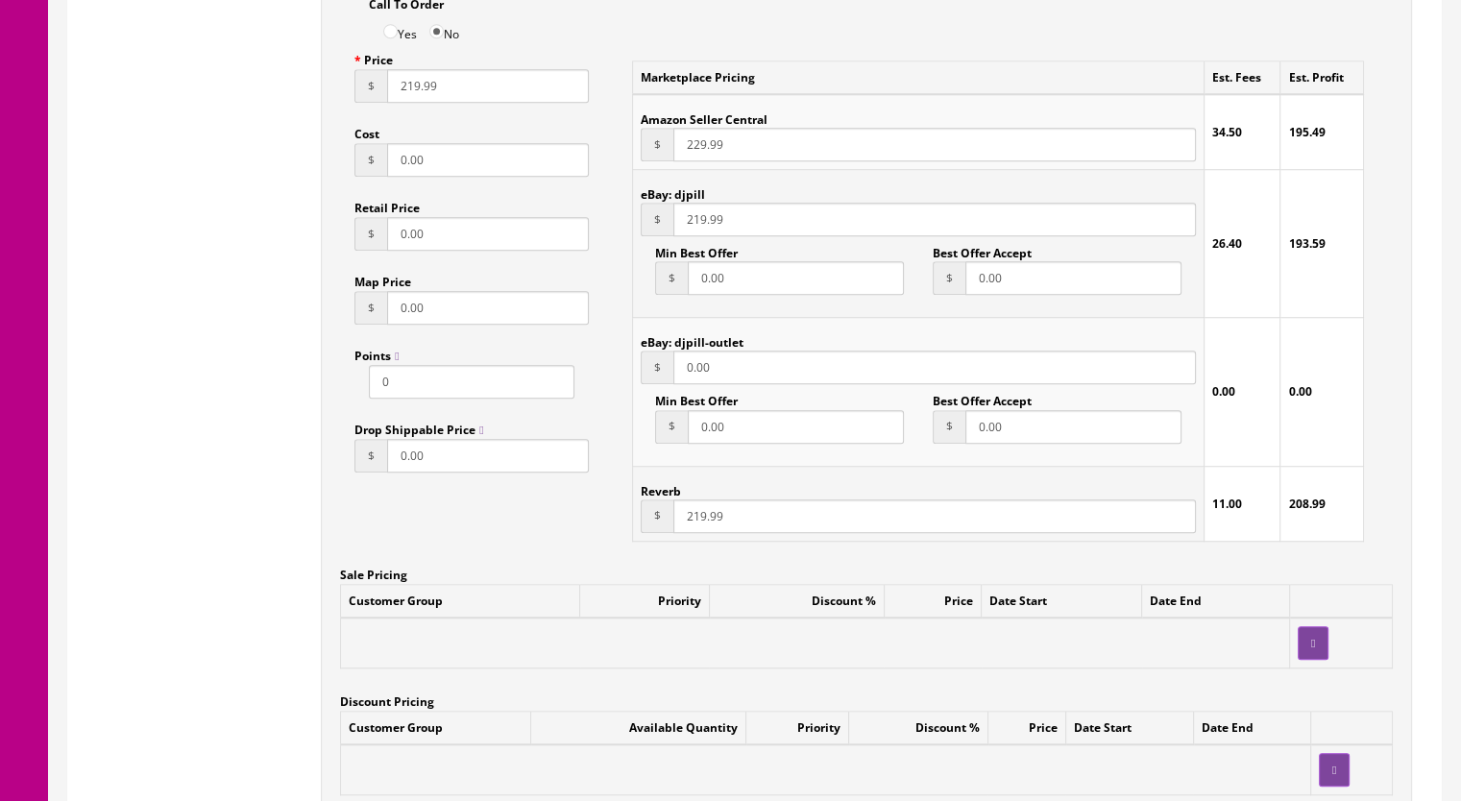
click at [703, 152] on input "229.99" at bounding box center [934, 145] width 522 height 34
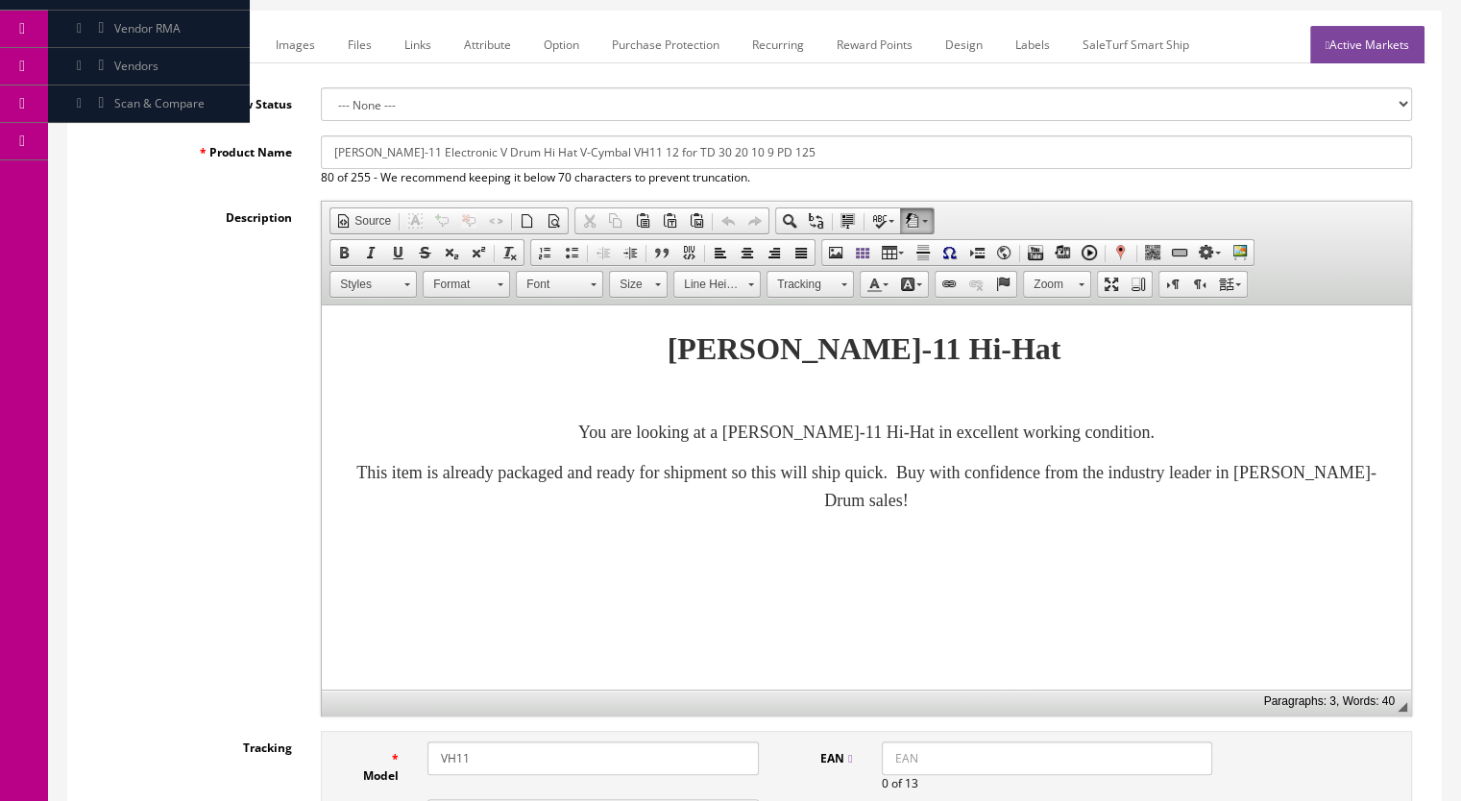
scroll to position [192, 0]
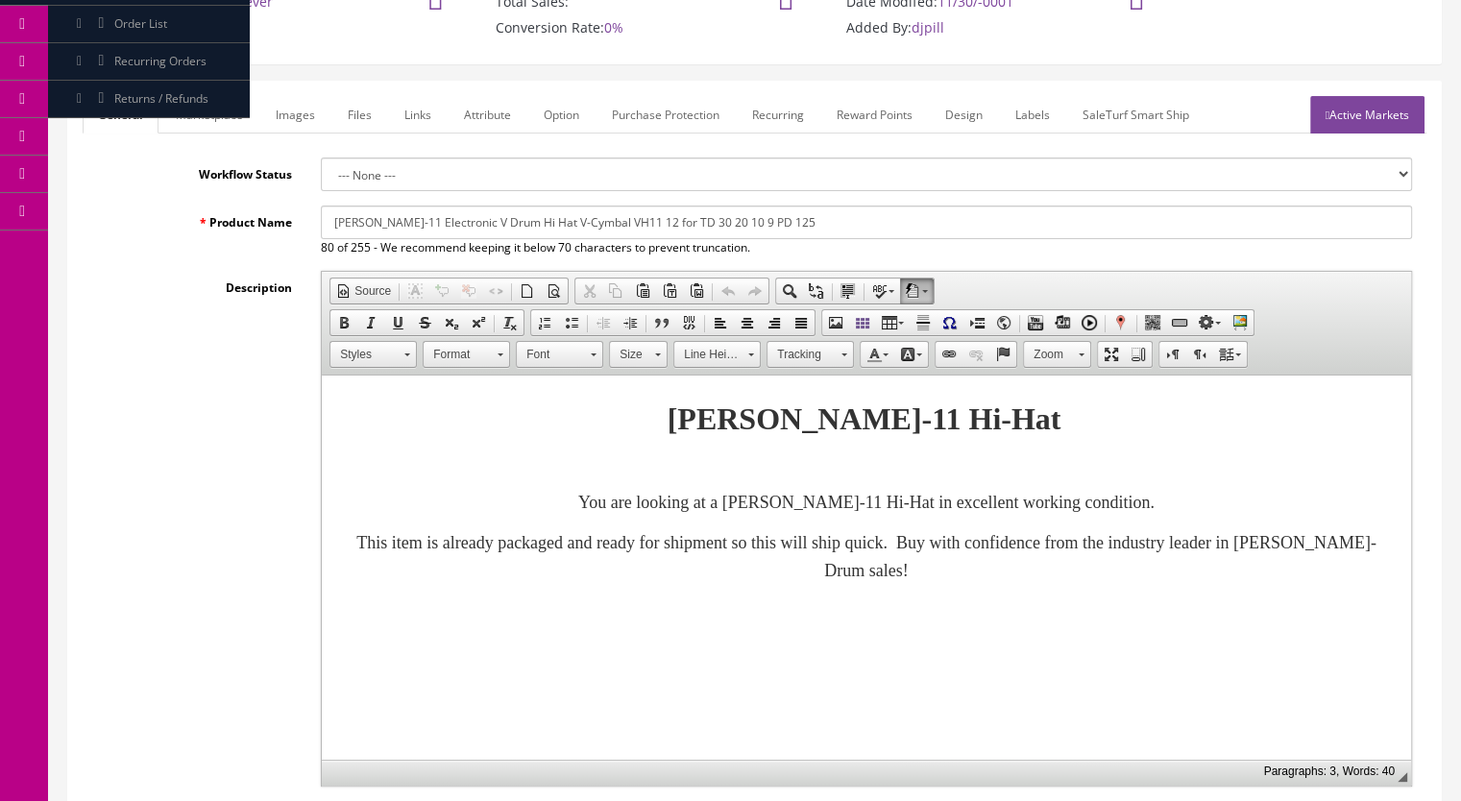
type input "235.99"
click at [226, 108] on link "Marketplace" at bounding box center [209, 114] width 98 height 37
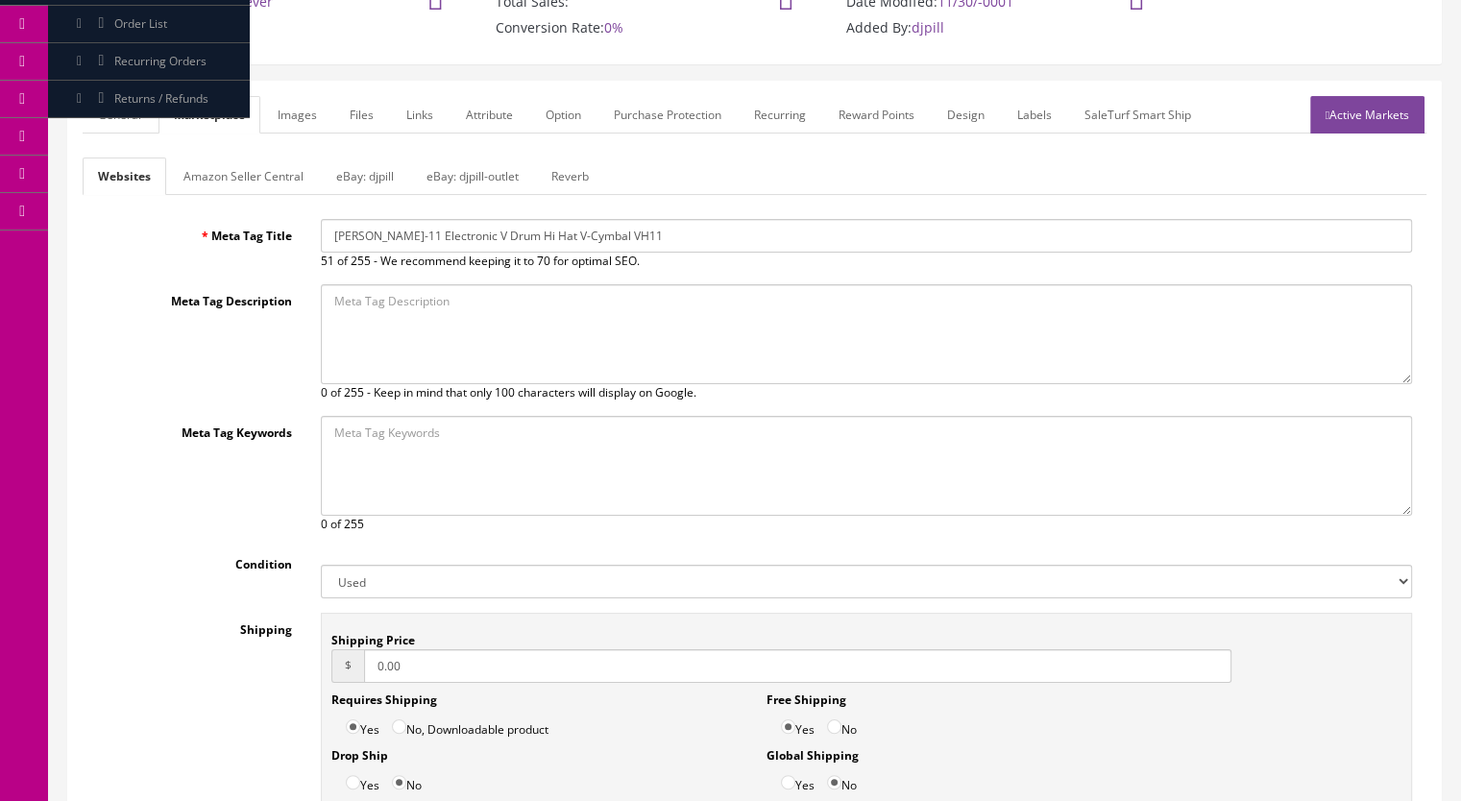
click at [560, 170] on link "Reverb" at bounding box center [570, 175] width 68 height 37
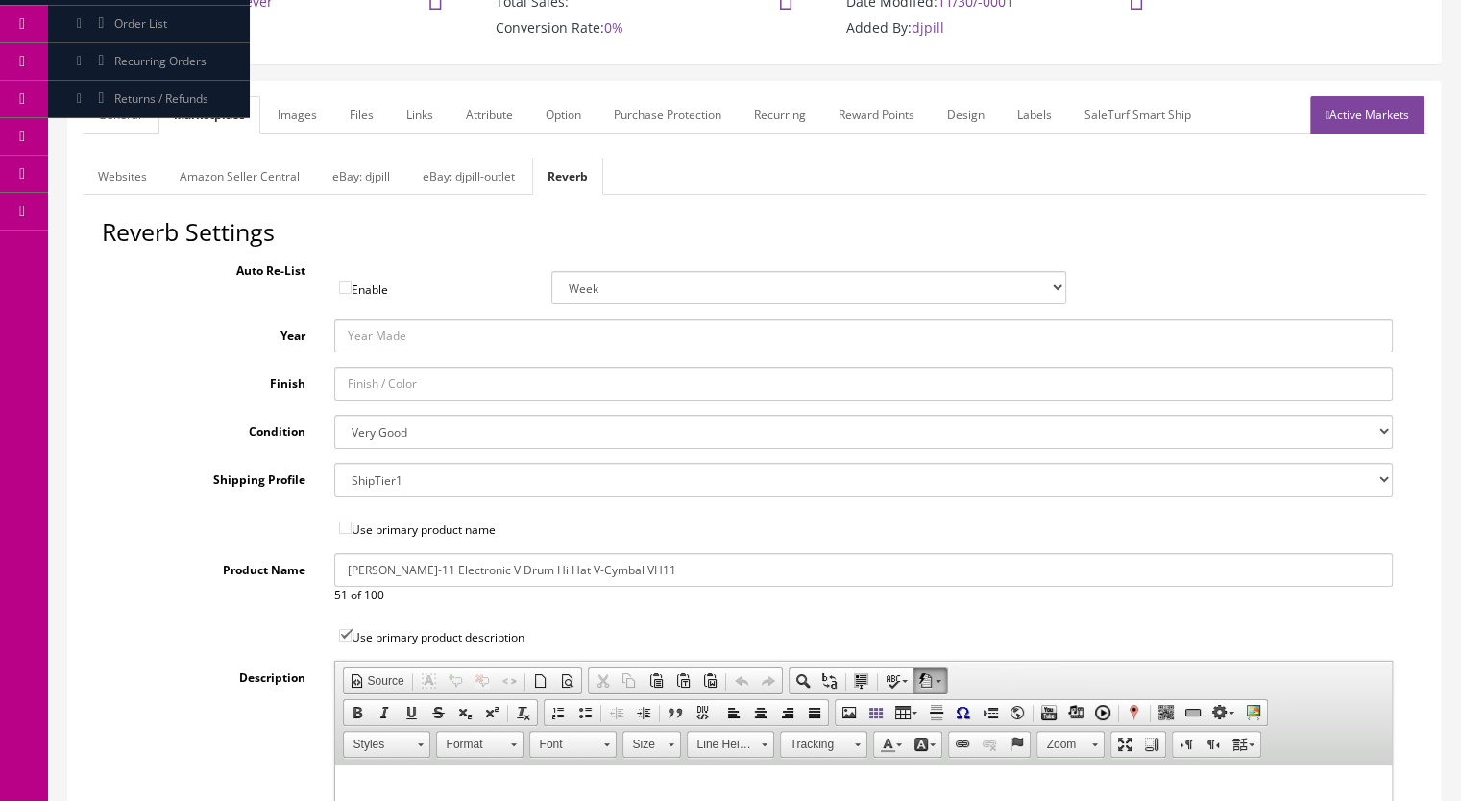
click at [312, 117] on link "Images" at bounding box center [297, 114] width 70 height 37
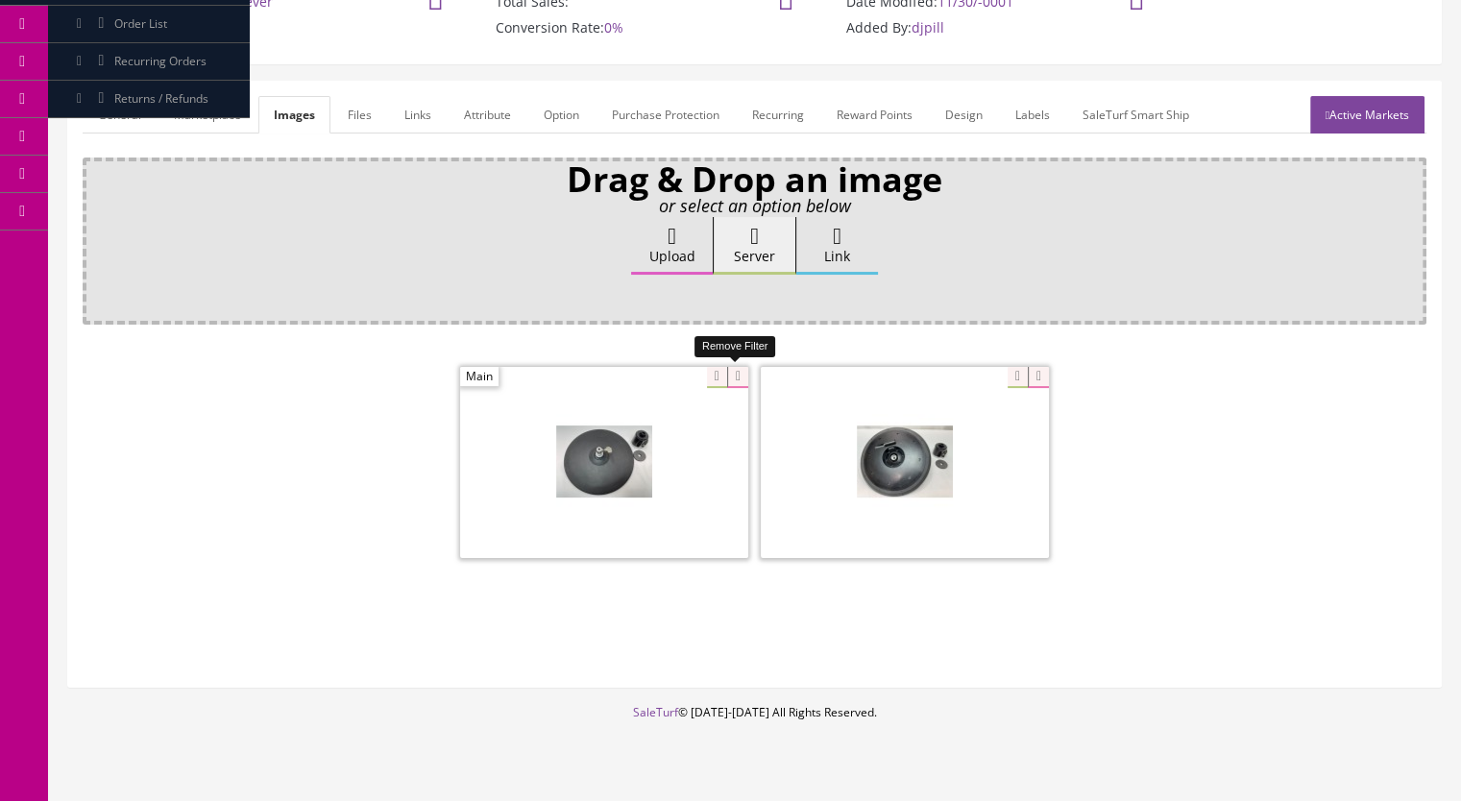
click at [737, 370] on icon at bounding box center [737, 377] width 21 height 21
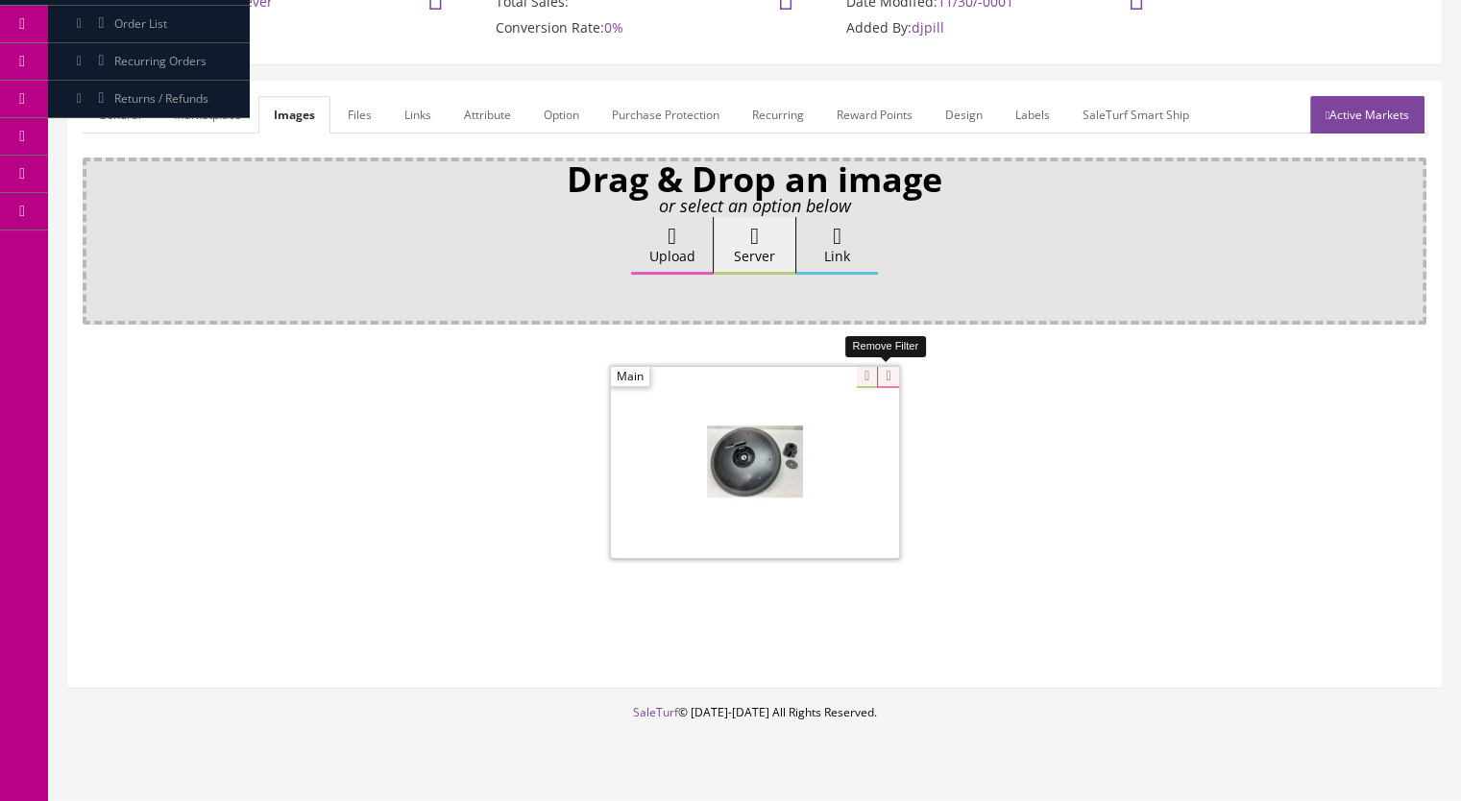
click at [890, 375] on icon at bounding box center [887, 377] width 21 height 21
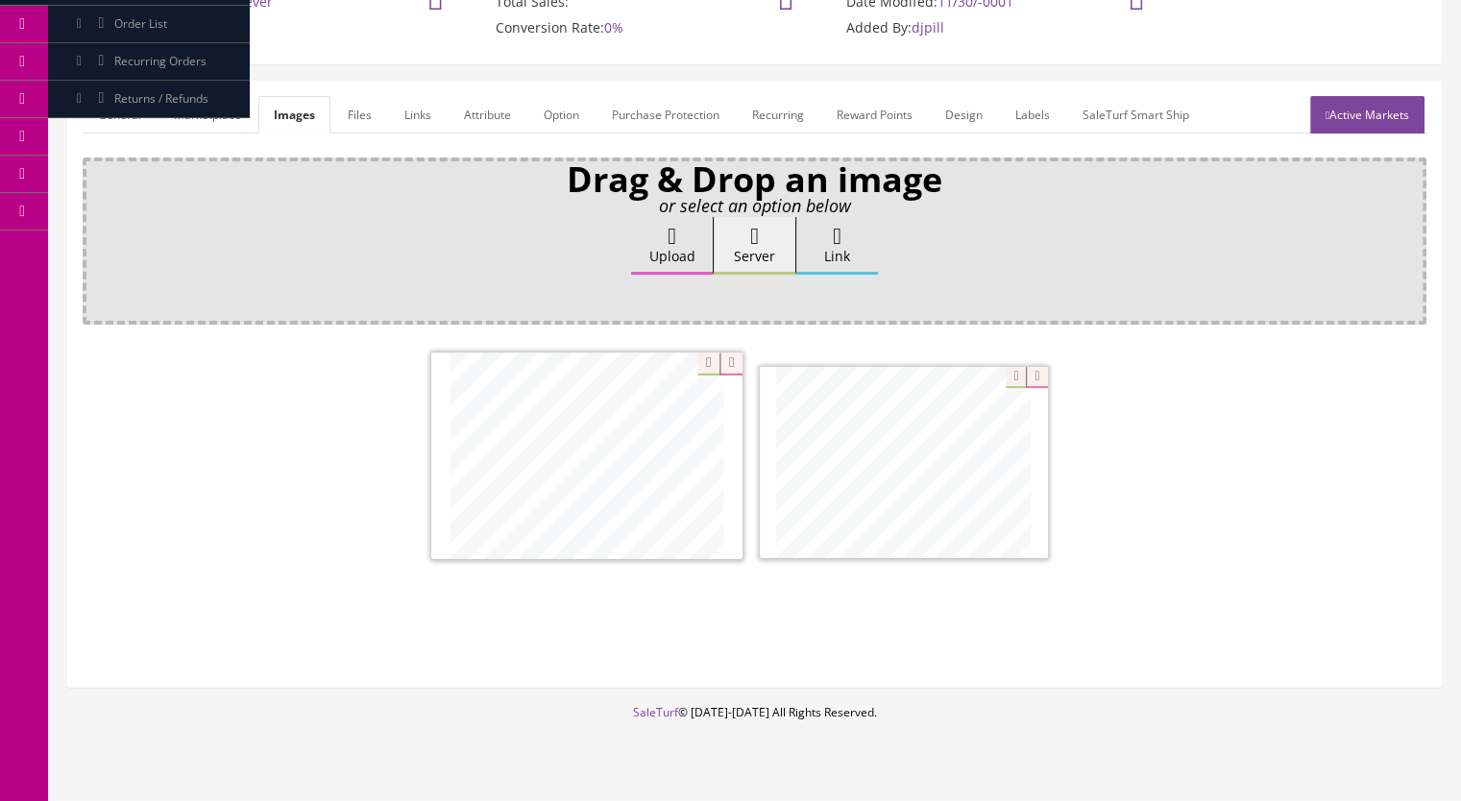
drag, startPoint x: 807, startPoint y: 509, endPoint x: 607, endPoint y: 505, distance: 199.8
drag, startPoint x: 207, startPoint y: 115, endPoint x: 189, endPoint y: 114, distance: 18.3
click at [207, 114] on link "Marketplace" at bounding box center [207, 114] width 98 height 37
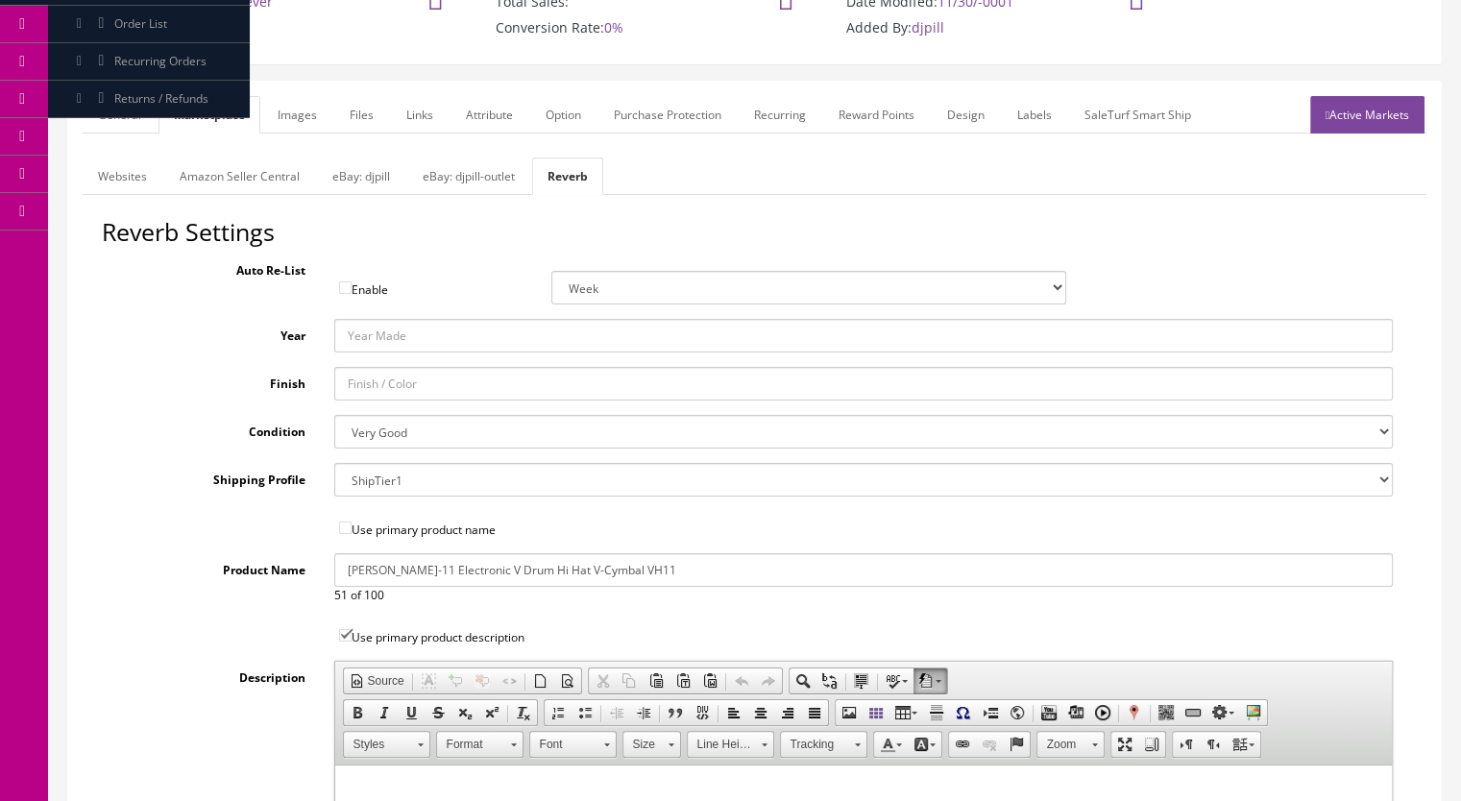
click at [127, 115] on link "General" at bounding box center [120, 114] width 74 height 37
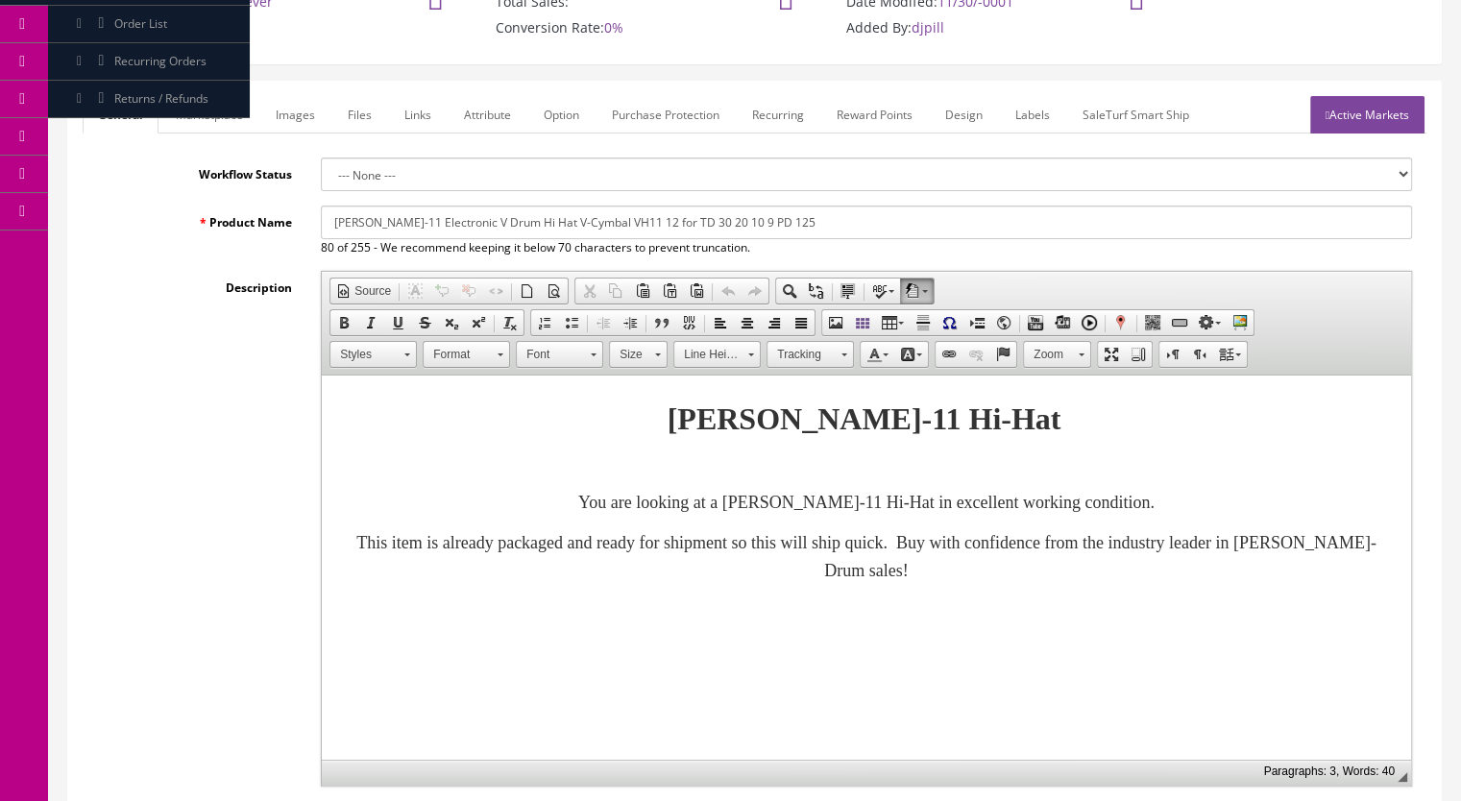
click at [1386, 102] on link "Active Markets" at bounding box center [1367, 114] width 114 height 37
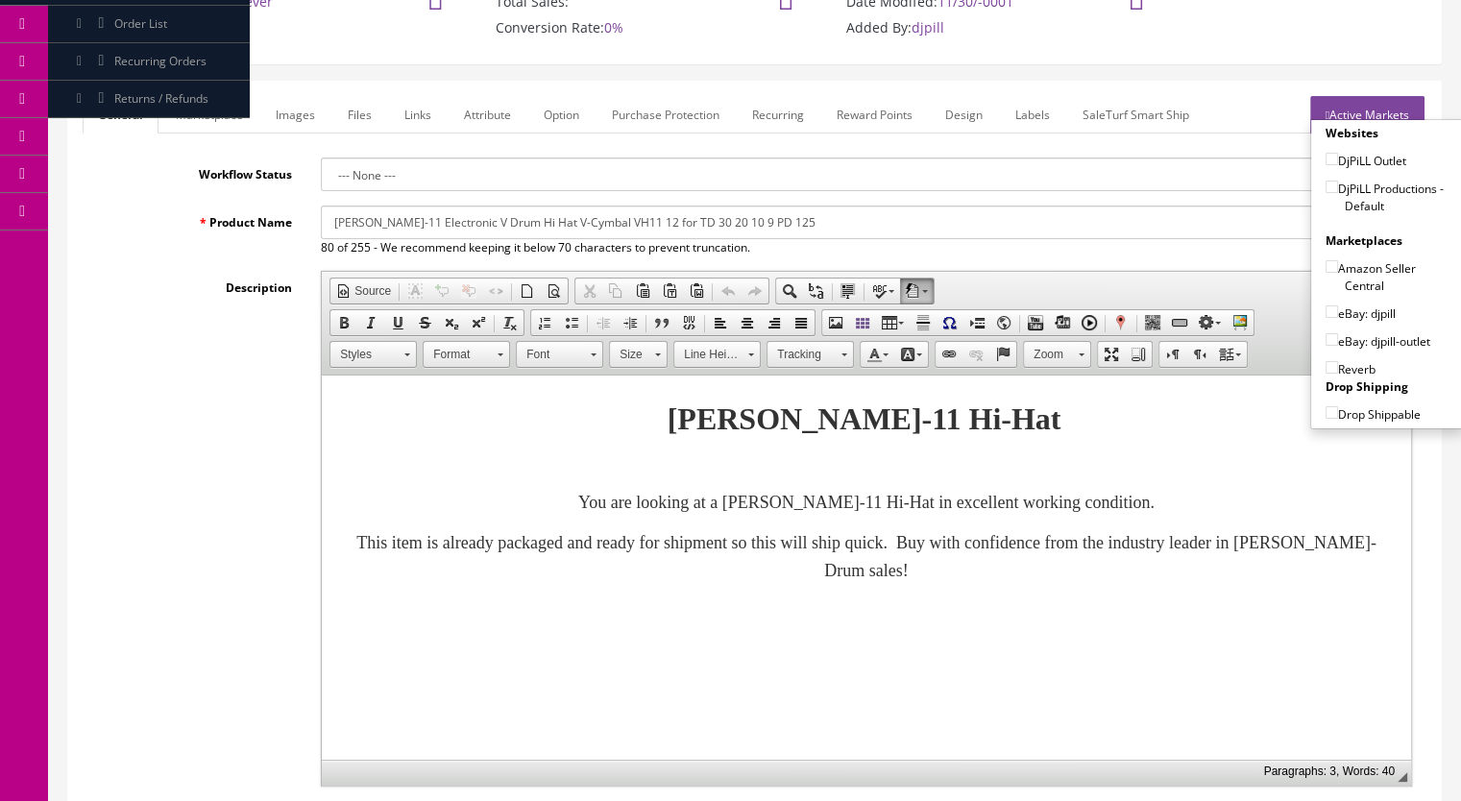
click at [1325, 183] on input"] "DjPiLL Productions - Default" at bounding box center [1331, 187] width 12 height 12
checkbox input"] "true"
click at [1325, 308] on input"] "eBay: djpill" at bounding box center [1331, 311] width 12 height 12
checkbox input"] "true"
click at [1325, 366] on input"] "Reverb" at bounding box center [1331, 367] width 12 height 12
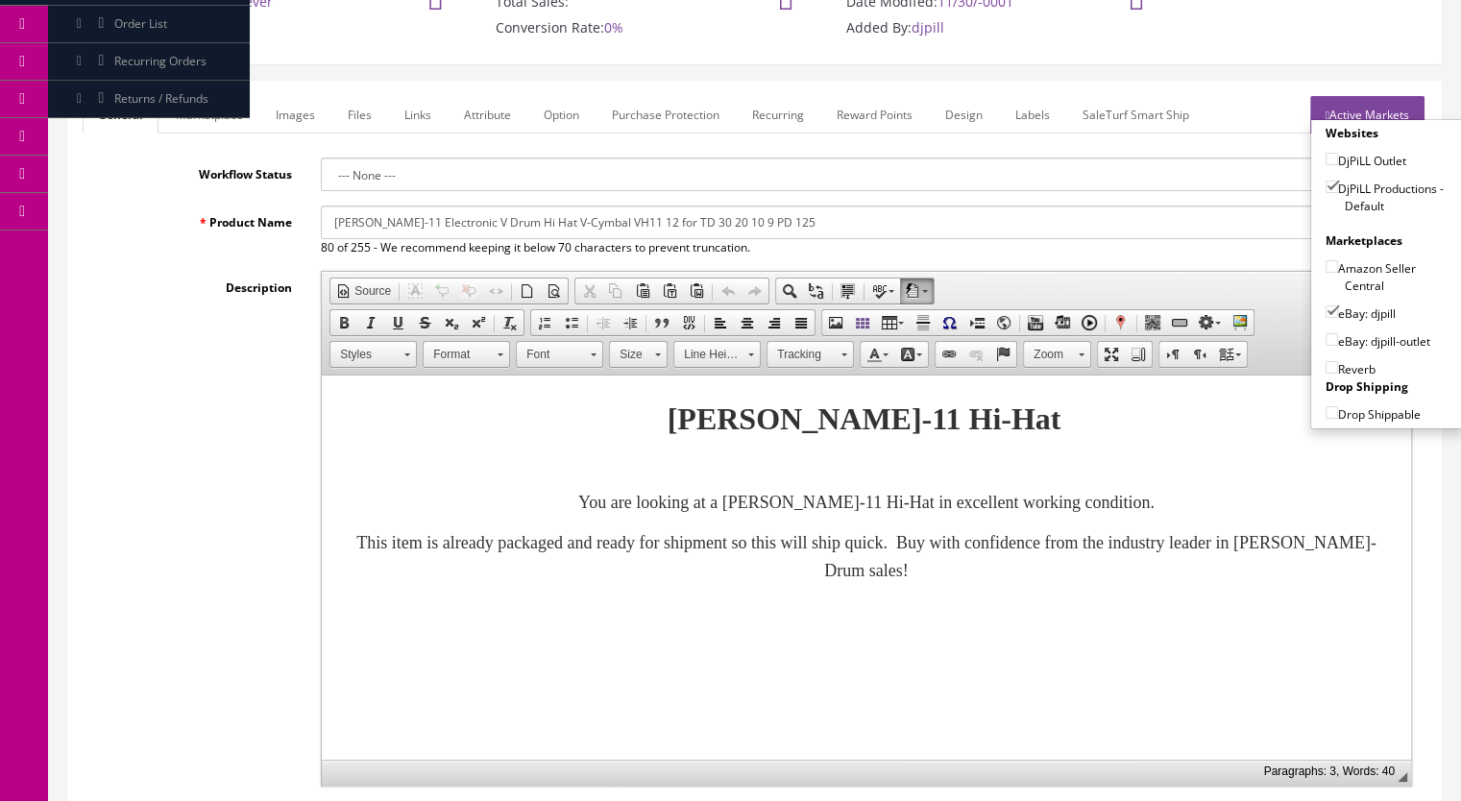
checkbox input"] "true"
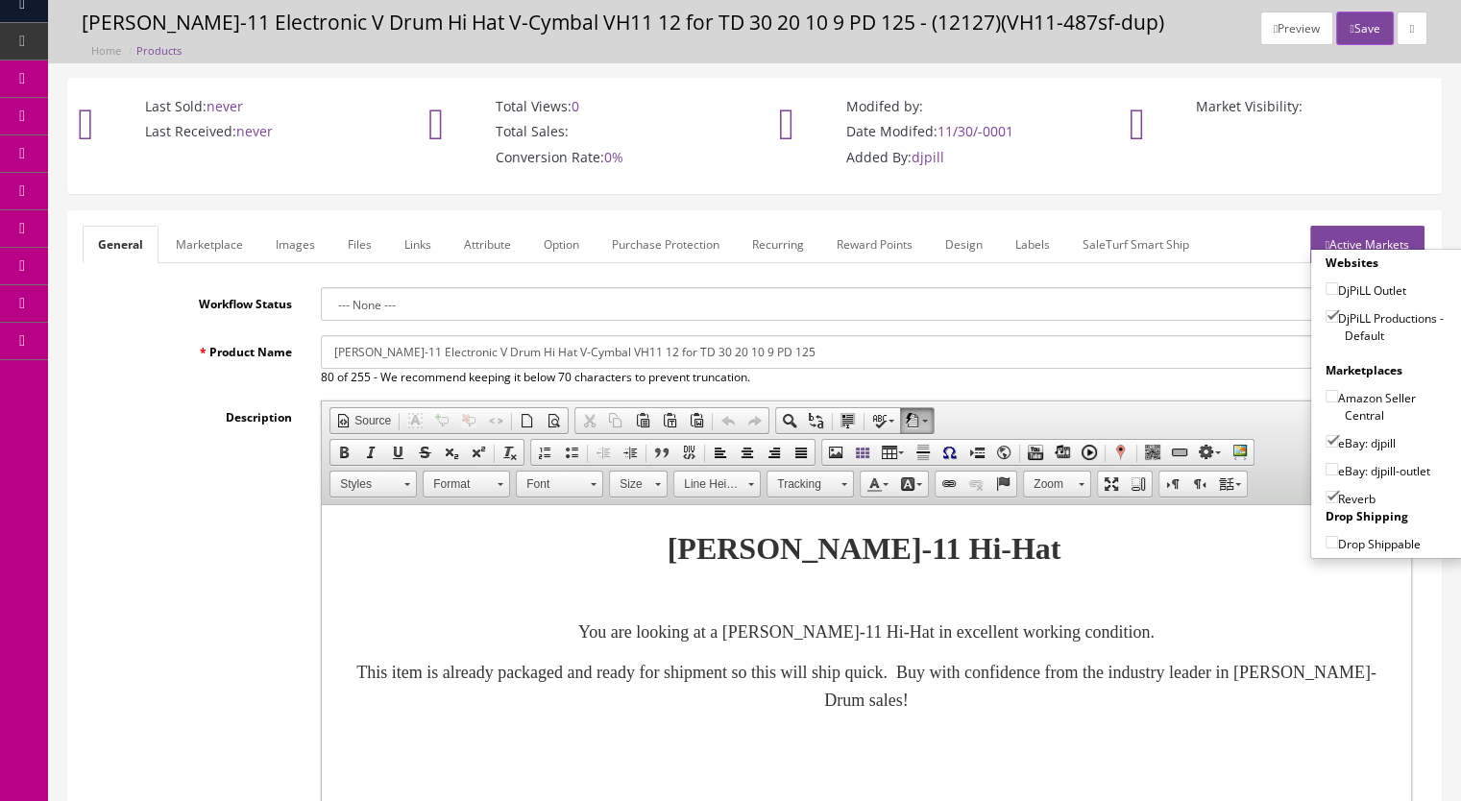
scroll to position [0, 0]
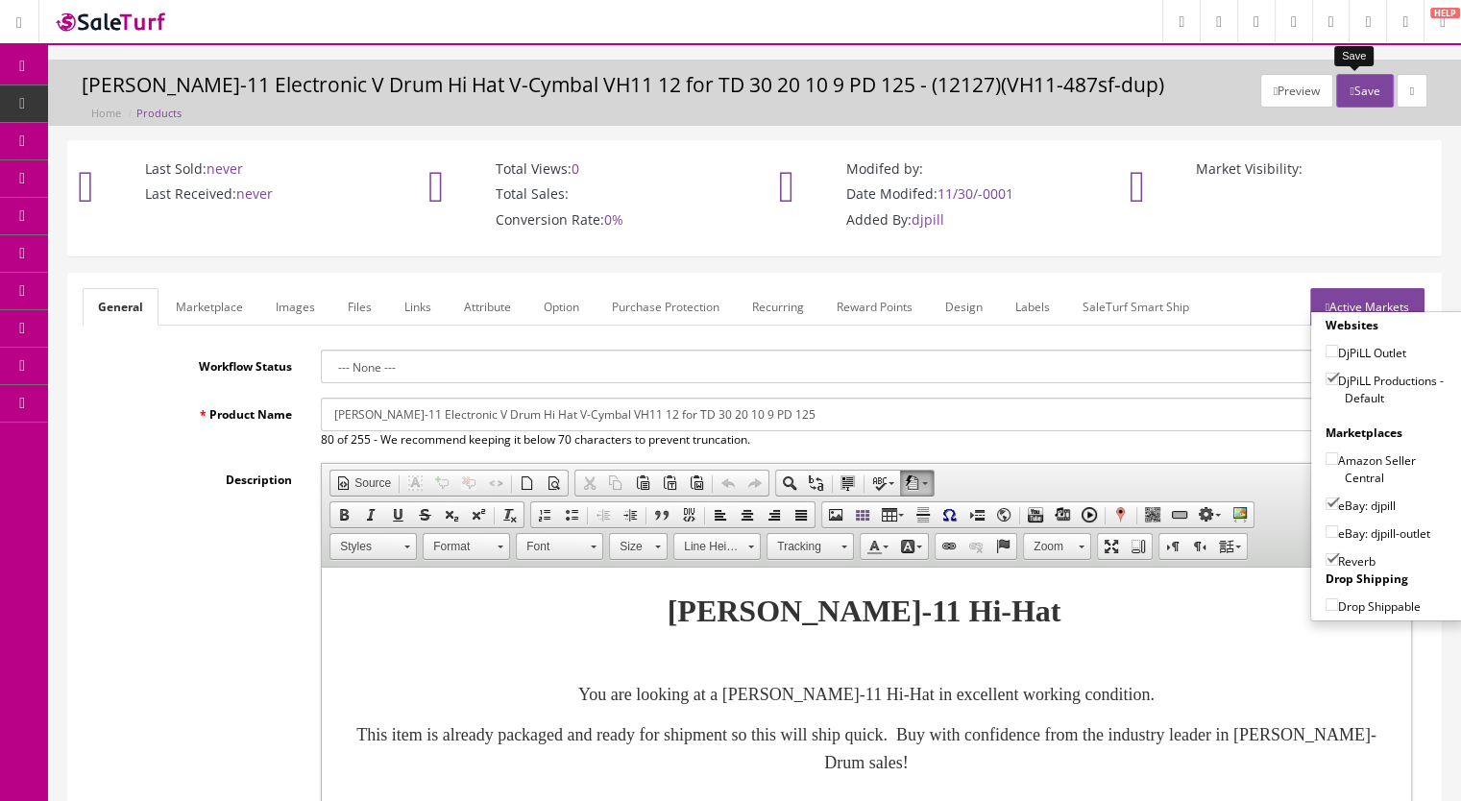
click at [1360, 95] on button "Save" at bounding box center [1364, 91] width 57 height 34
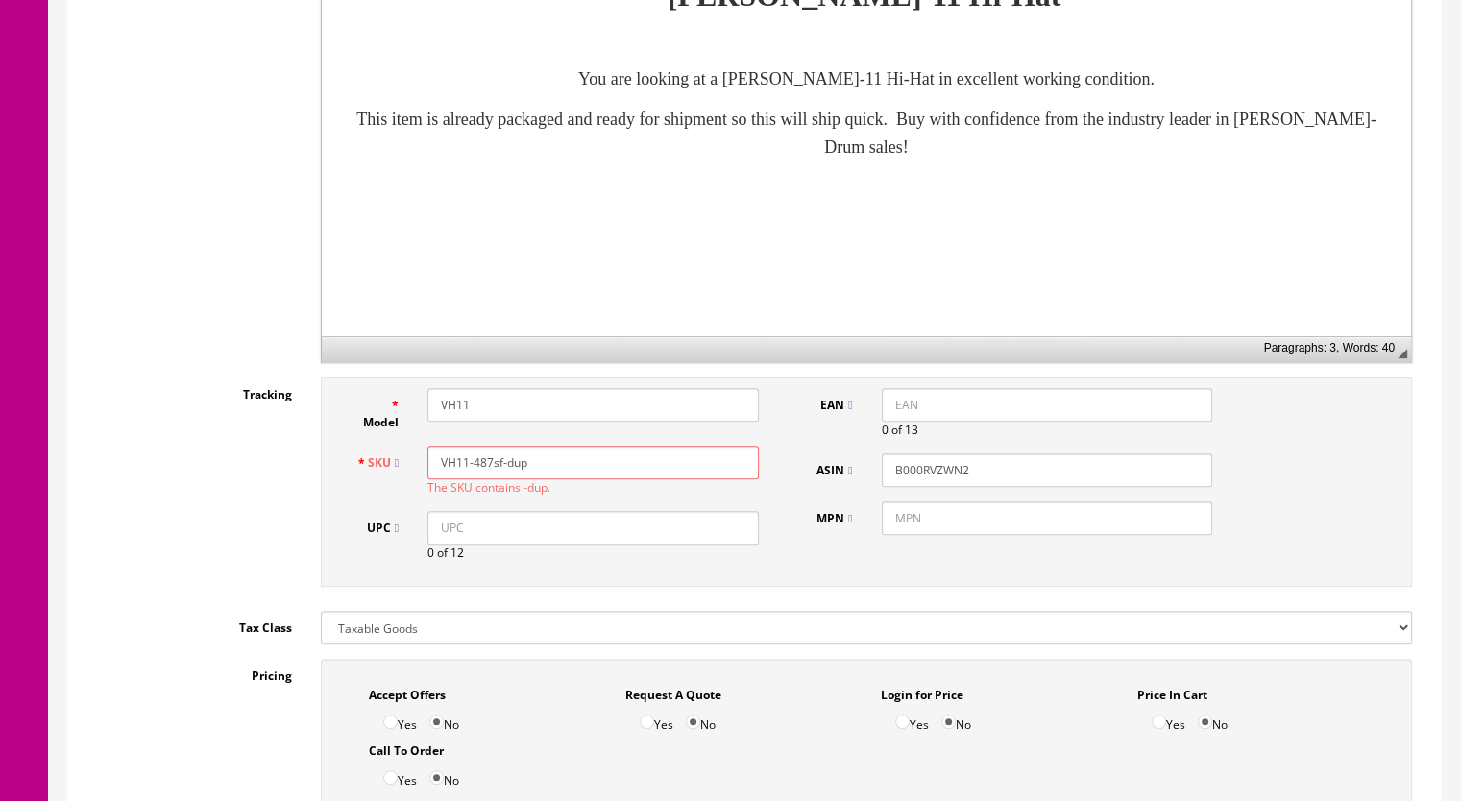
scroll to position [672, 0]
drag, startPoint x: 539, startPoint y: 464, endPoint x: 484, endPoint y: 473, distance: 55.6
click at [484, 473] on input "VH11-487sf-dup" at bounding box center [592, 461] width 331 height 34
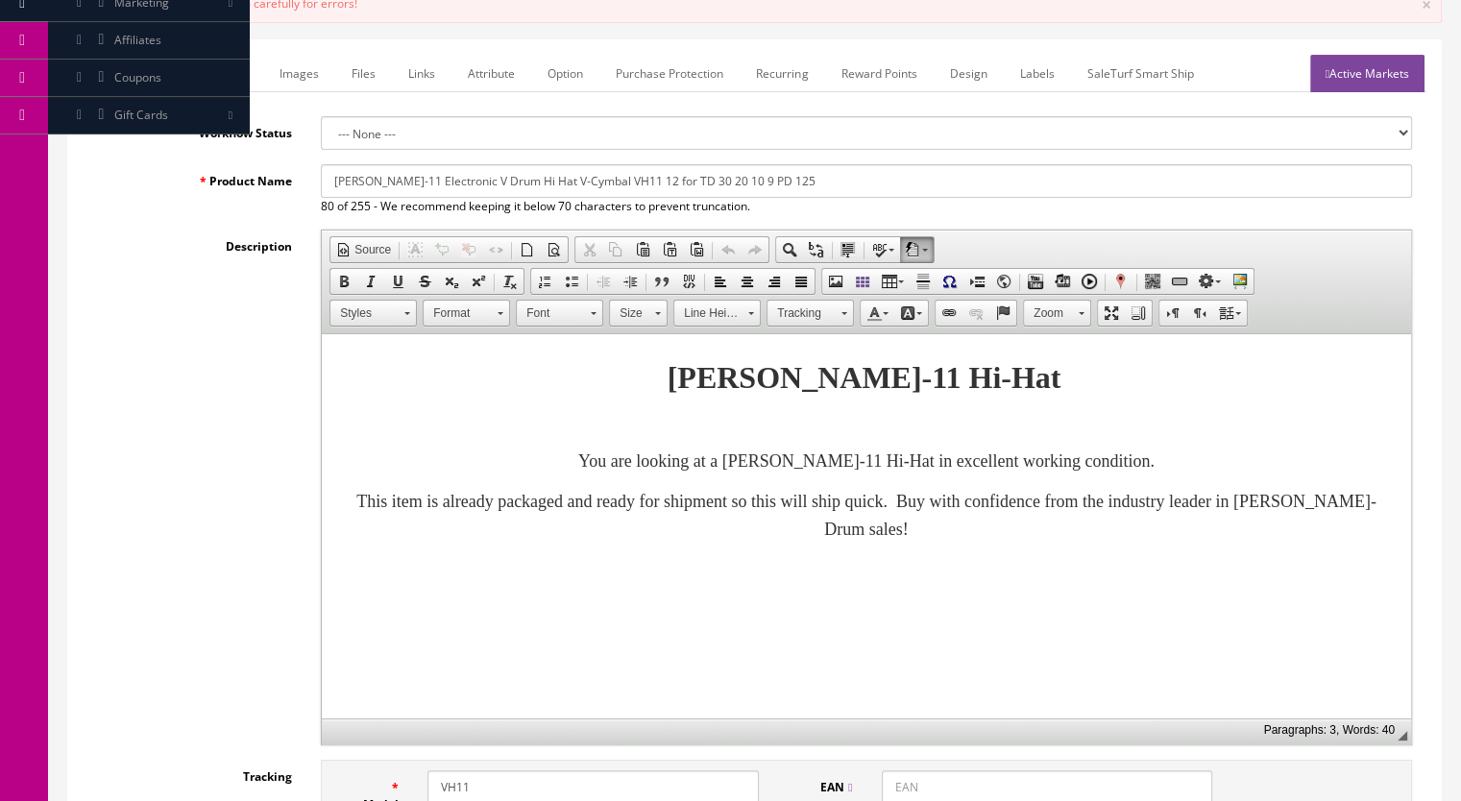
type input "VH11-488sf"
click at [305, 70] on link "Images" at bounding box center [299, 73] width 70 height 37
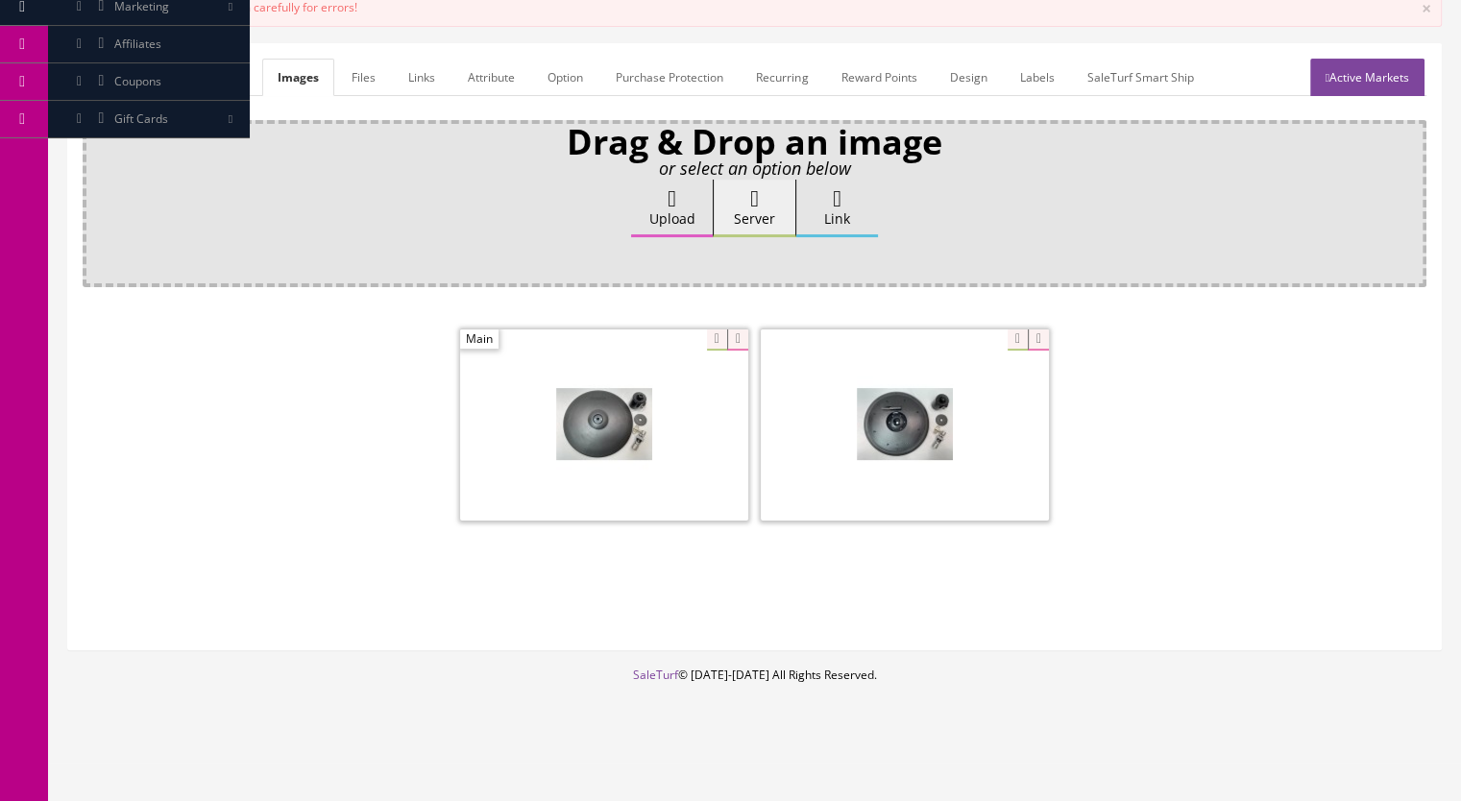
scroll to position [281, 0]
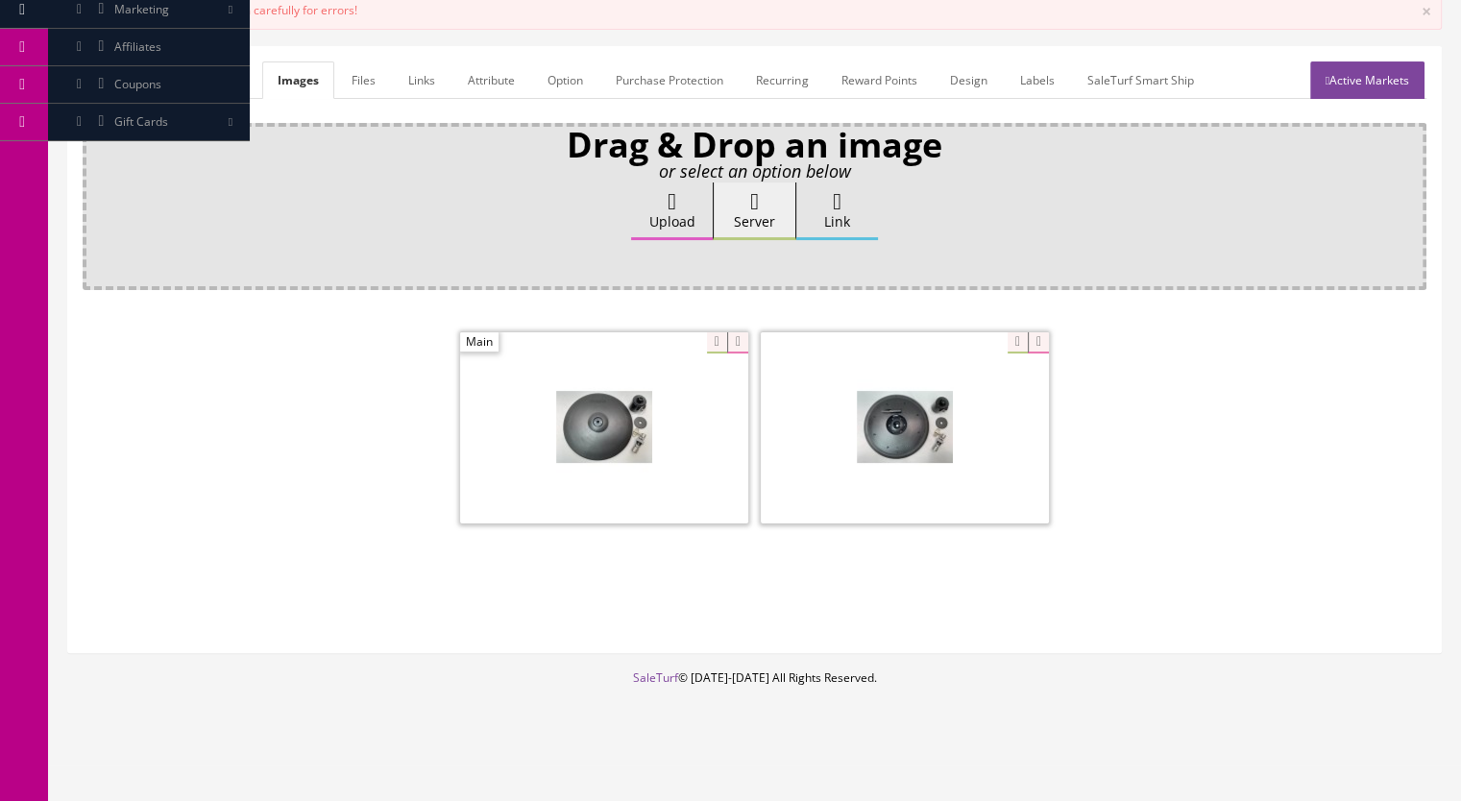
click at [124, 82] on link "General" at bounding box center [122, 79] width 78 height 37
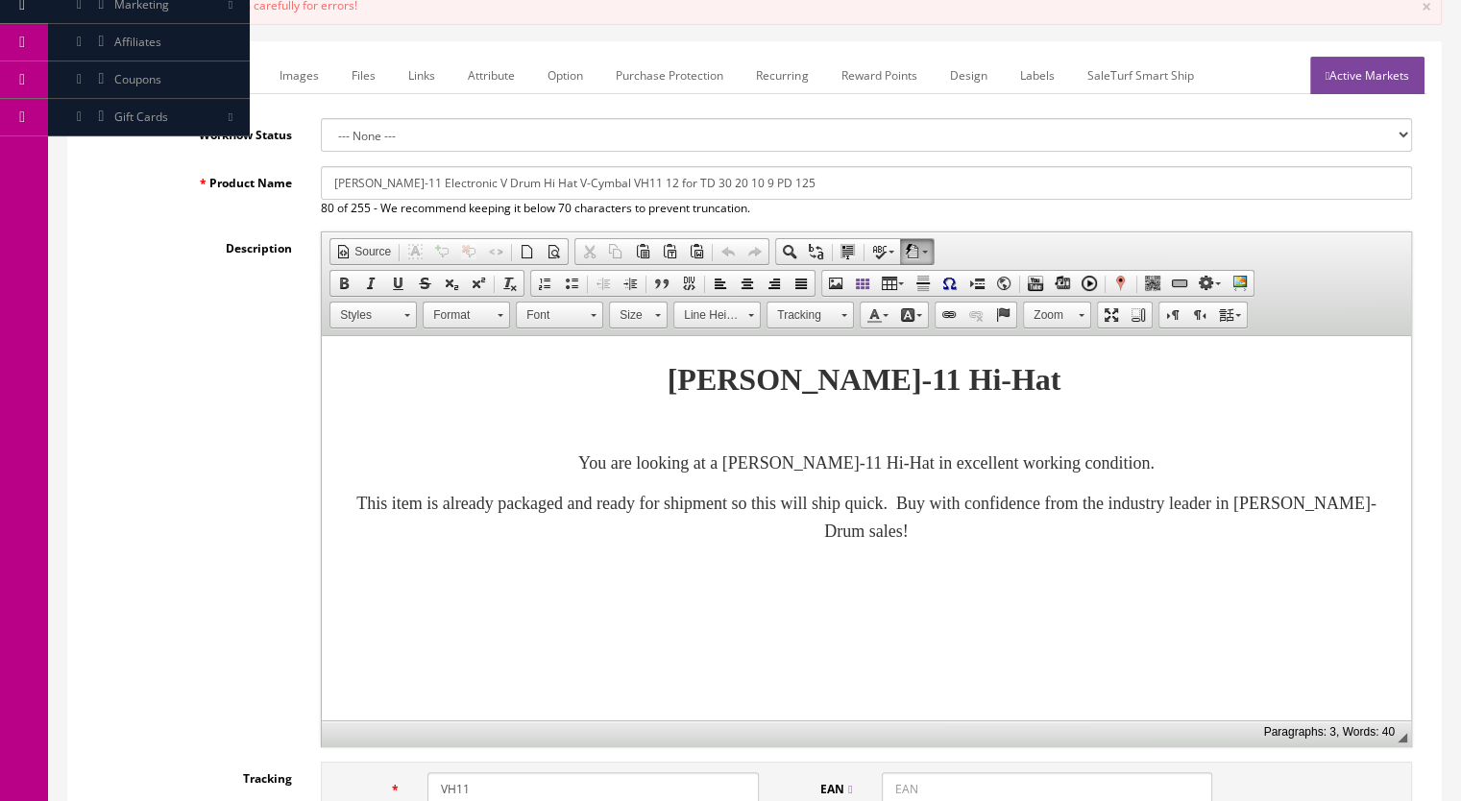
scroll to position [0, 0]
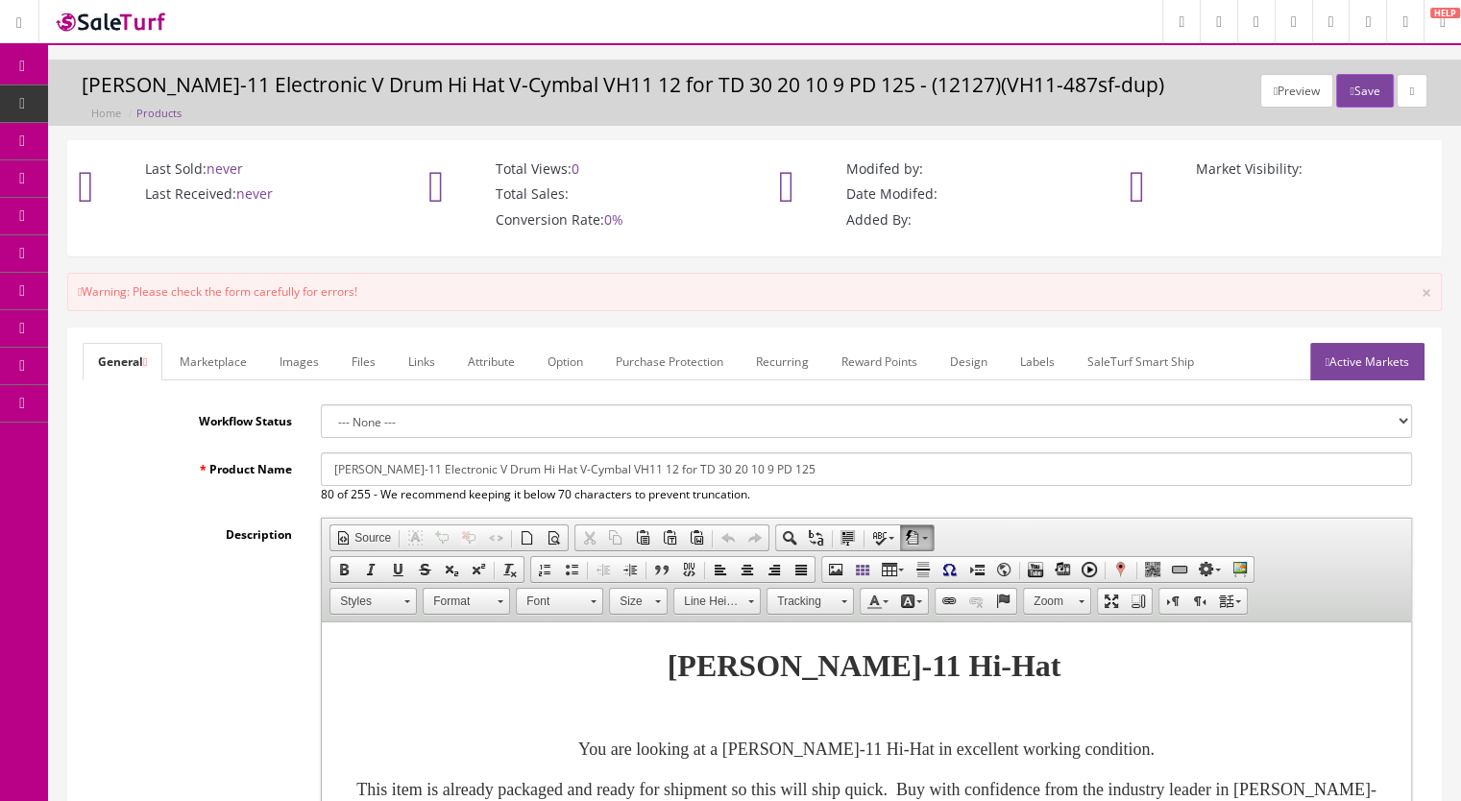
click at [1349, 363] on link "Active Markets" at bounding box center [1367, 361] width 114 height 37
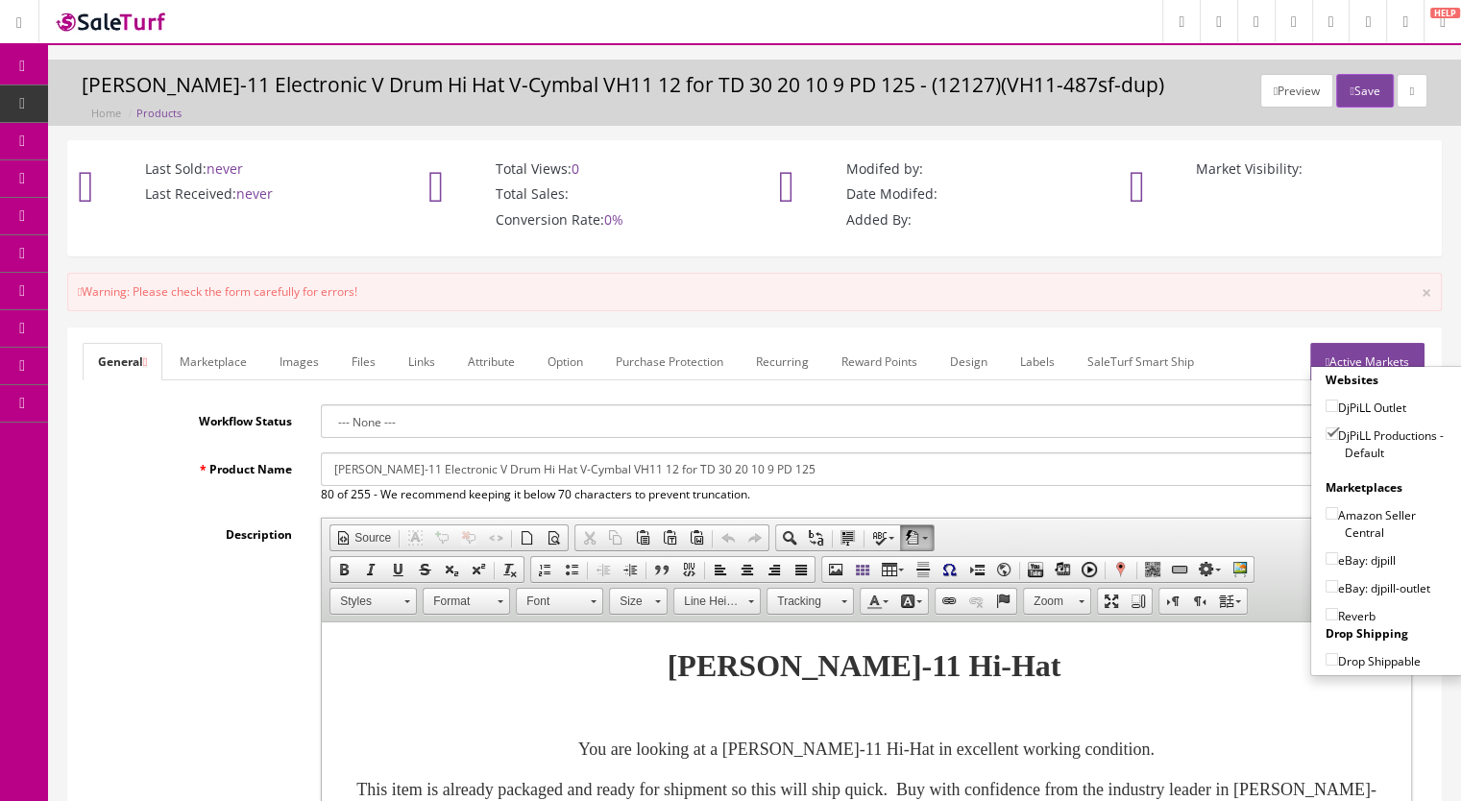
click at [1327, 559] on input"] "eBay: djpill" at bounding box center [1331, 558] width 12 height 12
checkbox input"] "true"
click at [1325, 613] on input"] "Reverb" at bounding box center [1331, 614] width 12 height 12
checkbox input"] "true"
click at [1350, 90] on button "Save" at bounding box center [1364, 91] width 57 height 34
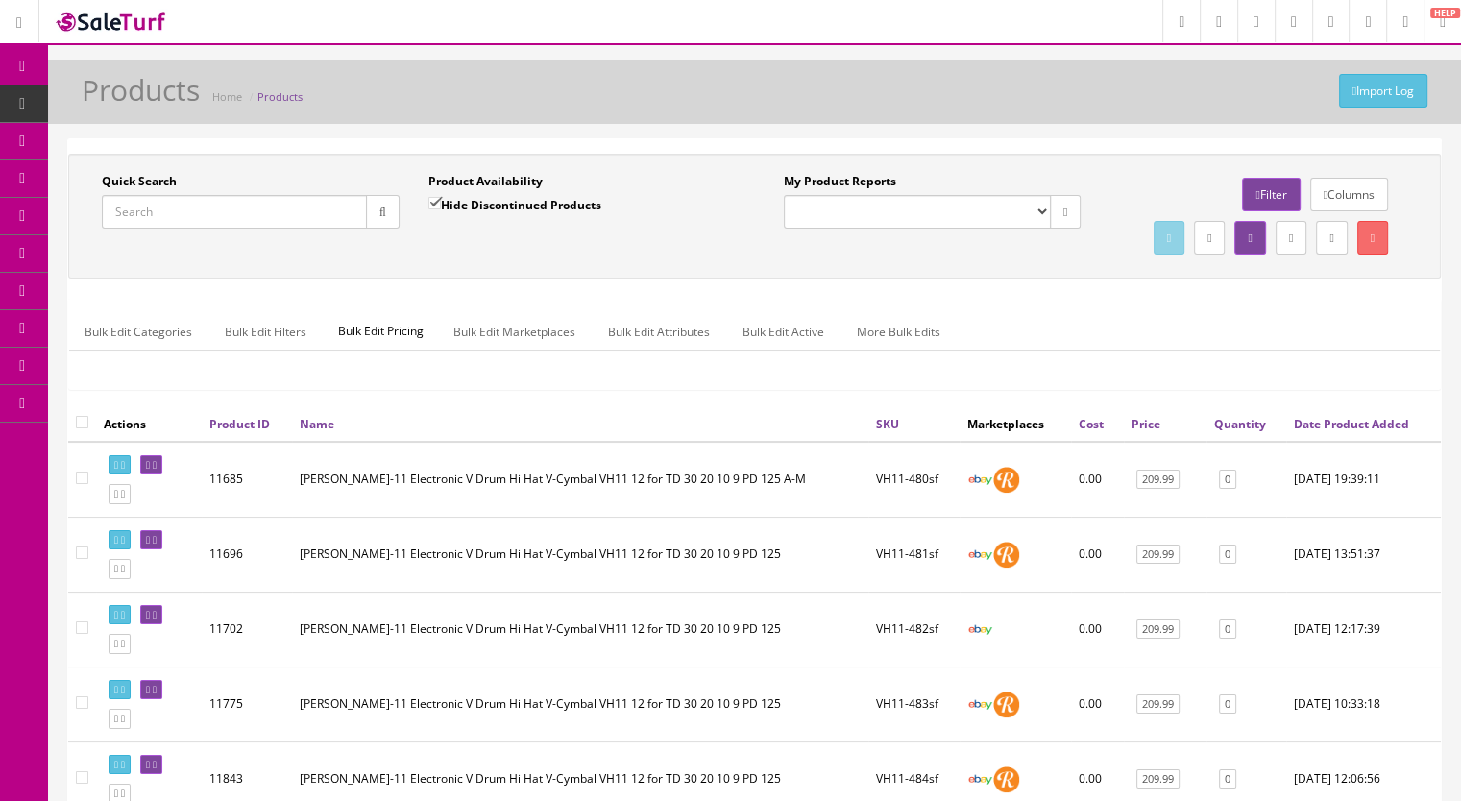
click at [222, 208] on input "Quick Search" at bounding box center [234, 212] width 265 height 34
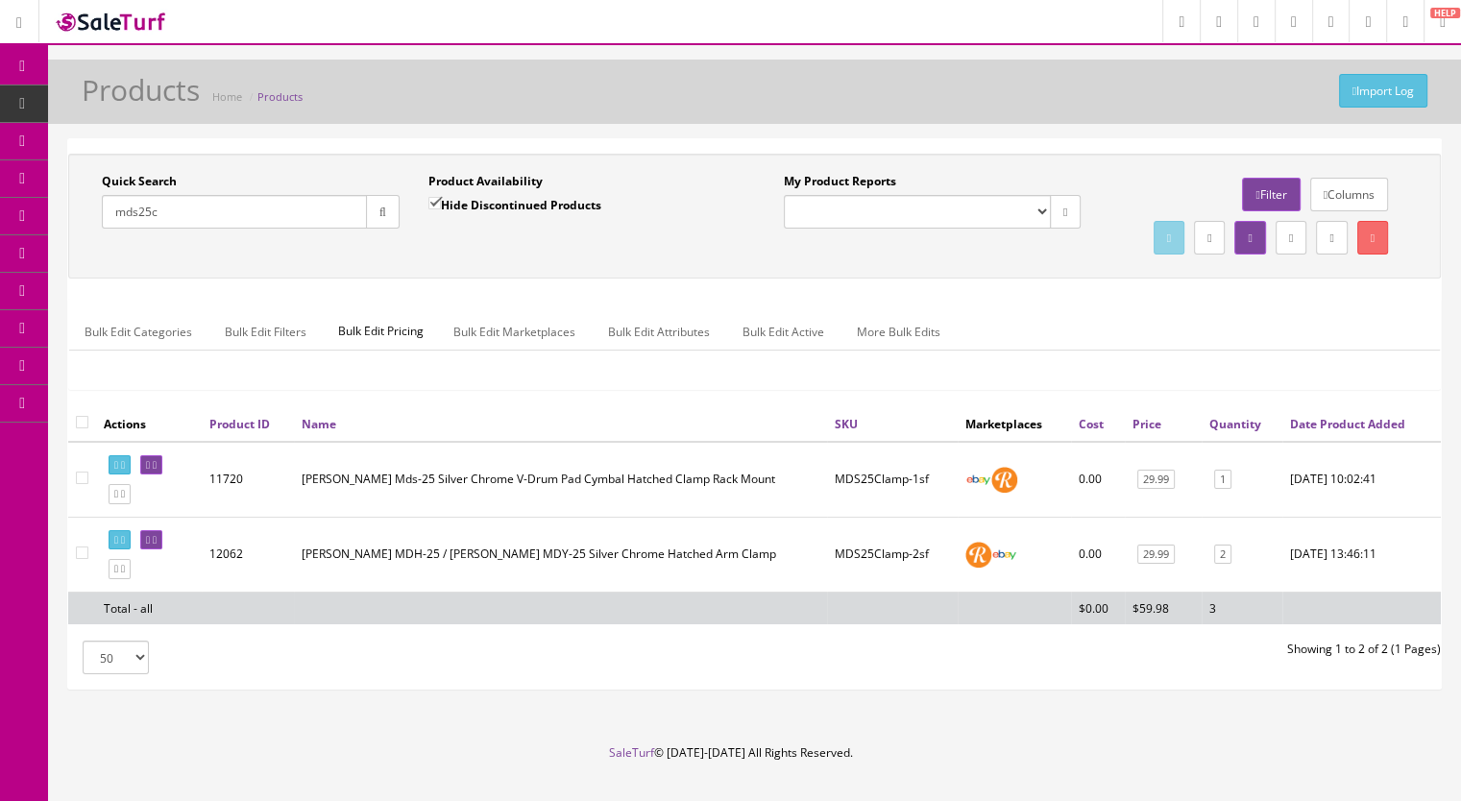
type input "mds25c"
click at [437, 197] on input "Hide Discontinued Products" at bounding box center [434, 203] width 12 height 12
checkbox input "false"
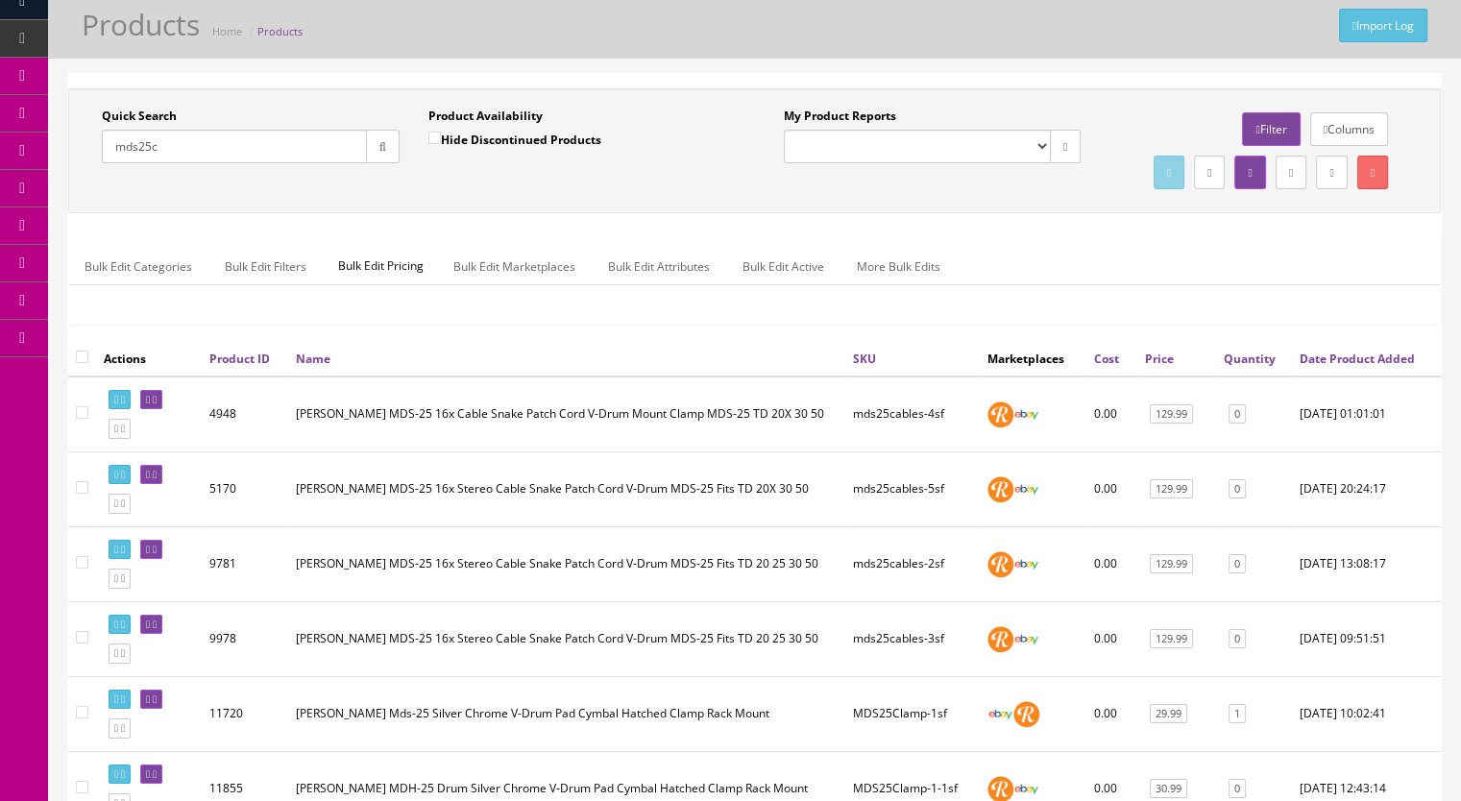
scroll to position [192, 0]
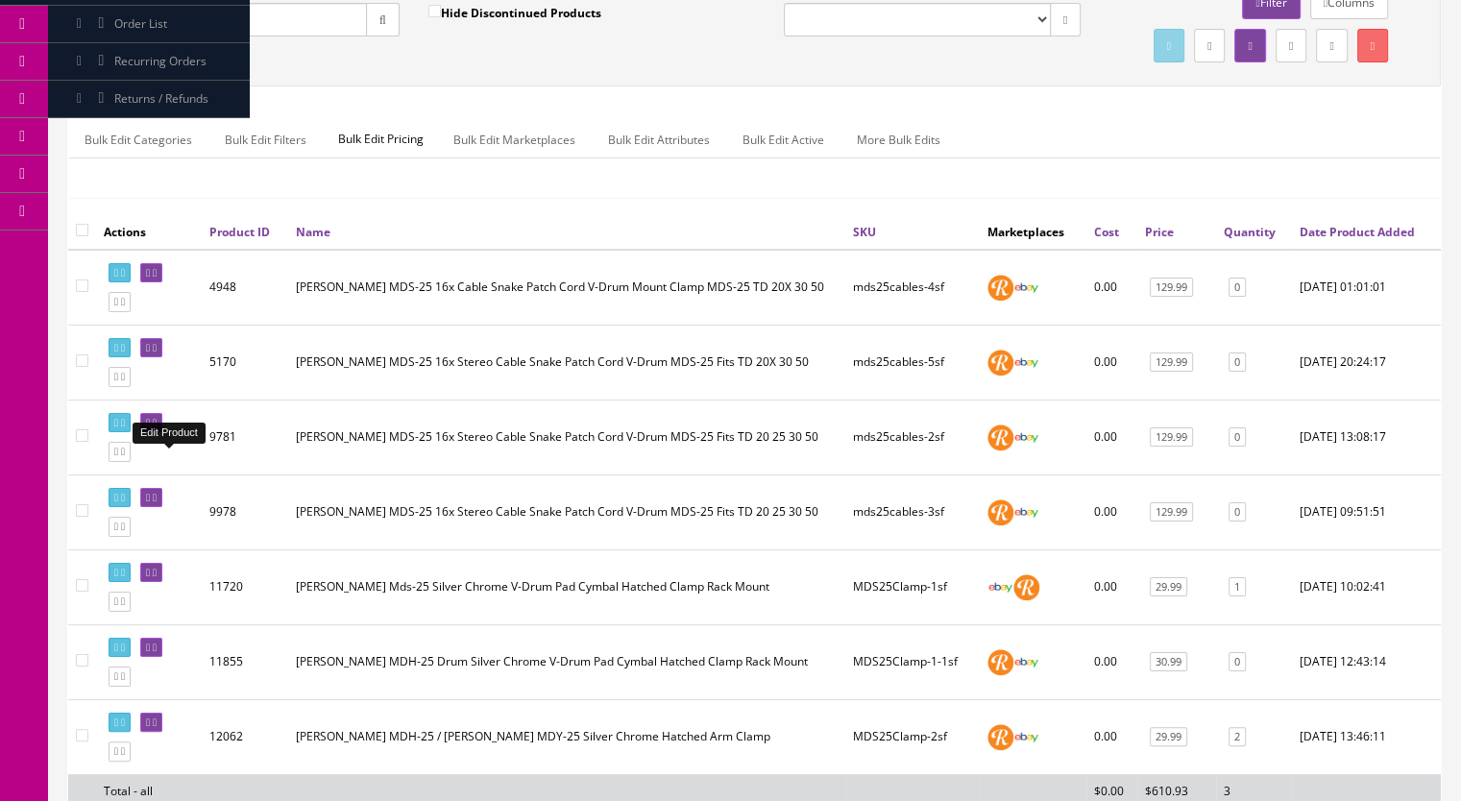
click at [157, 428] on icon at bounding box center [155, 423] width 4 height 11
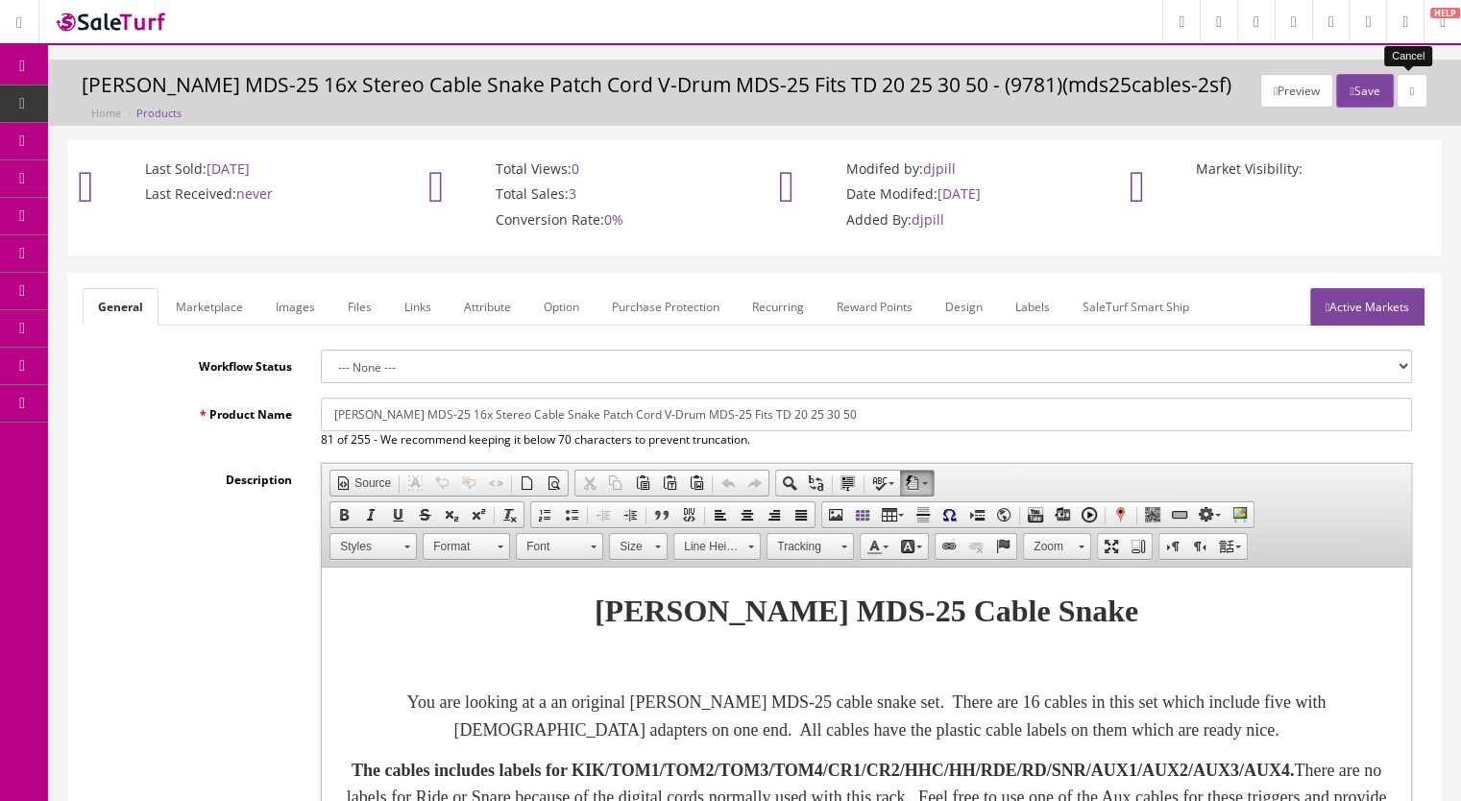
click at [1396, 89] on link at bounding box center [1411, 91] width 31 height 34
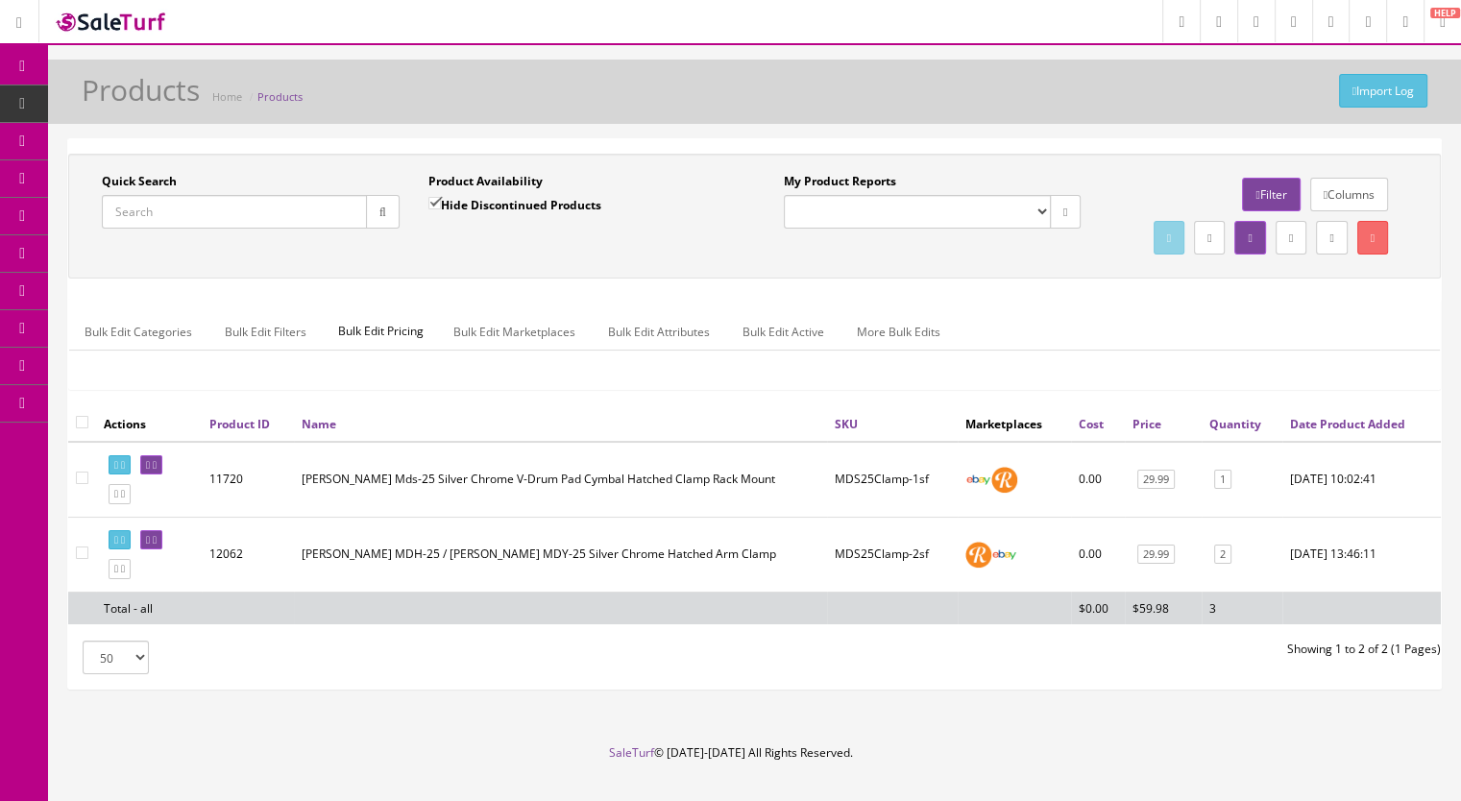
click at [193, 212] on input "Quick Search" at bounding box center [234, 212] width 265 height 34
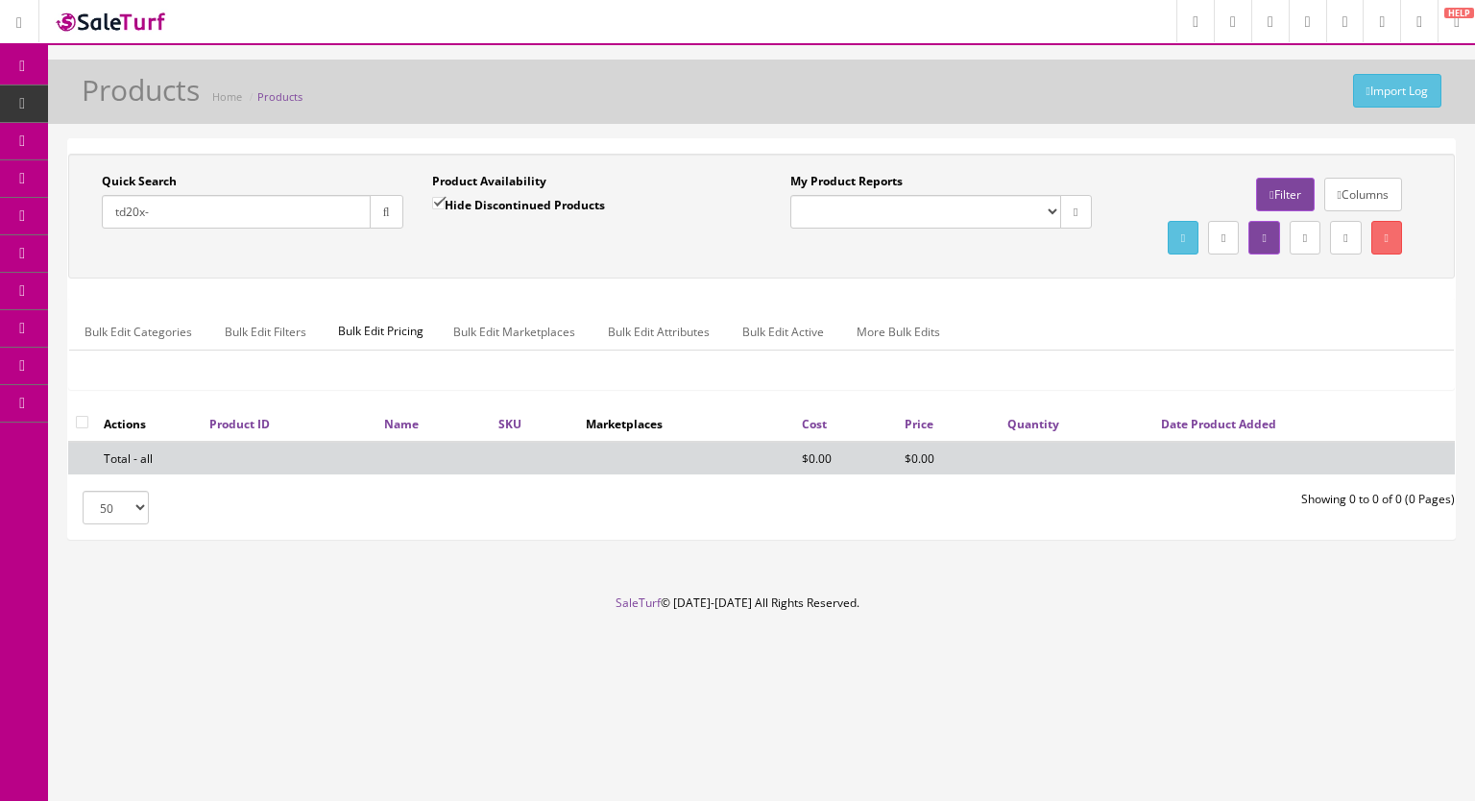
type input "td20x-"
drag, startPoint x: 451, startPoint y: 198, endPoint x: 433, endPoint y: 198, distance: 18.2
click at [448, 198] on label "Hide Discontinued Products" at bounding box center [518, 204] width 173 height 19
drag, startPoint x: 432, startPoint y: 198, endPoint x: 422, endPoint y: 206, distance: 13.1
click at [432, 198] on input "Hide Discontinued Products" at bounding box center [438, 203] width 12 height 12
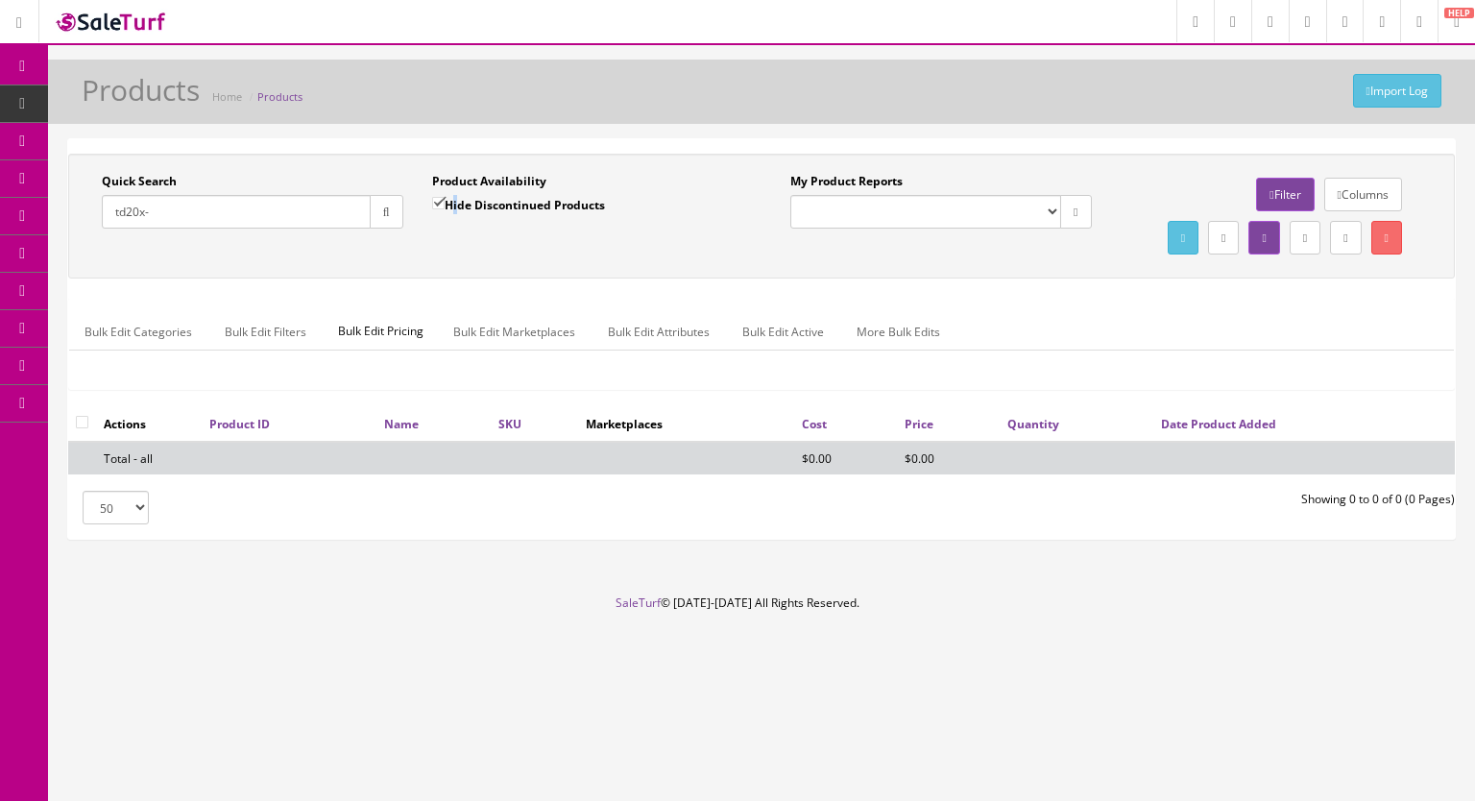
checkbox input "false"
click at [389, 212] on button "button" at bounding box center [387, 212] width 34 height 34
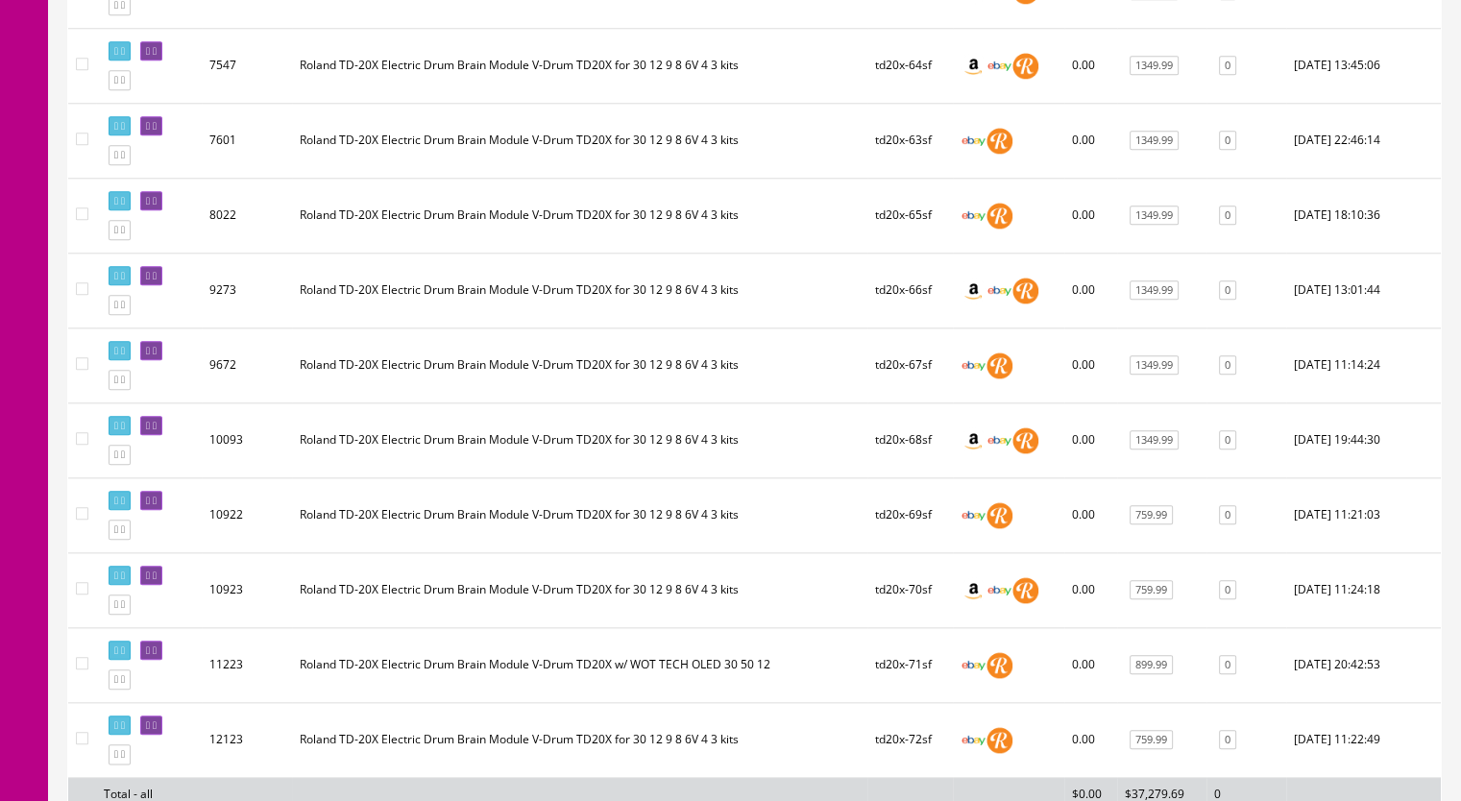
scroll to position [2221, 0]
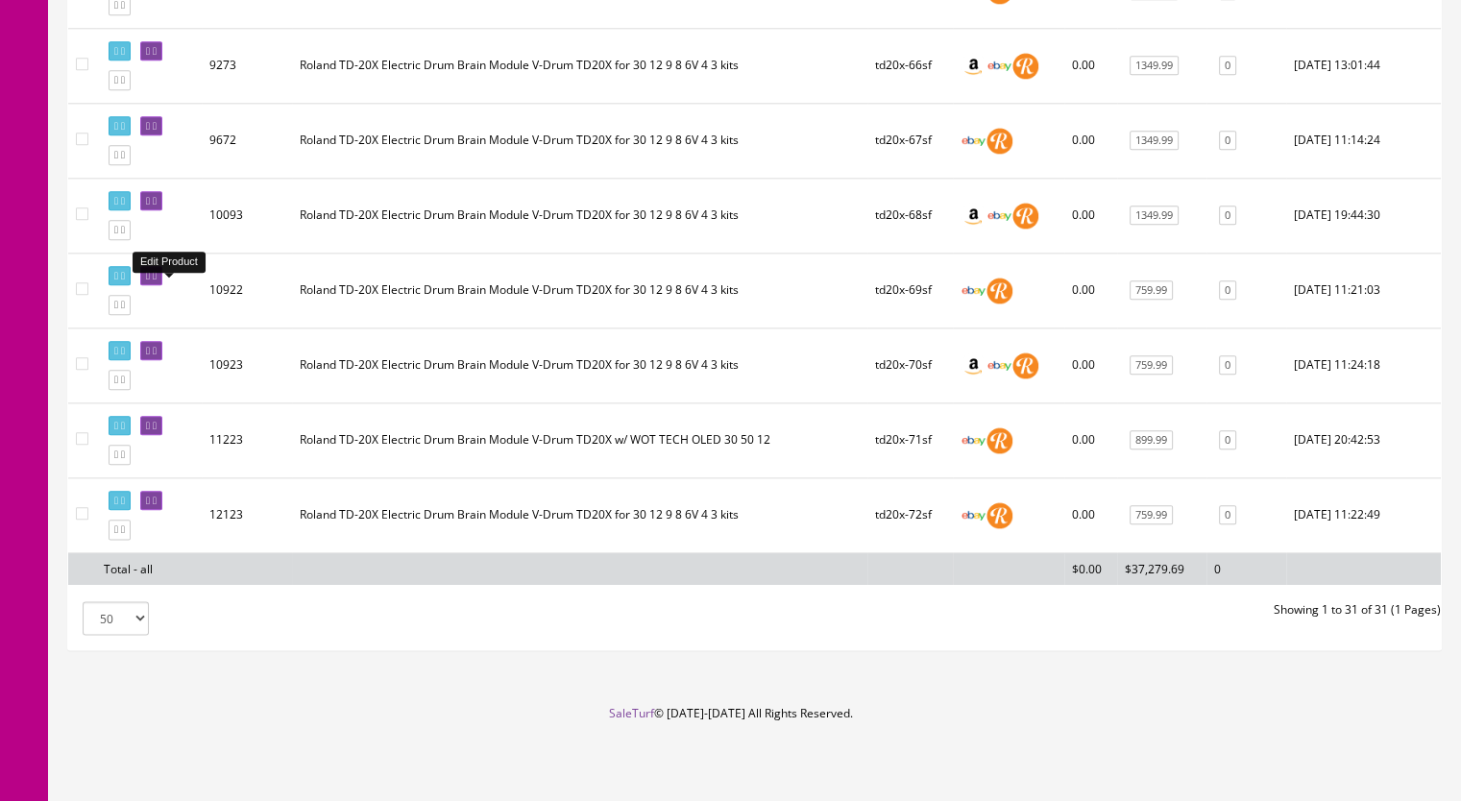
click at [157, 281] on icon at bounding box center [155, 276] width 4 height 11
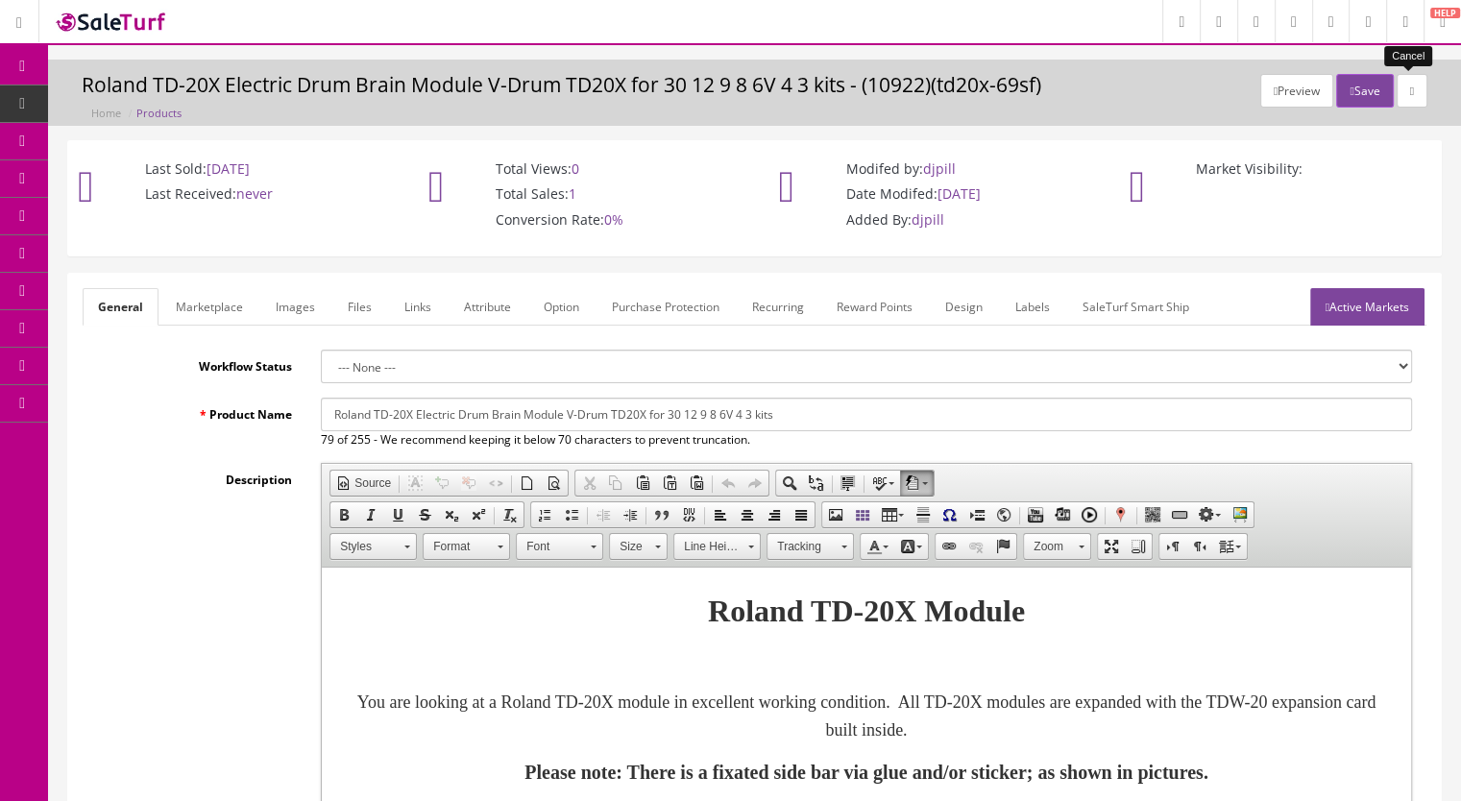
click at [1410, 91] on icon at bounding box center [1412, 91] width 4 height 12
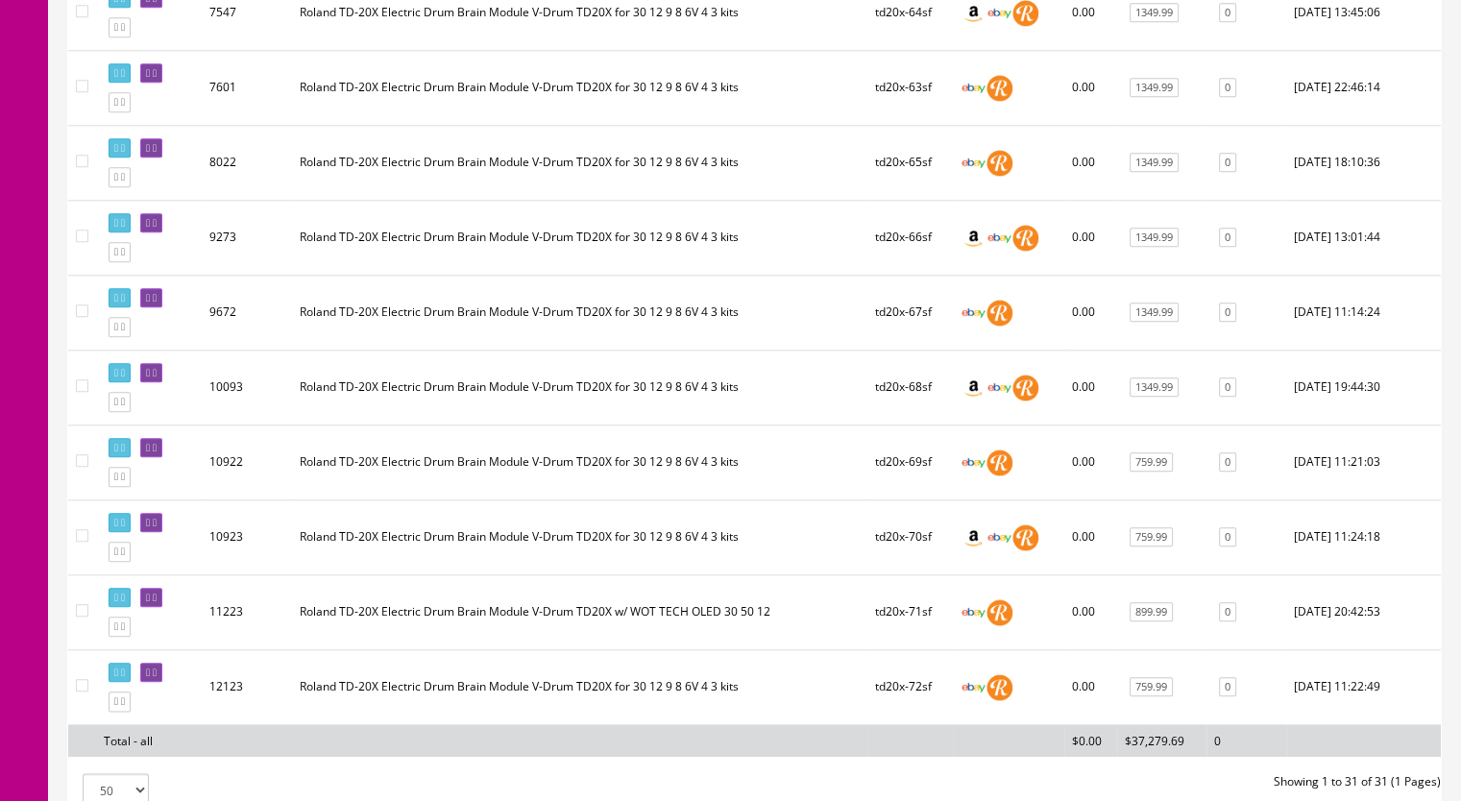
scroll to position [2221, 0]
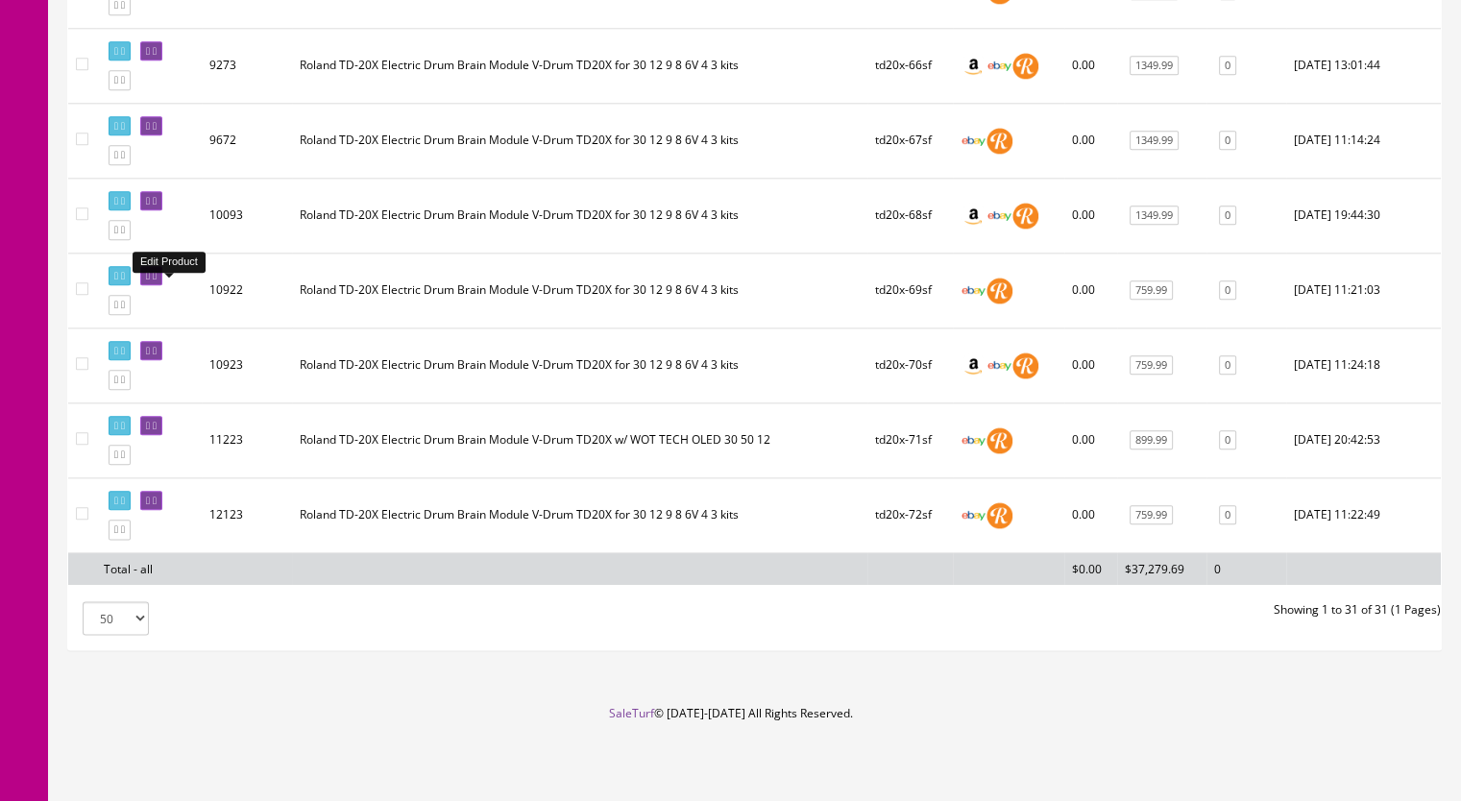
click at [162, 278] on link at bounding box center [151, 276] width 22 height 20
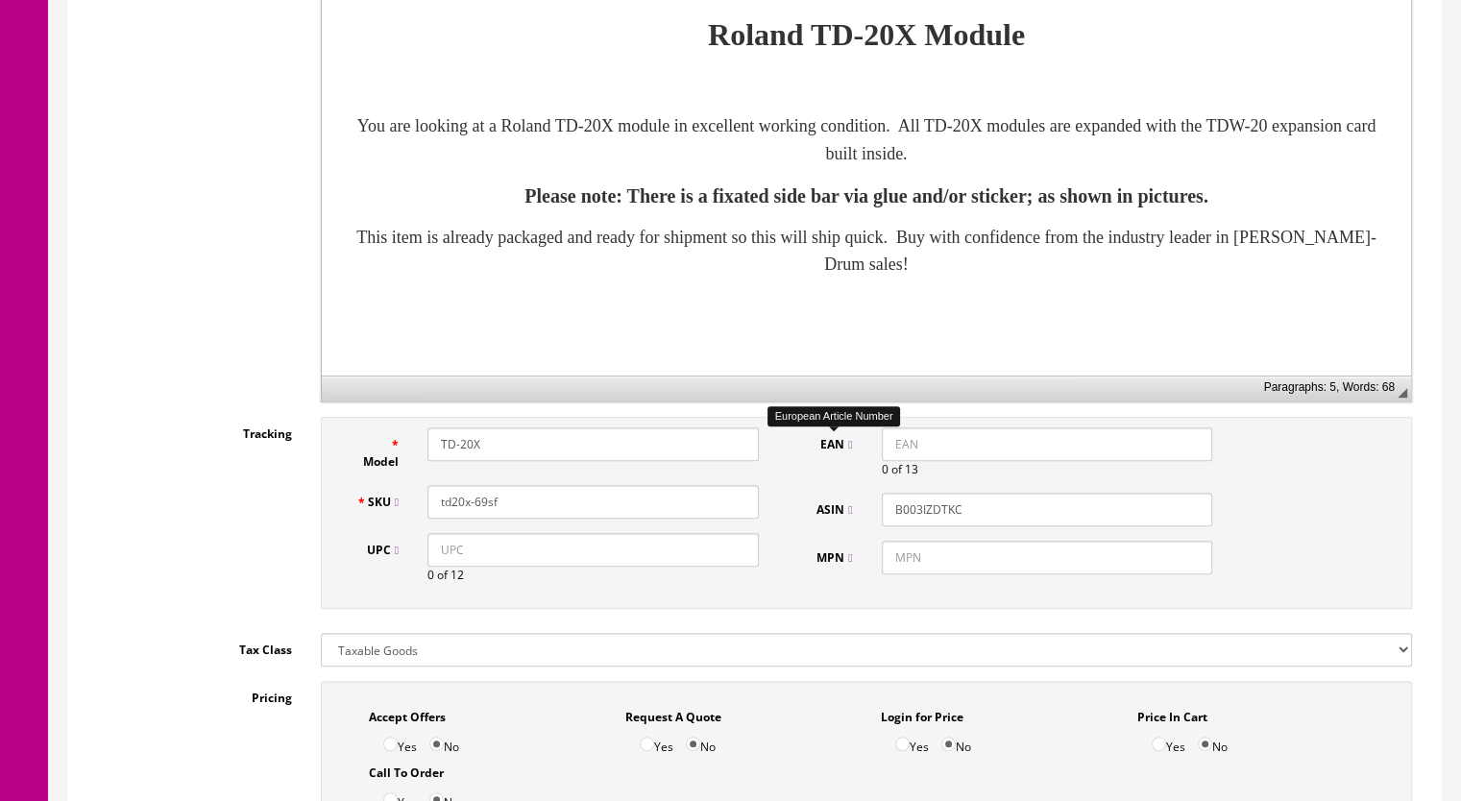
scroll to position [96, 0]
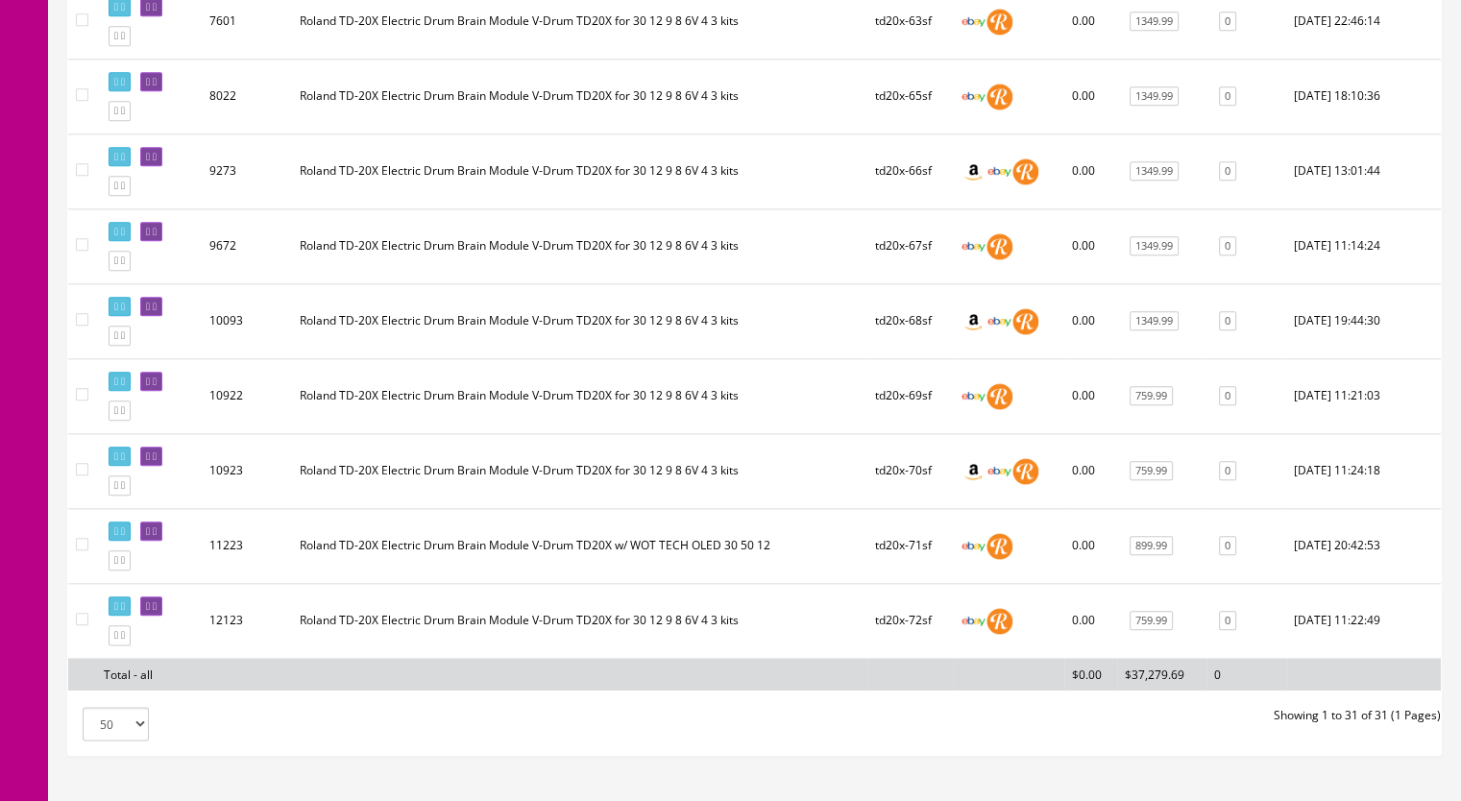
scroll to position [2221, 0]
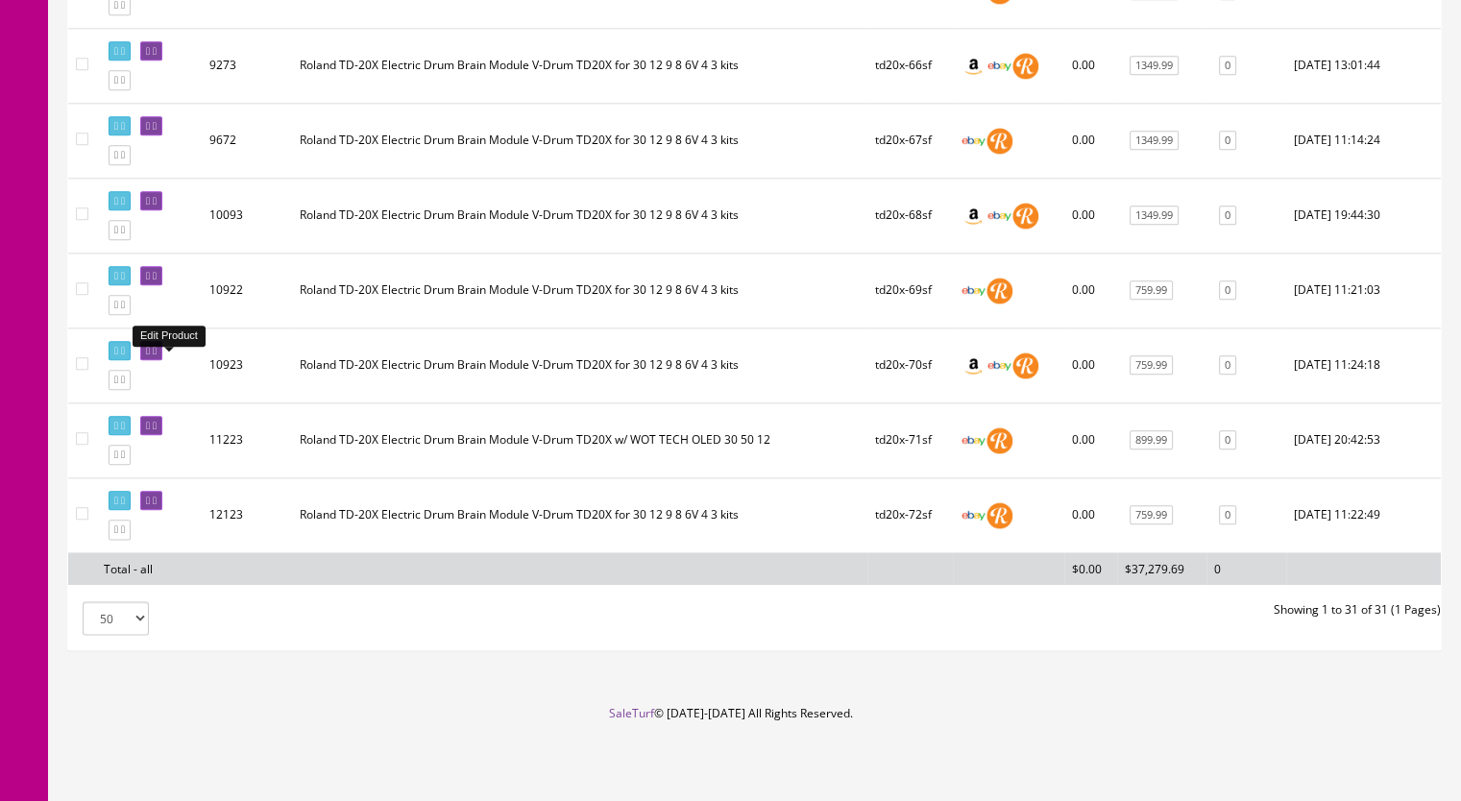
click at [150, 351] on icon at bounding box center [148, 351] width 4 height 11
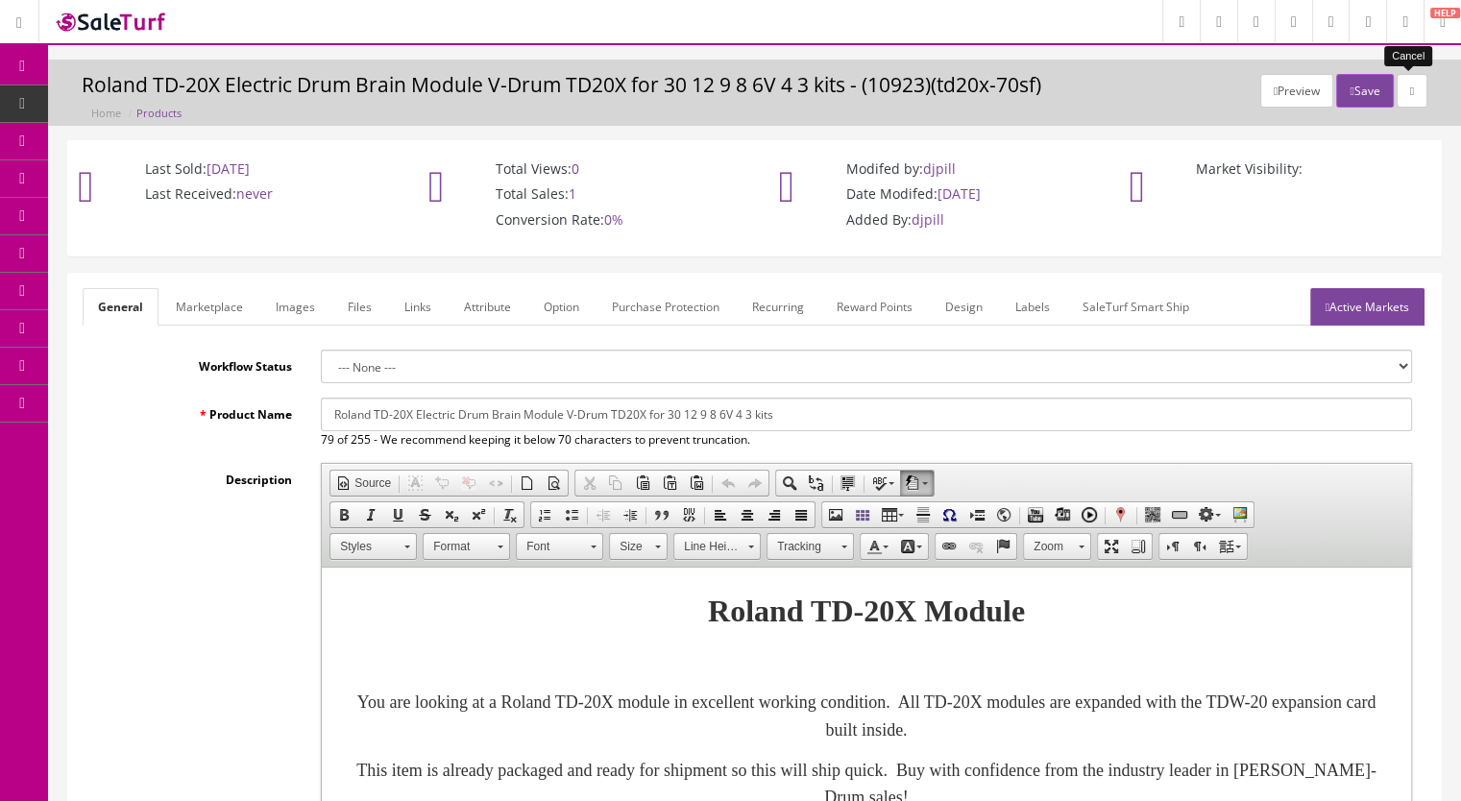
click at [1411, 101] on link at bounding box center [1411, 91] width 31 height 34
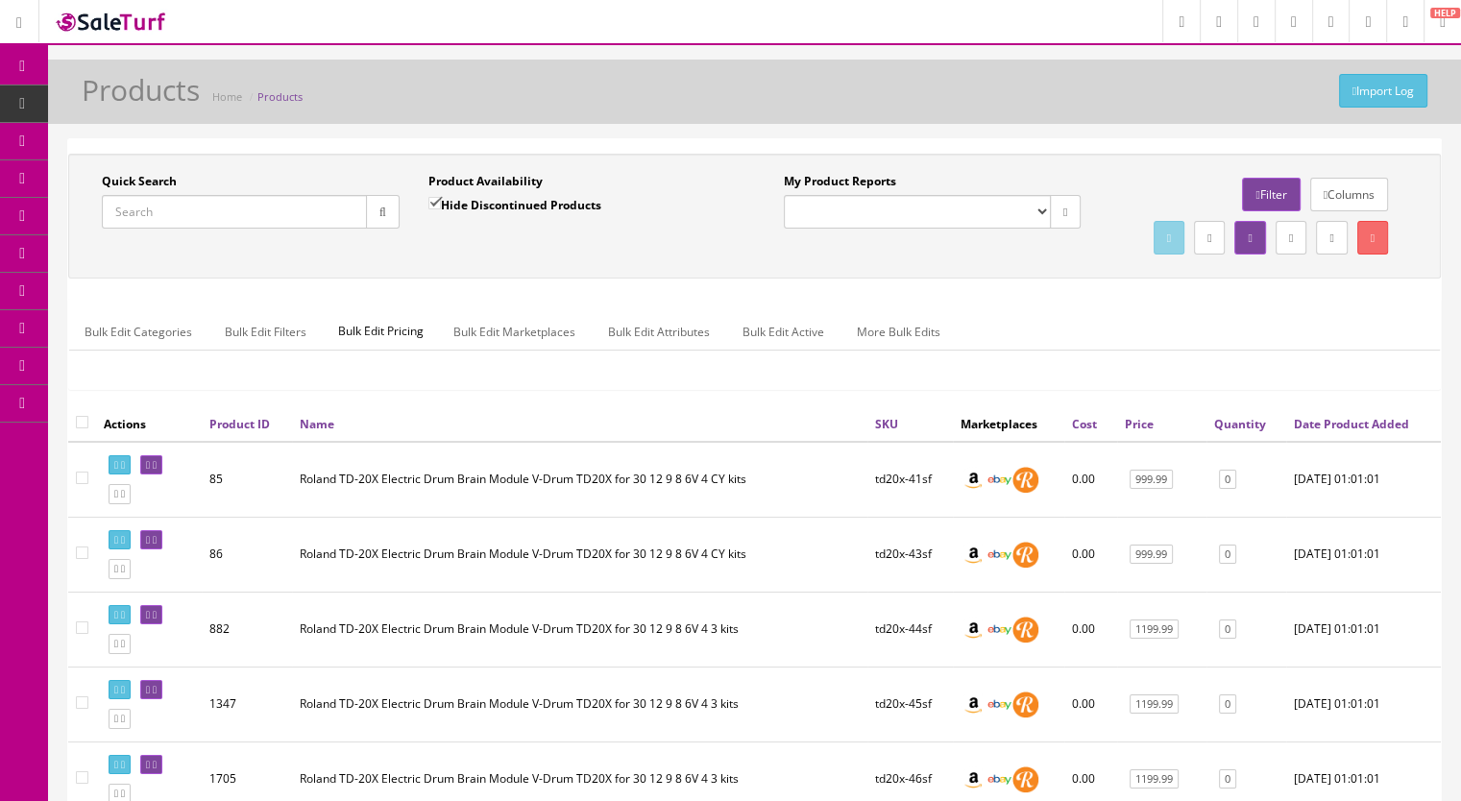
click at [195, 212] on input "Quick Search" at bounding box center [234, 212] width 265 height 34
type input "td20x-7"
click at [428, 198] on input "Hide Discontinued Products" at bounding box center [434, 203] width 12 height 12
checkbox input "false"
click at [389, 218] on button "button" at bounding box center [383, 212] width 34 height 34
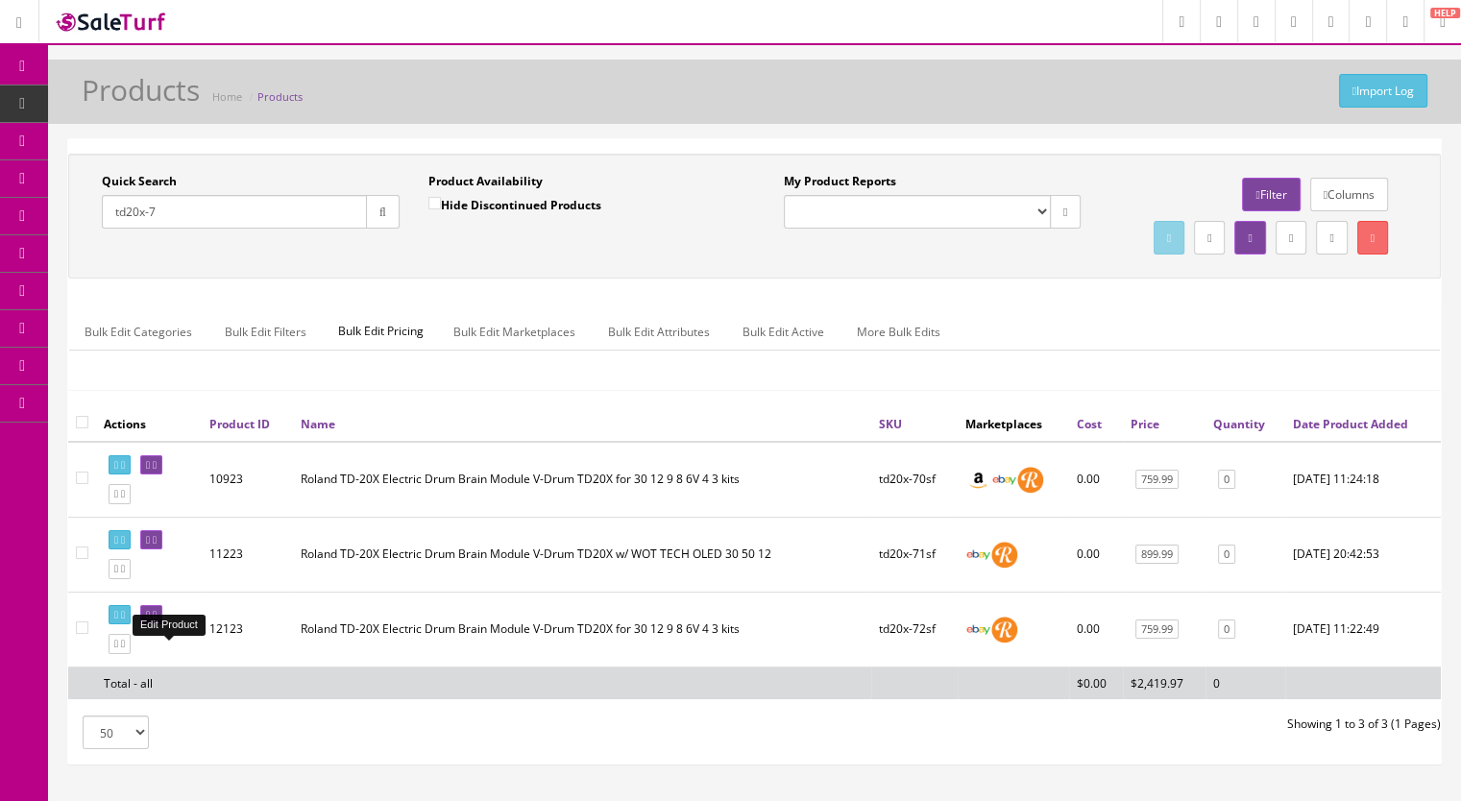
click at [157, 620] on icon at bounding box center [155, 615] width 4 height 11
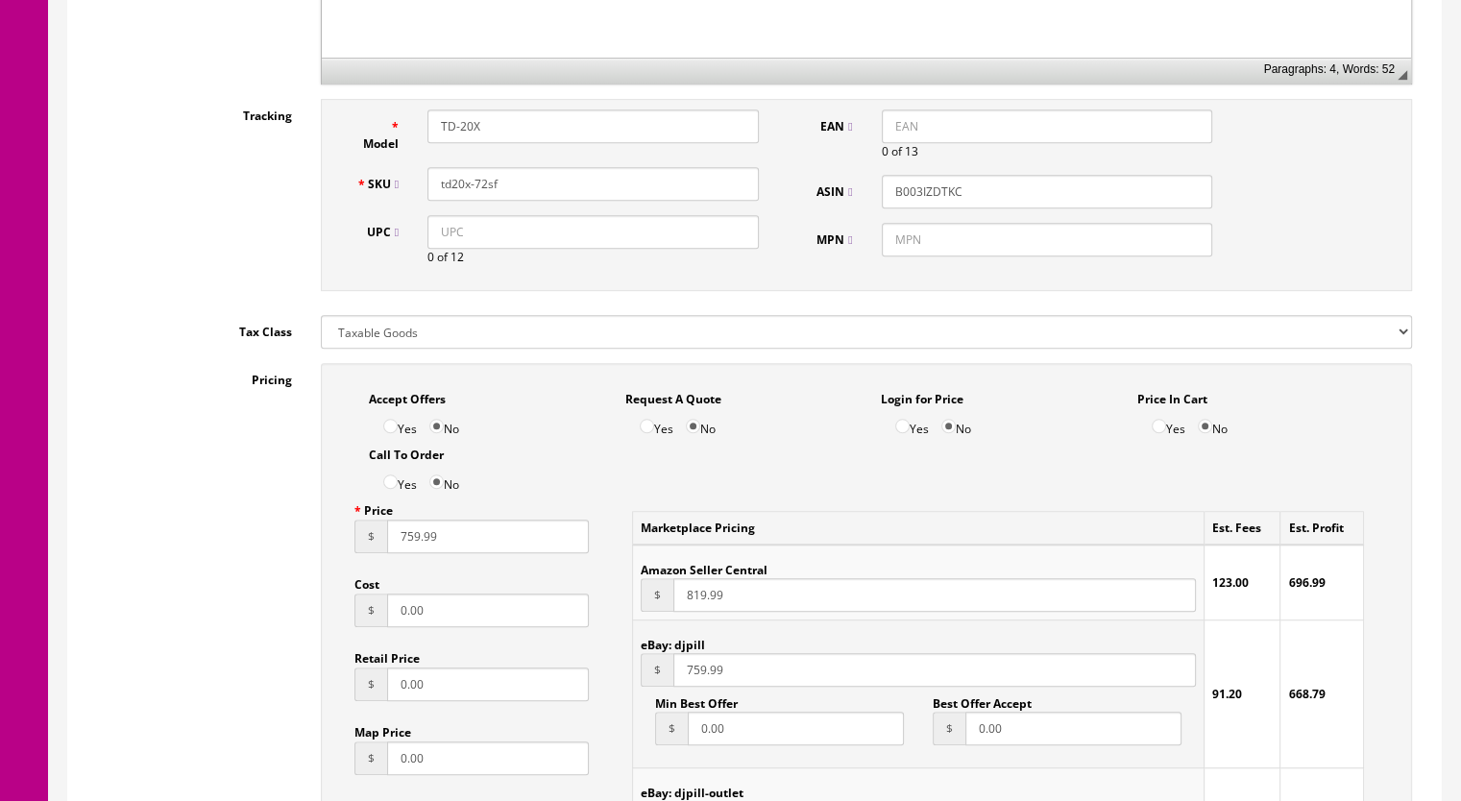
scroll to position [1152, 0]
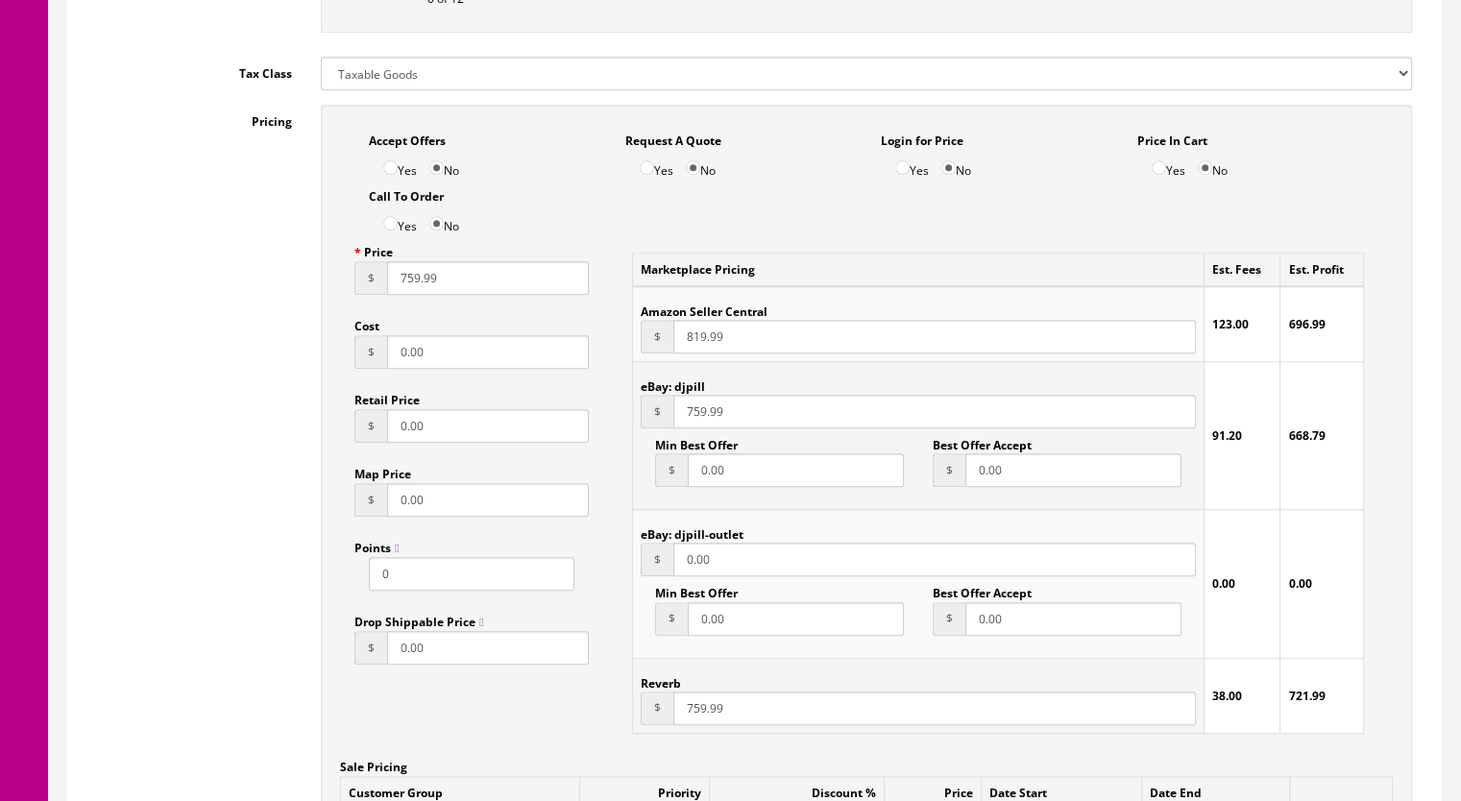
drag, startPoint x: 403, startPoint y: 283, endPoint x: 419, endPoint y: 283, distance: 15.4
click at [419, 283] on input "759.99" at bounding box center [488, 278] width 202 height 34
click at [403, 285] on input "759.99" at bounding box center [488, 278] width 202 height 34
type input "859.99"
click at [690, 713] on input "759.99" at bounding box center [934, 708] width 522 height 34
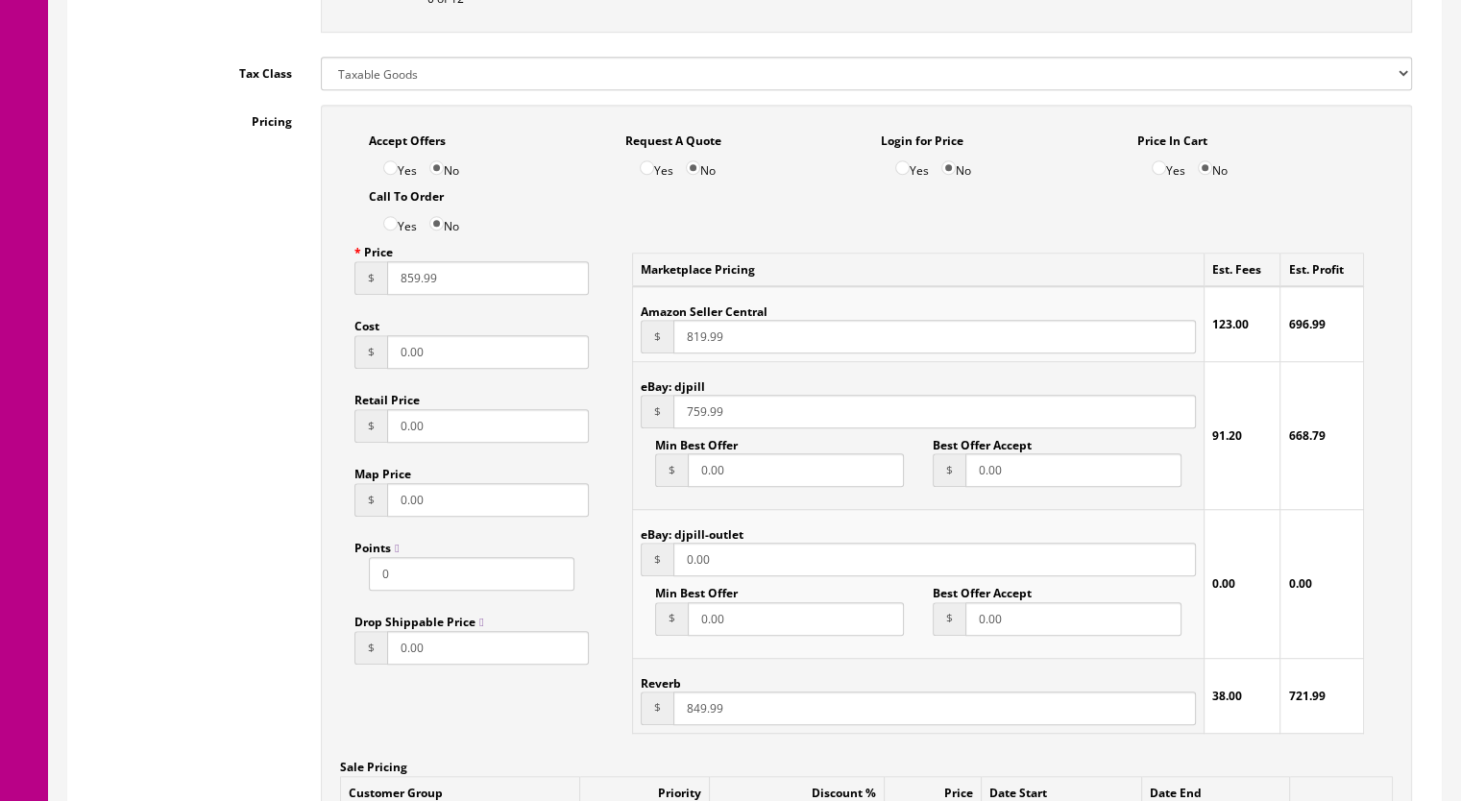
type input "849.99"
drag, startPoint x: 686, startPoint y: 420, endPoint x: 703, endPoint y: 420, distance: 17.3
click at [703, 420] on input "759.99" at bounding box center [934, 412] width 522 height 34
type input "849.99"
click at [406, 279] on input "859.99" at bounding box center [488, 278] width 202 height 34
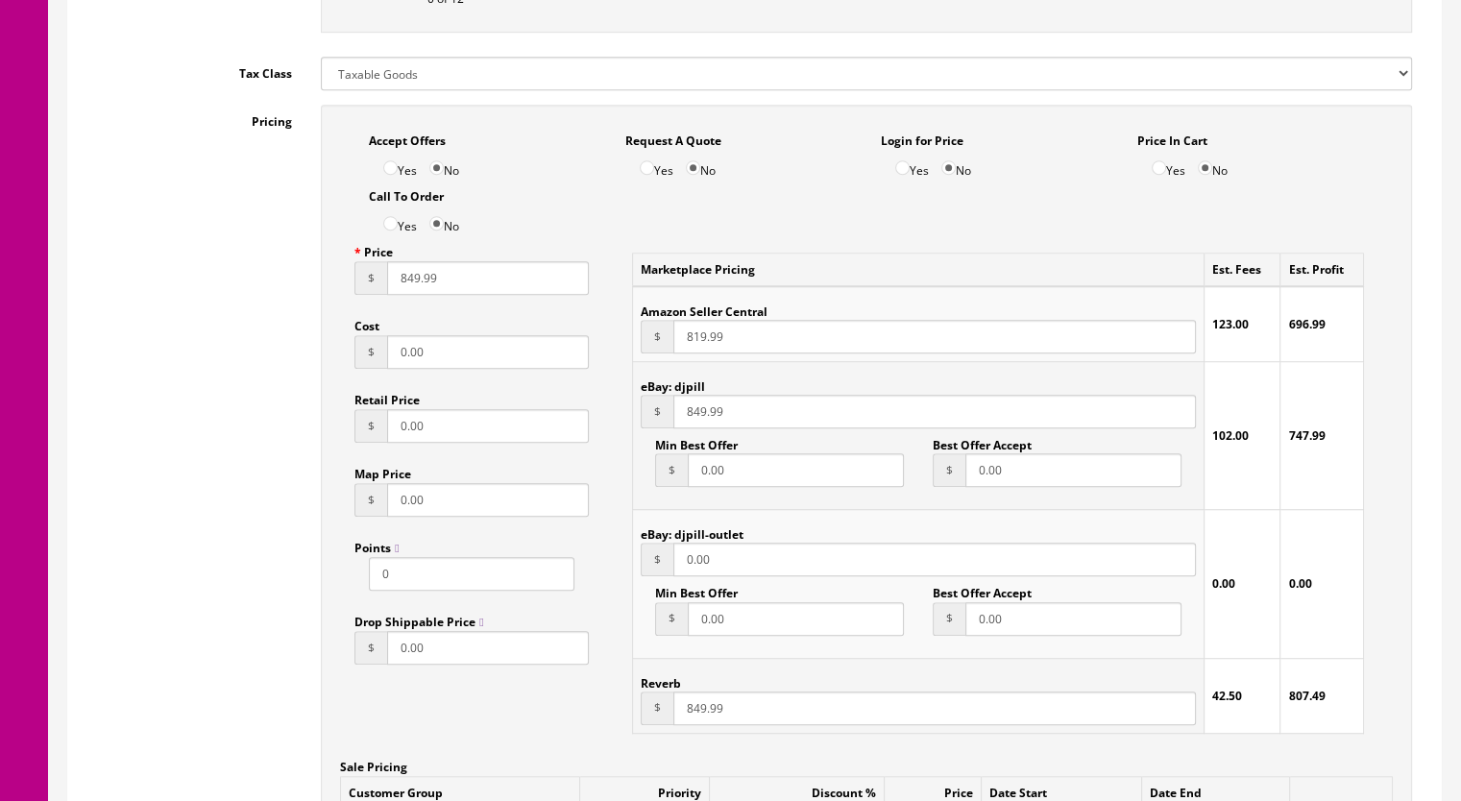
type input "849.99"
click at [699, 342] on input "819.99" at bounding box center [934, 337] width 522 height 34
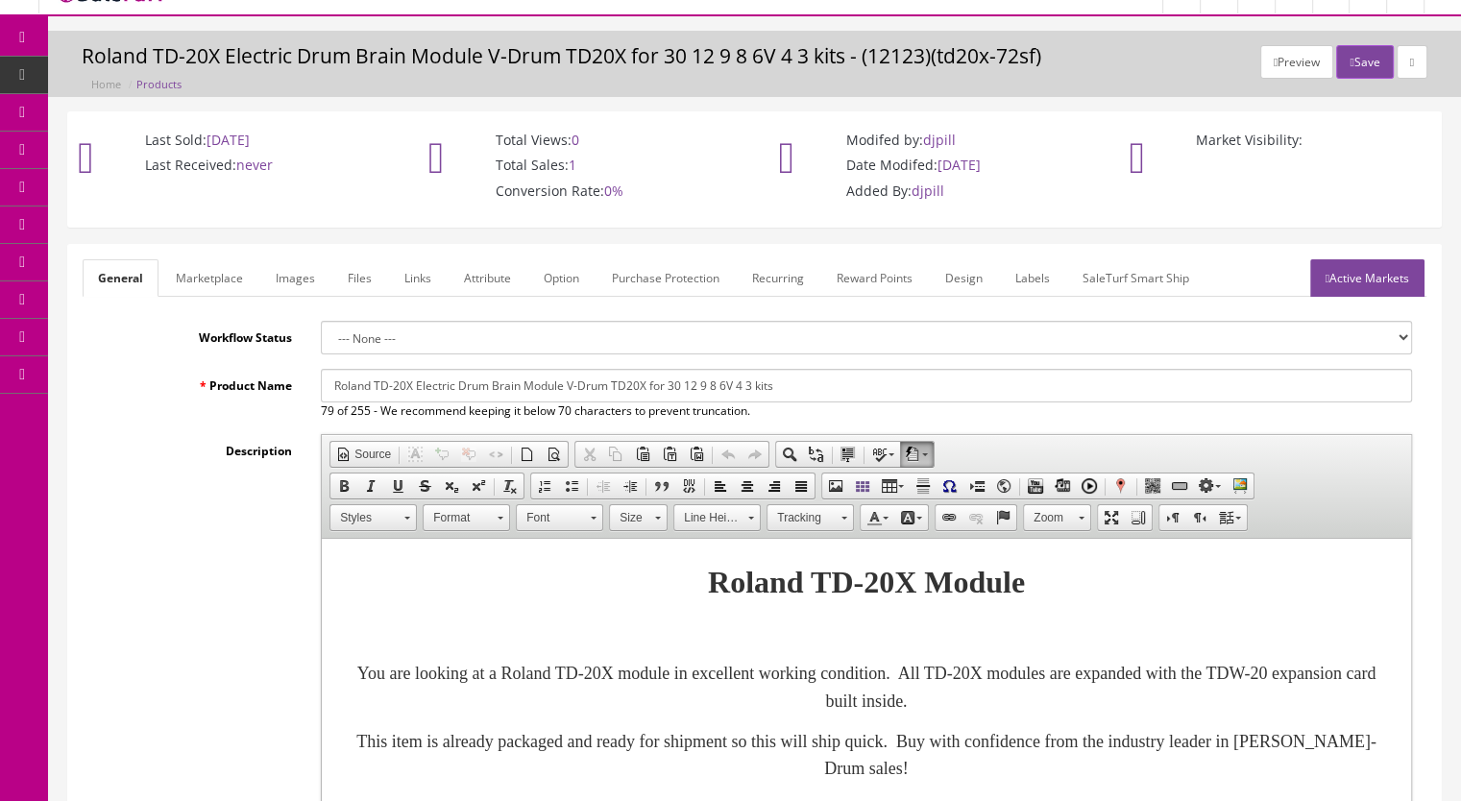
scroll to position [0, 0]
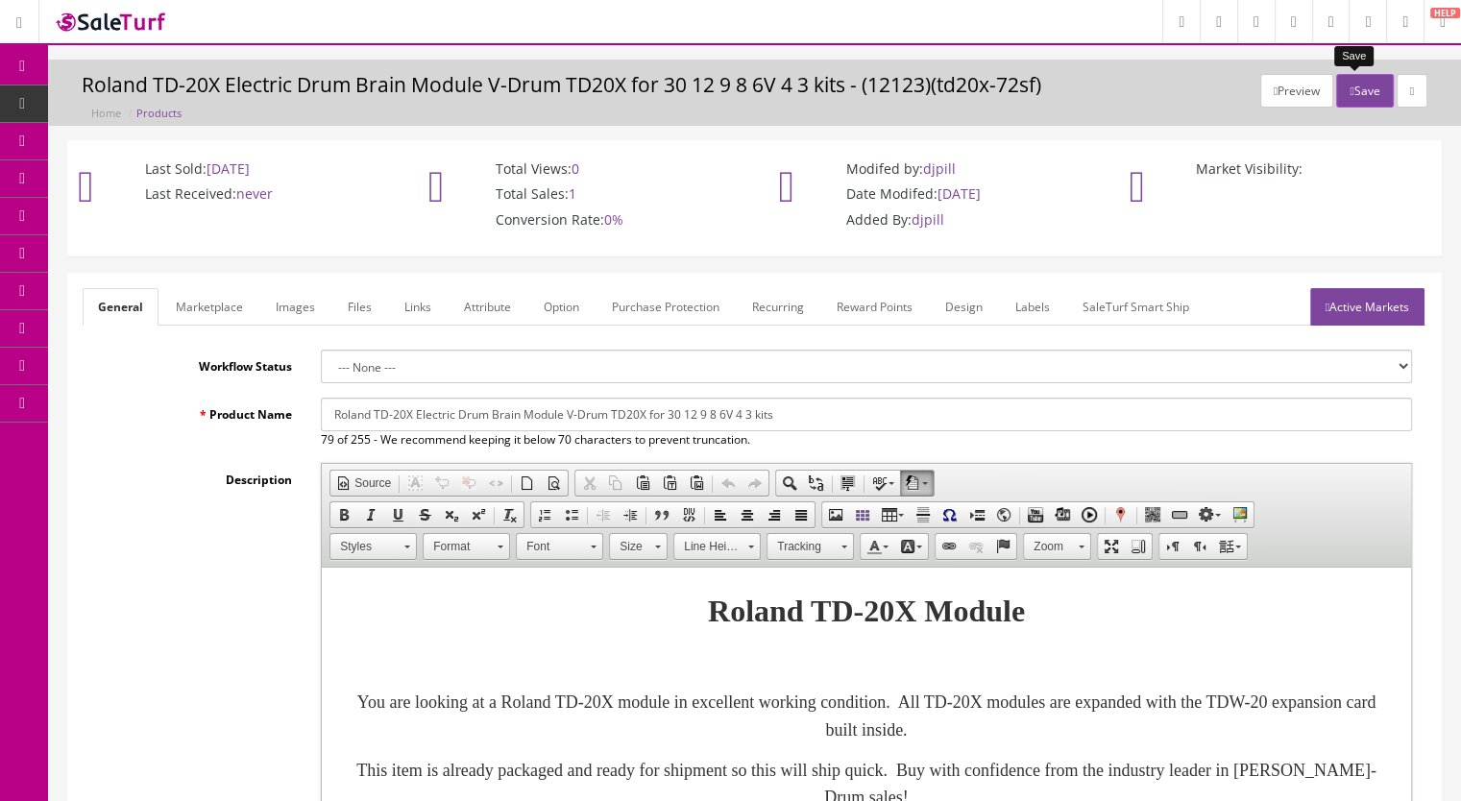
type input "869.99"
click at [1348, 93] on button "Save" at bounding box center [1364, 91] width 57 height 34
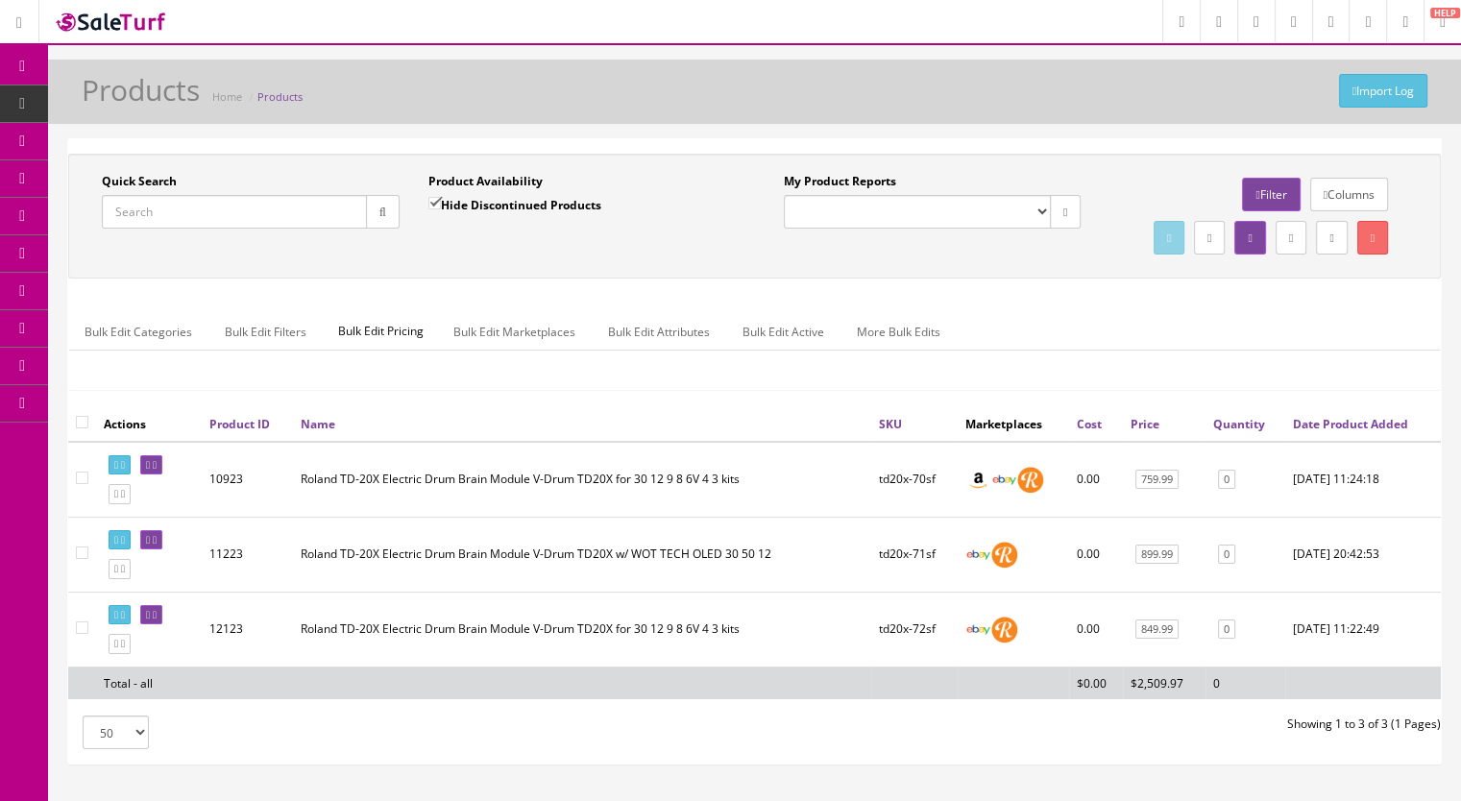
click at [186, 209] on input "Quick Search" at bounding box center [234, 212] width 265 height 34
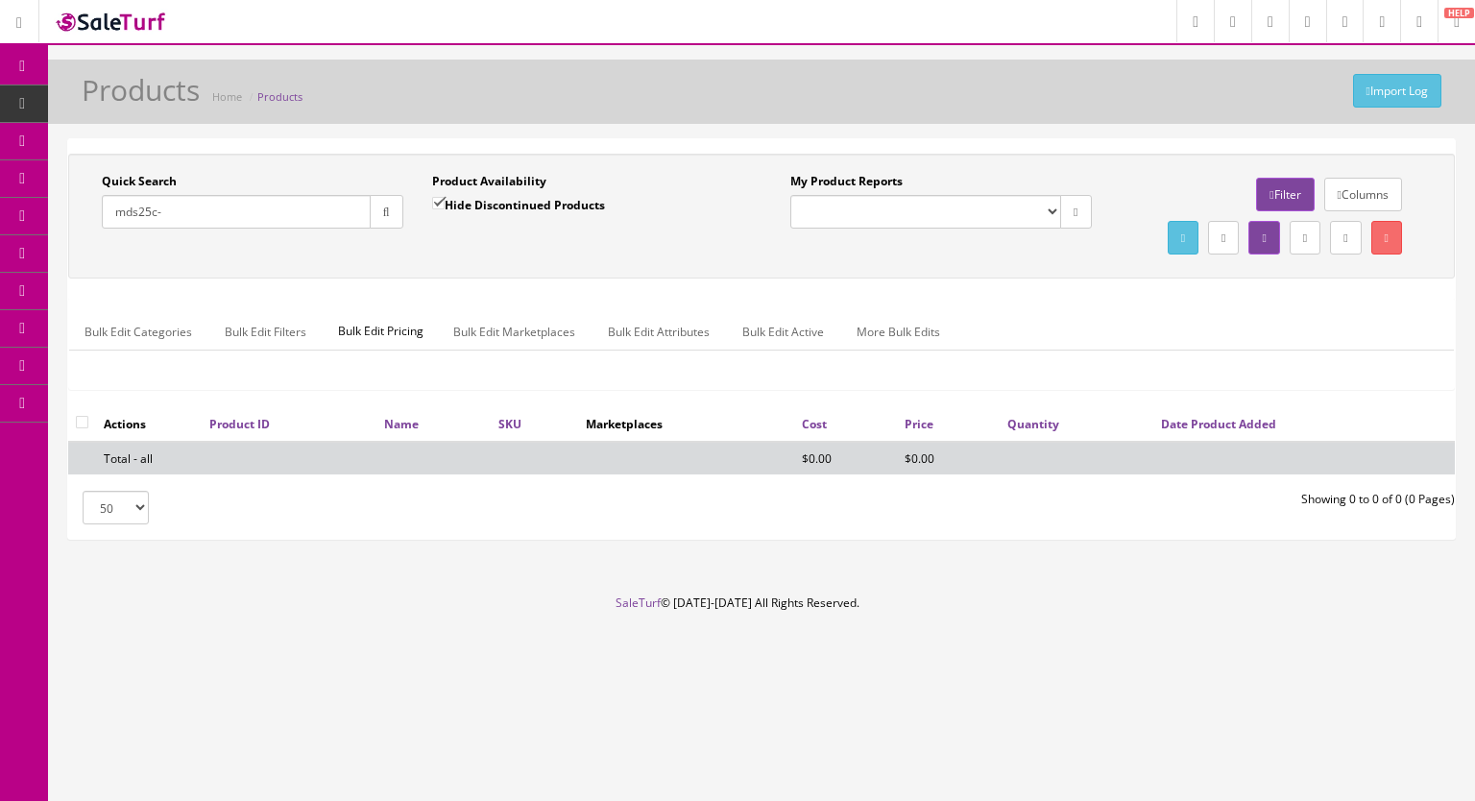
type input "mds25c-"
click at [438, 201] on input "Hide Discontinued Products" at bounding box center [438, 203] width 12 height 12
checkbox input "false"
click at [233, 207] on input "mds25c-" at bounding box center [236, 212] width 269 height 34
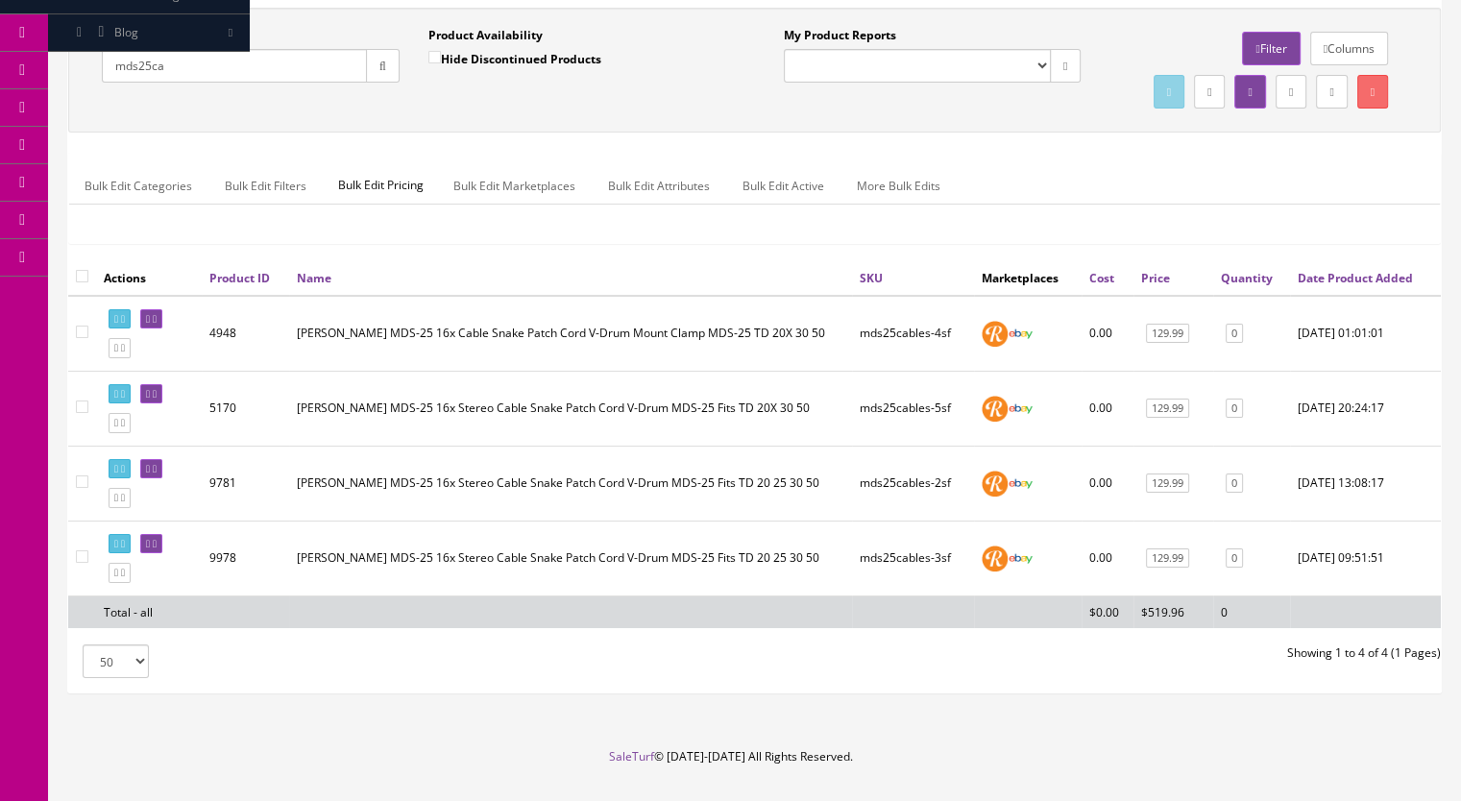
scroll to position [192, 0]
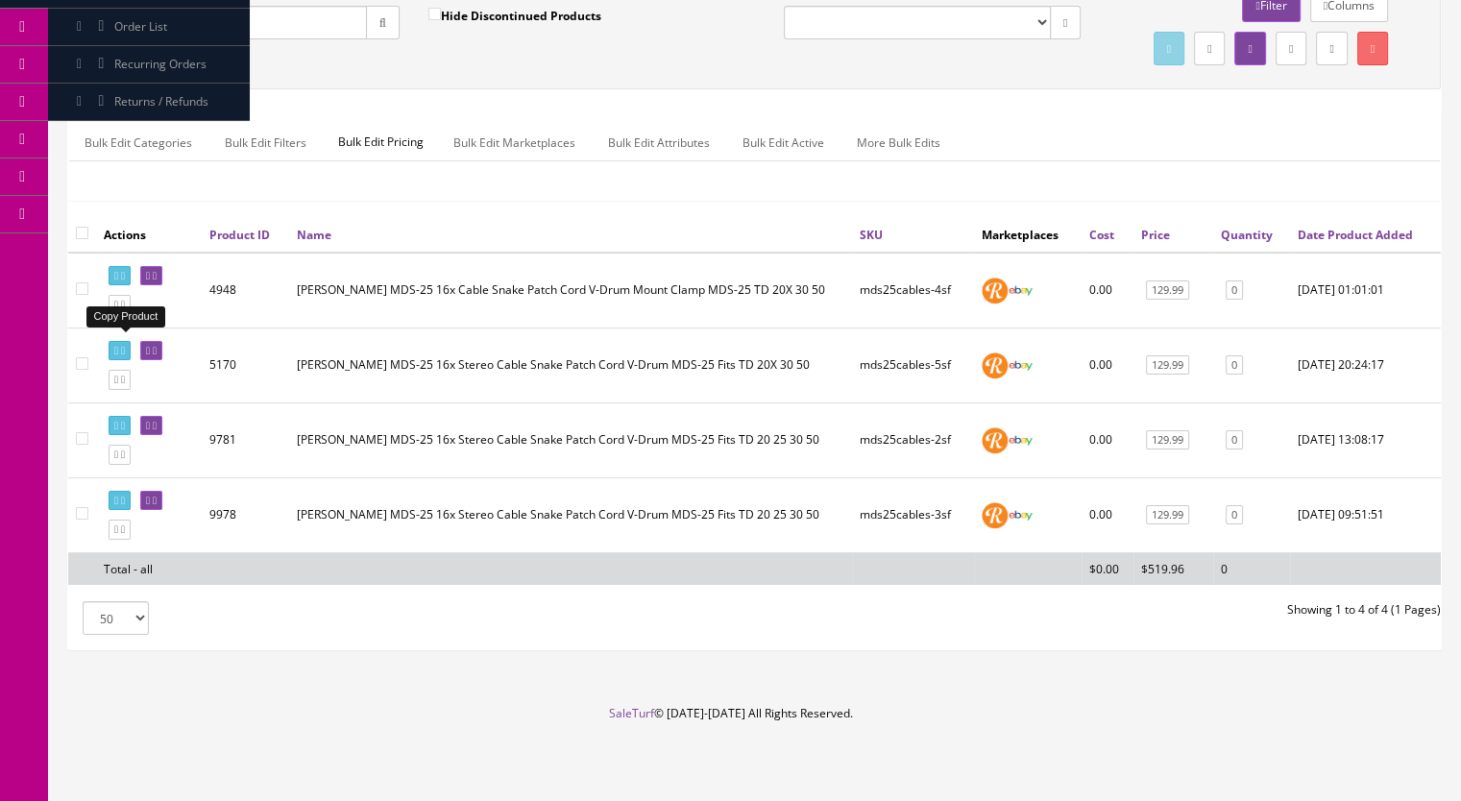
type input "mds25ca"
click at [125, 310] on icon at bounding box center [123, 305] width 4 height 11
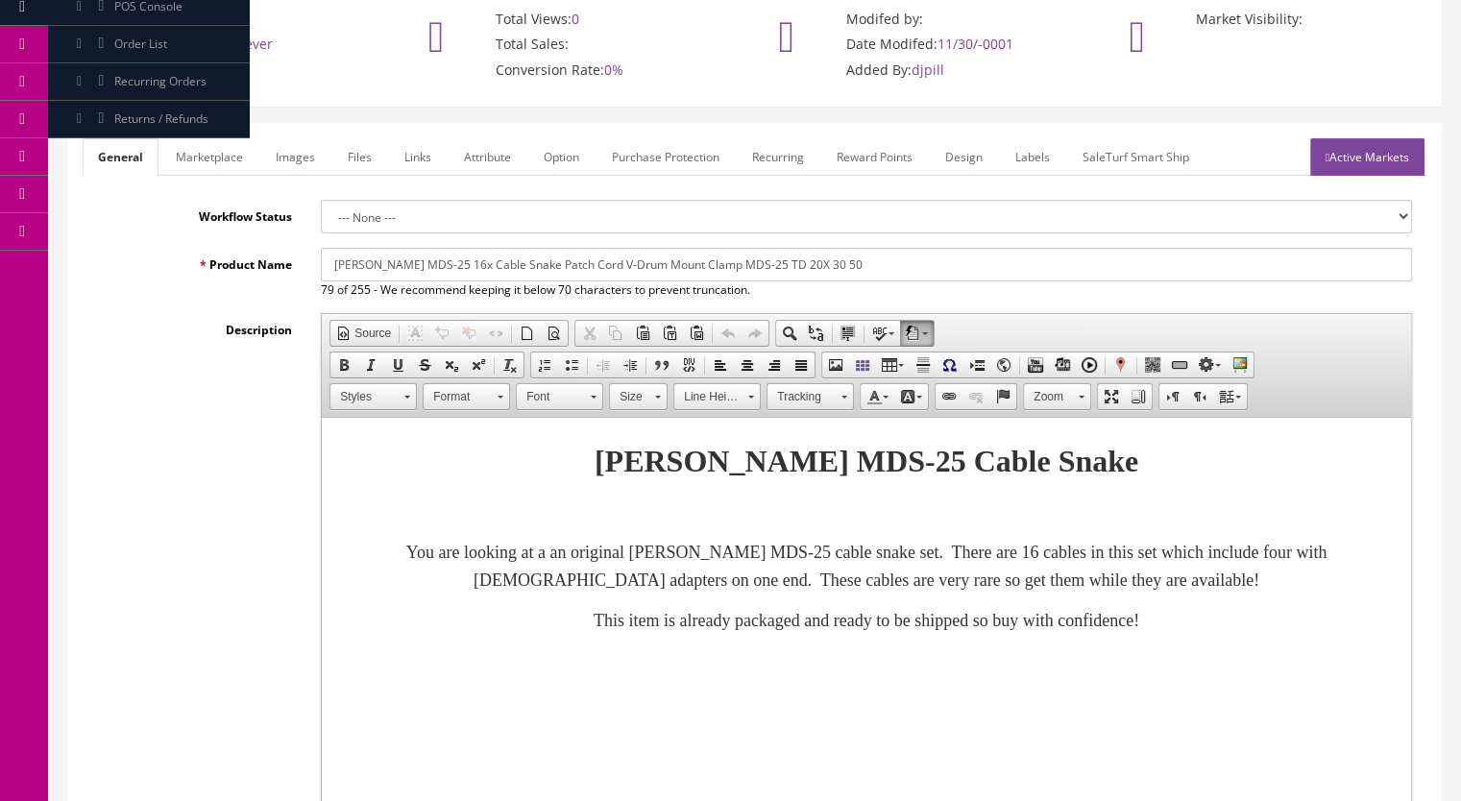
scroll to position [192, 0]
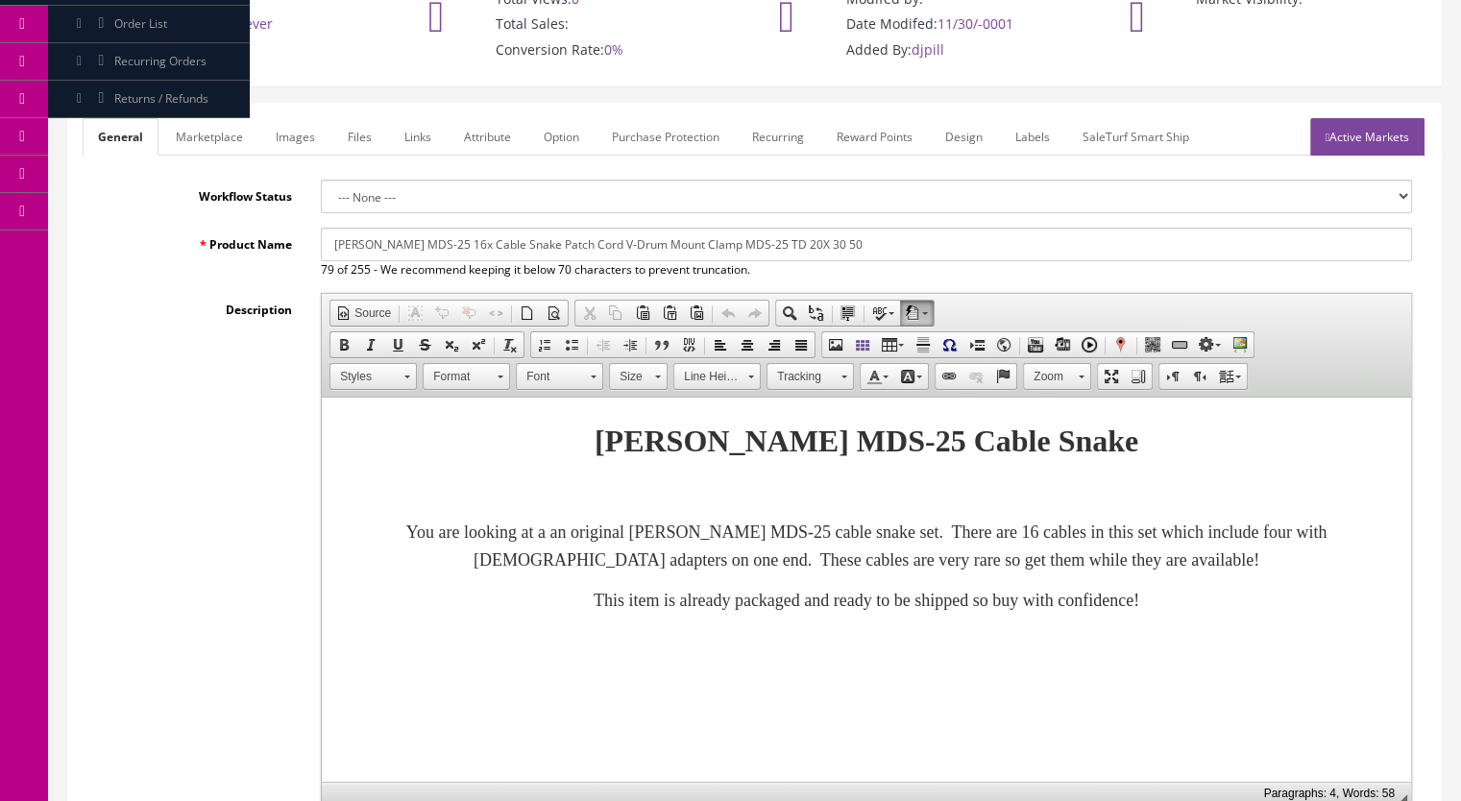
click at [430, 228] on input "[PERSON_NAME] MDS-25 16x Cable Snake Patch Cord V-Drum Mount Clamp MDS-25 TD 20…" at bounding box center [866, 245] width 1091 height 34
type input "[PERSON_NAME] MDS-25 14x Cable Snake Patch Cord V-Drum Mount Clamp MDS-25 TD 20…"
click at [1017, 531] on font "You are looking at a an original Roland MDS-25 cable snake set. There are 16 ca…" at bounding box center [866, 545] width 921 height 47
click at [1310, 564] on p "You are looking at a an original Roland MDS-25 cable snake set. There are 14 ca…" at bounding box center [866, 547] width 1051 height 56
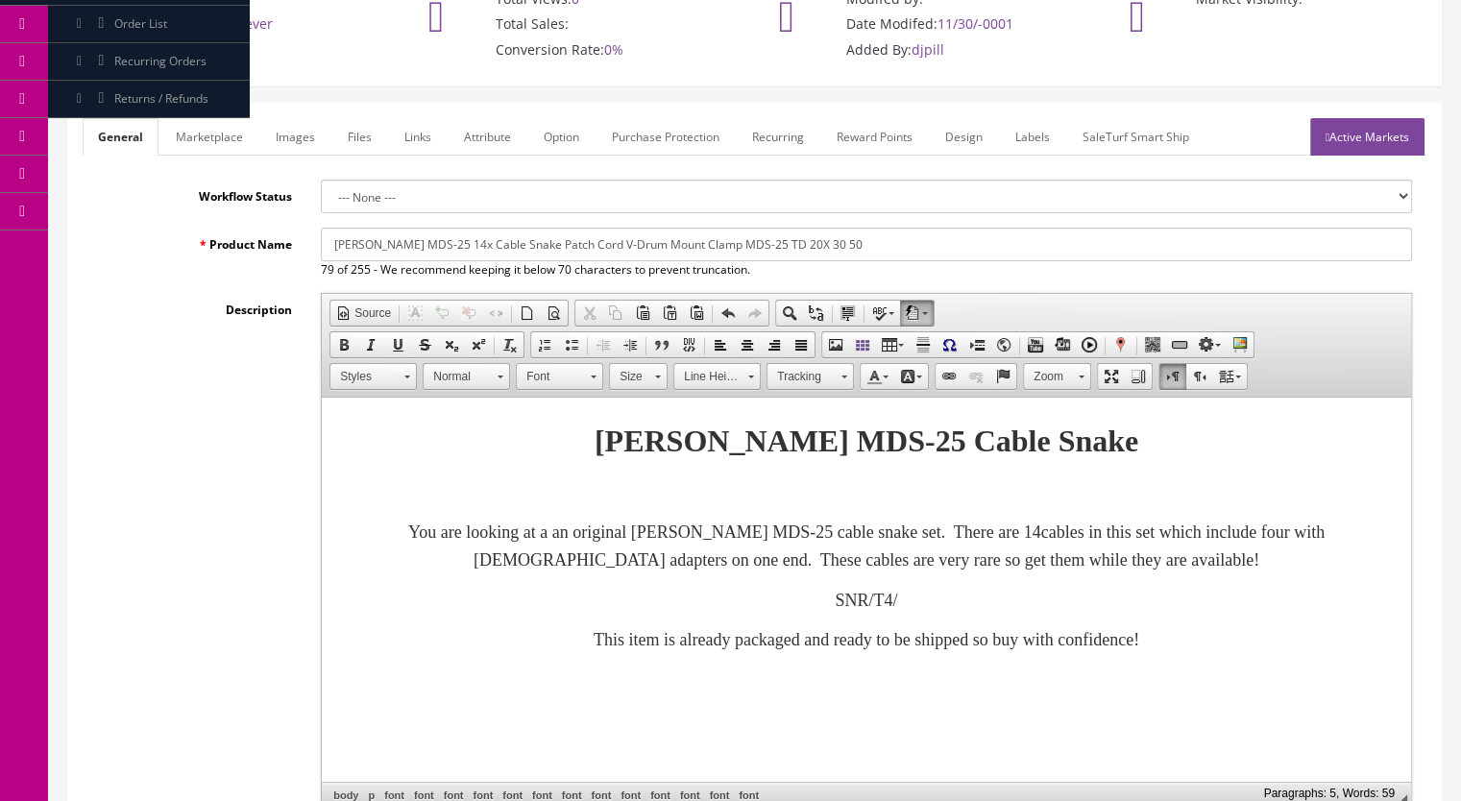
click at [865, 606] on font "​SNR/T4/" at bounding box center [865, 600] width 62 height 19
drag, startPoint x: 848, startPoint y: 605, endPoint x: 861, endPoint y: 604, distance: 13.5
click at [848, 604] on font "​SNR/T2/T4/" at bounding box center [866, 600] width 86 height 19
drag, startPoint x: 900, startPoint y: 607, endPoint x: 984, endPoint y: 592, distance: 85.7
click at [900, 606] on font "​SNR/T1/T2/T4/" at bounding box center [865, 600] width 110 height 19
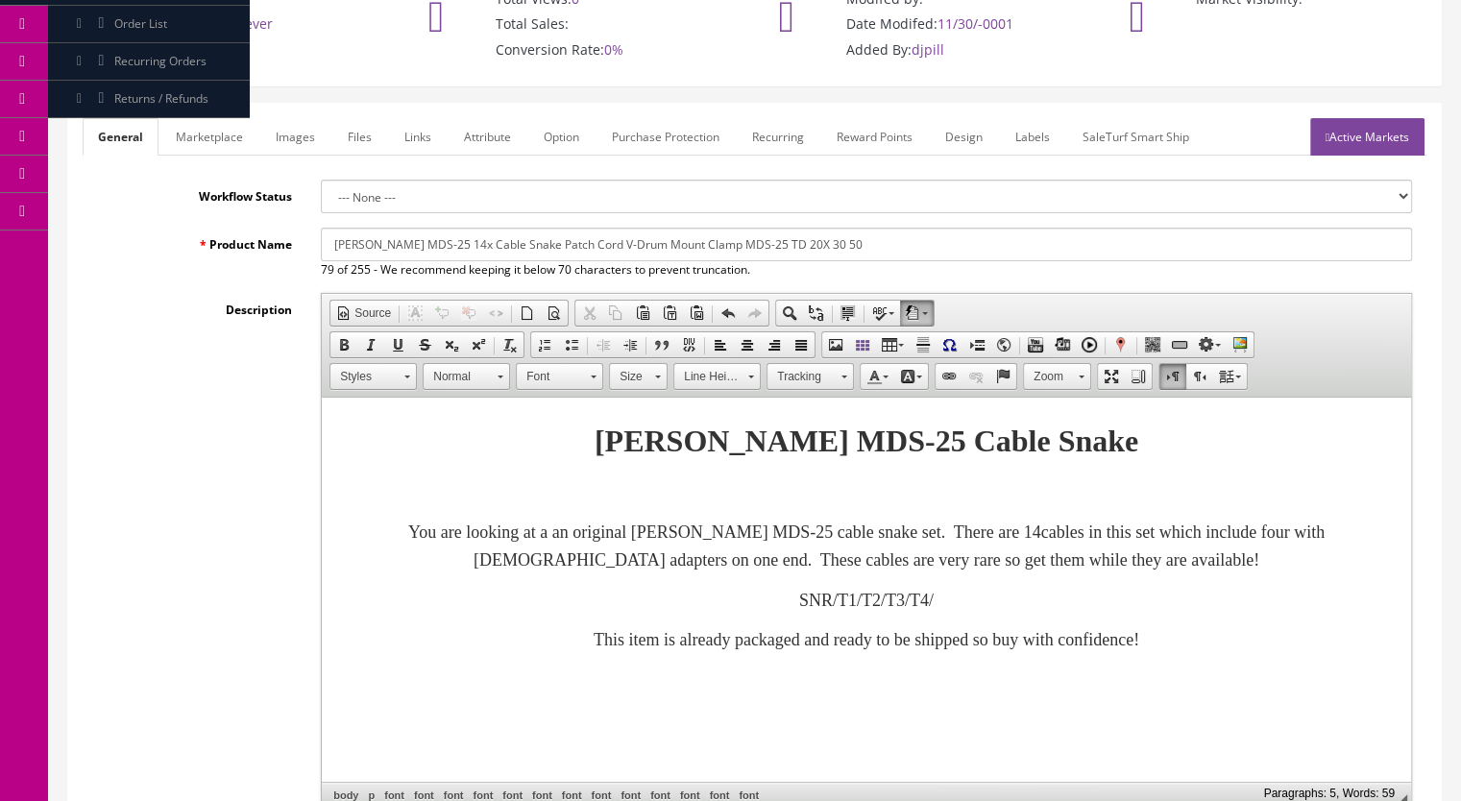
click at [1011, 597] on p "​SNR/T1/T2/T3/T4/" at bounding box center [866, 601] width 1051 height 28
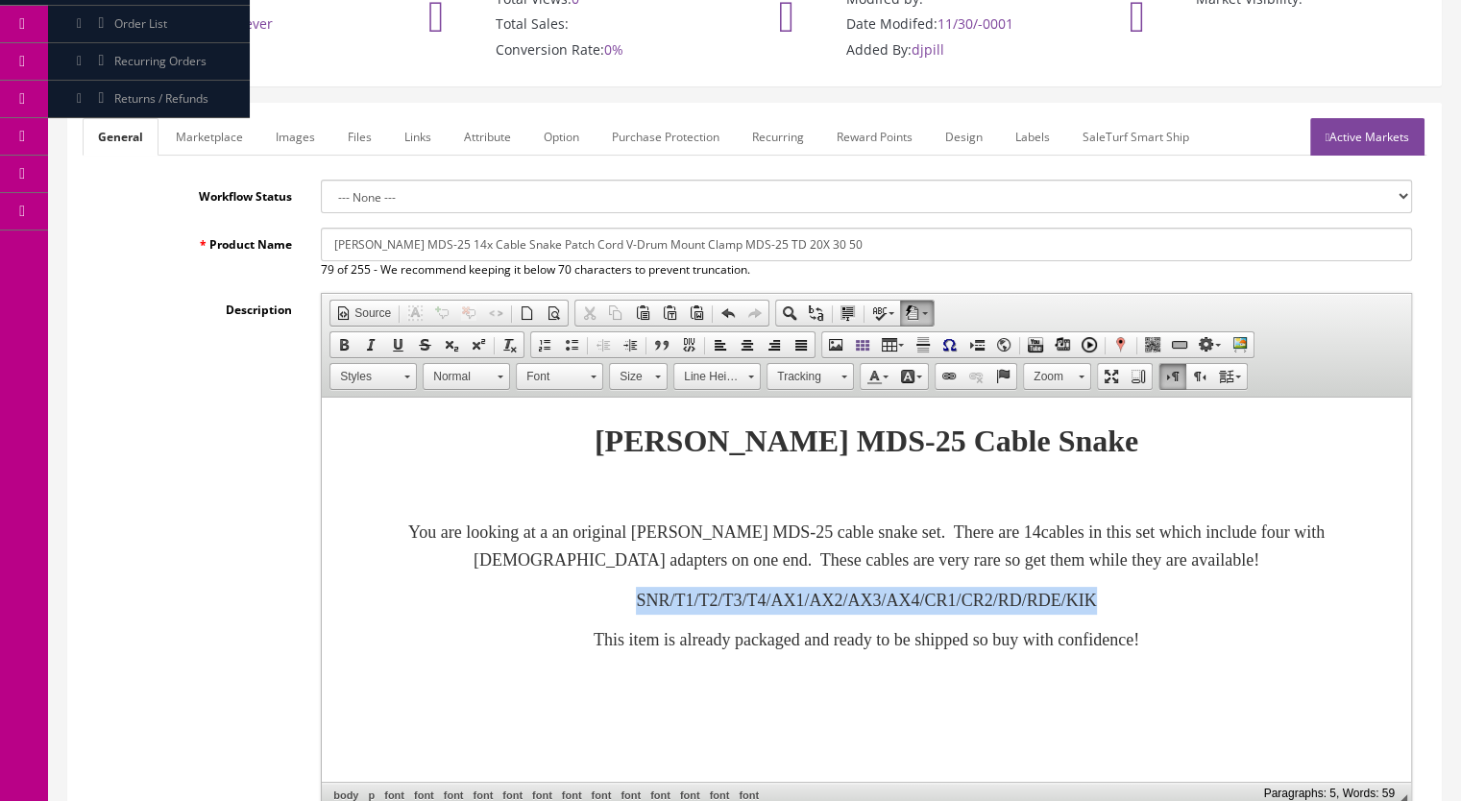
drag, startPoint x: 681, startPoint y: 603, endPoint x: 1160, endPoint y: 586, distance: 479.5
click at [1160, 586] on body "Roland MDS-25 Cable Snake You are looking at a an original Roland MDS-25 cable …" at bounding box center [866, 552] width 1051 height 270
click at [337, 337] on span at bounding box center [343, 344] width 15 height 15
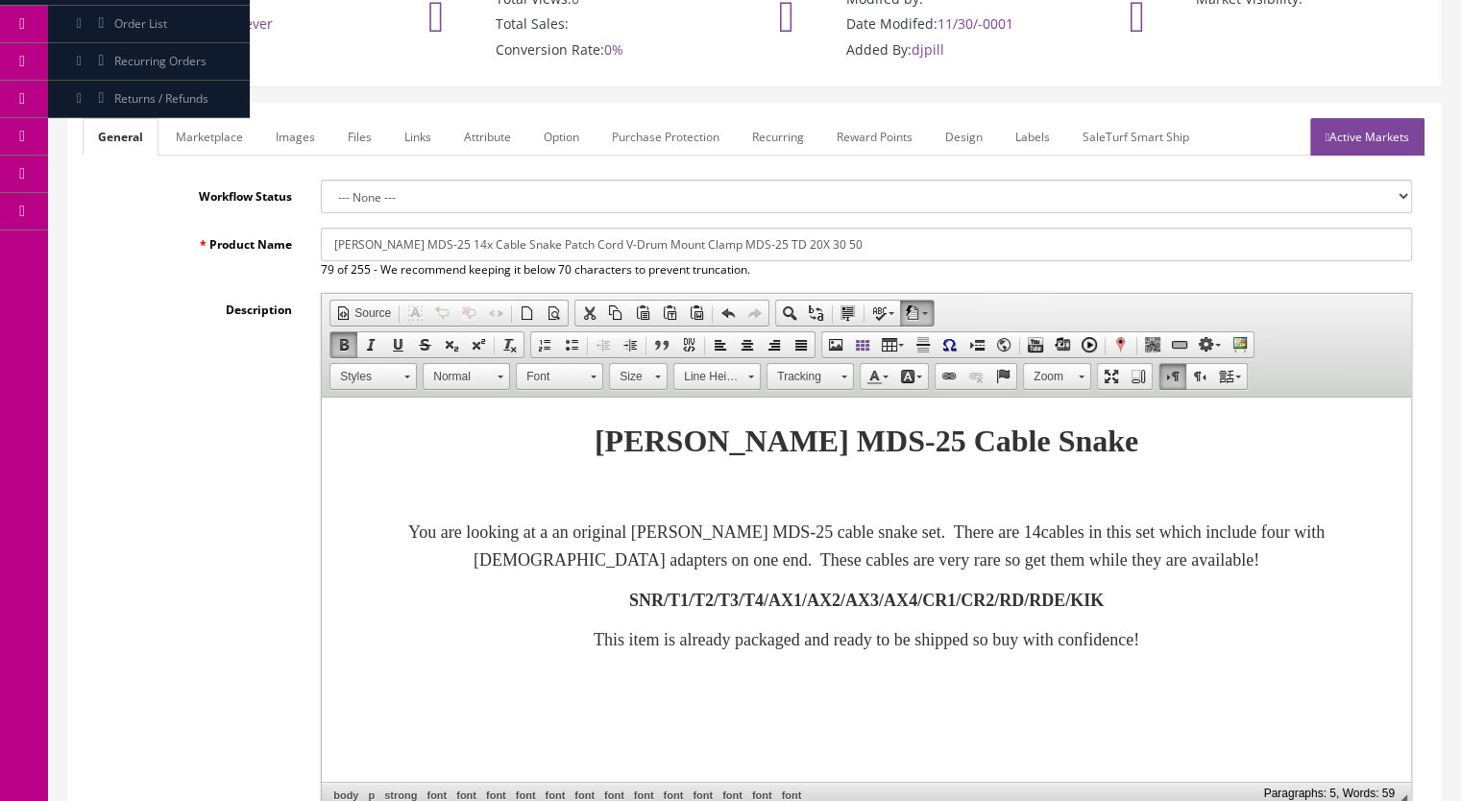
click at [1221, 592] on p "SNR/T1/T2/T3/T4/AX1/AX2/AX3/AX4/CR1/CR2/RD/RDE/KIK" at bounding box center [866, 601] width 1051 height 28
drag, startPoint x: 1244, startPoint y: 608, endPoint x: 1226, endPoint y: 609, distance: 17.3
click at [1244, 607] on p "SNR/T1/T2/T3/T4/AX1/AX2/AX3/AX4/CR1/CR2/RD/RDE/KIK" at bounding box center [866, 601] width 1051 height 28
click at [294, 118] on link "Images" at bounding box center [295, 136] width 70 height 37
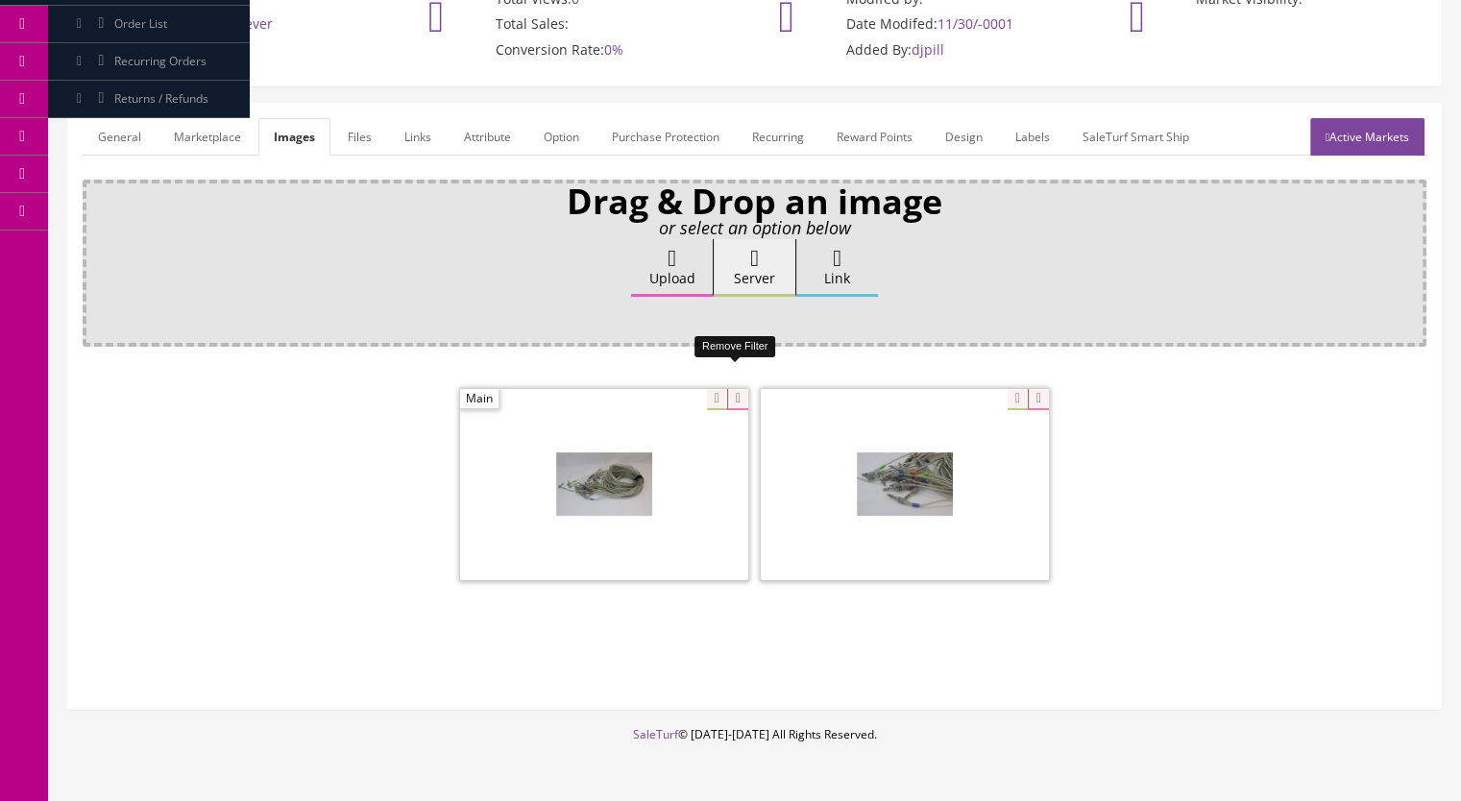
click at [732, 389] on icon at bounding box center [737, 399] width 21 height 21
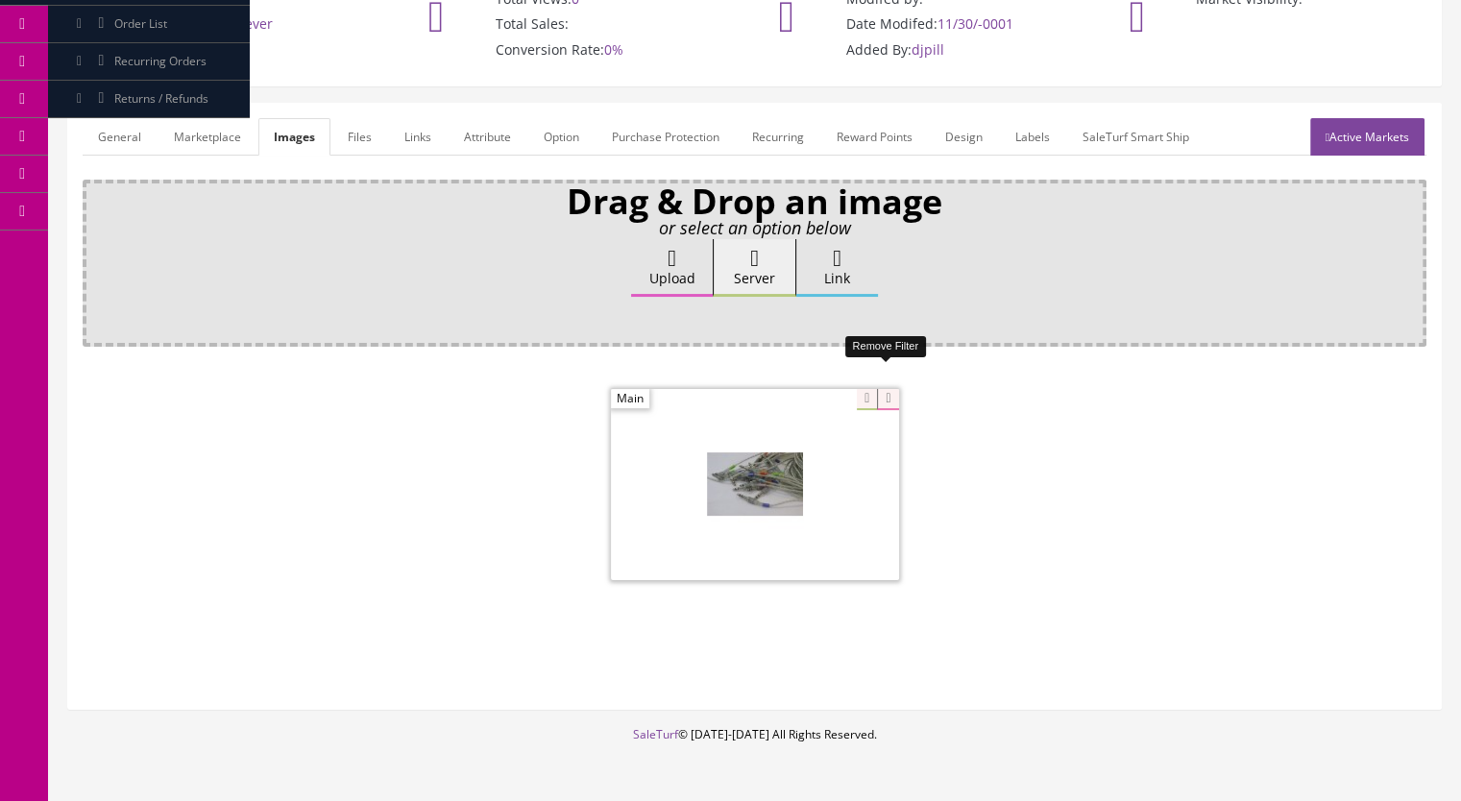
click at [888, 389] on icon at bounding box center [887, 399] width 21 height 21
click at [206, 118] on link "Marketplace" at bounding box center [207, 136] width 98 height 37
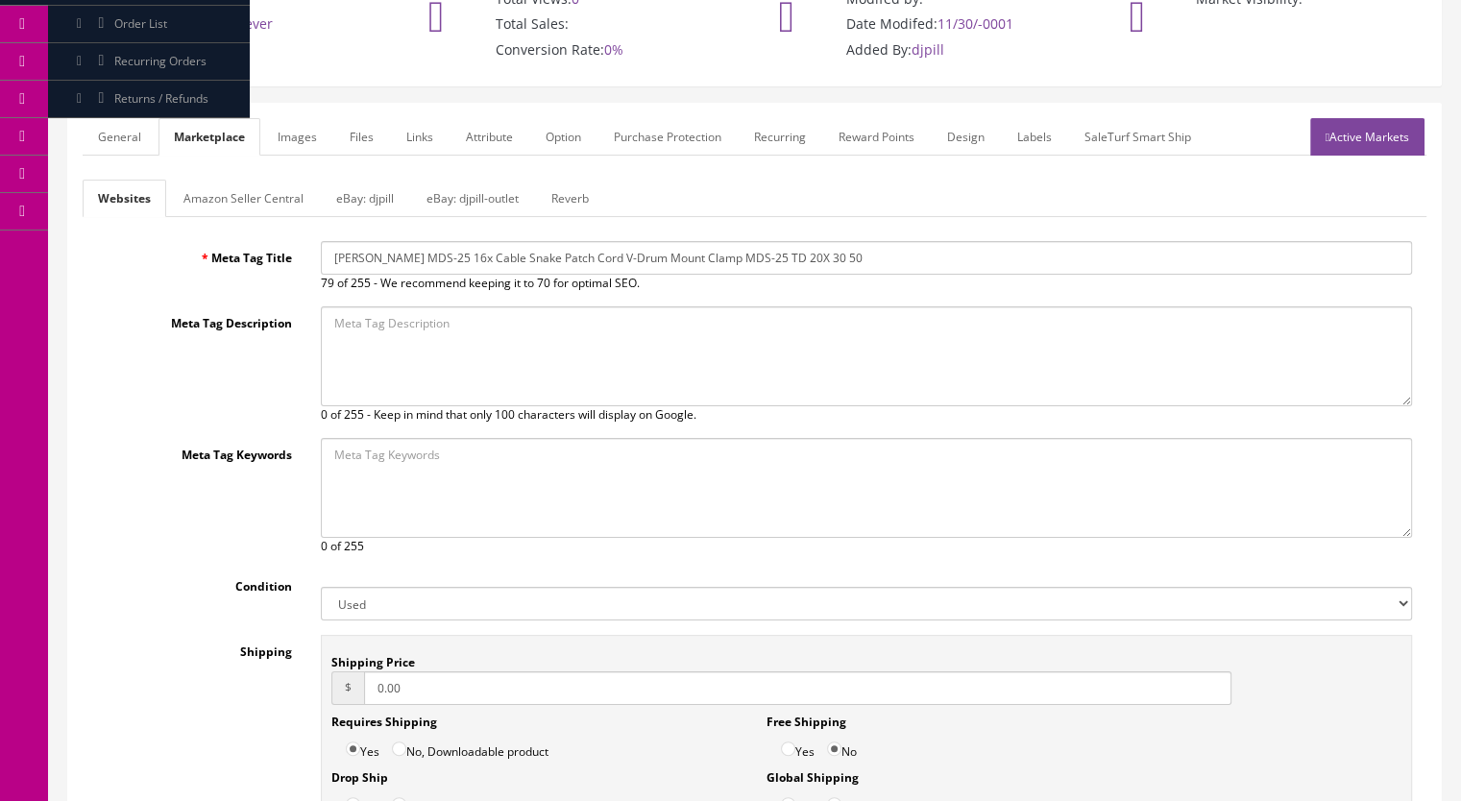
click at [558, 180] on link "Reverb" at bounding box center [570, 198] width 68 height 37
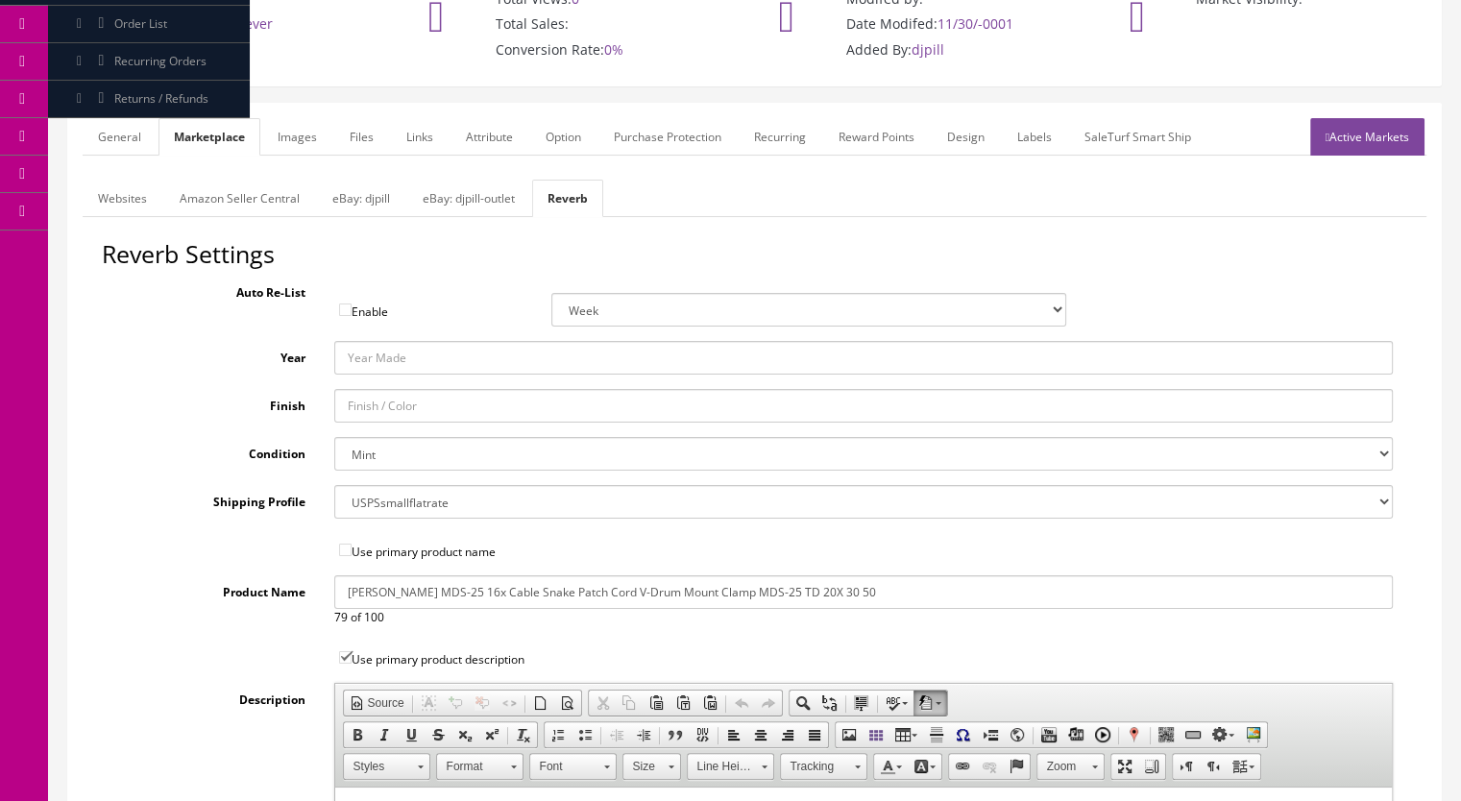
click at [377, 437] on select "Brand New Mint Excellent Very Good Good Fair Poor B-Stock Non Functioning" at bounding box center [863, 454] width 1059 height 34
select select "df268ad1-c462-4ba6-b6db-e007e23922ea"
click at [334, 437] on select "Brand New Mint Excellent Very Good Good Fair Poor B-Stock Non Functioning" at bounding box center [863, 454] width 1059 height 34
click at [111, 118] on link "General" at bounding box center [120, 136] width 74 height 37
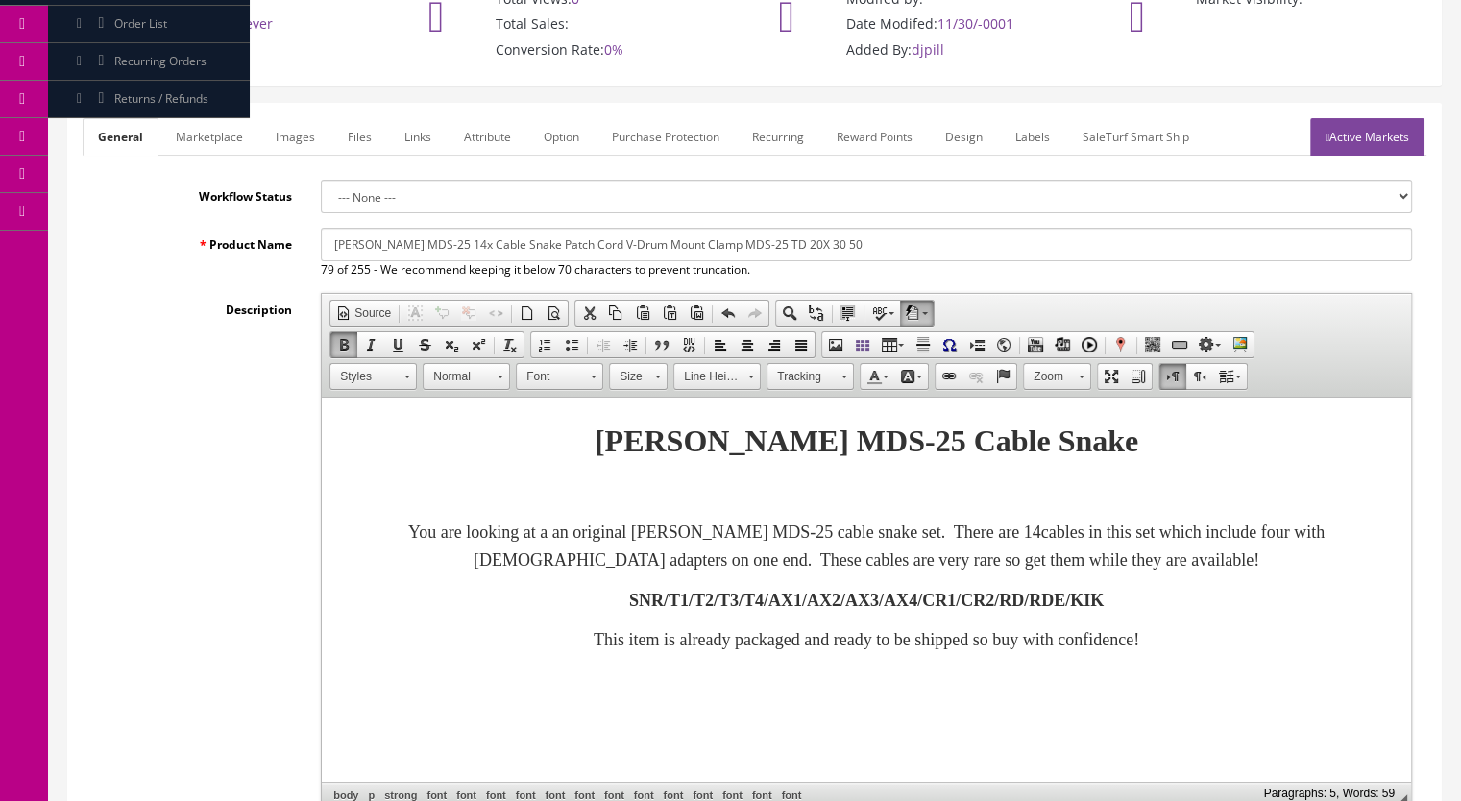
click at [216, 118] on link "Marketplace" at bounding box center [209, 136] width 98 height 37
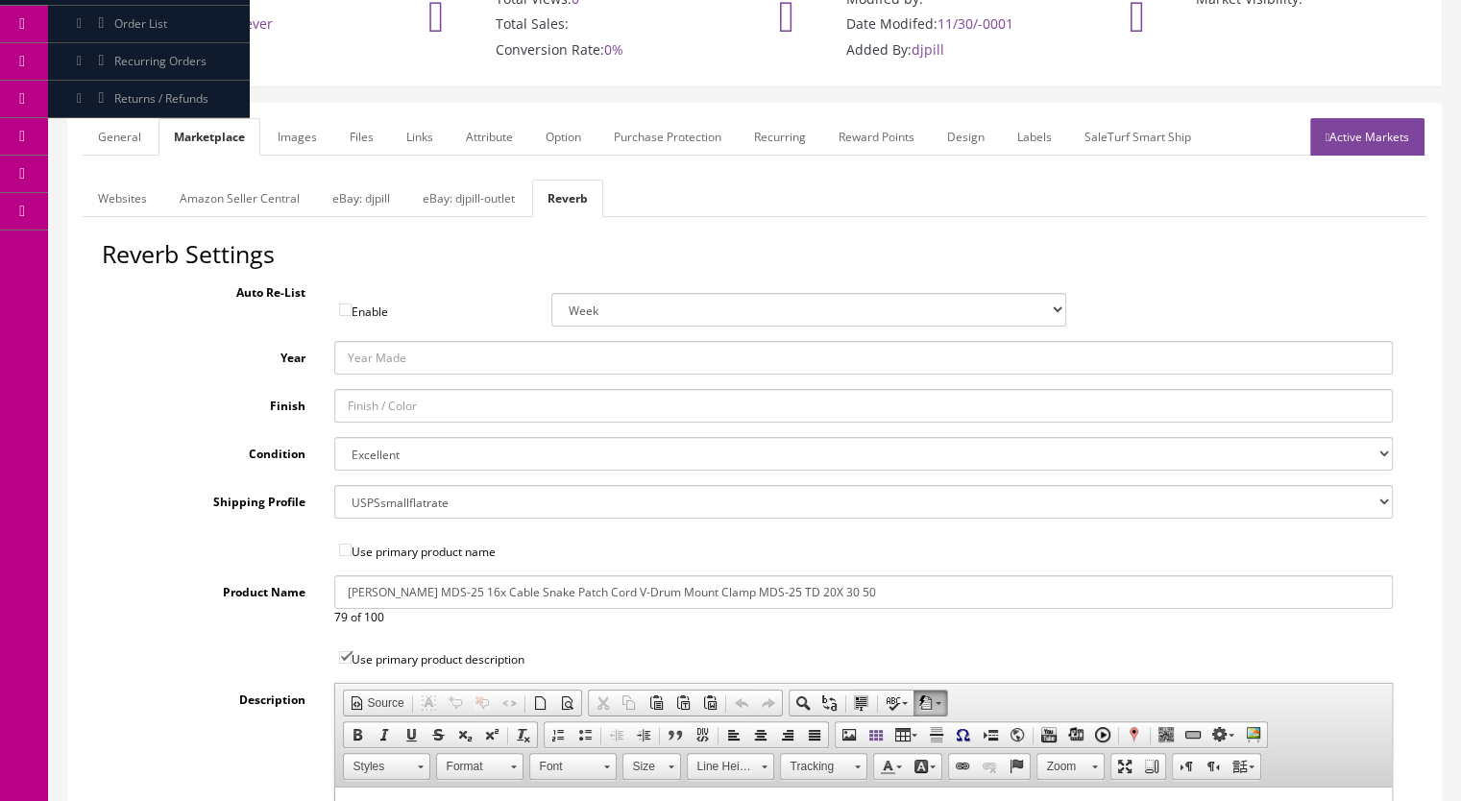
click at [442, 575] on input "Roland MDS-25 16x Cable Snake Patch Cord V-Drum Mount Clamp MDS-25 TD 20X 30 50" at bounding box center [863, 592] width 1059 height 34
type input "Roland MDS-25 14x Cable Snake Patch Cord V-Drum Mount Clamp MDS-25 TD 20X 30 50"
click at [479, 180] on link "eBay: djpill-outlet" at bounding box center [468, 198] width 123 height 37
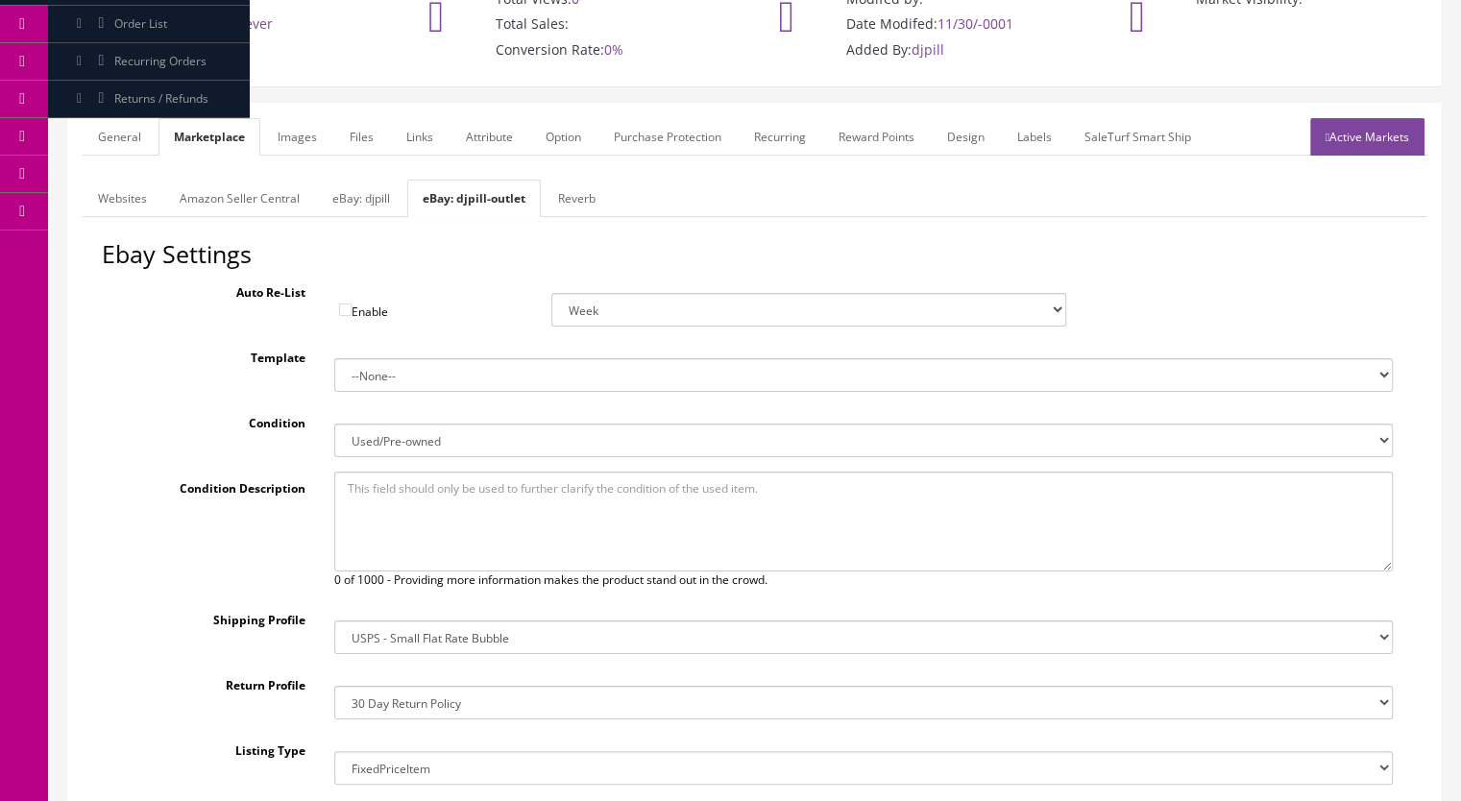
click at [103, 180] on link "Websites" at bounding box center [123, 198] width 80 height 37
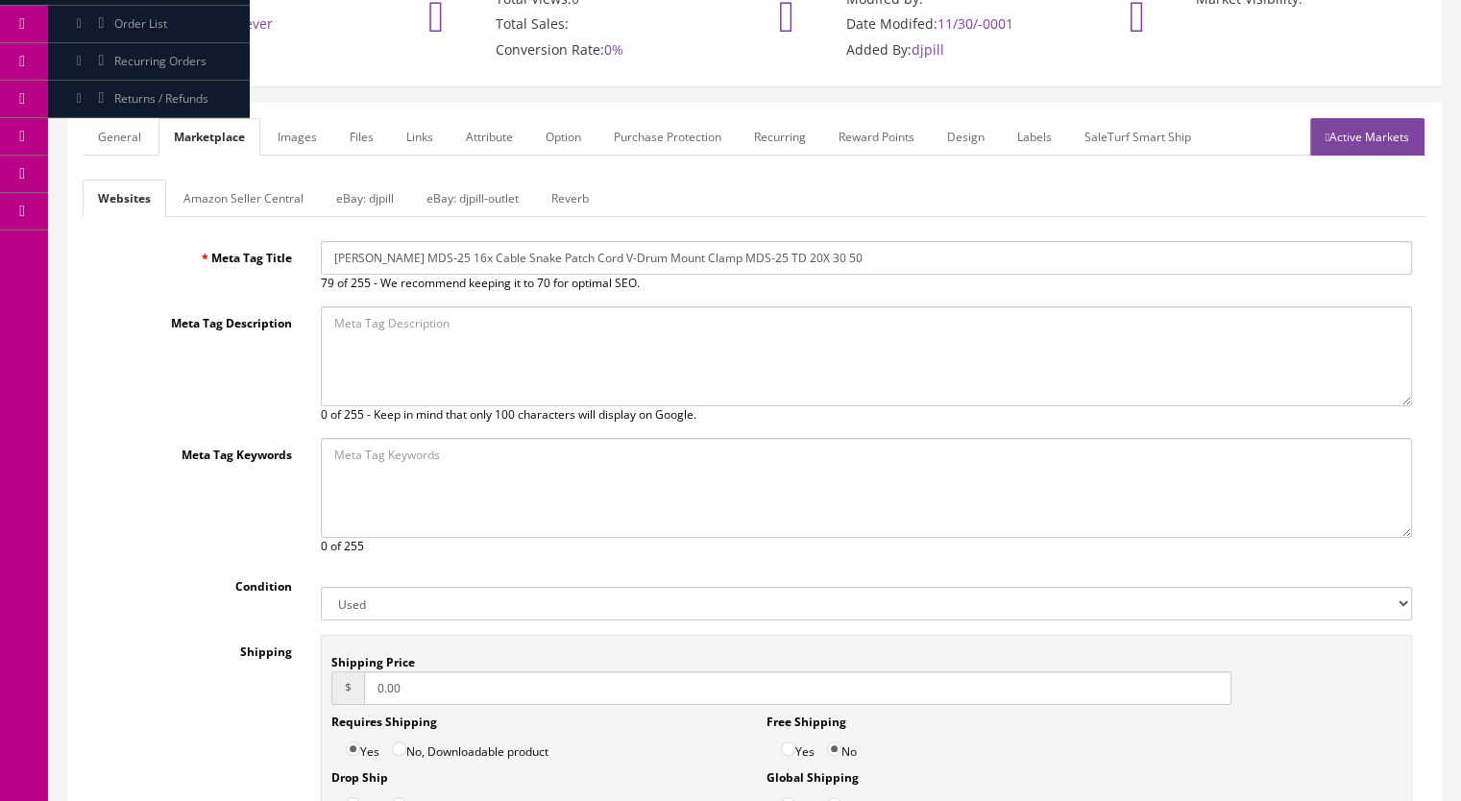
click at [425, 241] on input "Roland MDS-25 16x Cable Snake Patch Cord V-Drum Mount Clamp MDS-25 TD 20X 30 50" at bounding box center [866, 258] width 1091 height 34
type input "Roland MDS-25 14x Cable Snake Patch Cord V-Drum Mount Clamp MDS-25 TD 20X 30 50"
click at [245, 180] on link "Amazon Seller Central" at bounding box center [243, 198] width 151 height 37
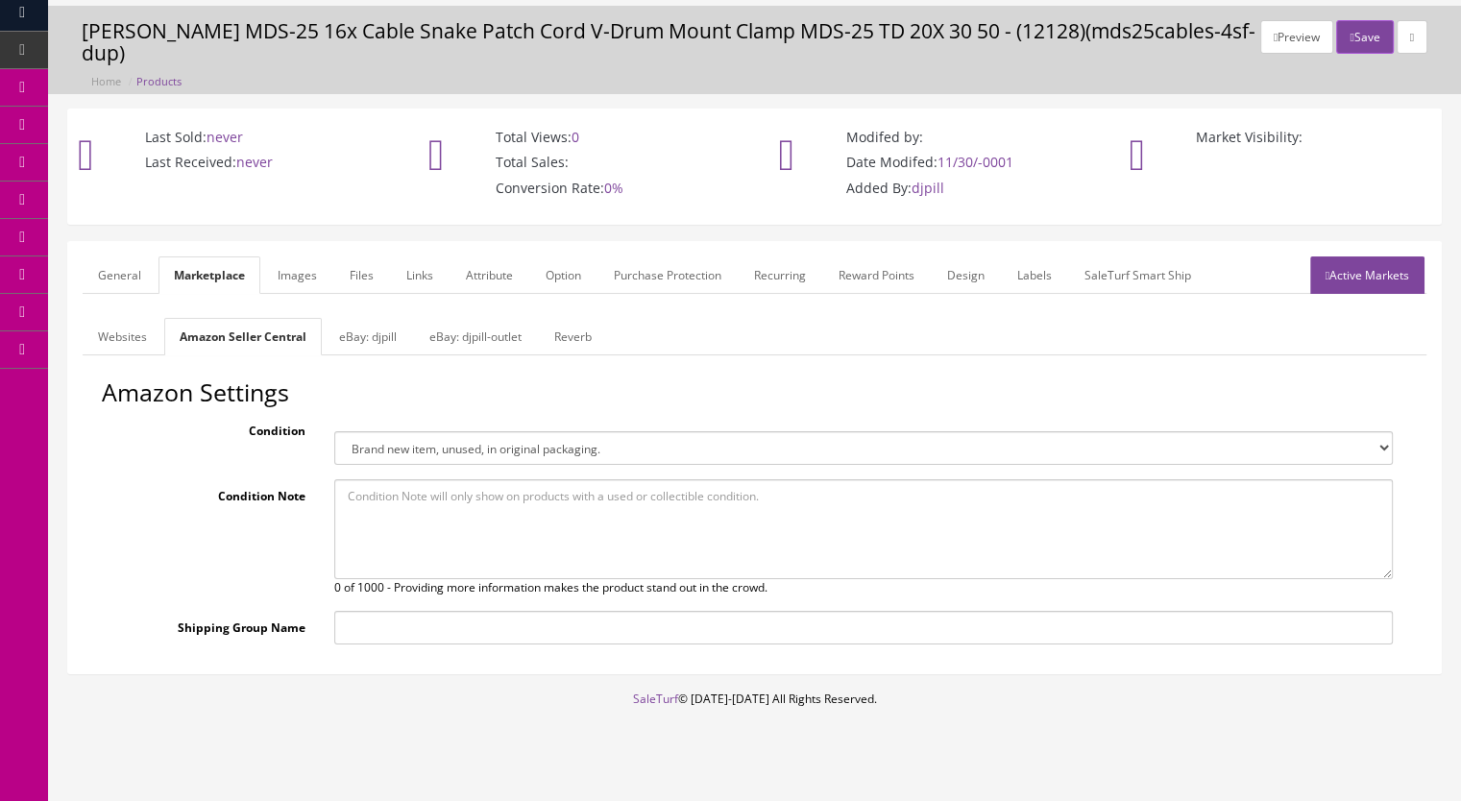
click at [111, 256] on link "General" at bounding box center [120, 274] width 74 height 37
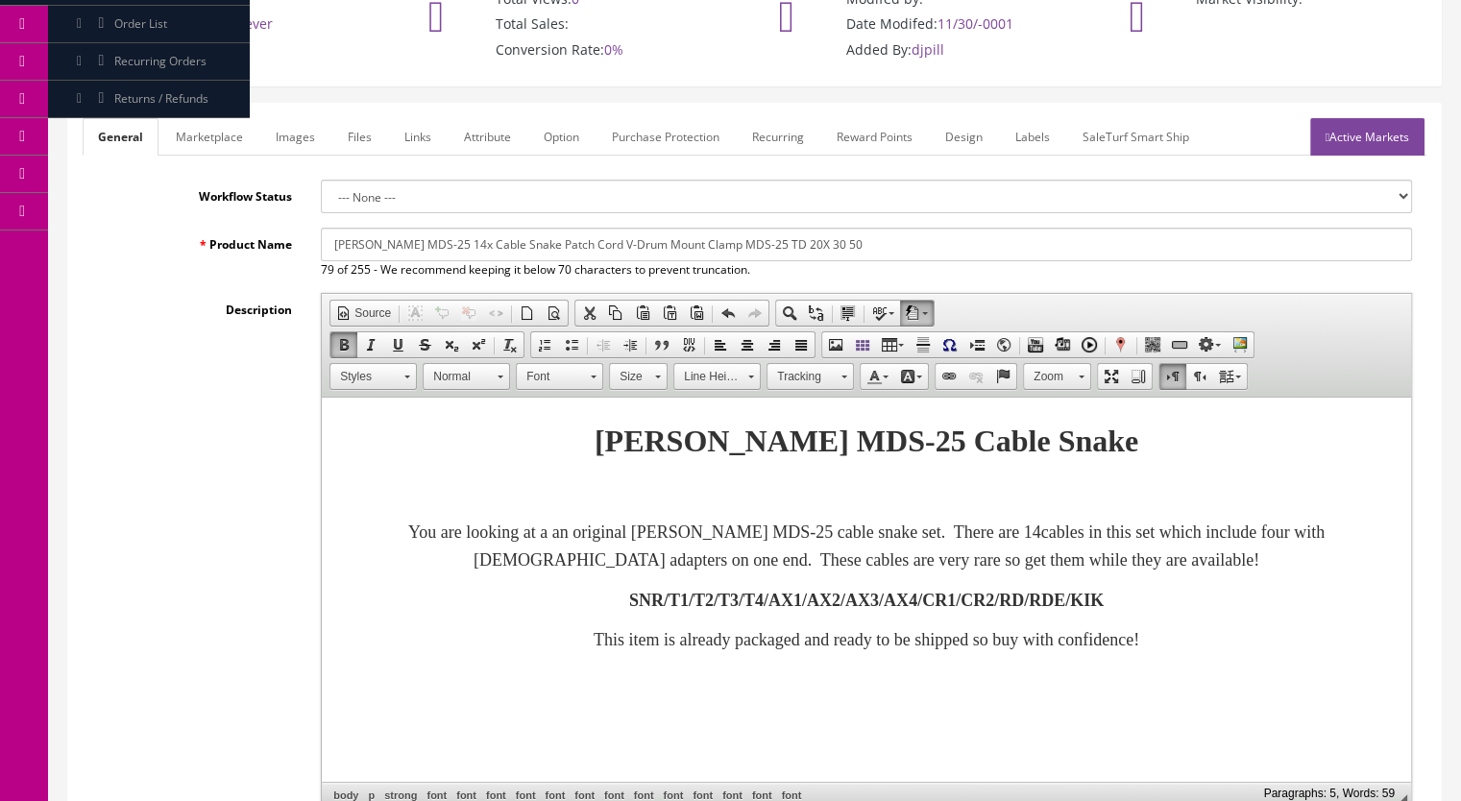
scroll to position [0, 0]
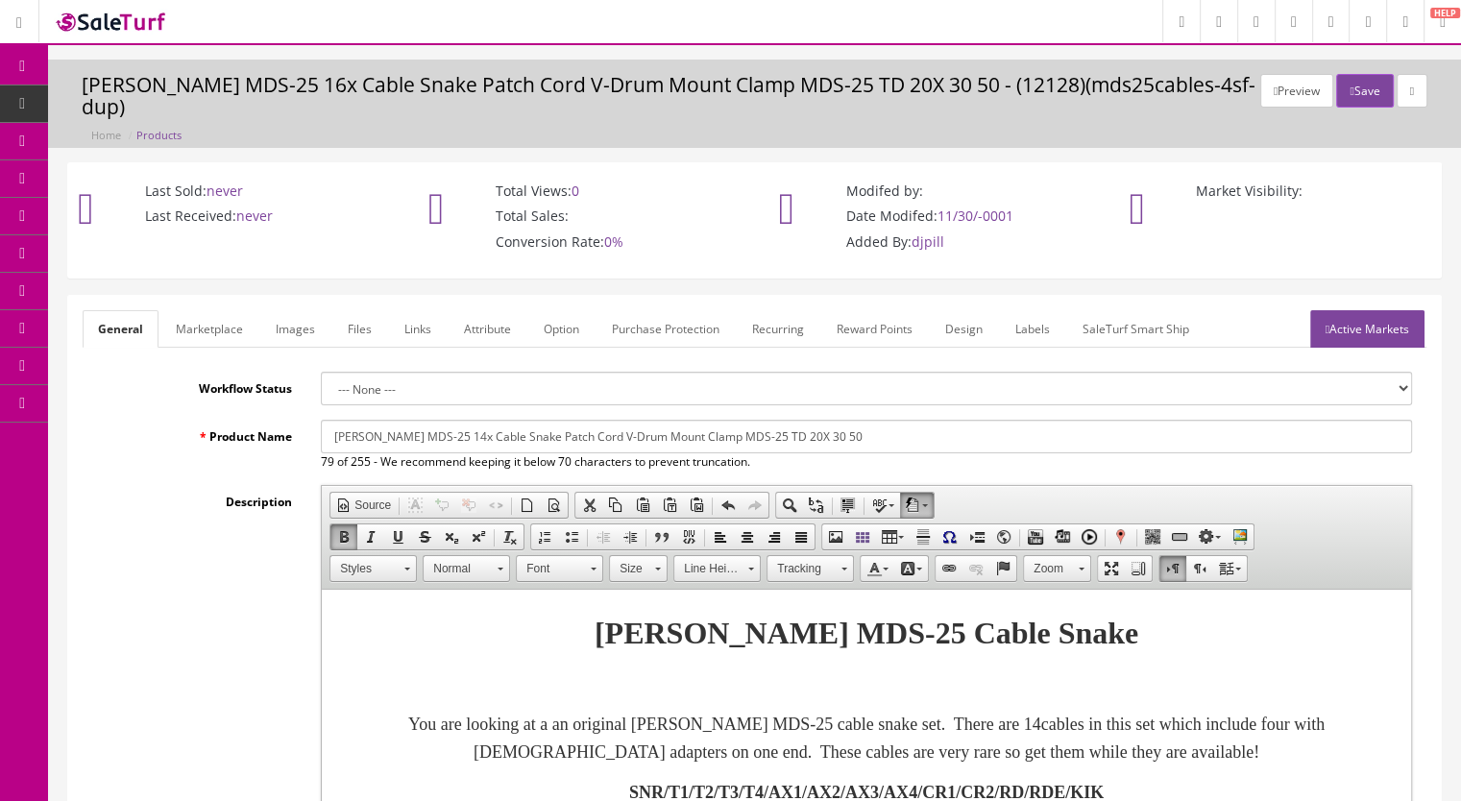
click at [217, 311] on link "Marketplace" at bounding box center [209, 328] width 98 height 37
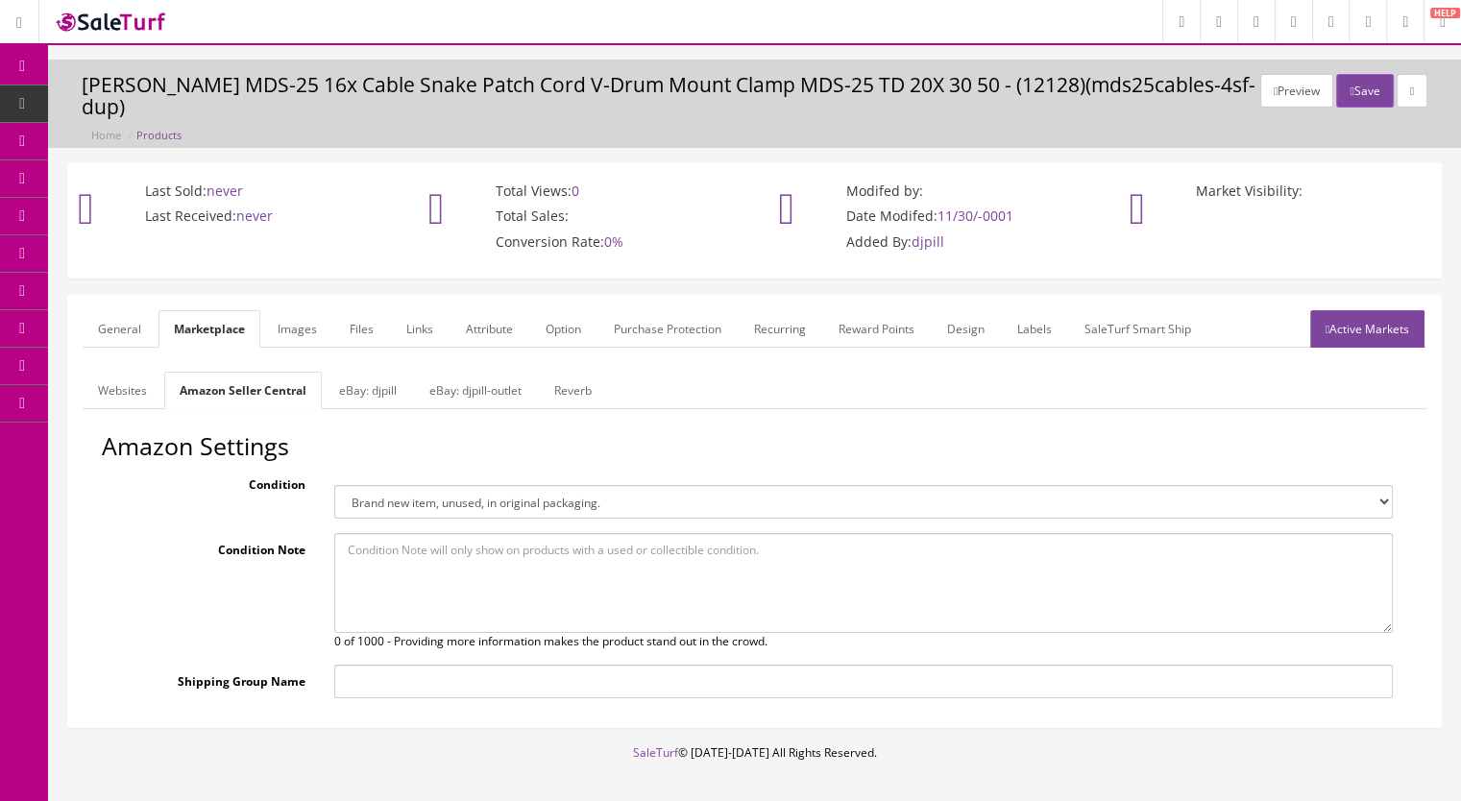
click at [554, 372] on link "Reverb" at bounding box center [573, 390] width 68 height 37
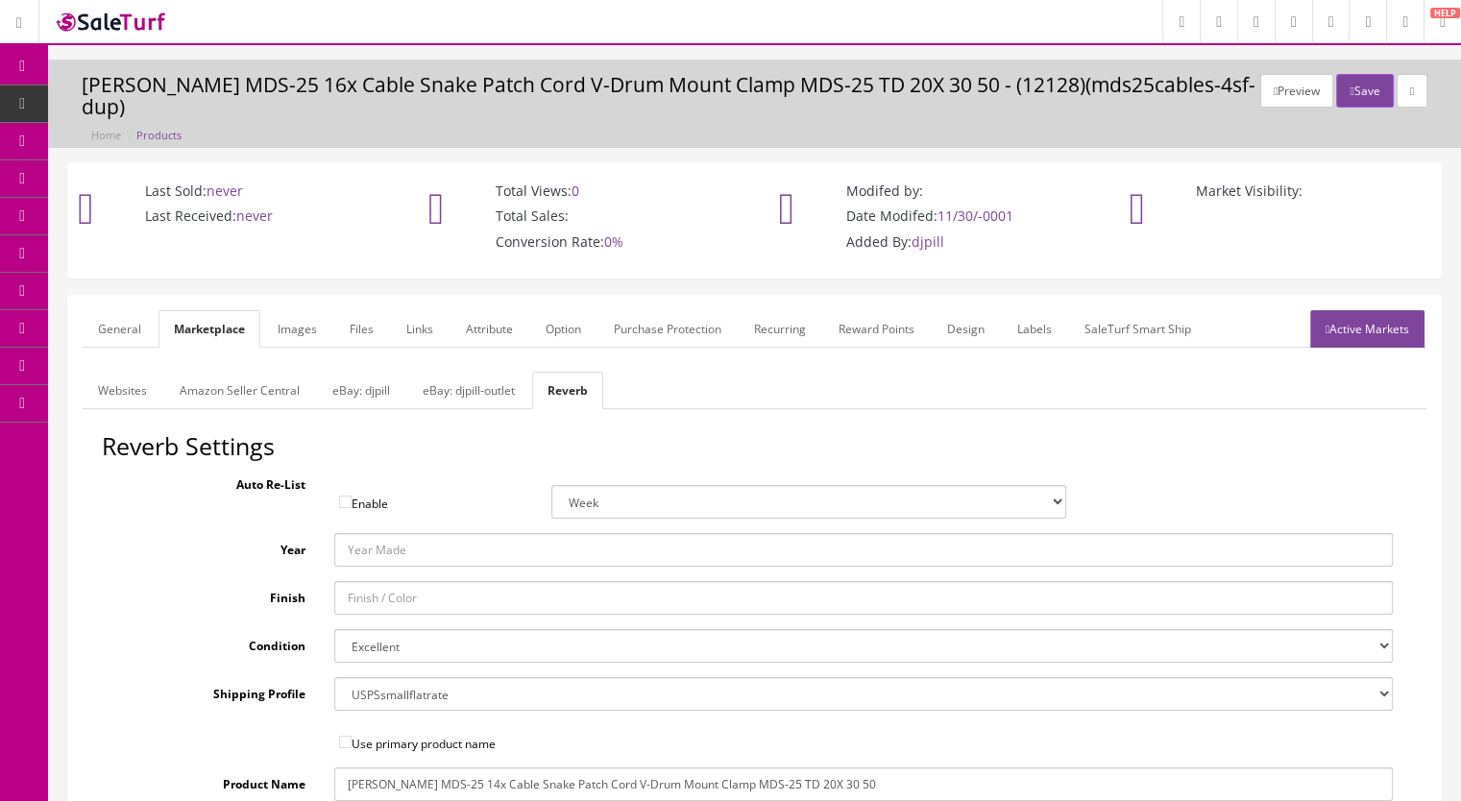
click at [114, 310] on link "General" at bounding box center [120, 328] width 74 height 37
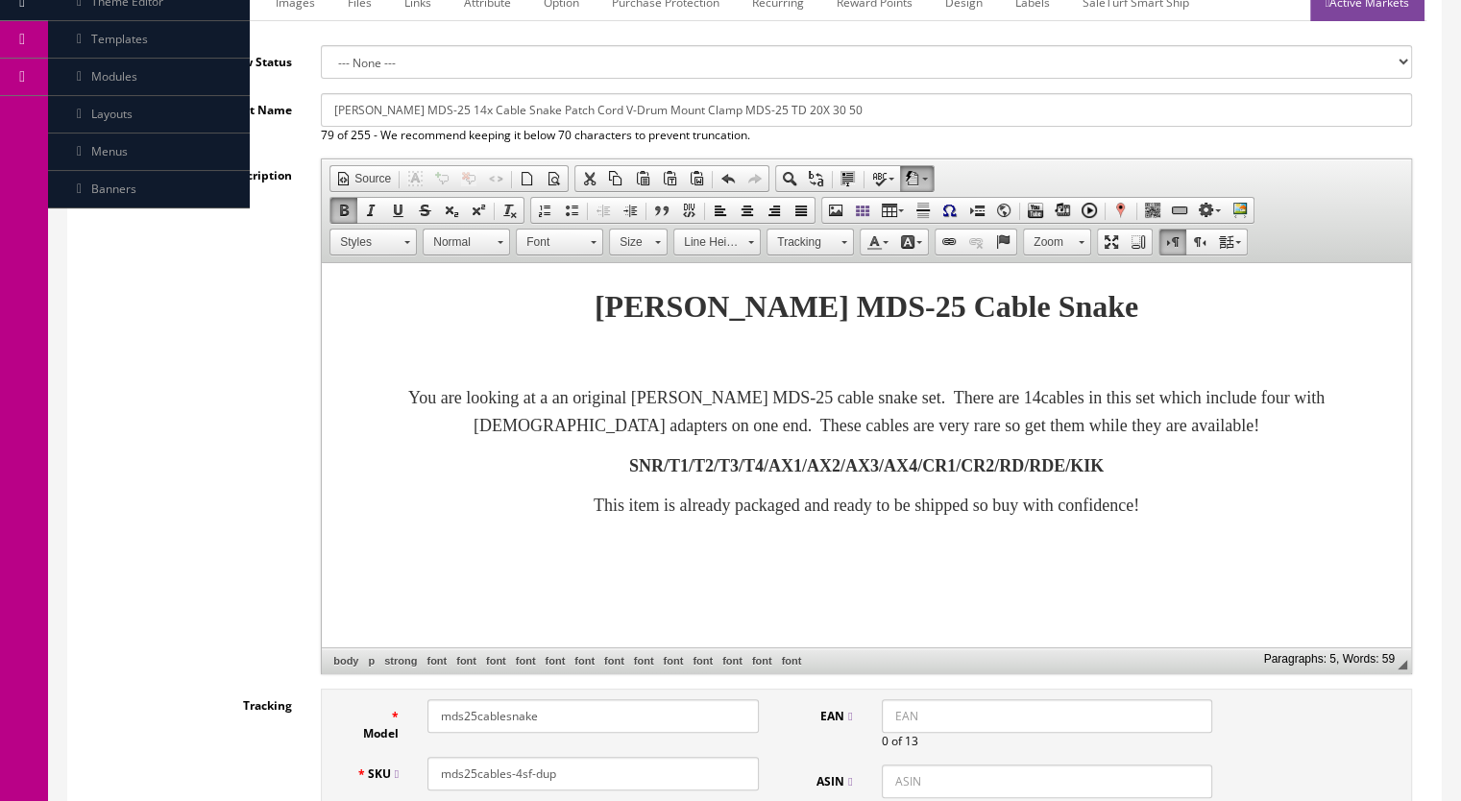
scroll to position [384, 0]
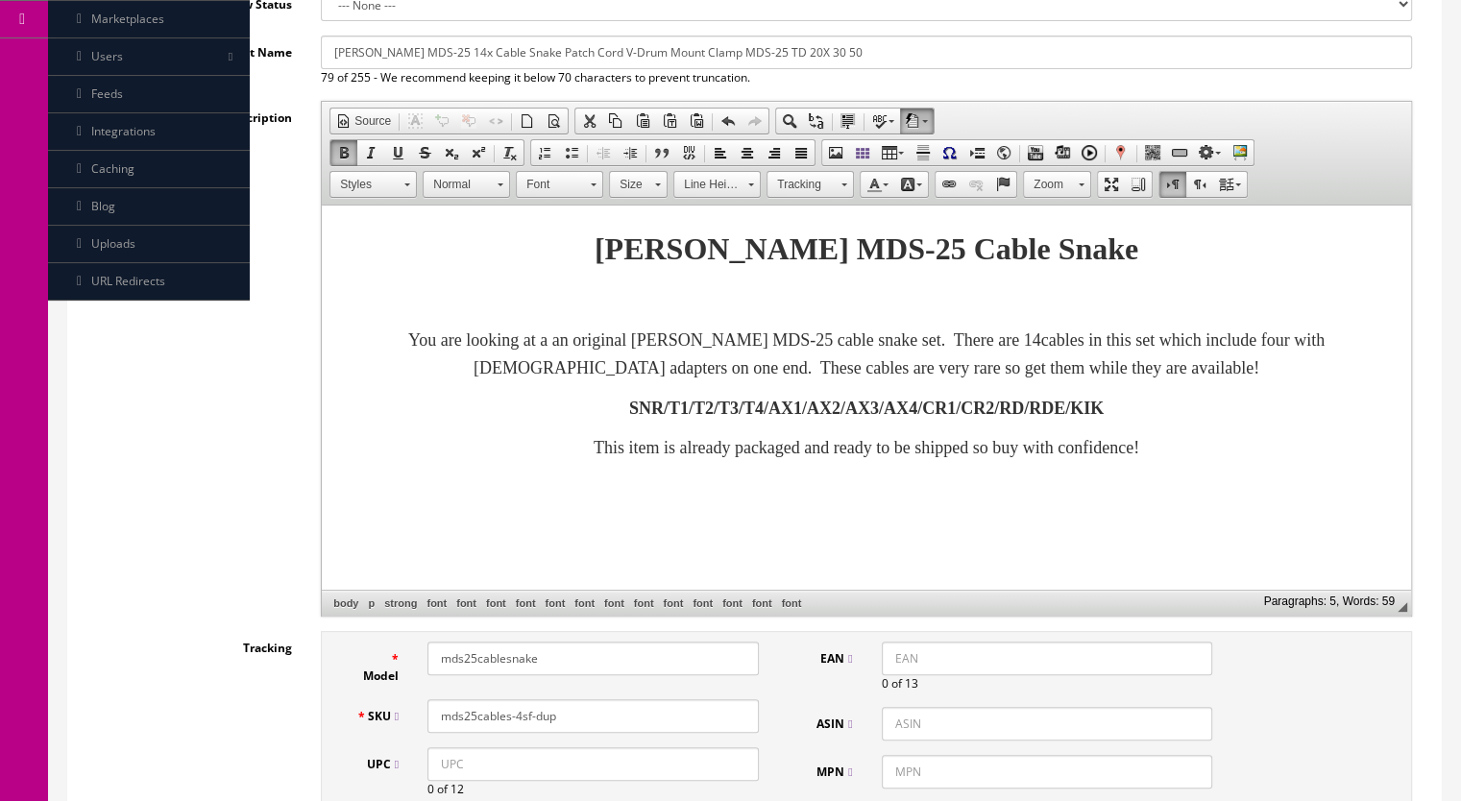
drag, startPoint x: 557, startPoint y: 695, endPoint x: 515, endPoint y: 701, distance: 42.6
click at [515, 701] on input "mds25cables-4sf-dup" at bounding box center [592, 716] width 331 height 34
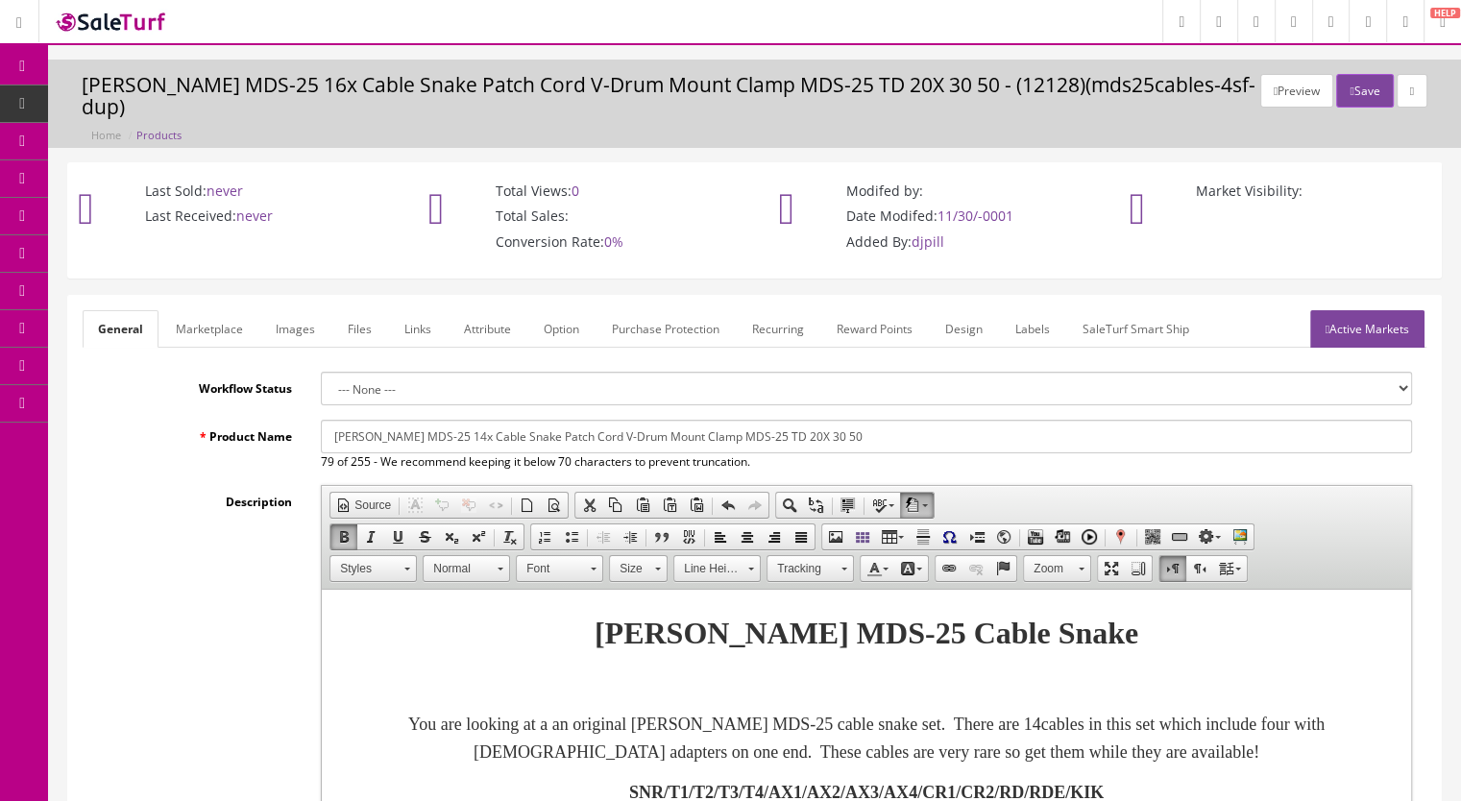
type input "mds25cables-6sf"
click at [1357, 319] on link "Active Markets" at bounding box center [1367, 328] width 114 height 37
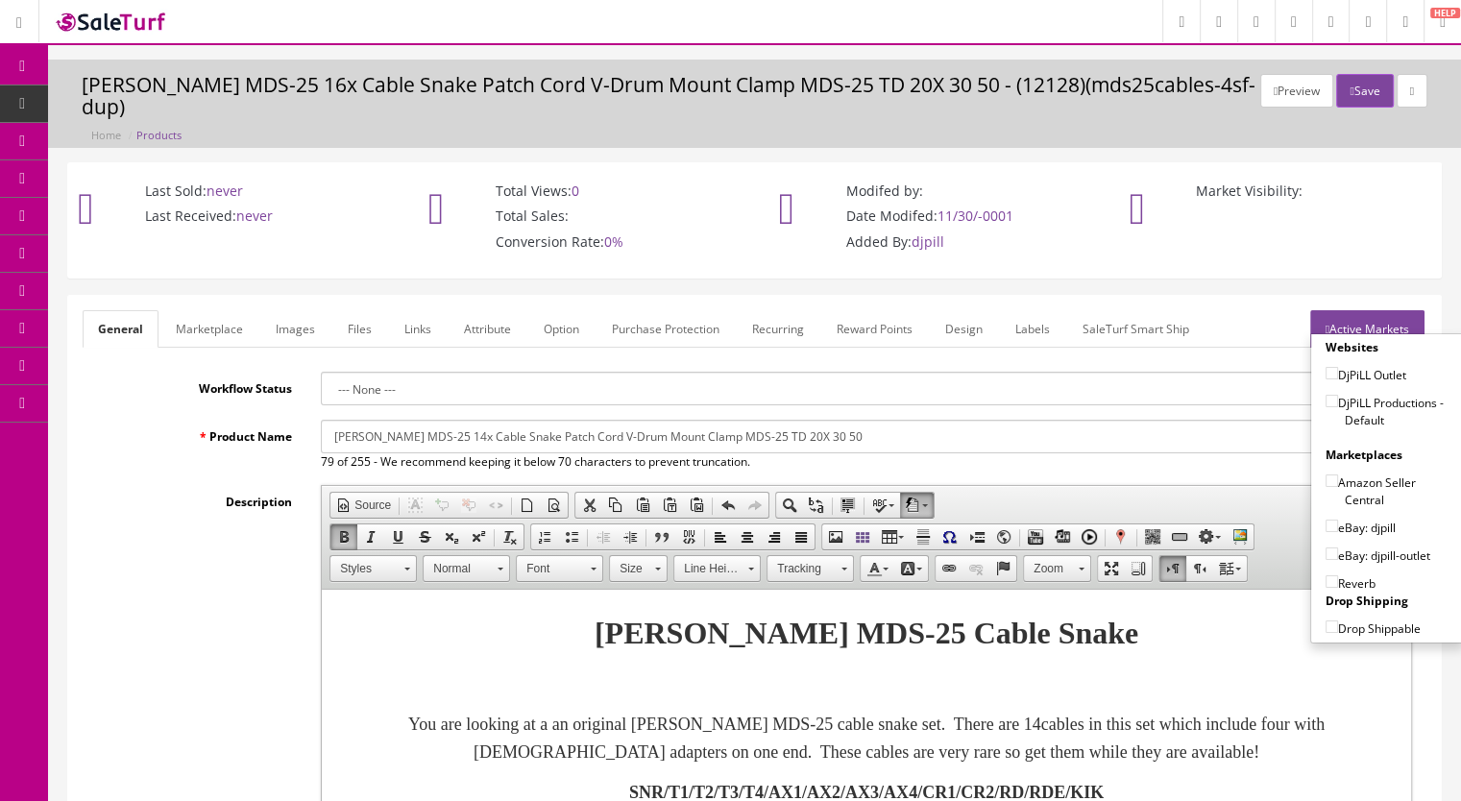
click at [1325, 395] on input"] "DjPiLL Productions - Default" at bounding box center [1331, 401] width 12 height 12
checkbox input"] "true"
click at [1325, 547] on input"] "eBay: djpill-outlet" at bounding box center [1331, 553] width 12 height 12
checkbox input"] "true"
click at [1326, 575] on input"] "Reverb" at bounding box center [1331, 581] width 12 height 12
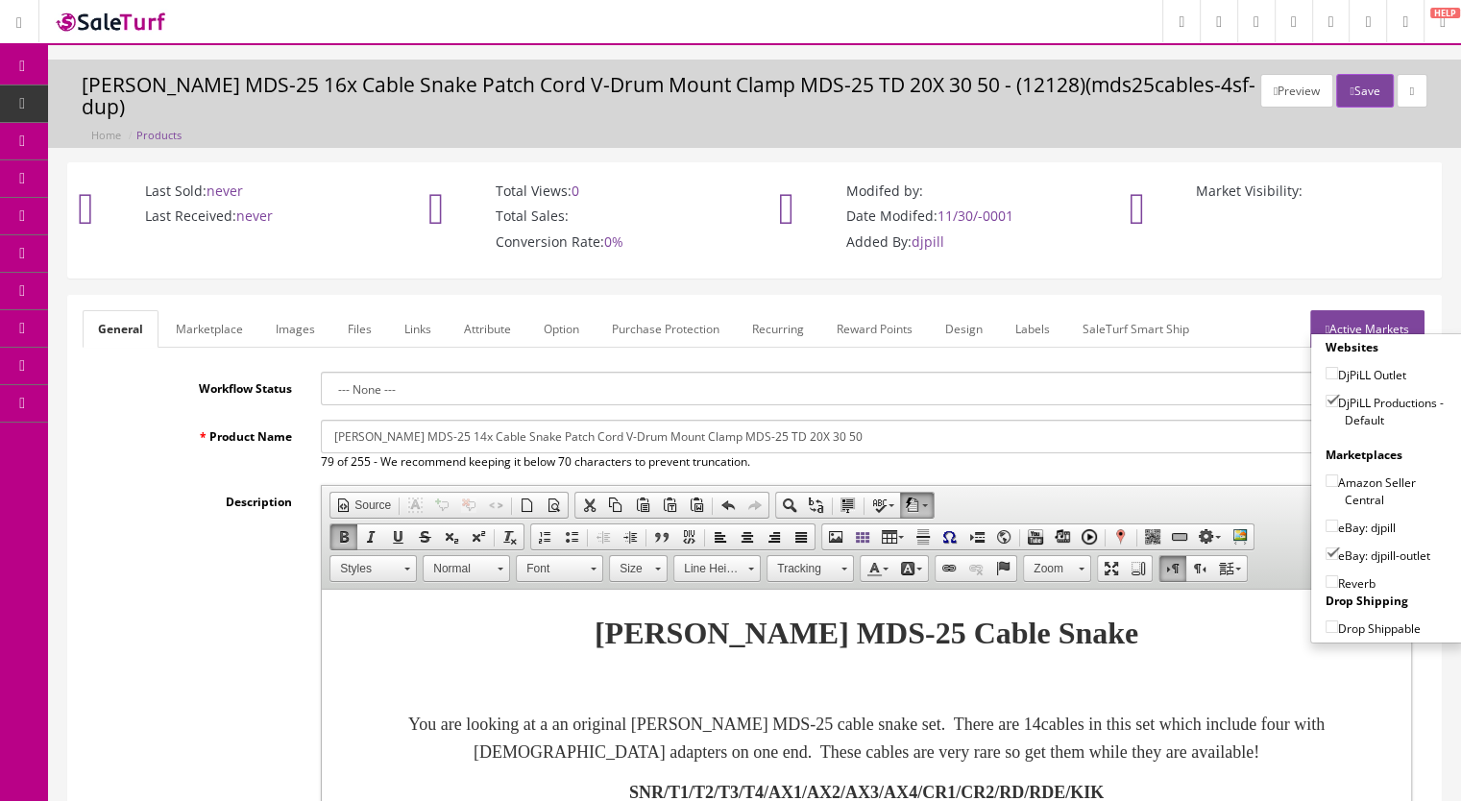
checkbox input"] "true"
click at [1354, 90] on button "Save" at bounding box center [1364, 91] width 57 height 34
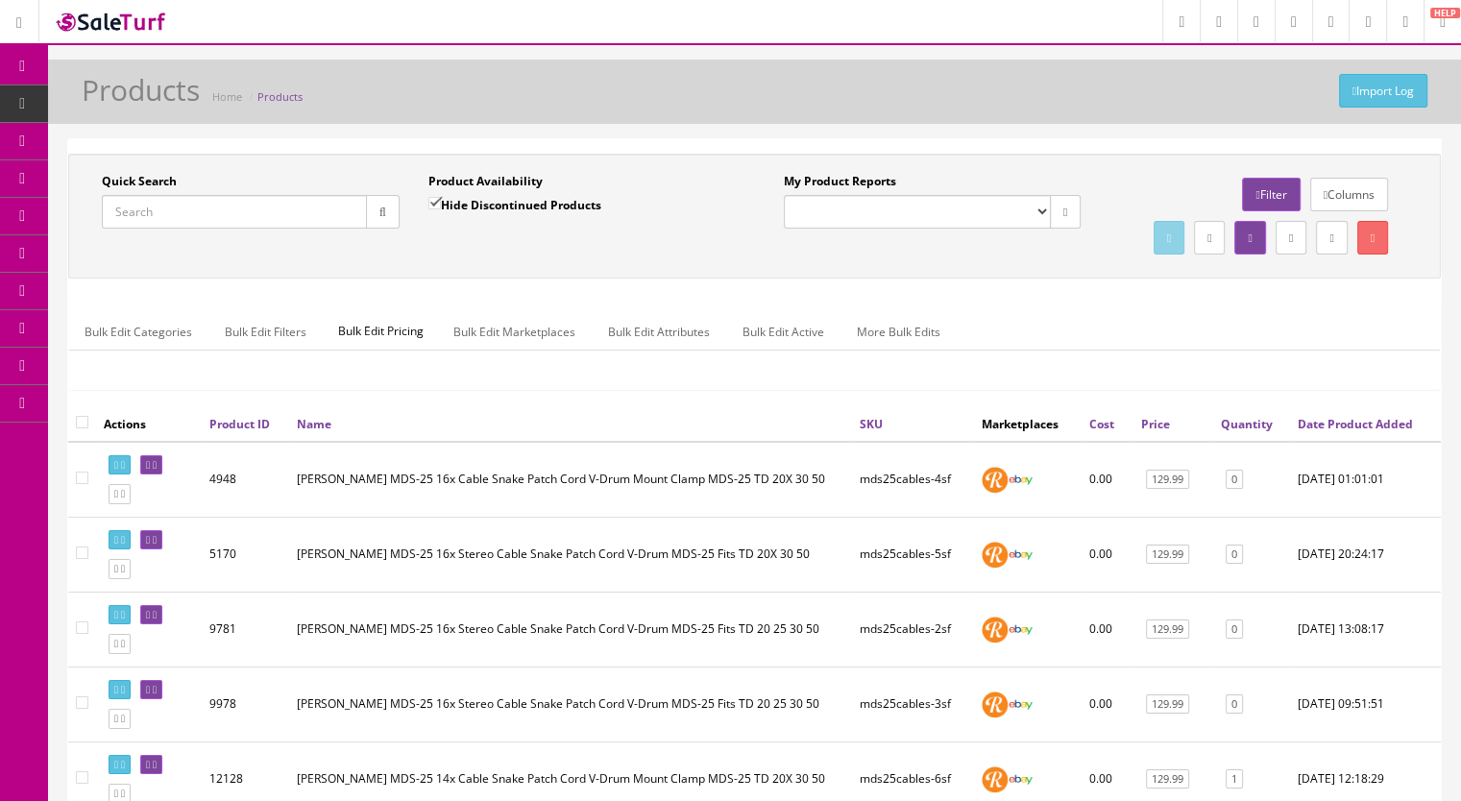
click at [206, 216] on input "Quick Search" at bounding box center [234, 212] width 265 height 34
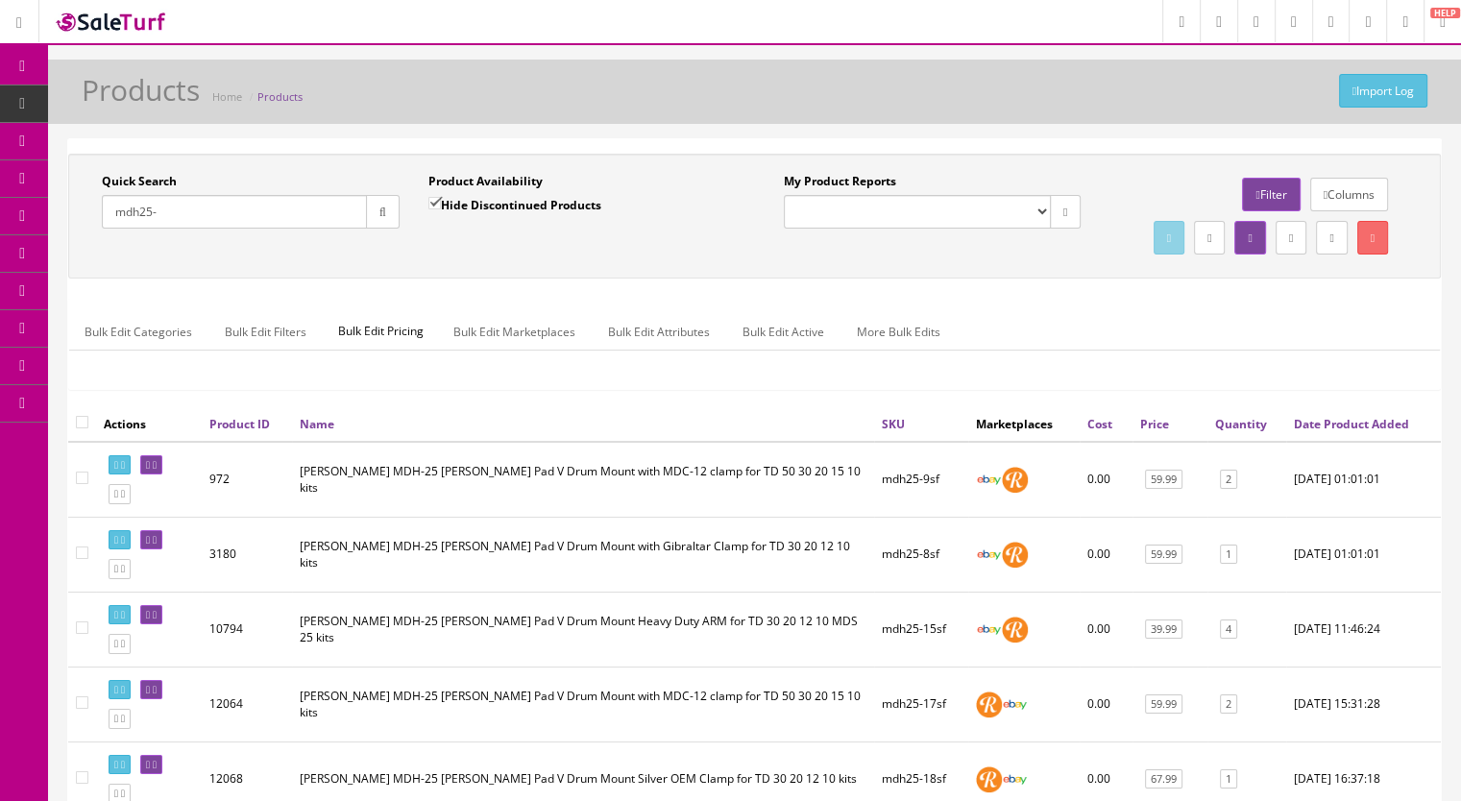
drag, startPoint x: 207, startPoint y: 216, endPoint x: 87, endPoint y: 216, distance: 120.0
click at [87, 216] on div "Quick Search mdh25- Date From" at bounding box center [250, 208] width 326 height 70
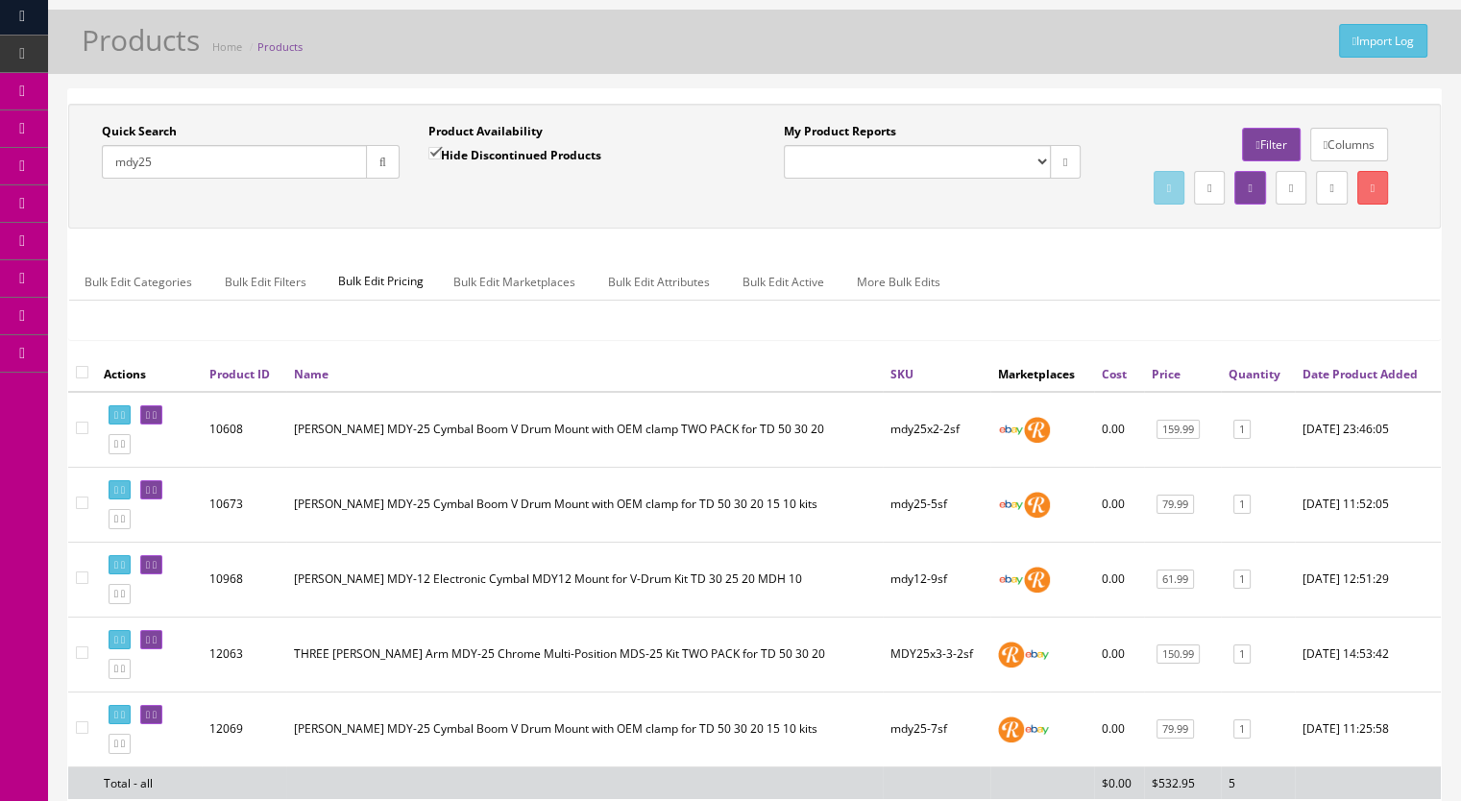
scroll to position [96, 0]
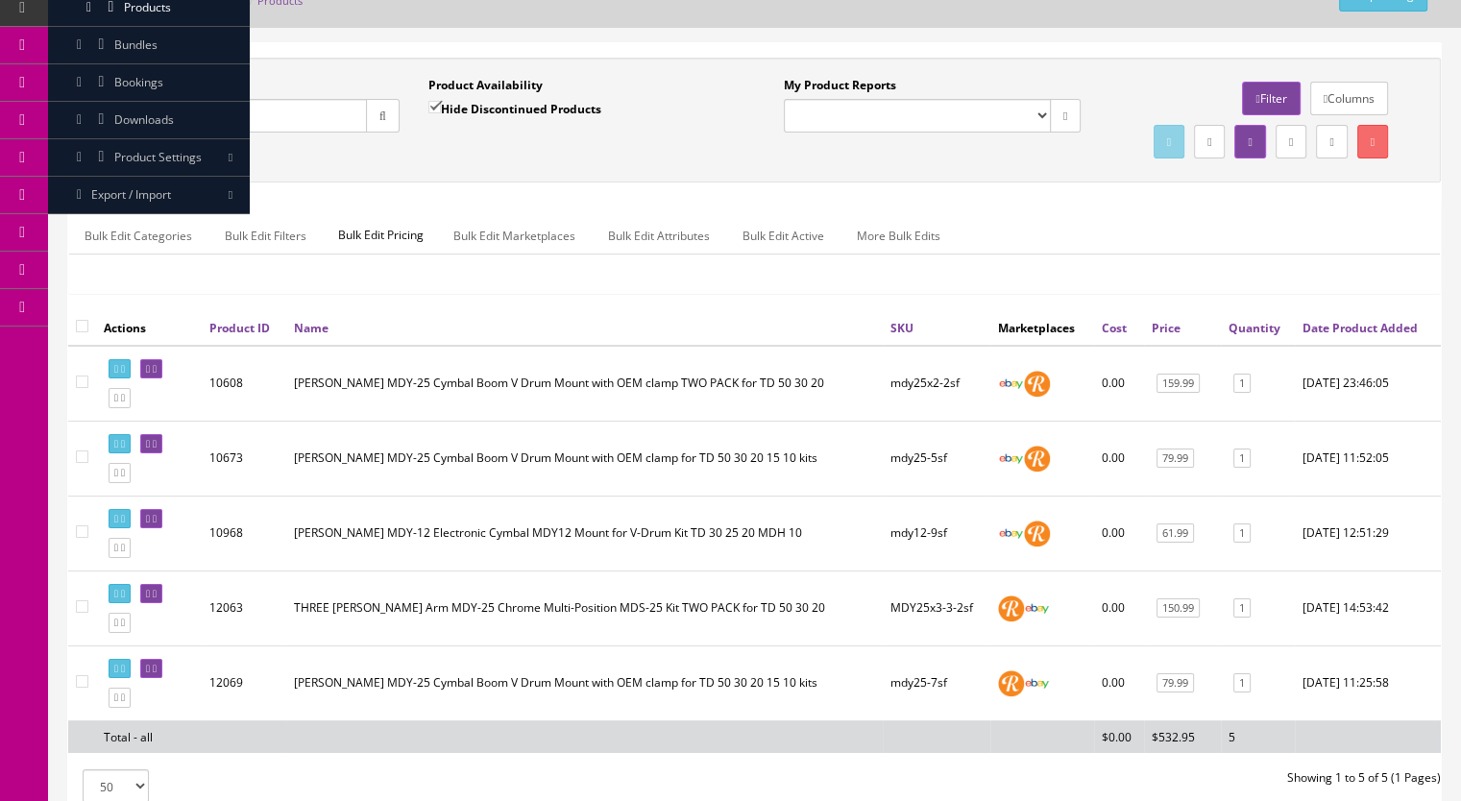
click at [183, 119] on input "mdy25" at bounding box center [234, 116] width 265 height 34
drag, startPoint x: 123, startPoint y: 119, endPoint x: 112, endPoint y: 119, distance: 10.6
click at [112, 119] on input "mdy25" at bounding box center [234, 116] width 265 height 34
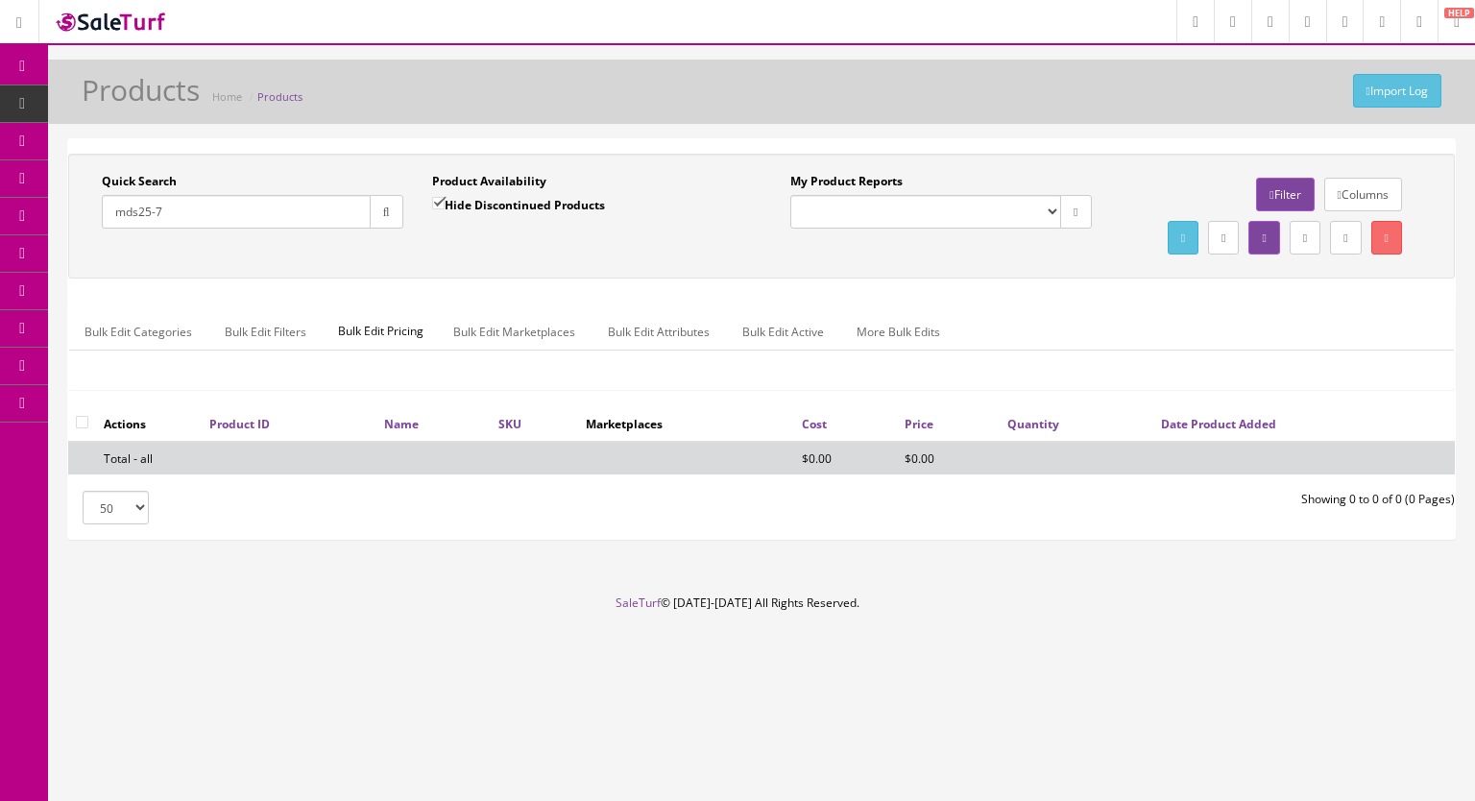
type input "mds25-7"
click at [434, 201] on input "Hide Discontinued Products" at bounding box center [438, 203] width 12 height 12
checkbox input "false"
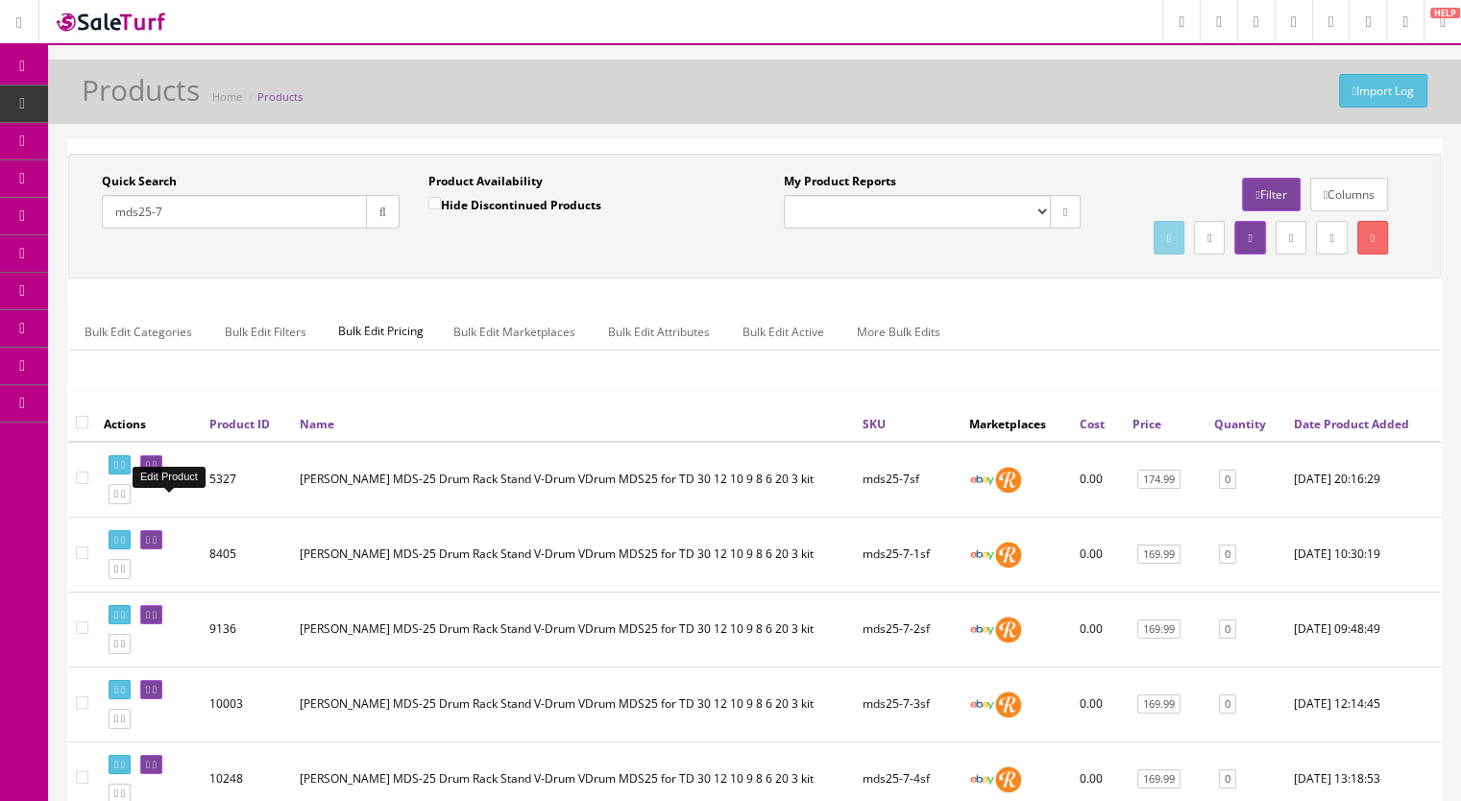
click at [157, 471] on icon at bounding box center [155, 465] width 4 height 11
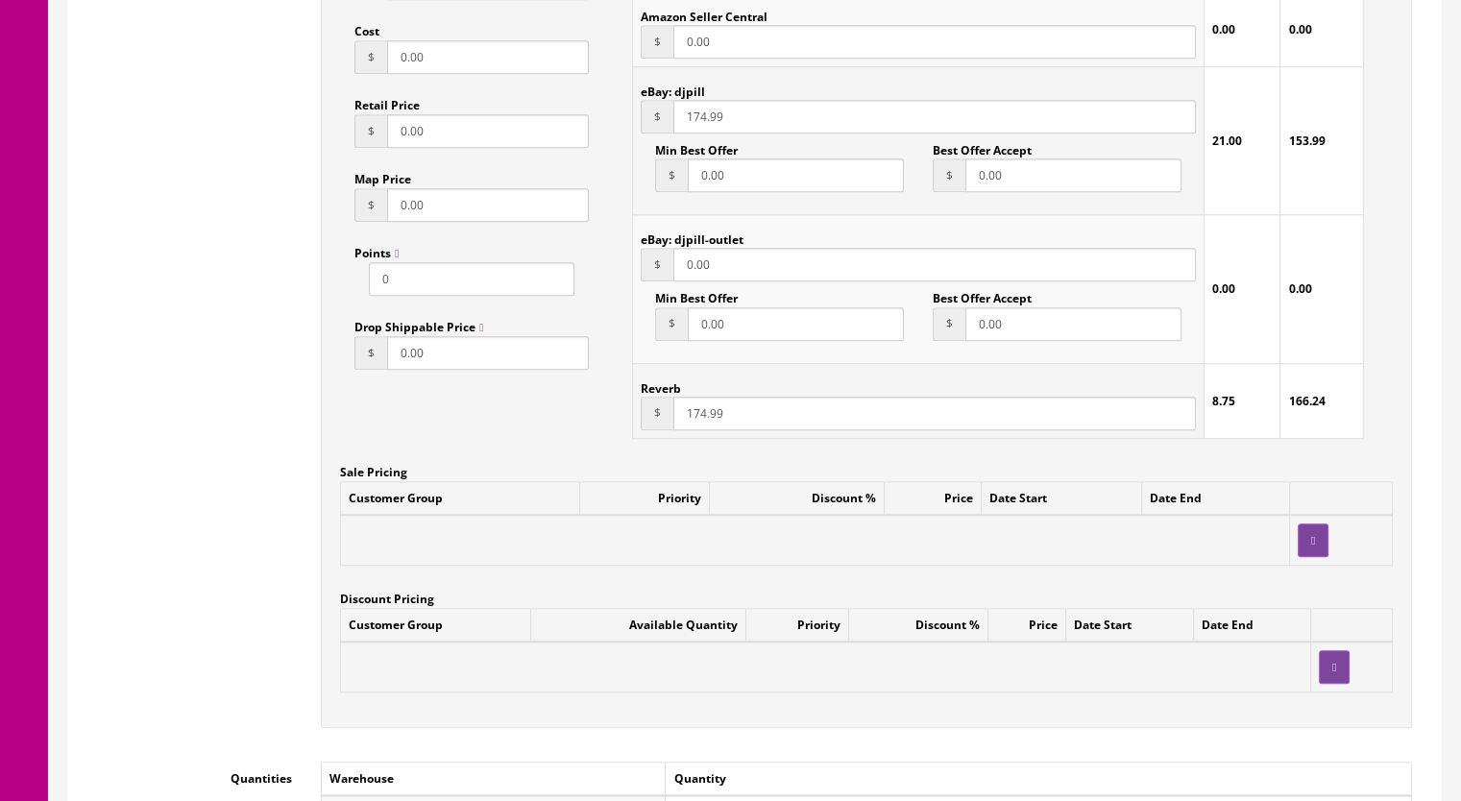
scroll to position [1729, 0]
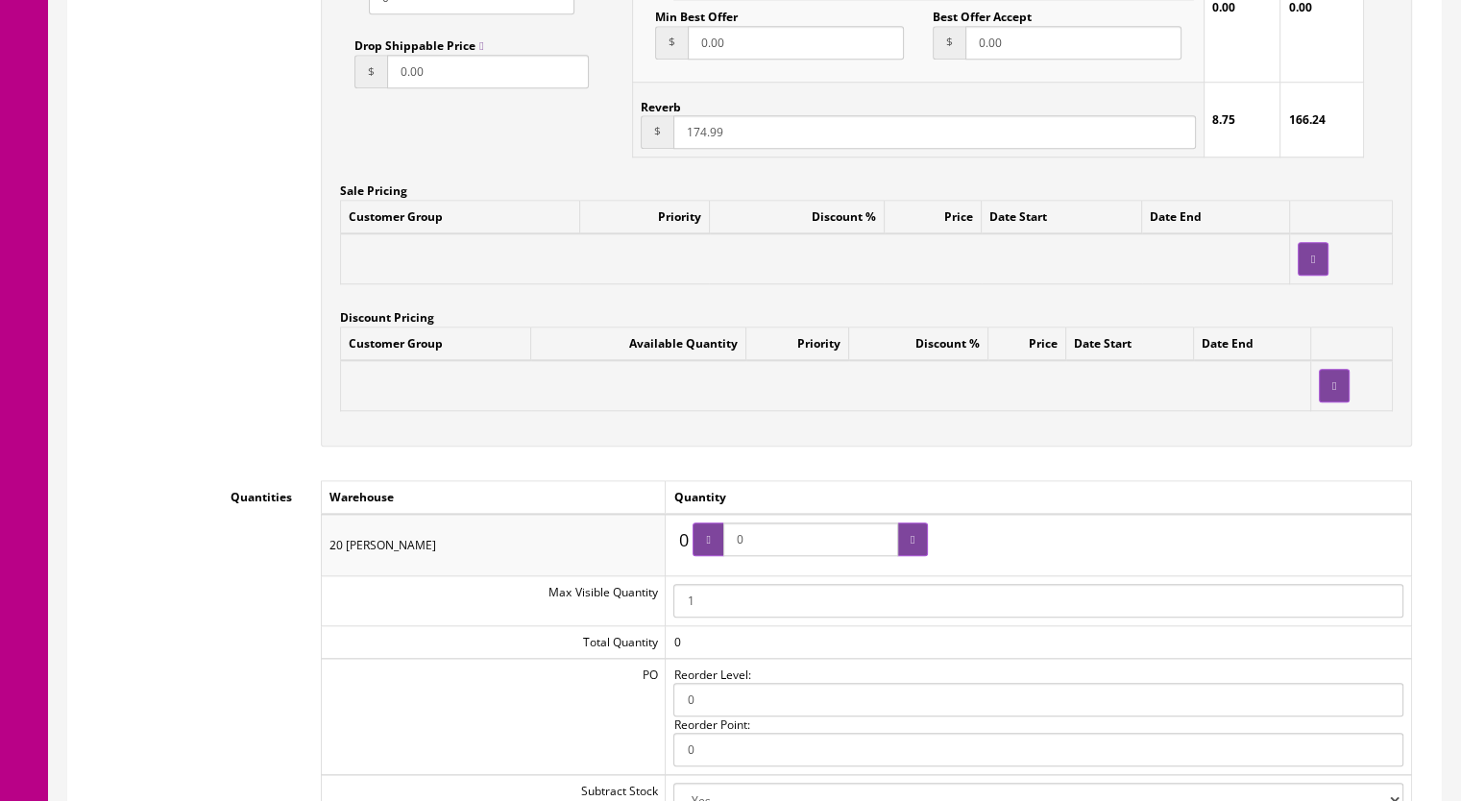
drag, startPoint x: 772, startPoint y: 547, endPoint x: 737, endPoint y: 547, distance: 34.6
click at [737, 547] on input "0" at bounding box center [810, 539] width 175 height 34
type input "1"
click at [922, 539] on div at bounding box center [912, 539] width 31 height 34
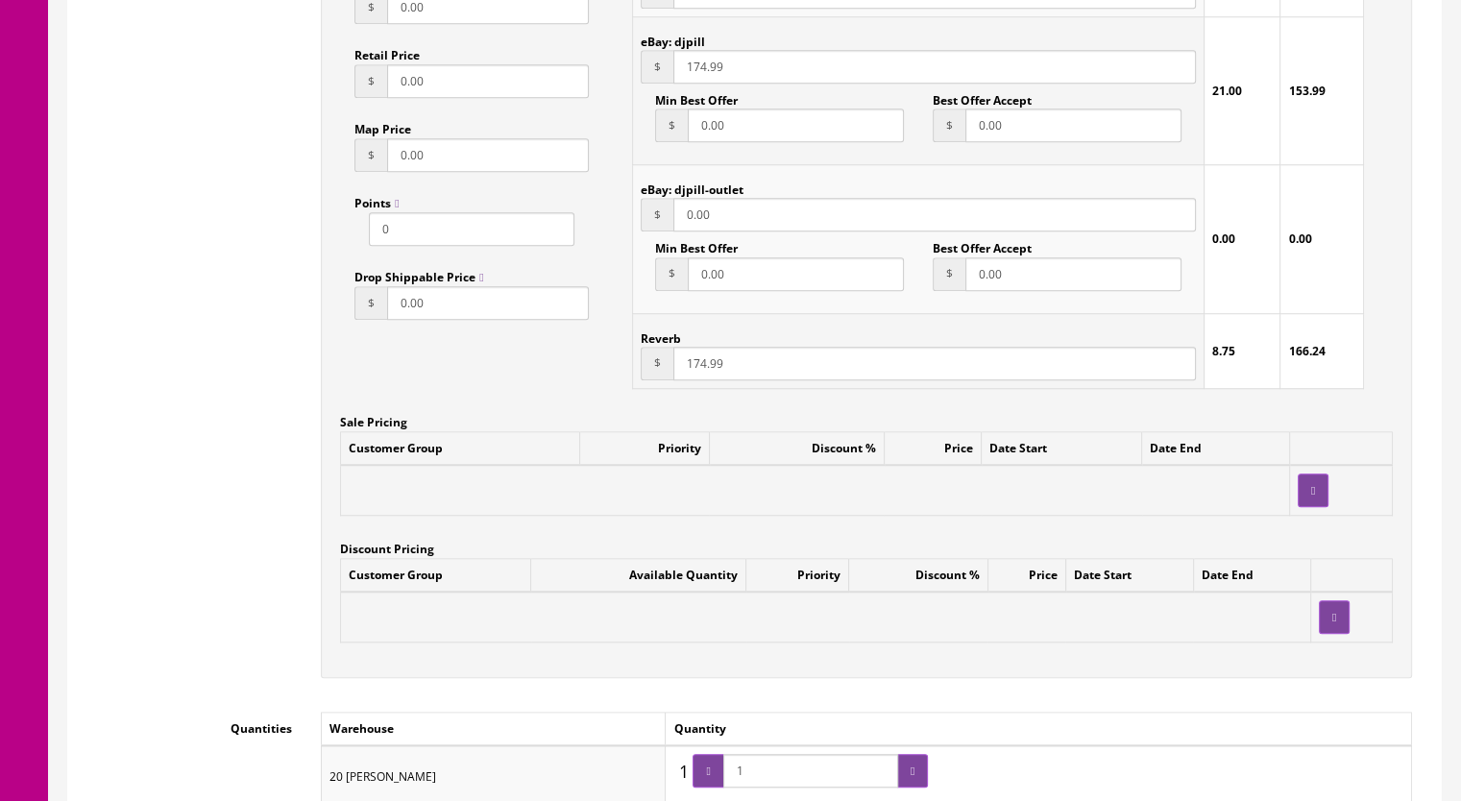
scroll to position [1248, 0]
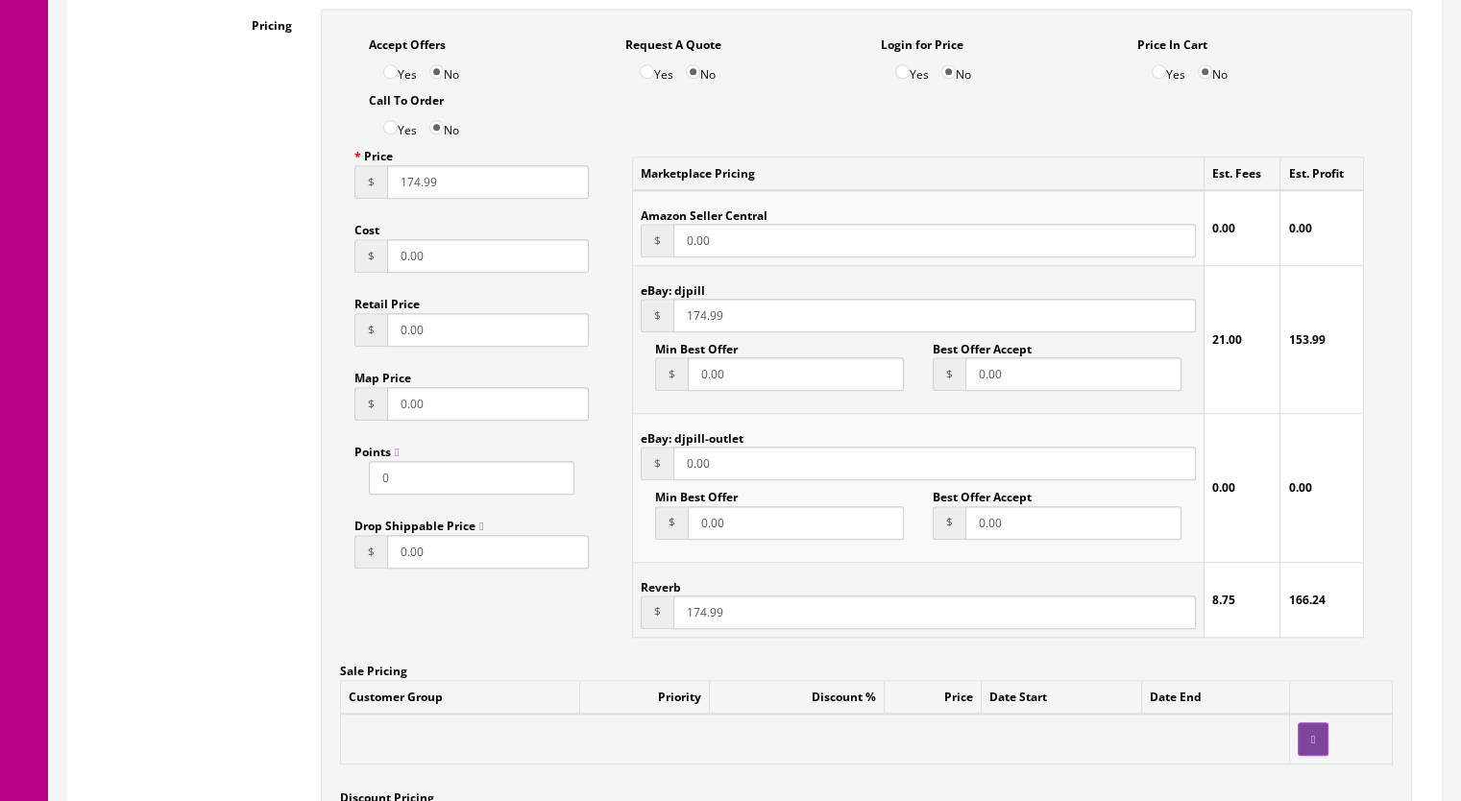
click at [699, 619] on input "174.99" at bounding box center [934, 612] width 522 height 34
type input "179.99"
click at [698, 319] on input "174.99" at bounding box center [934, 316] width 522 height 34
type input "179.99"
click at [411, 192] on input "174.99" at bounding box center [488, 182] width 202 height 34
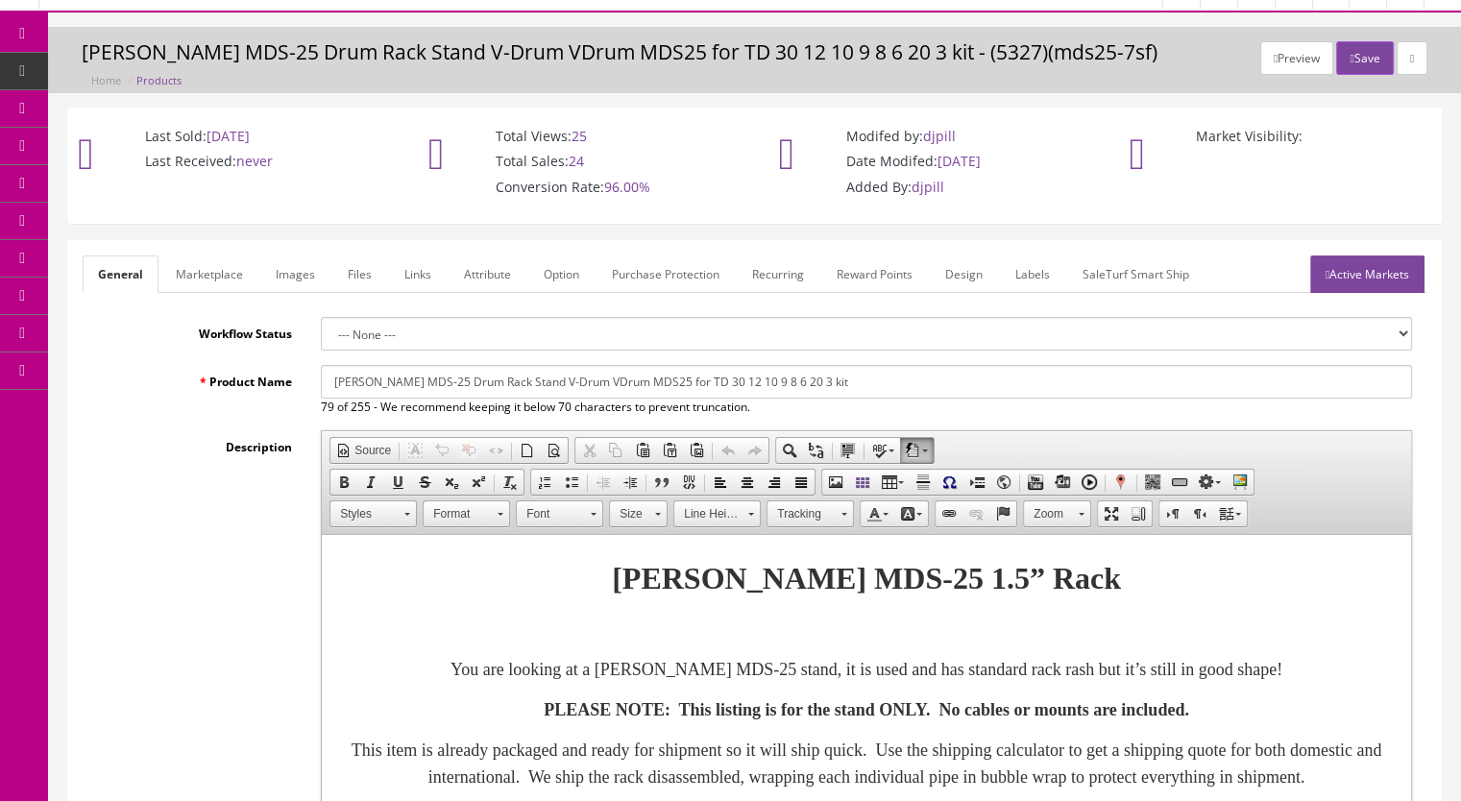
scroll to position [0, 0]
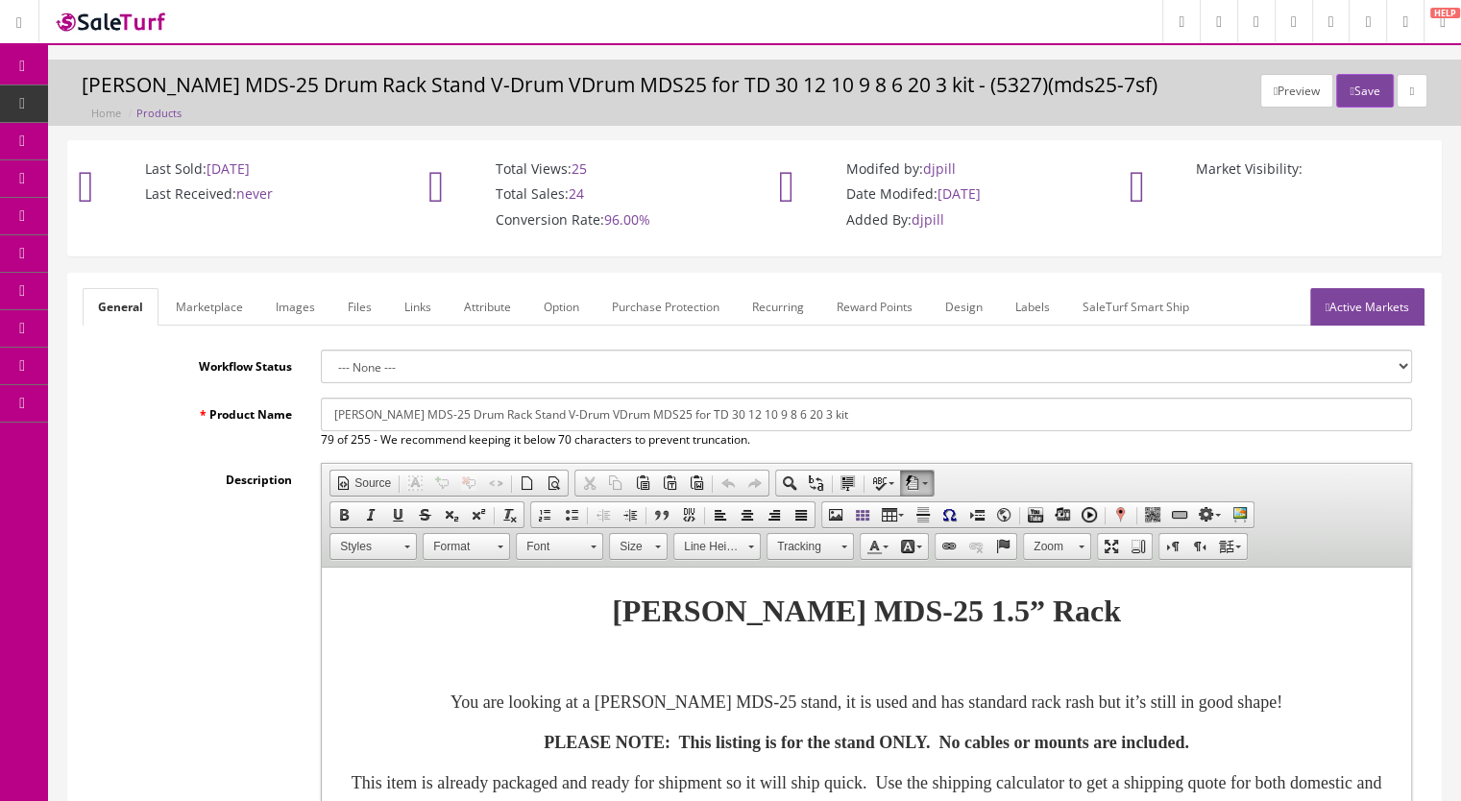
type input "179.99"
click at [1356, 314] on link "Active Markets" at bounding box center [1367, 306] width 114 height 37
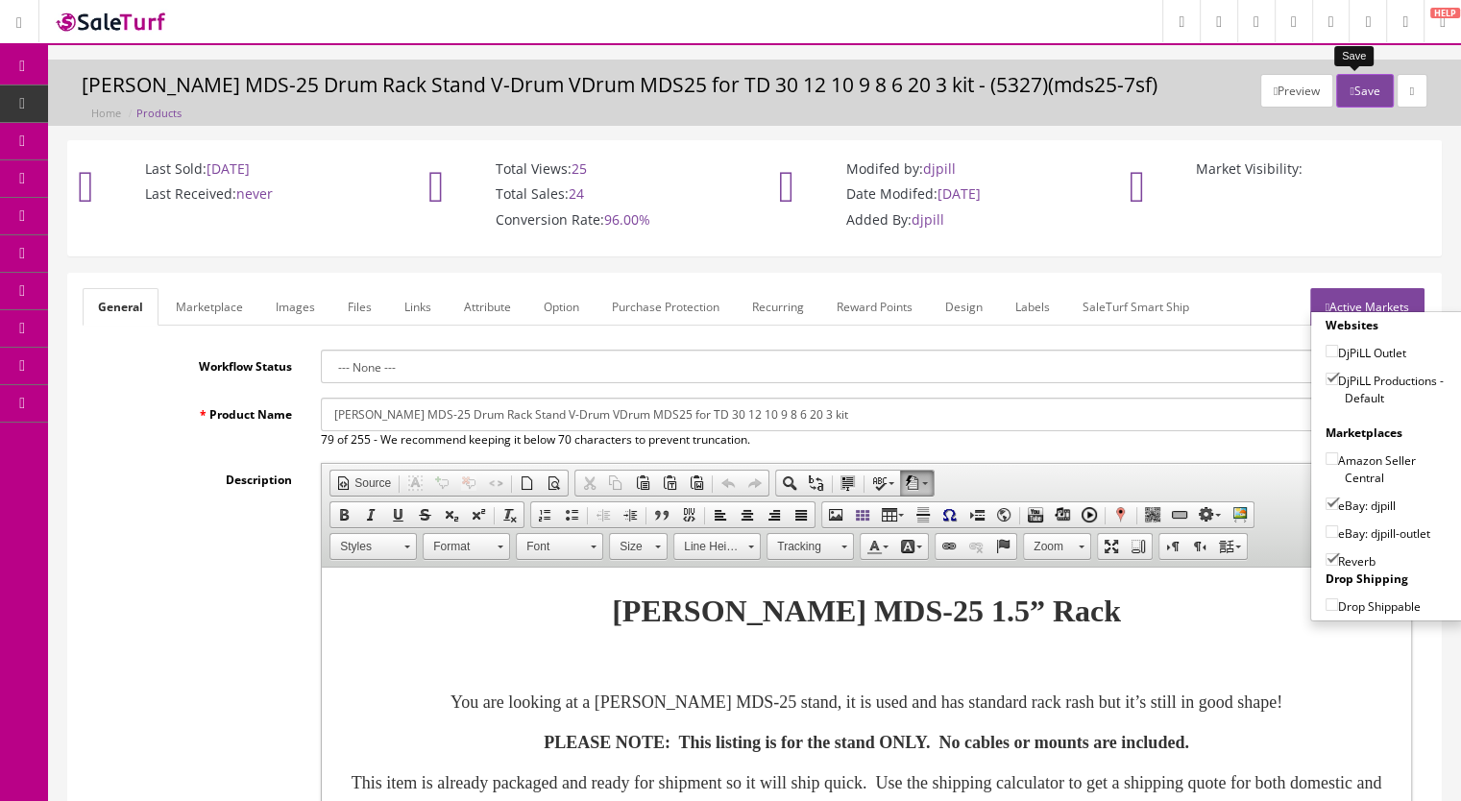
click at [1364, 97] on button "Save" at bounding box center [1364, 91] width 57 height 34
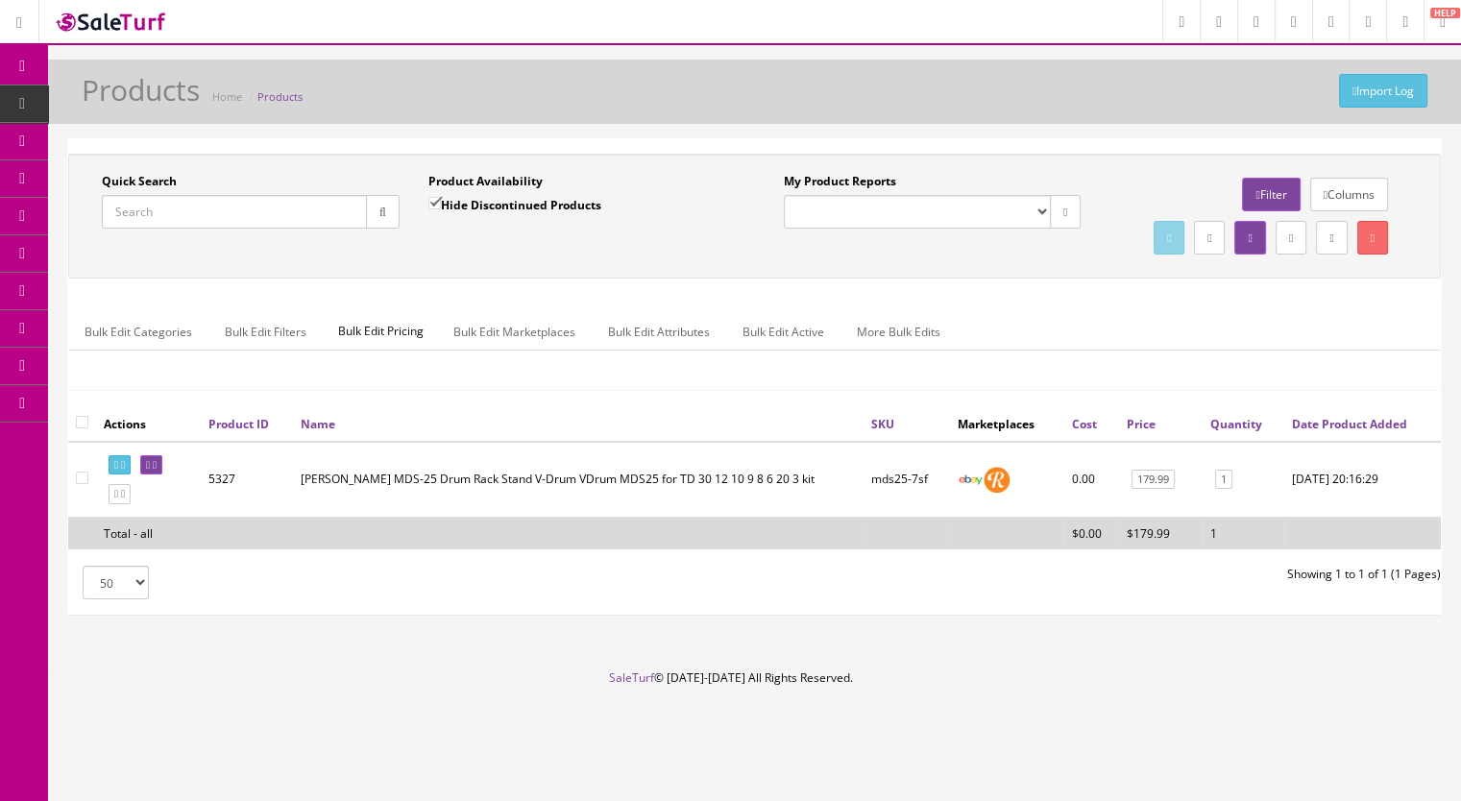
click at [166, 101] on span "Products" at bounding box center [147, 103] width 47 height 16
click at [168, 219] on input "Quick Search" at bounding box center [234, 212] width 265 height 34
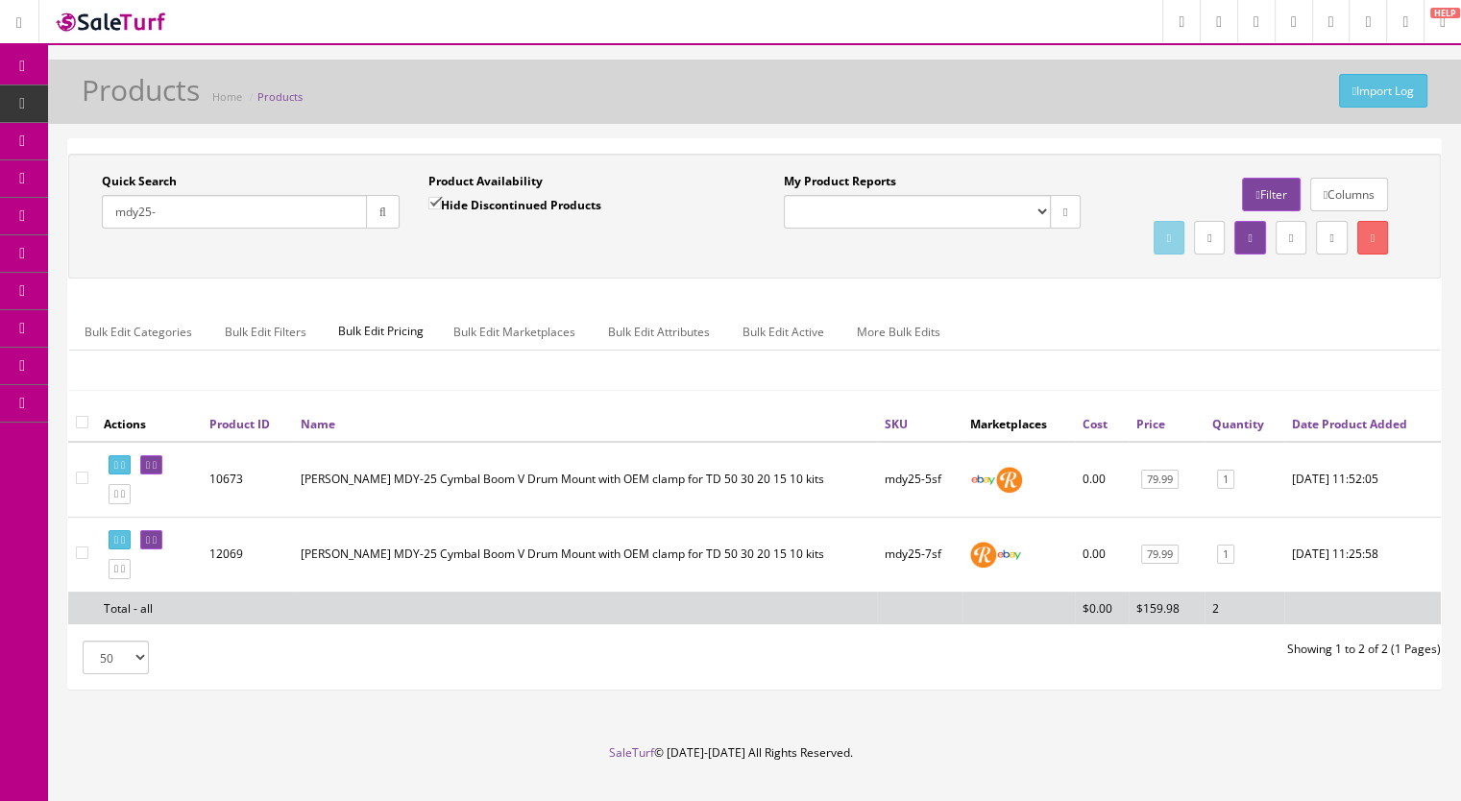
click at [164, 215] on input "mdy25-" at bounding box center [234, 212] width 265 height 34
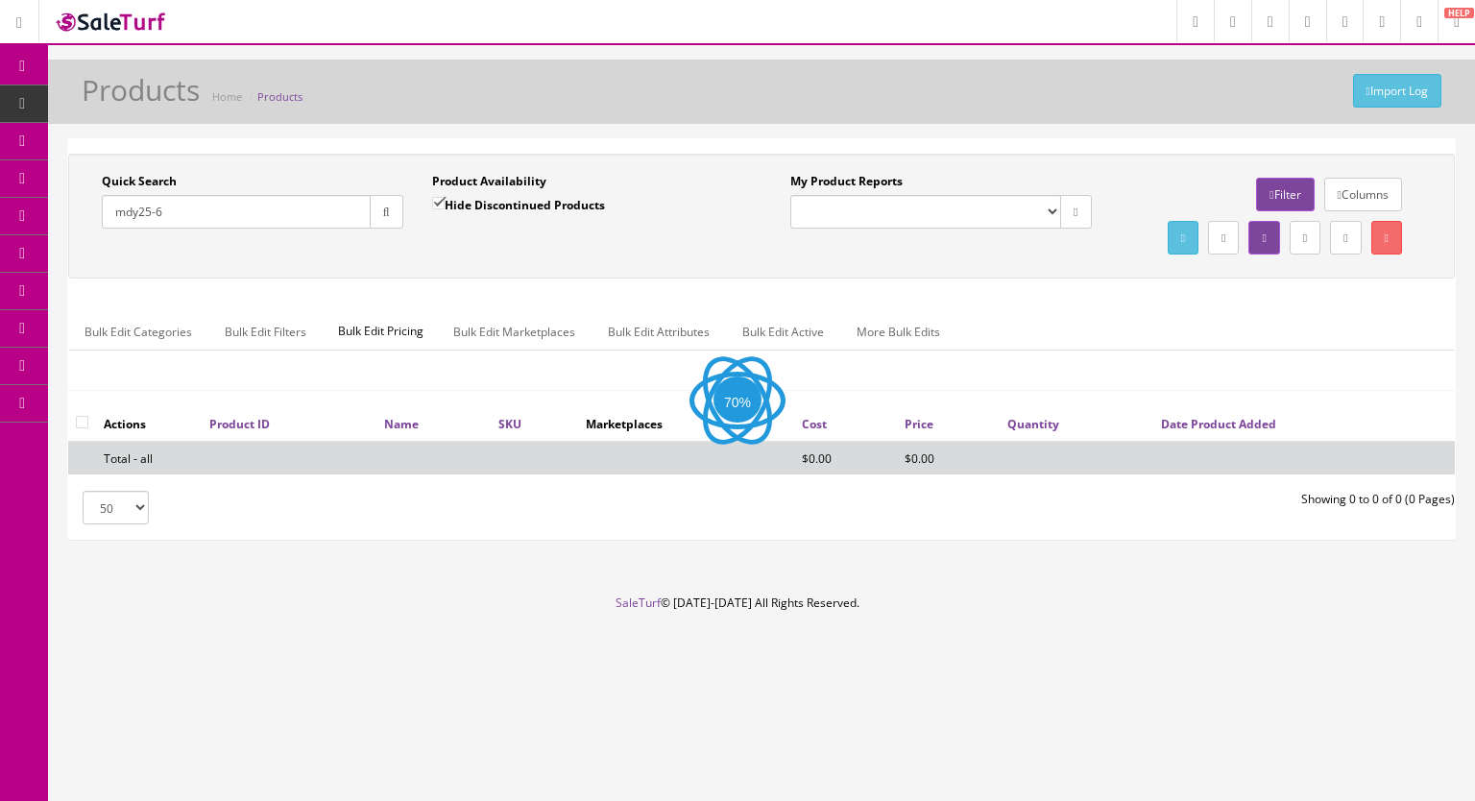
type input "mdy25-6"
click at [439, 202] on input "Hide Discontinued Products" at bounding box center [438, 203] width 12 height 12
checkbox input "false"
click at [383, 210] on icon "button" at bounding box center [386, 212] width 7 height 12
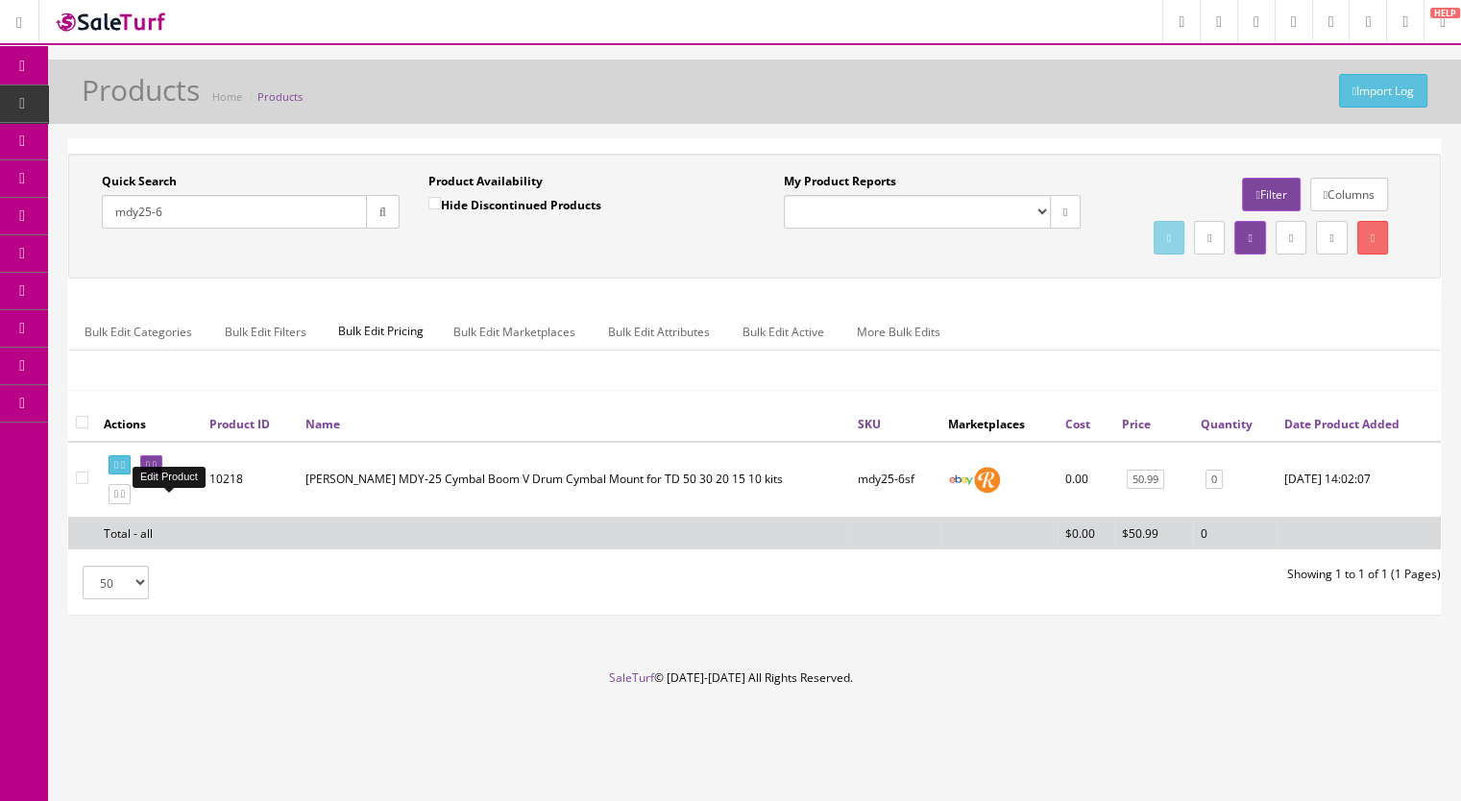
click at [157, 471] on icon at bounding box center [155, 465] width 4 height 11
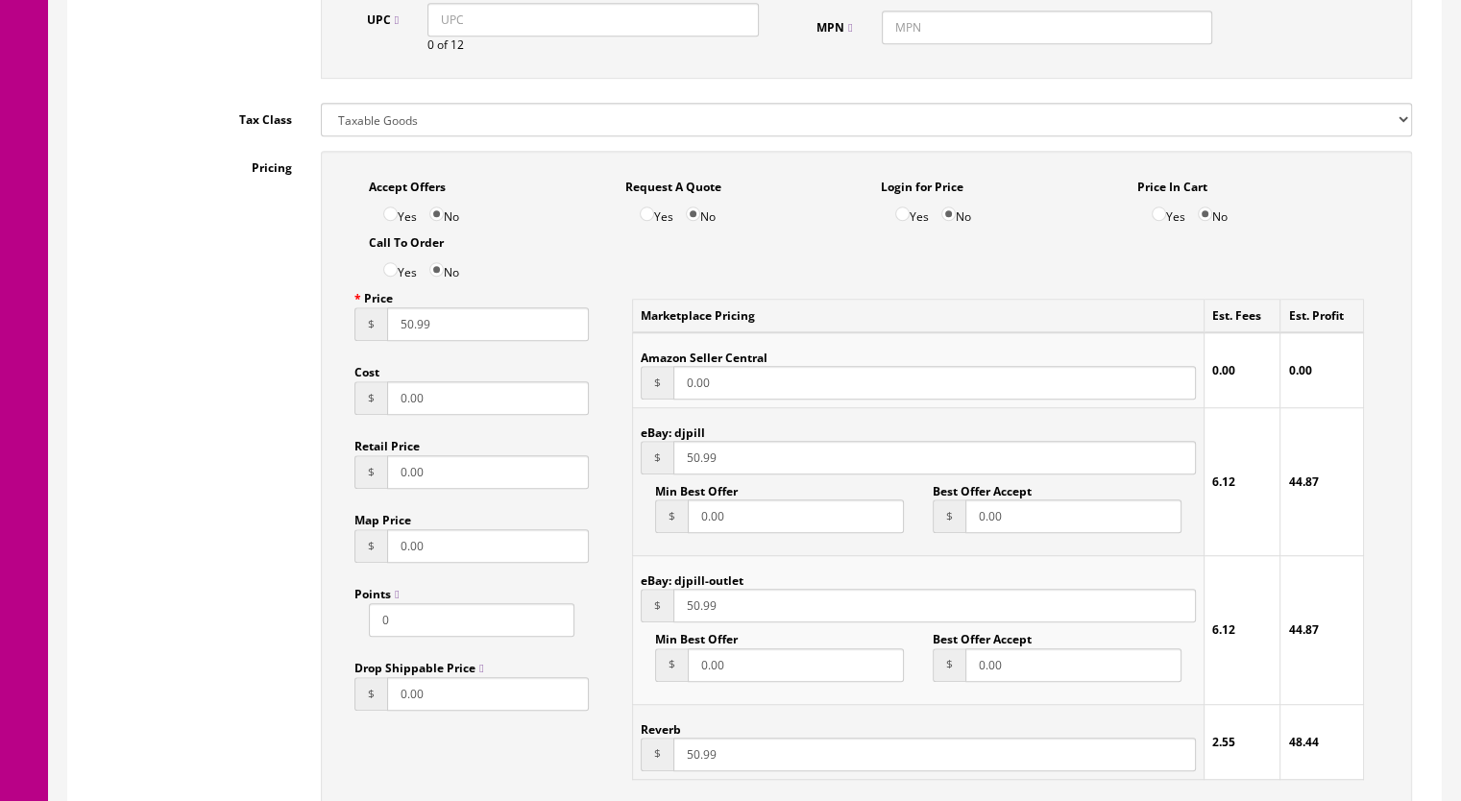
scroll to position [1152, 0]
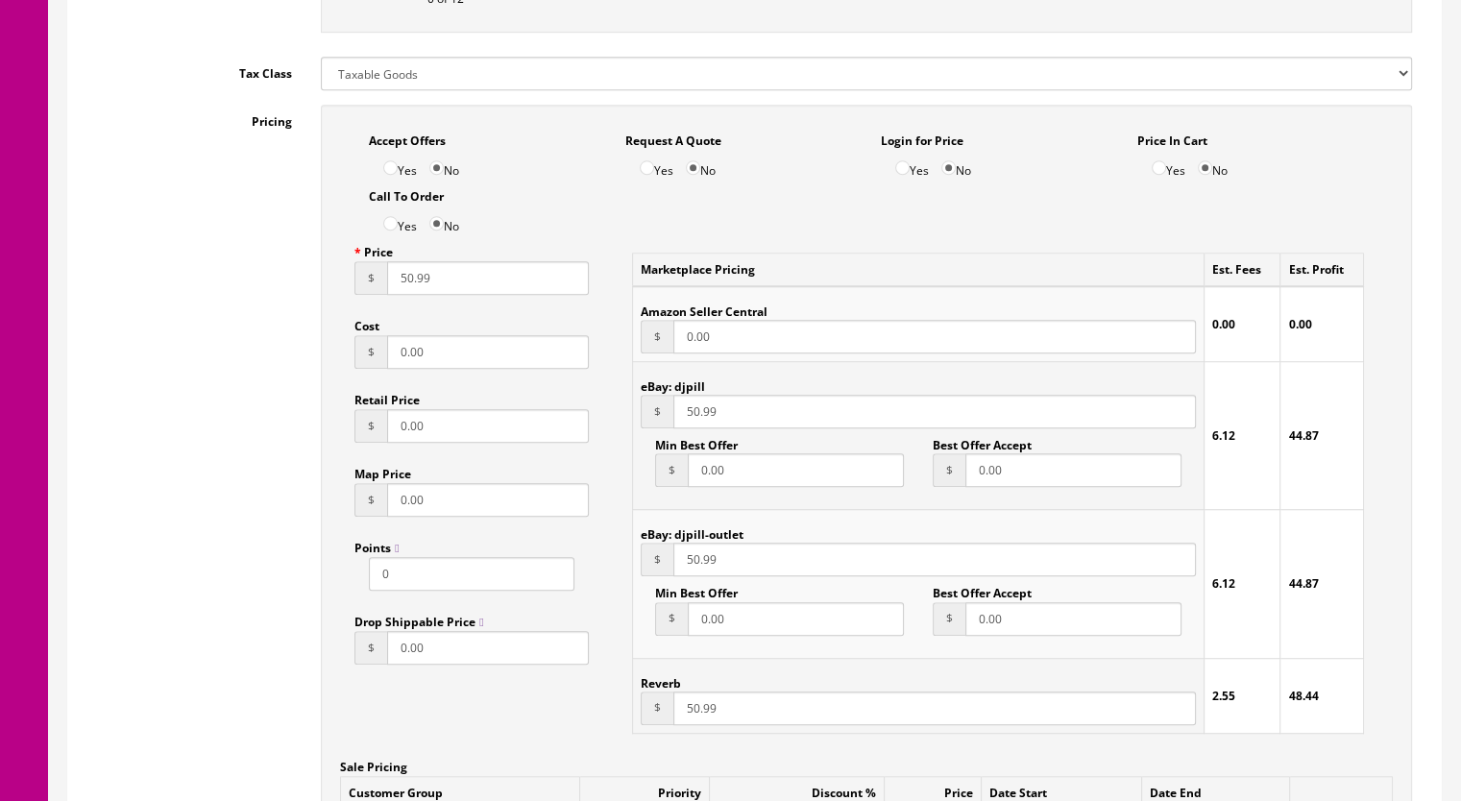
click at [403, 287] on input "50.99" at bounding box center [488, 278] width 202 height 34
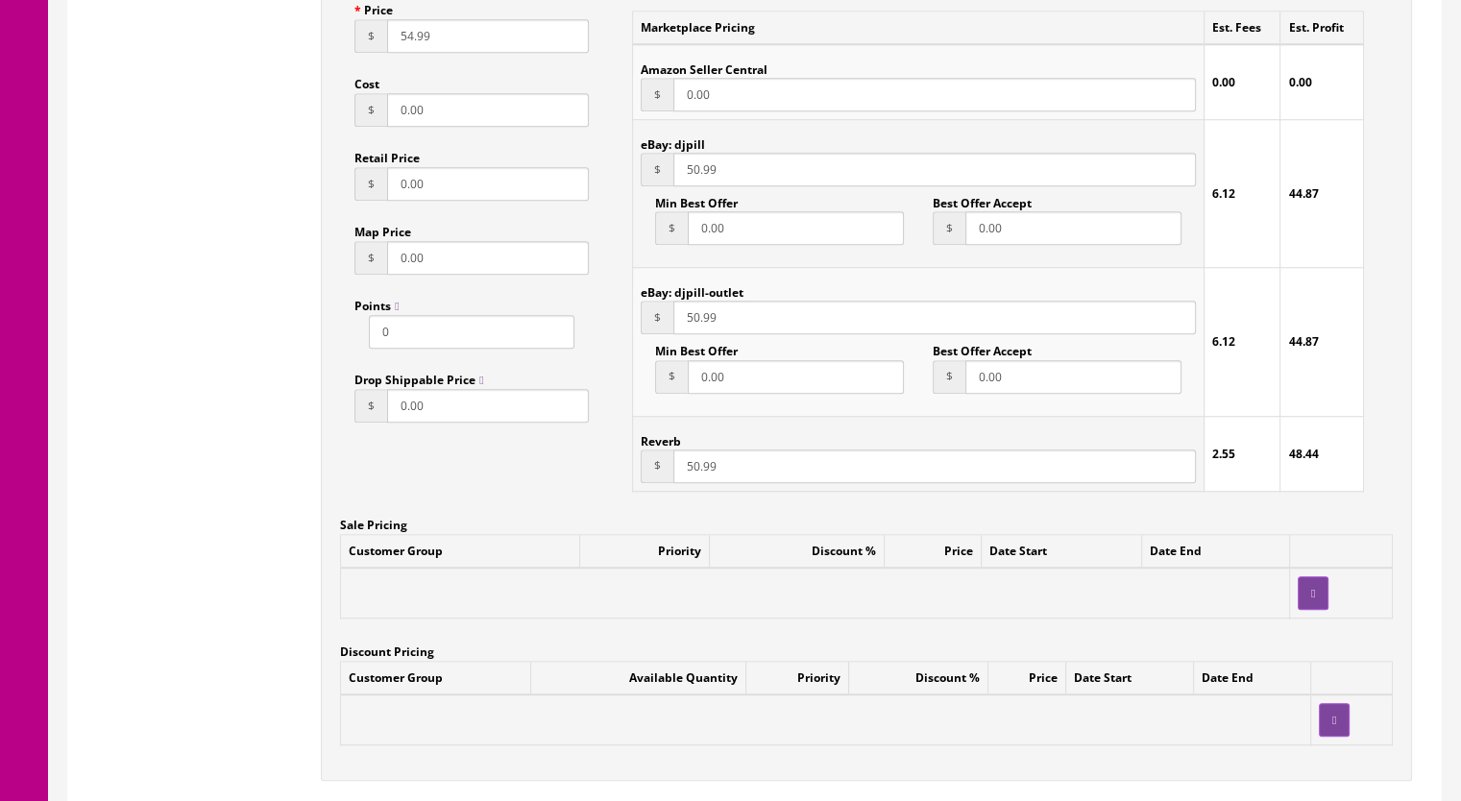
scroll to position [1536, 0]
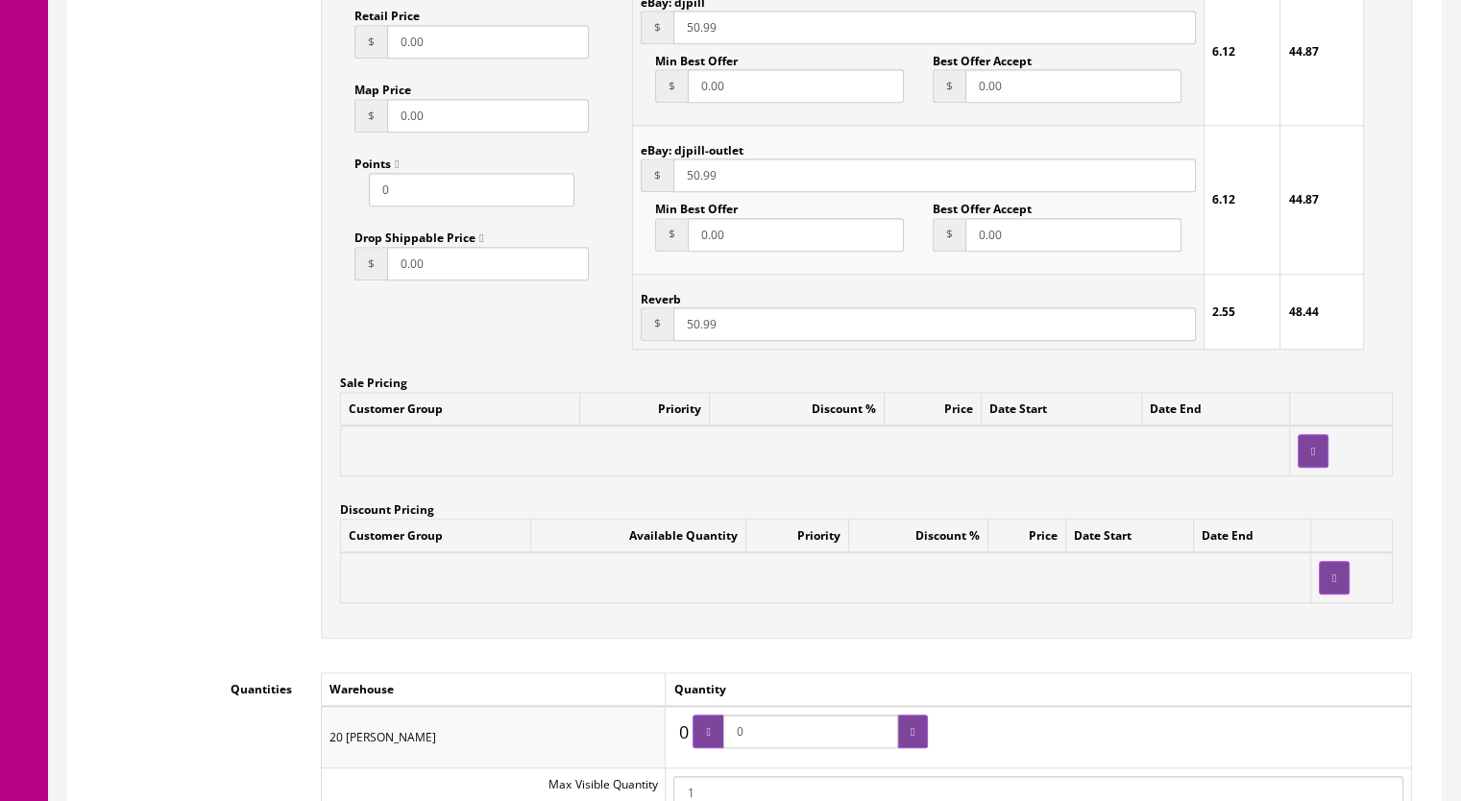
type input "54.99"
click at [691, 327] on input "50.99" at bounding box center [934, 324] width 522 height 34
type input "54.99"
click at [689, 33] on input "50.99" at bounding box center [934, 28] width 522 height 34
type input "54.99"
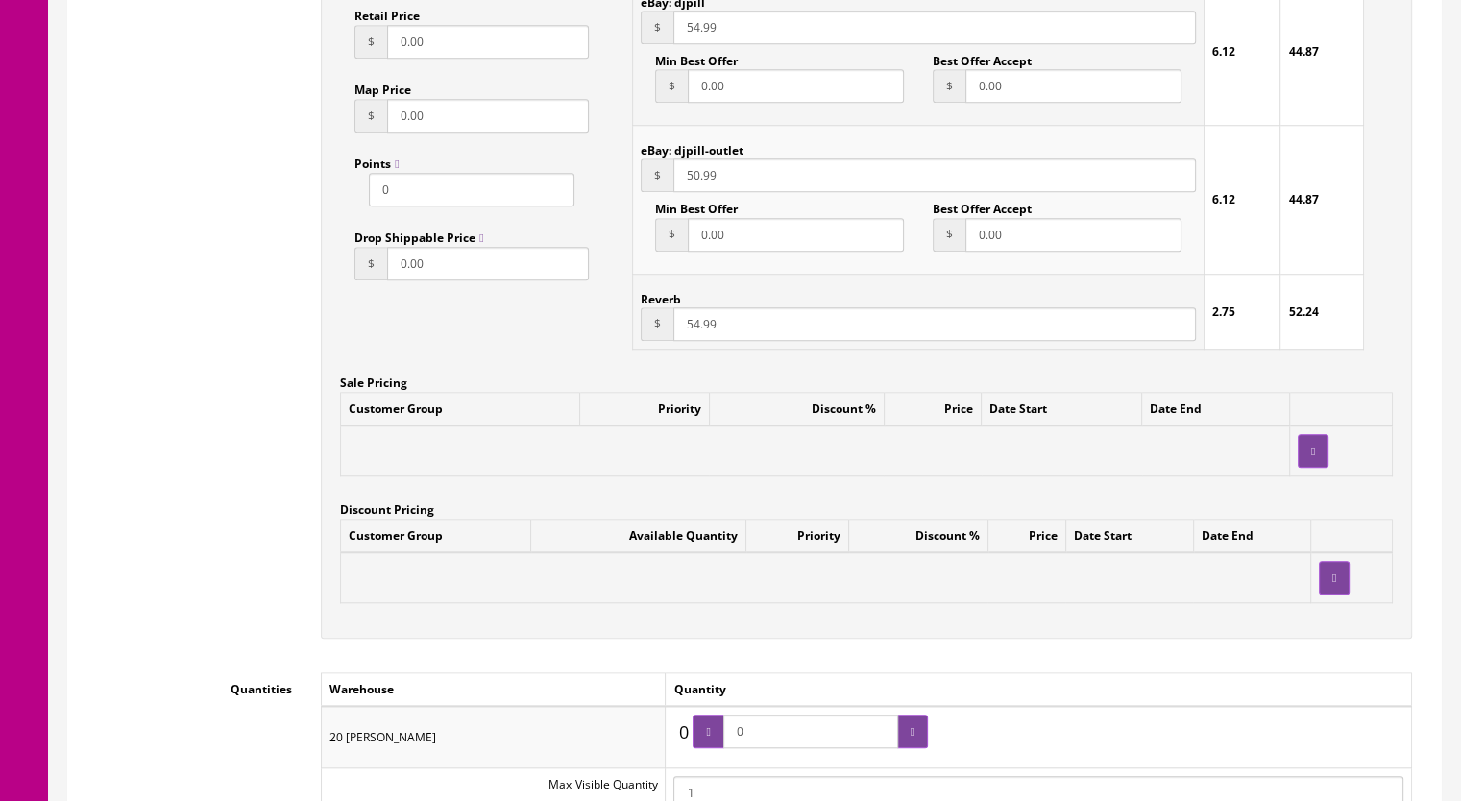
click at [692, 180] on input "50.99" at bounding box center [934, 175] width 522 height 34
type input "54.99"
drag, startPoint x: 762, startPoint y: 735, endPoint x: 730, endPoint y: 735, distance: 32.6
click at [730, 735] on span "0" at bounding box center [809, 731] width 235 height 34
type input "2"
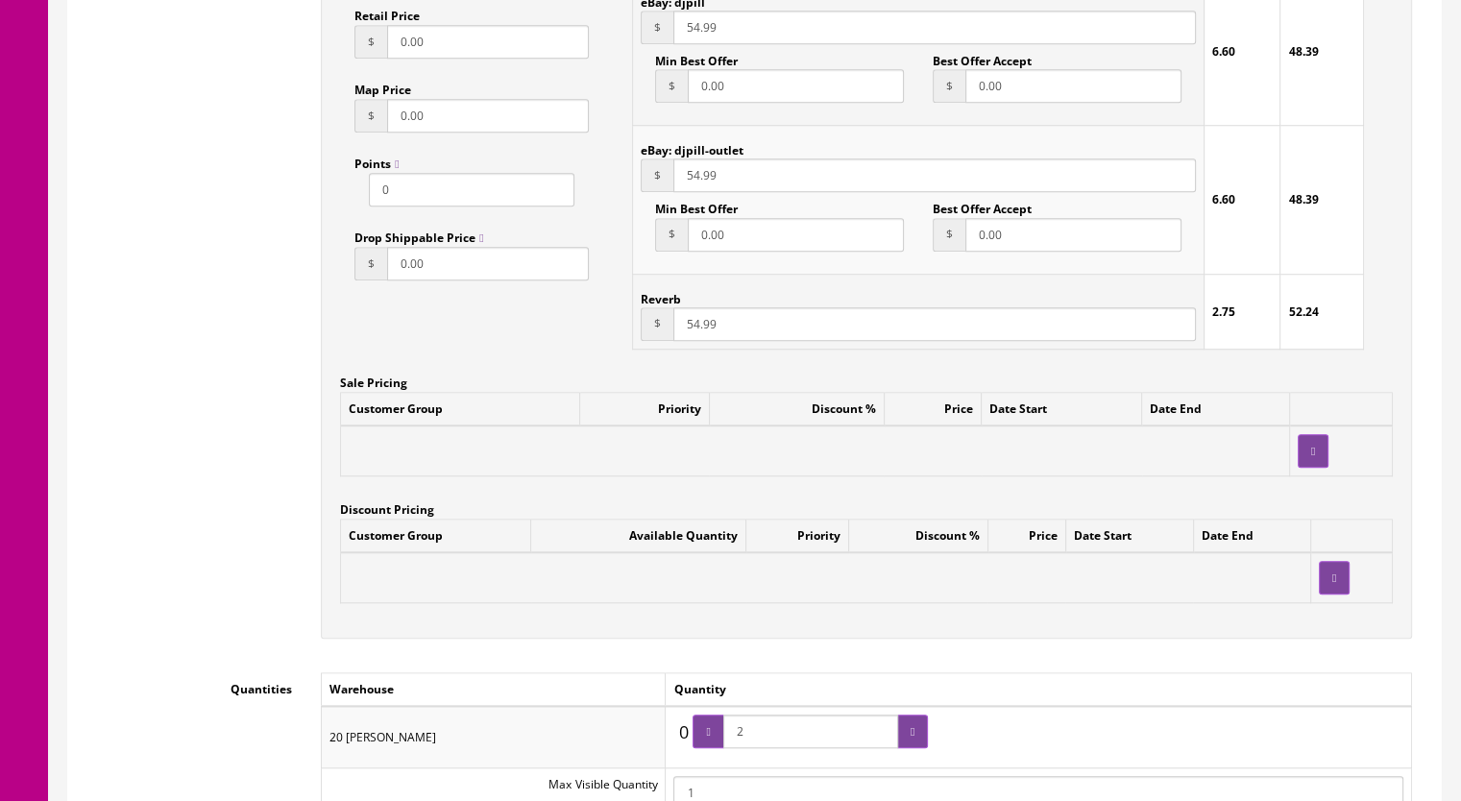
click at [910, 736] on icon at bounding box center [912, 732] width 4 height 12
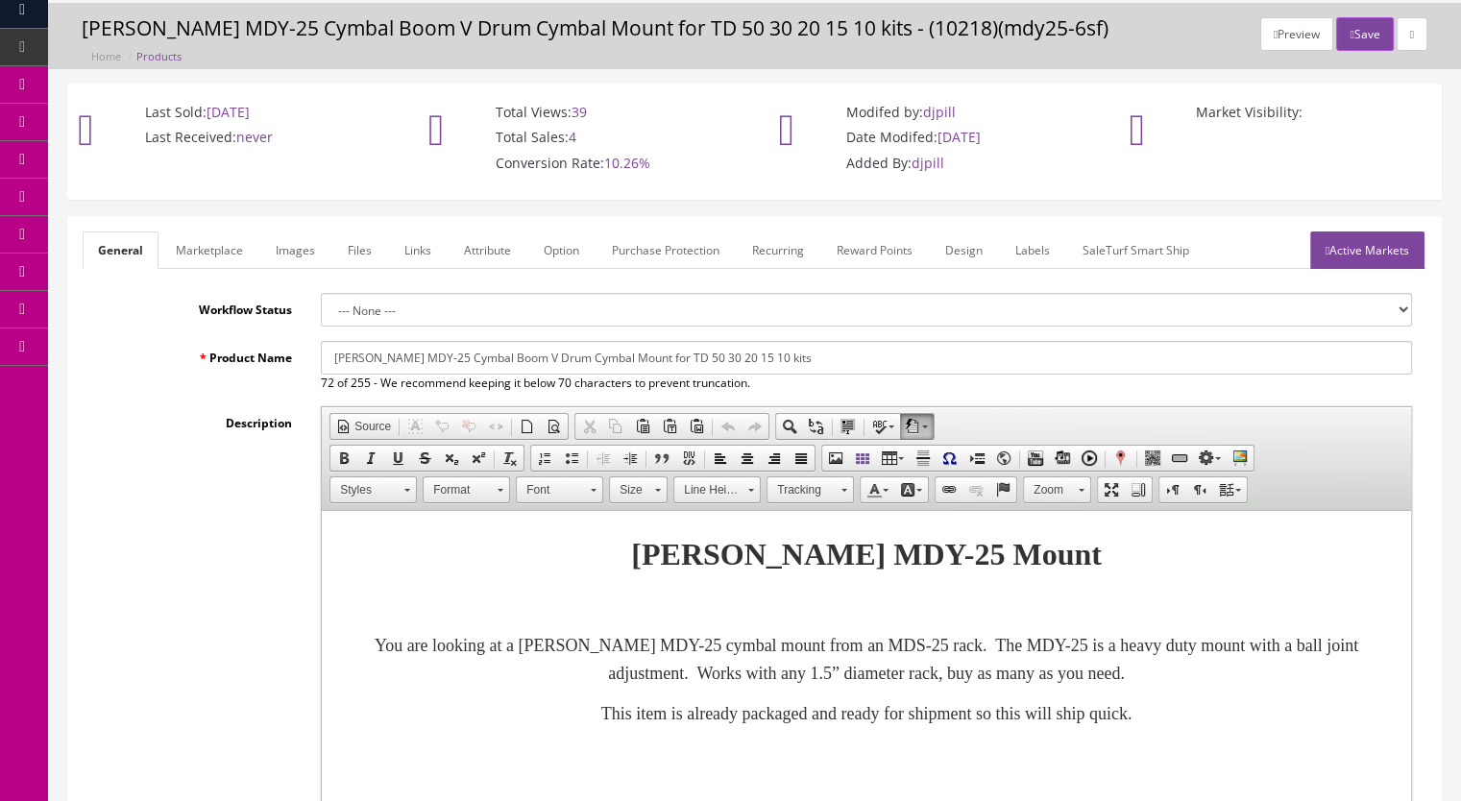
scroll to position [0, 0]
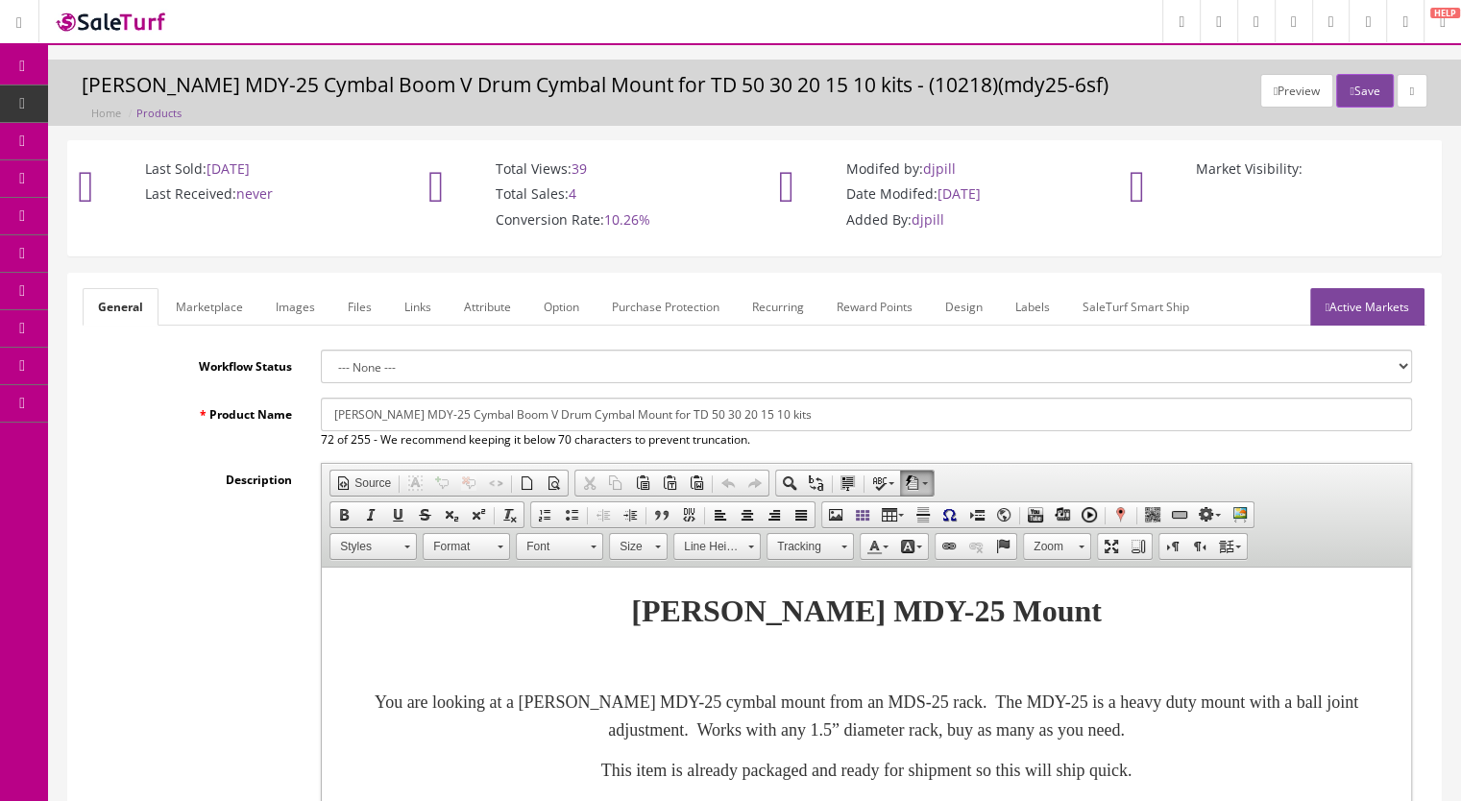
click at [1344, 314] on link "Active Markets" at bounding box center [1367, 306] width 114 height 37
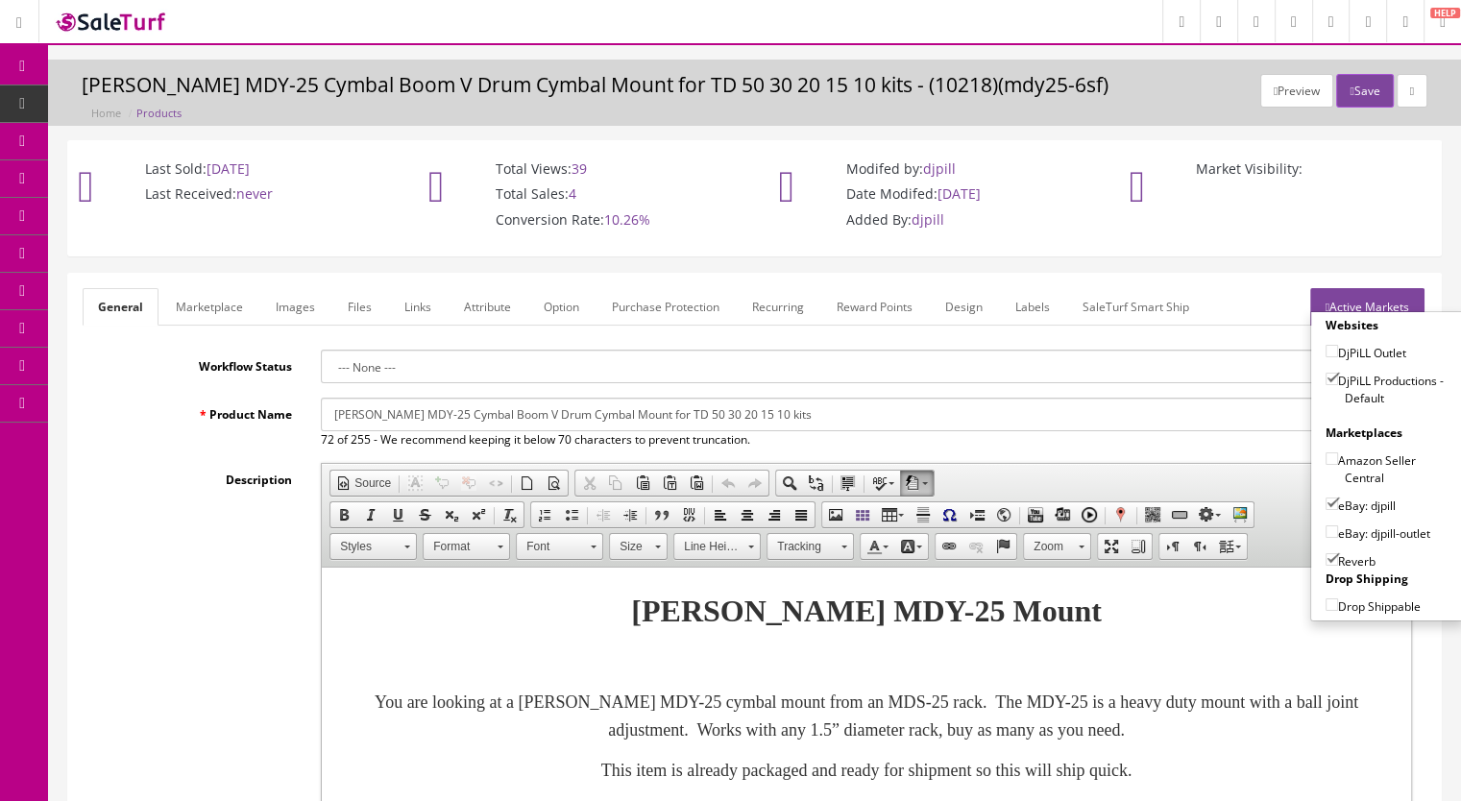
click at [1361, 91] on button "Save" at bounding box center [1364, 91] width 57 height 34
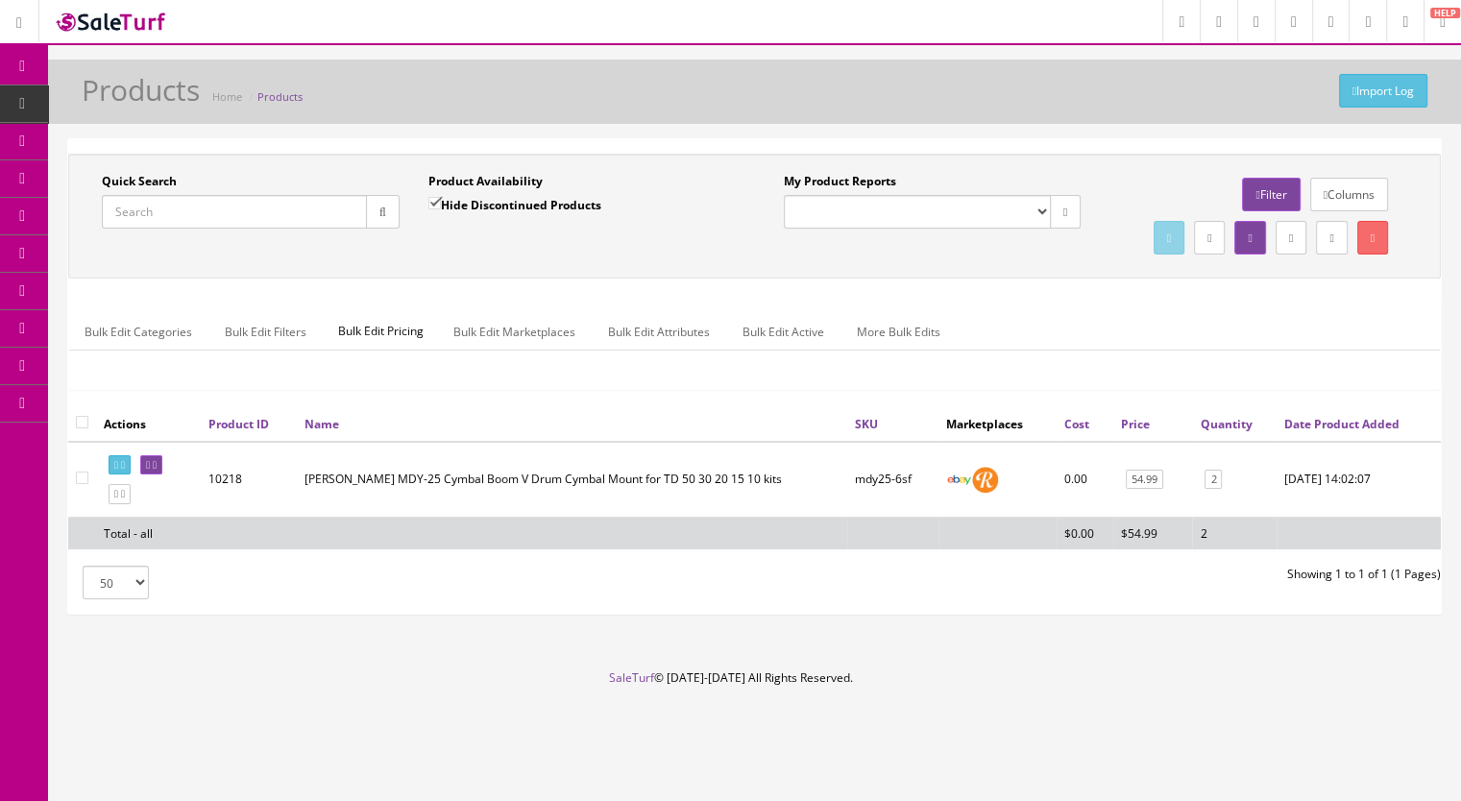
click at [127, 112] on link "Products" at bounding box center [149, 103] width 202 height 37
click at [137, 105] on span "Products" at bounding box center [147, 103] width 47 height 16
click at [166, 199] on input "Quick Search" at bounding box center [234, 212] width 265 height 34
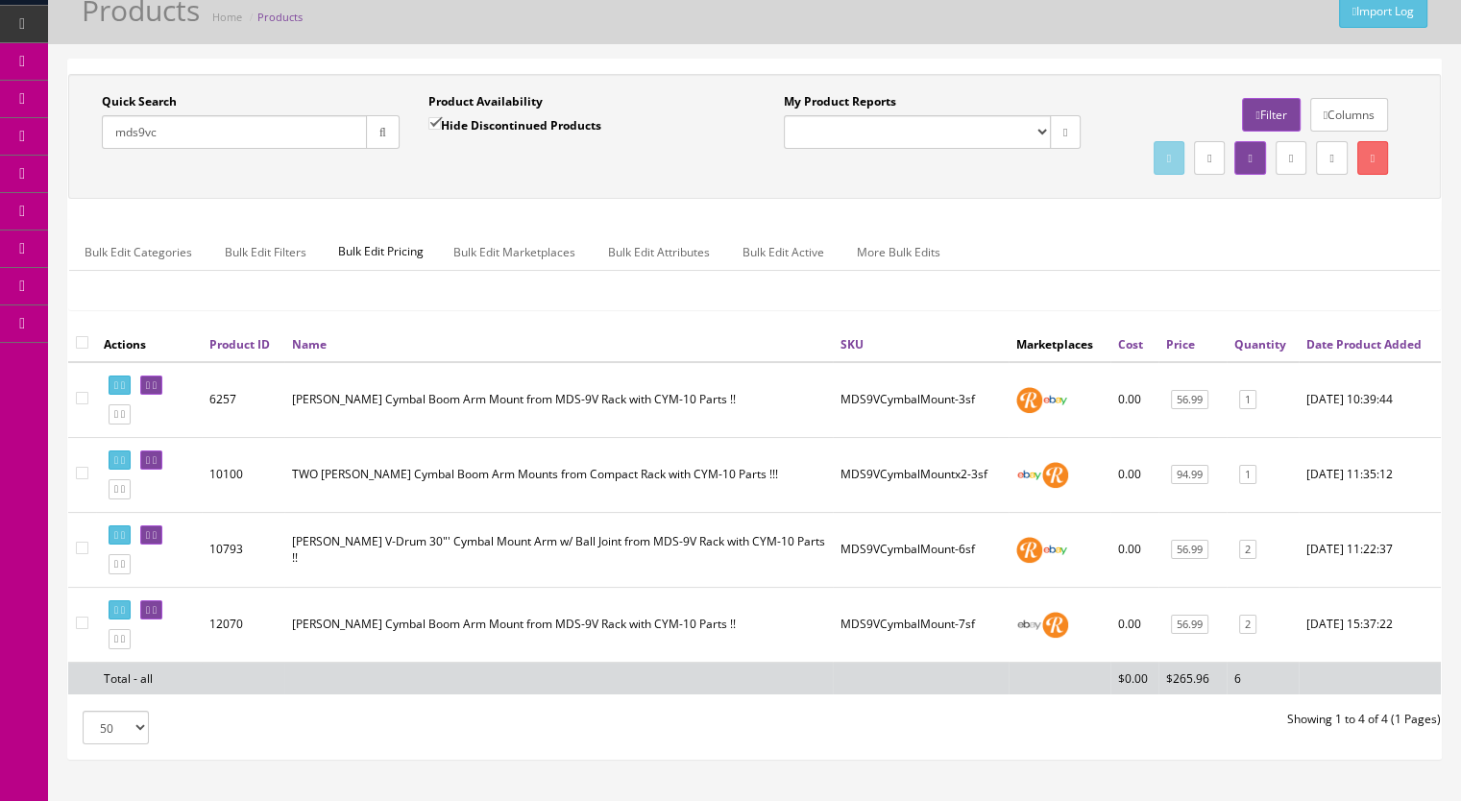
scroll to position [192, 0]
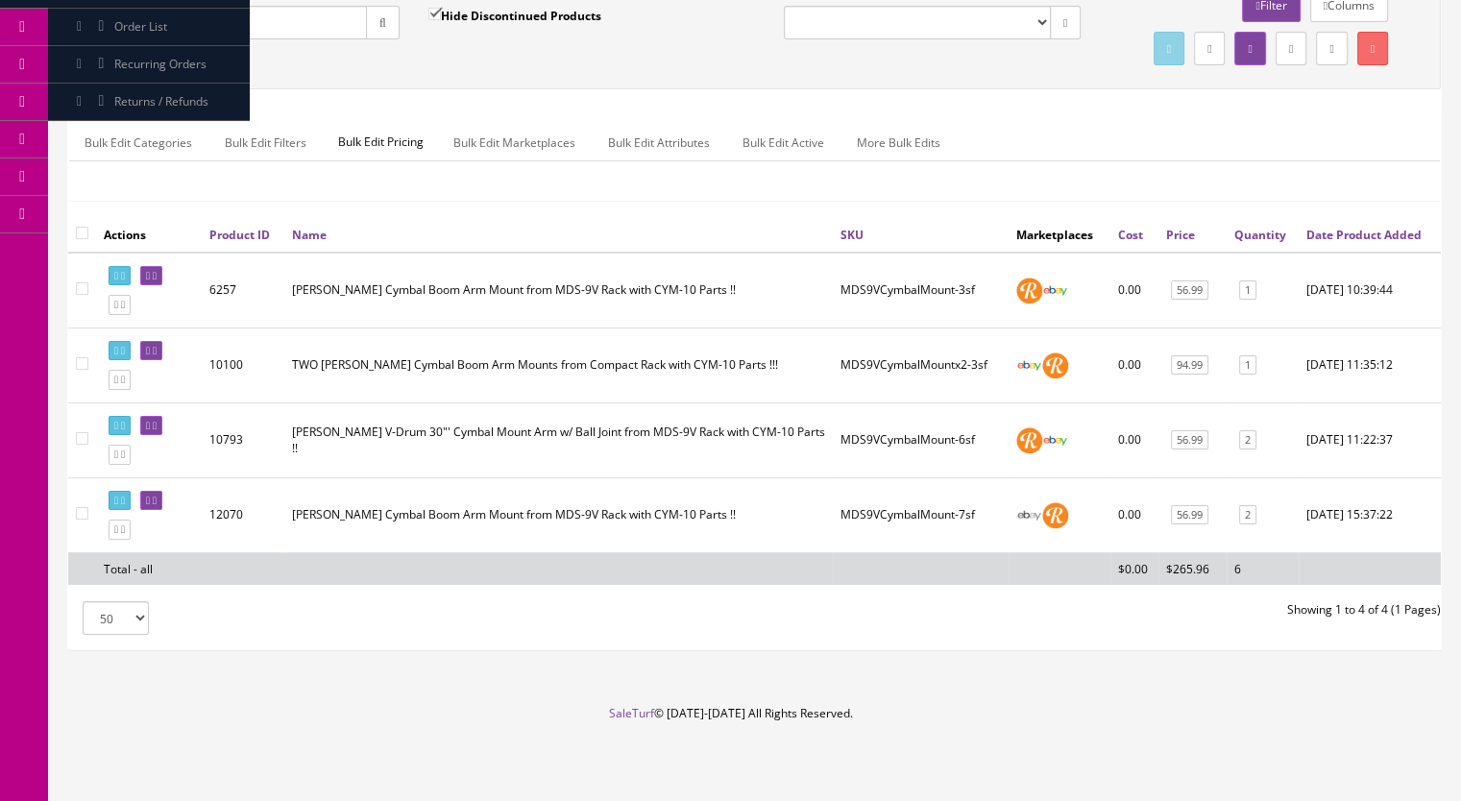
drag, startPoint x: 183, startPoint y: 16, endPoint x: 61, endPoint y: 19, distance: 122.0
click at [61, 19] on div "Quick Search mds9vc Date From Product Availability Hide Discontinued Products D…" at bounding box center [754, 307] width 1413 height 717
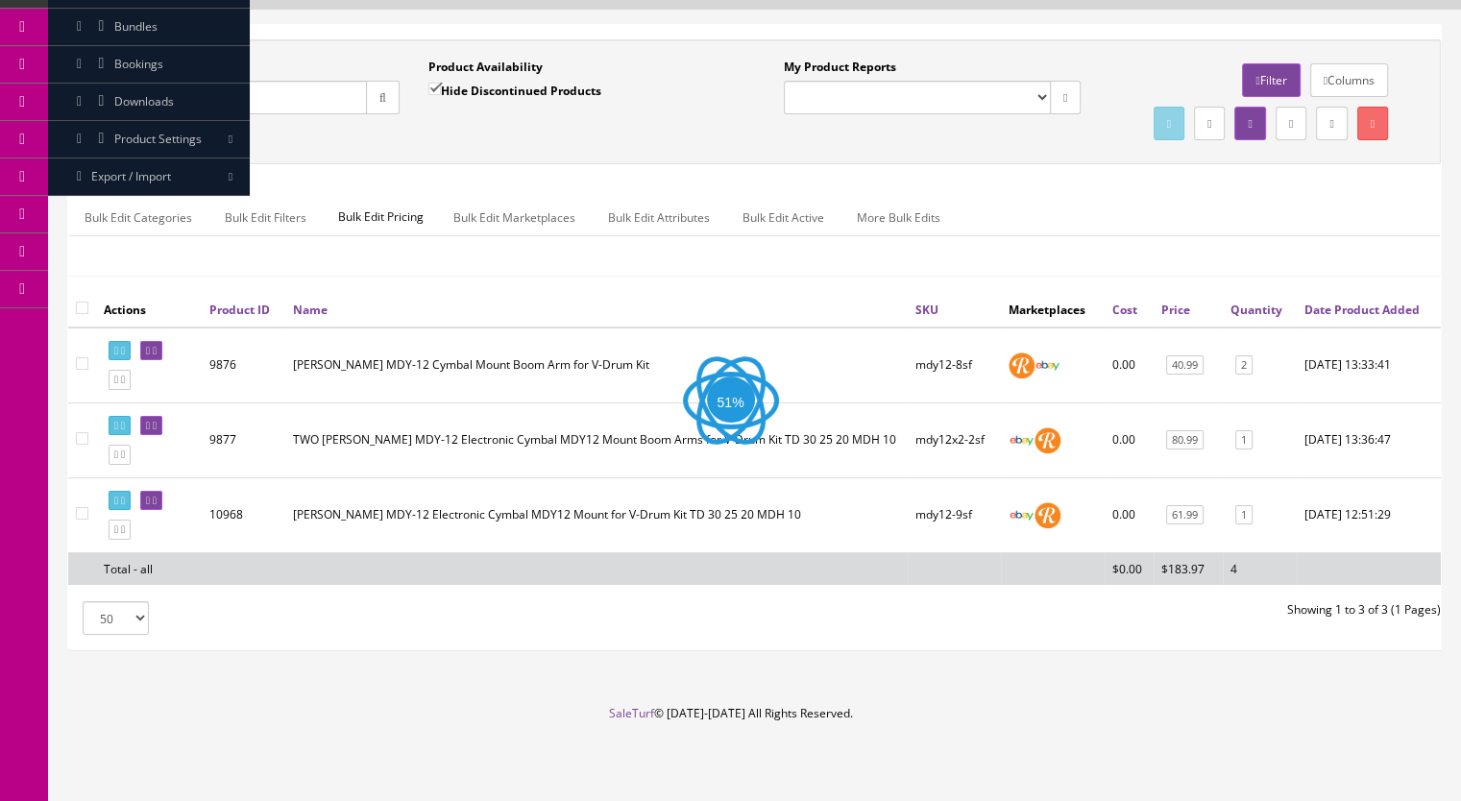
scroll to position [151, 0]
drag, startPoint x: 188, startPoint y: 60, endPoint x: 110, endPoint y: 74, distance: 79.1
click at [110, 81] on input "mdy12" at bounding box center [234, 98] width 265 height 34
drag, startPoint x: 209, startPoint y: 33, endPoint x: 204, endPoint y: 78, distance: 45.5
click at [210, 59] on div "Quick Search mds9cv" at bounding box center [251, 87] width 298 height 56
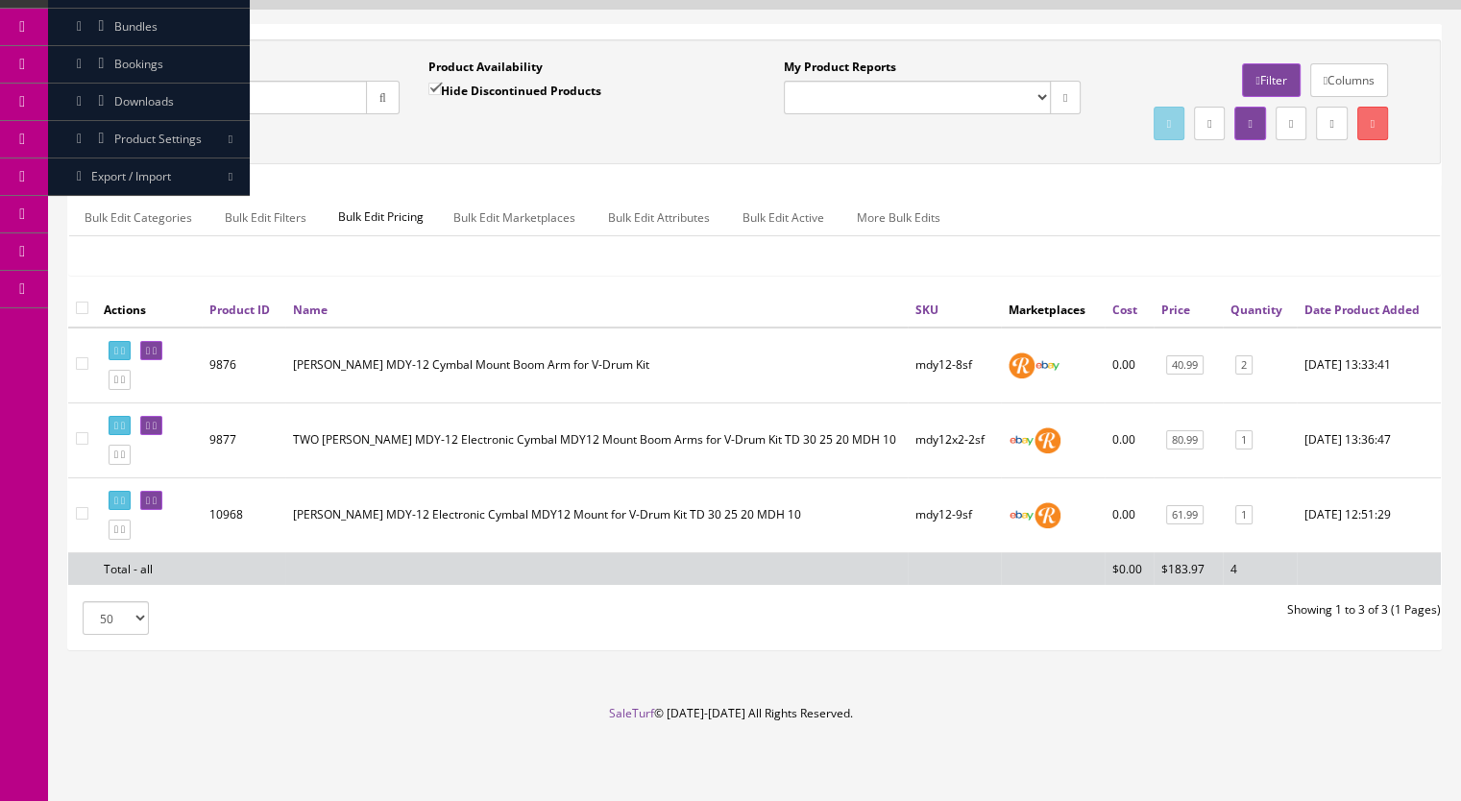
drag, startPoint x: 191, startPoint y: 55, endPoint x: 28, endPoint y: 62, distance: 163.4
click at [28, 62] on div "Research Trends Trending on Ebay Google Trends Amazon Insights (Login Before Cl…" at bounding box center [730, 343] width 1461 height 915
paste input "MDS9VCymbalMountx2-2a"
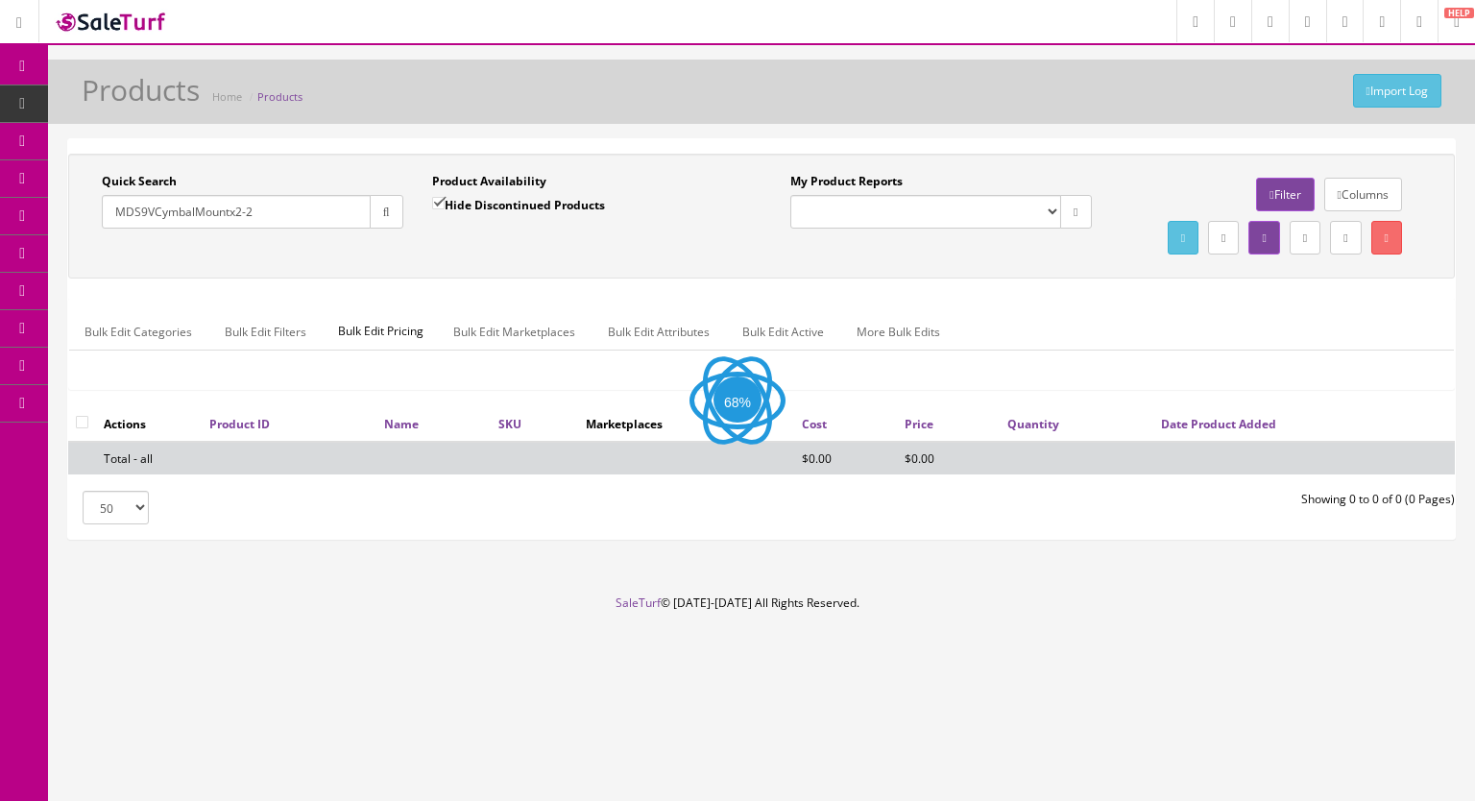
type input "MDS9VCymbalMountx2-2"
click at [442, 197] on input "Hide Discontinued Products" at bounding box center [438, 203] width 12 height 12
checkbox input "false"
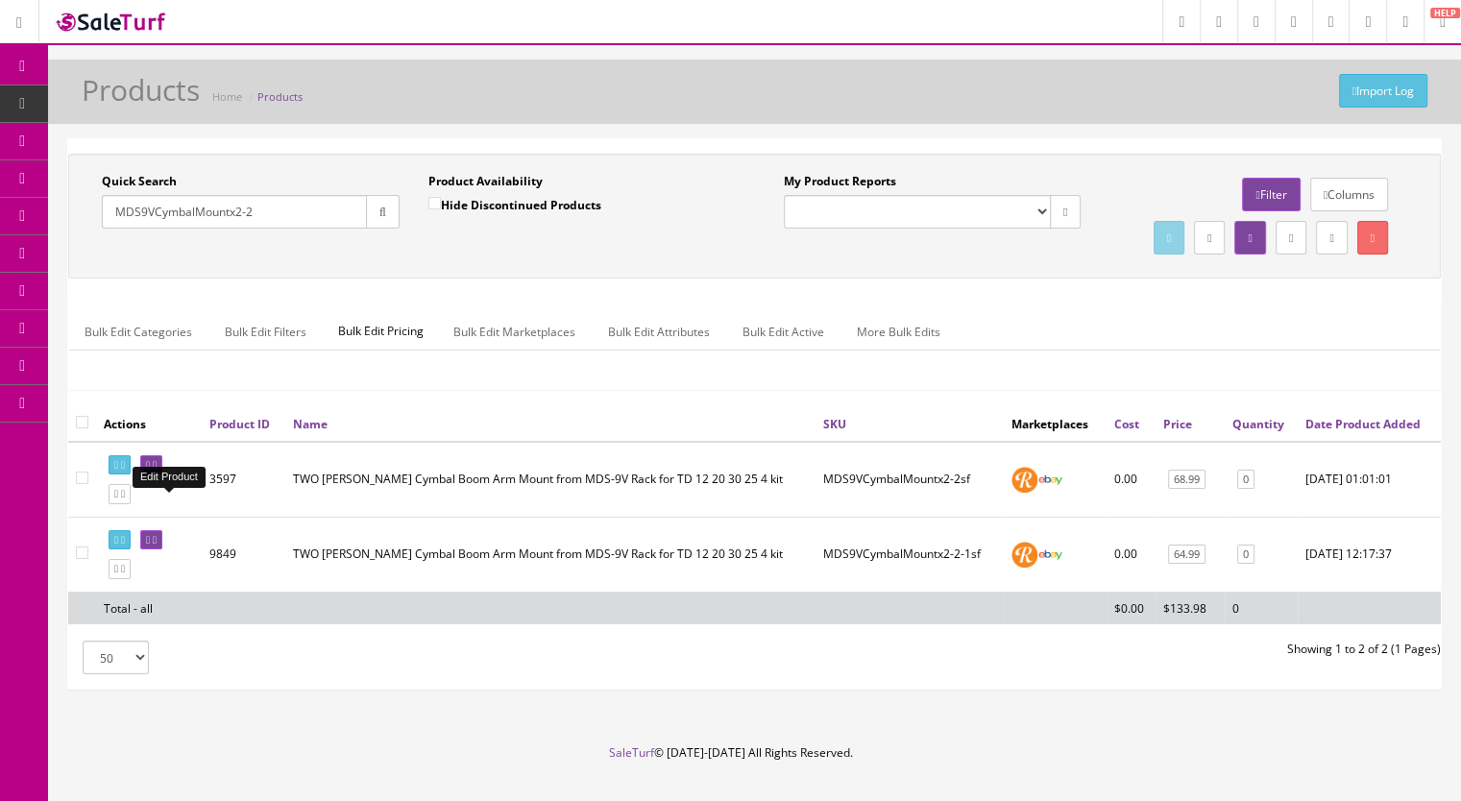
click at [162, 475] on link at bounding box center [151, 465] width 22 height 20
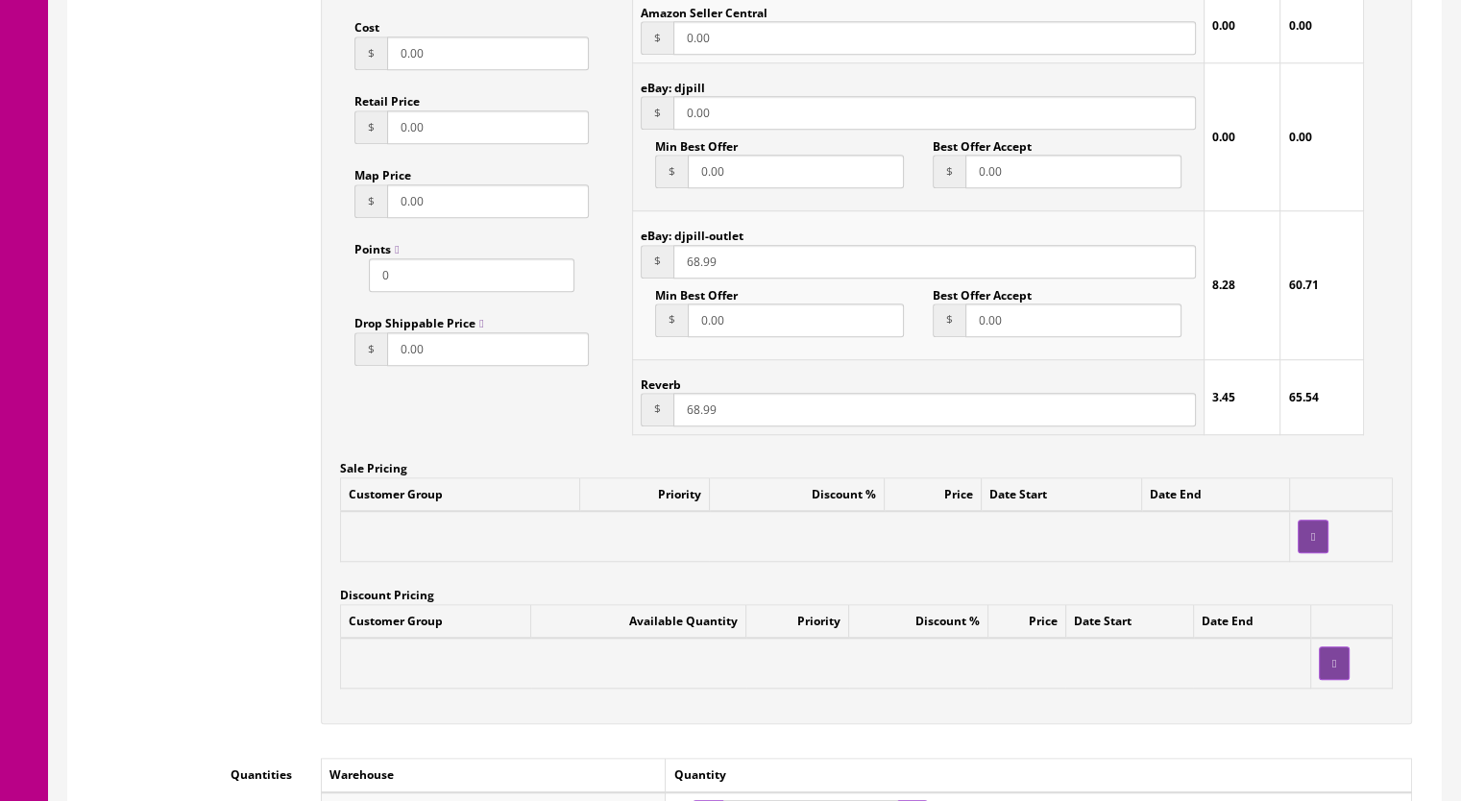
scroll to position [1825, 0]
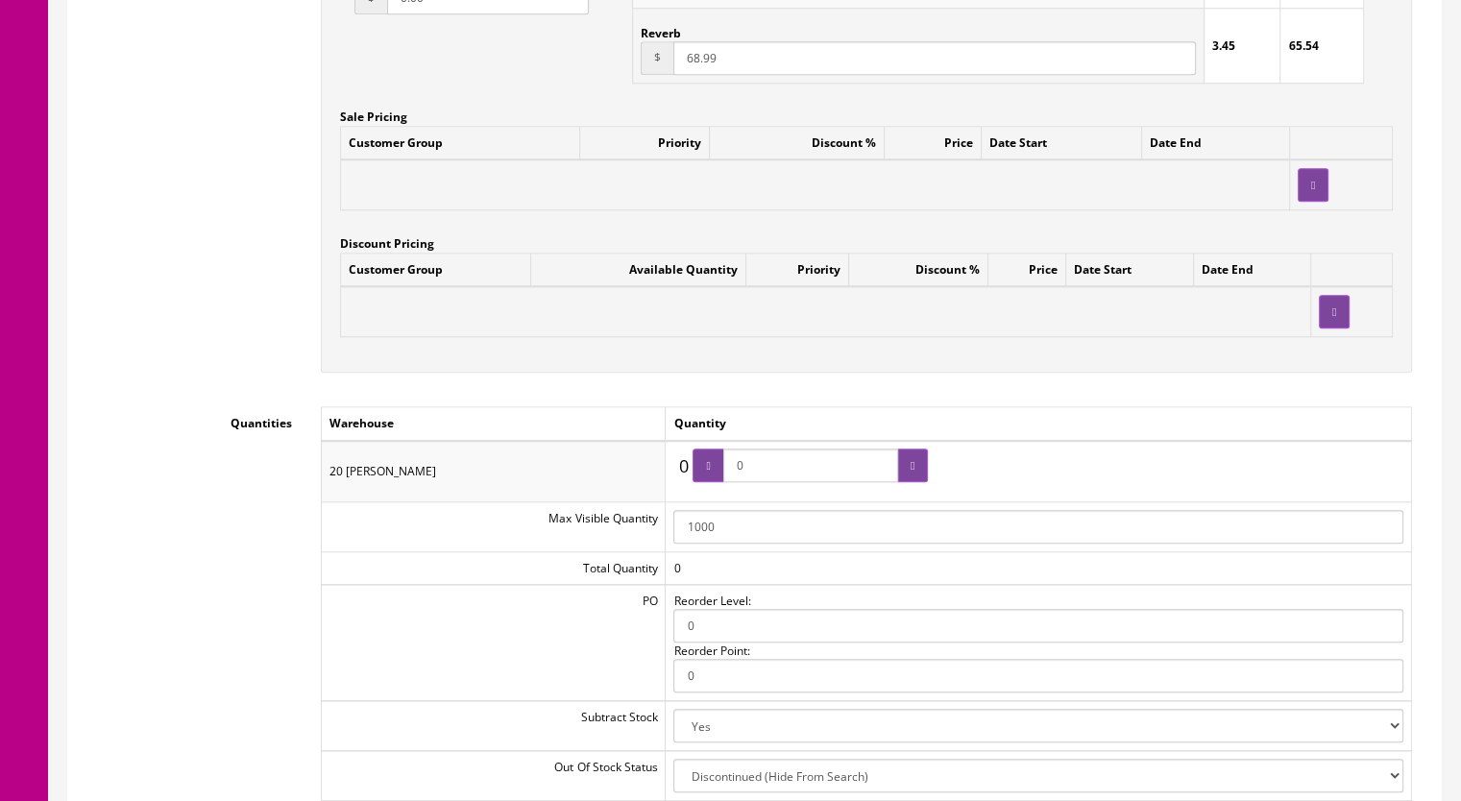
drag, startPoint x: 718, startPoint y: 467, endPoint x: 684, endPoint y: 468, distance: 34.6
click at [684, 468] on div "0 0 0" at bounding box center [800, 470] width 254 height 45
type input "1"
click at [904, 462] on div at bounding box center [912, 465] width 31 height 34
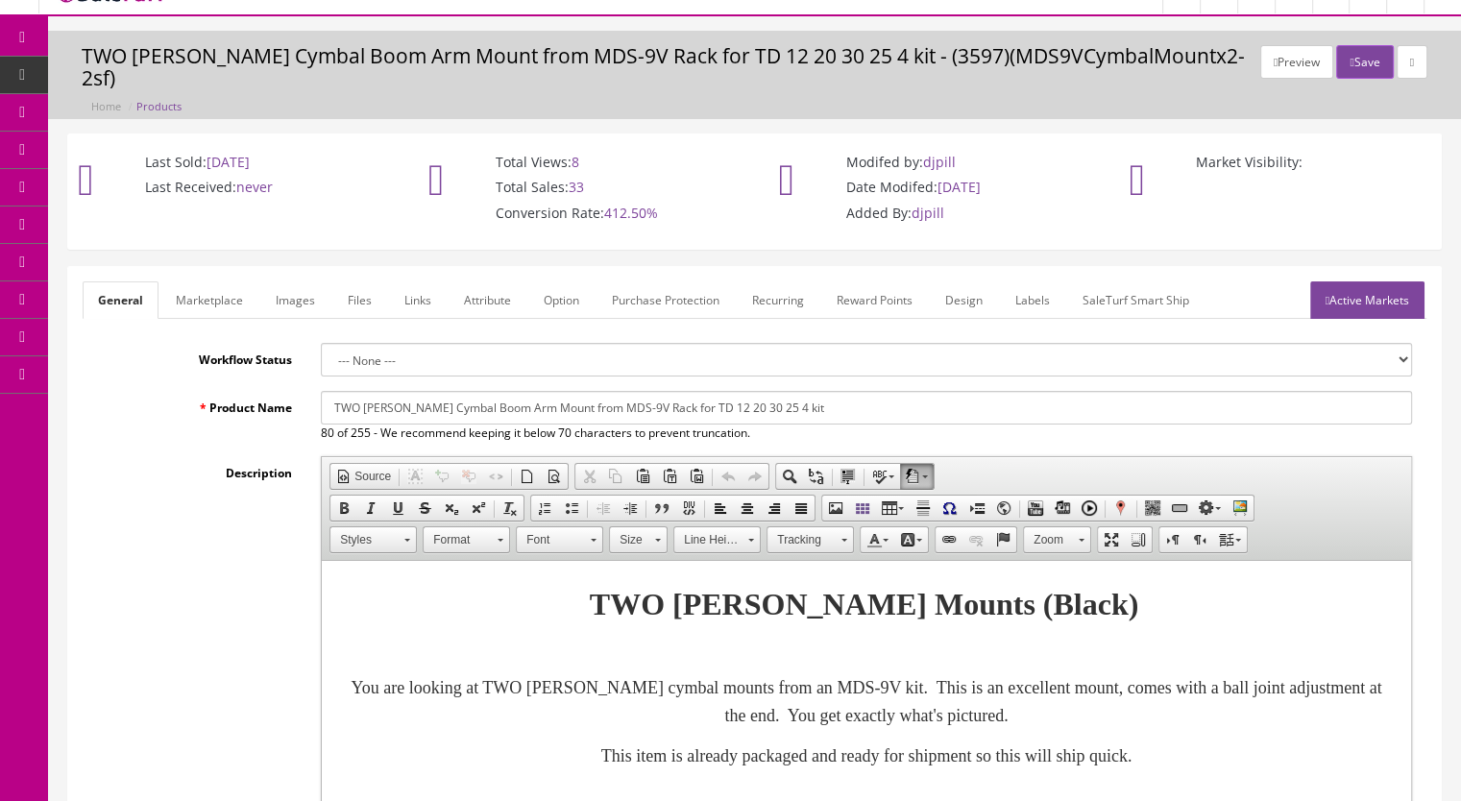
scroll to position [0, 0]
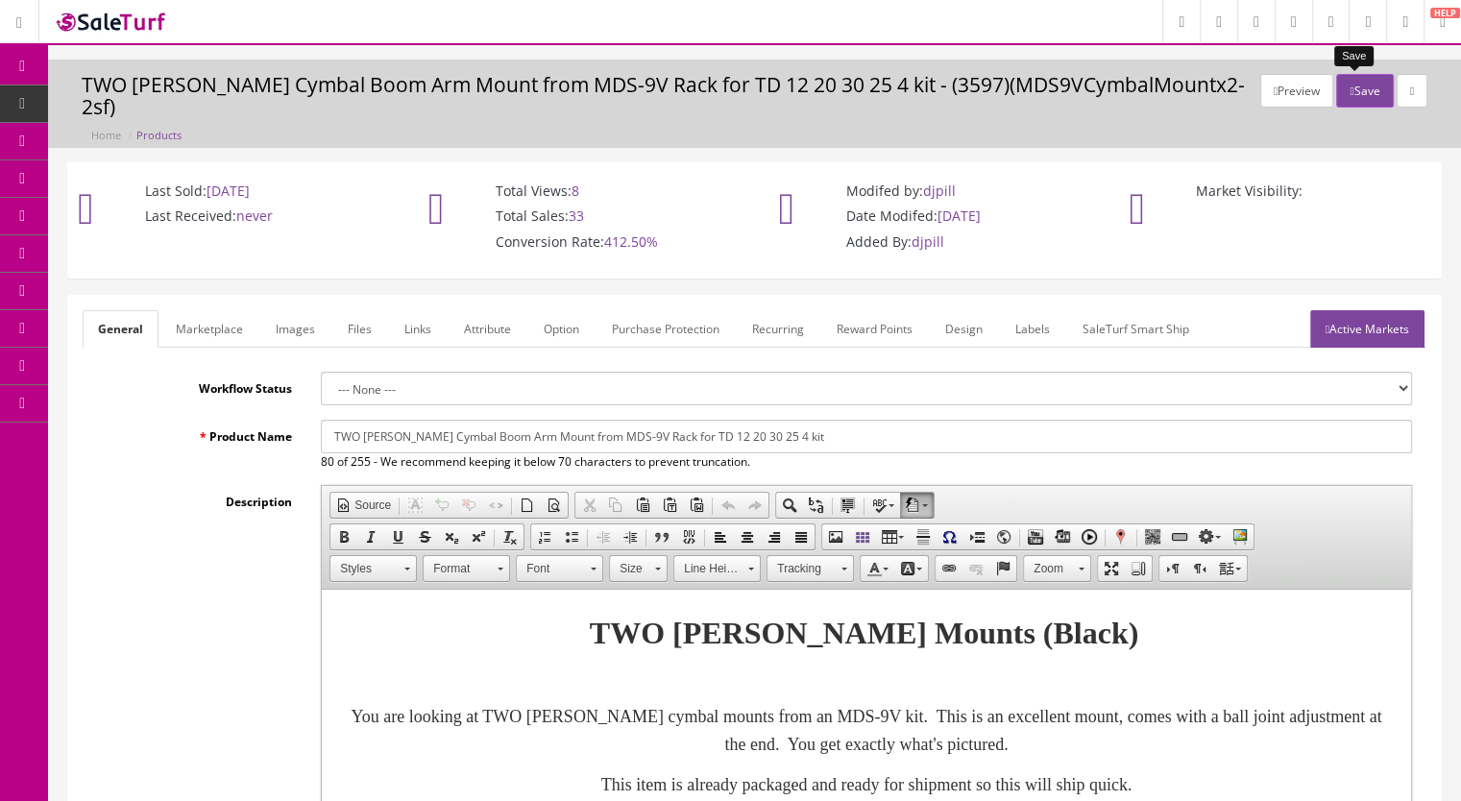
click at [1350, 76] on button "Save" at bounding box center [1364, 91] width 57 height 34
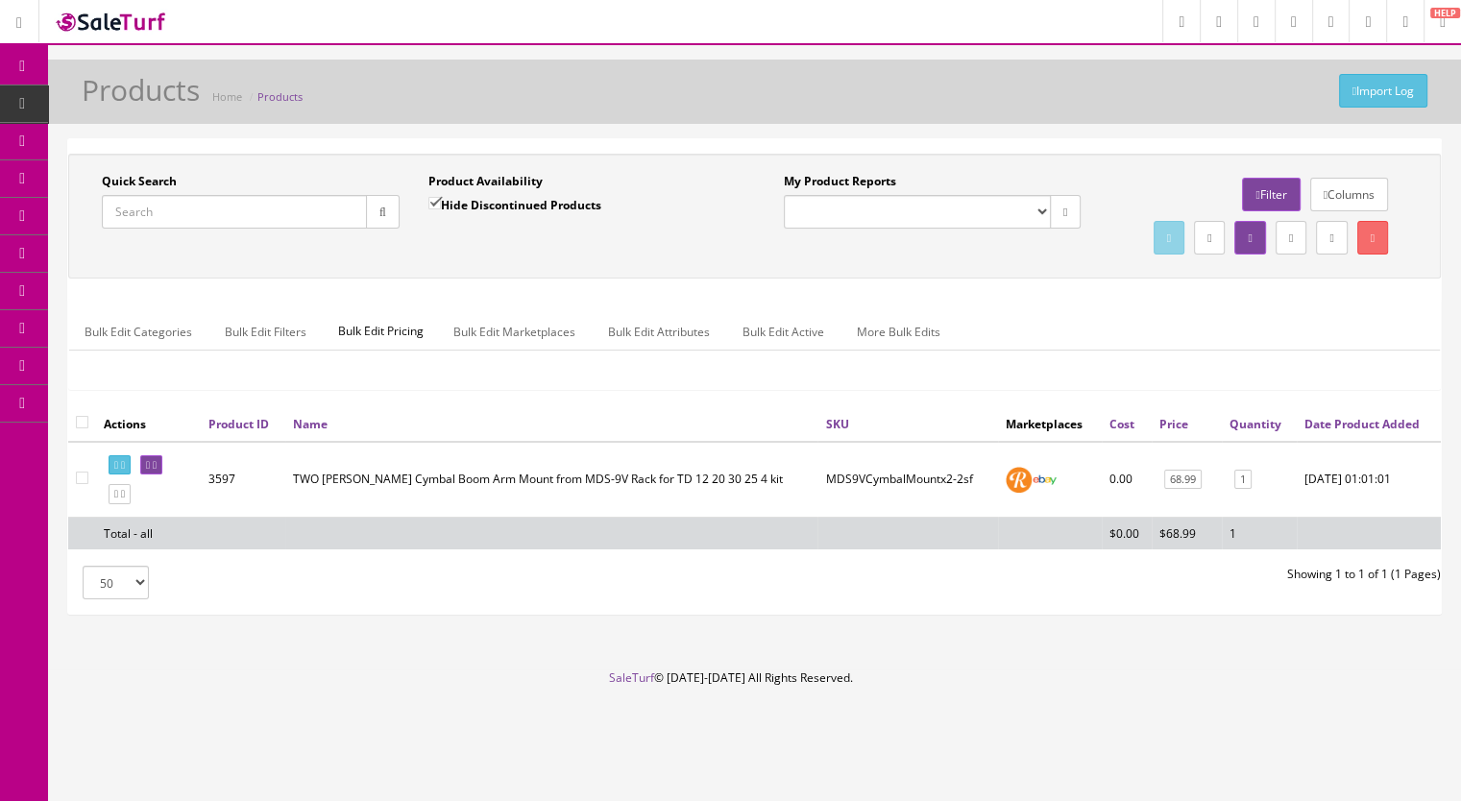
click at [206, 212] on input "Quick Search" at bounding box center [234, 212] width 265 height 34
